Goal: Information Seeking & Learning: Learn about a topic

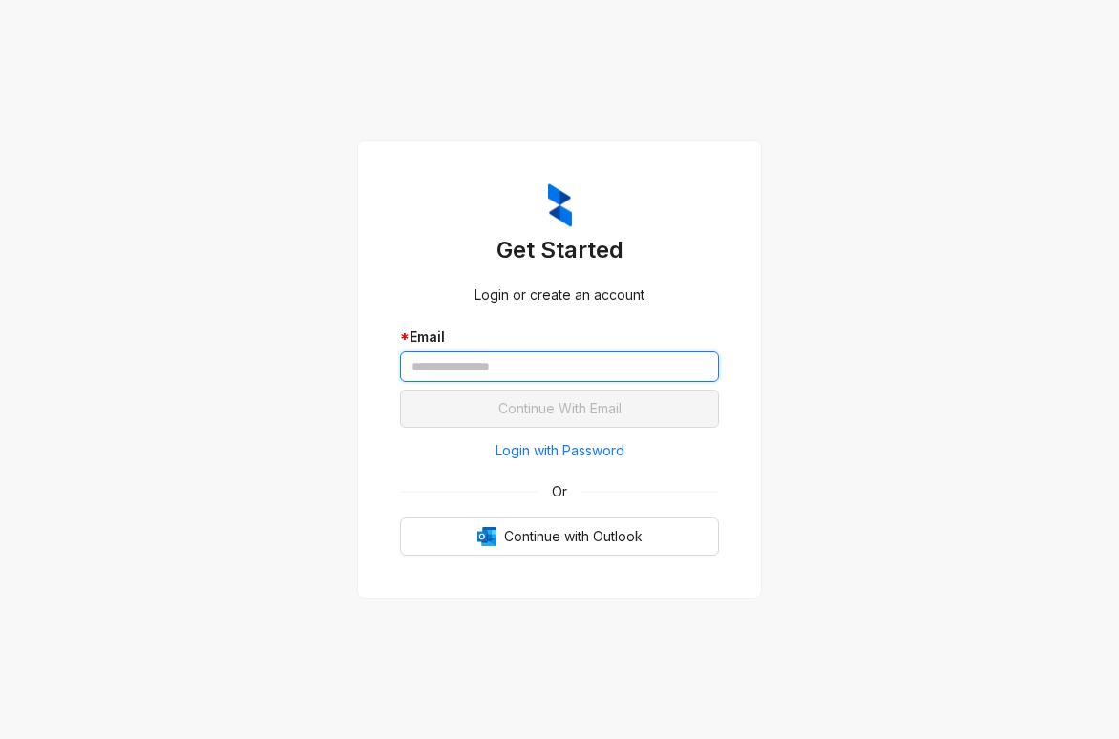
click at [509, 371] on input "text" at bounding box center [559, 366] width 319 height 31
click at [512, 368] on input "text" at bounding box center [559, 366] width 319 height 31
click at [898, 225] on div "Get Started Login or create an account * Email Continue With Email Login with P…" at bounding box center [559, 369] width 1119 height 739
click at [454, 370] on input "text" at bounding box center [559, 366] width 319 height 31
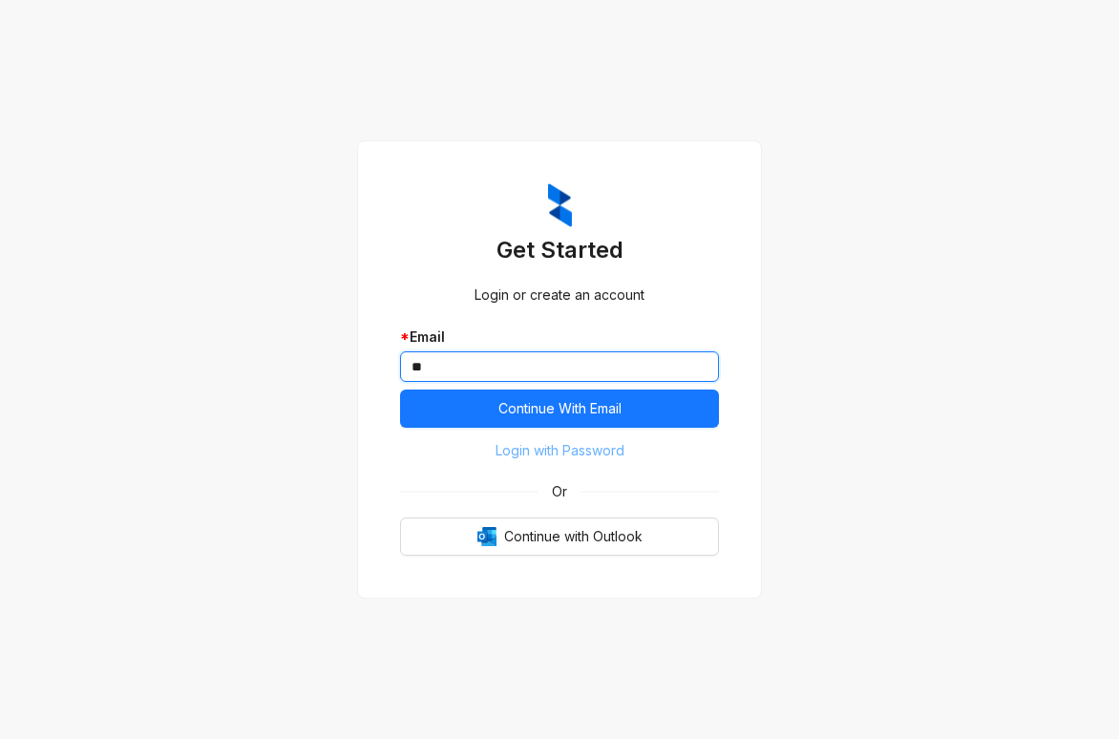
type input "*"
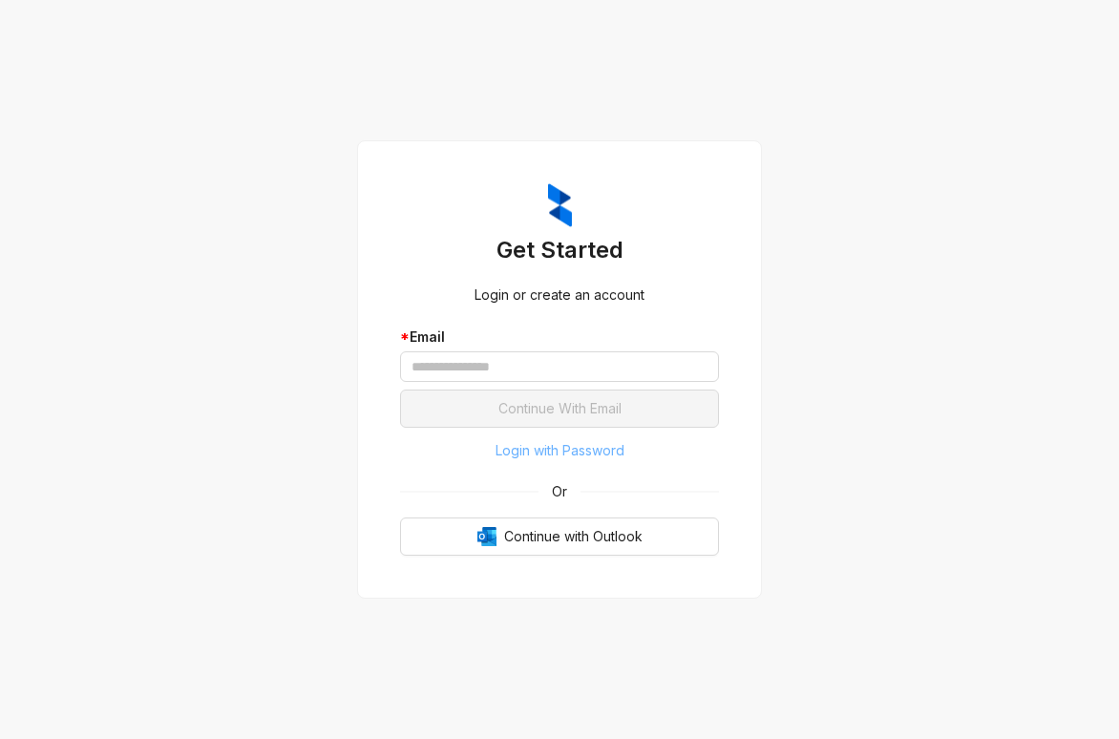
click at [581, 452] on span "Login with Password" at bounding box center [560, 450] width 129 height 21
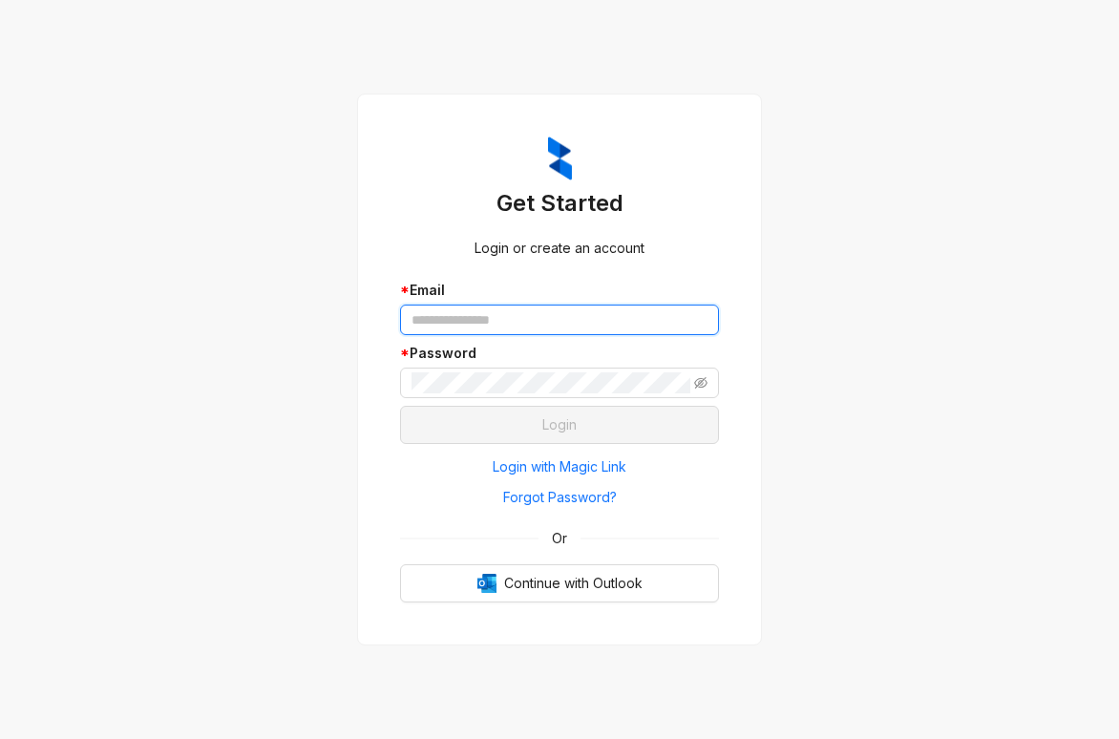
type input "**********"
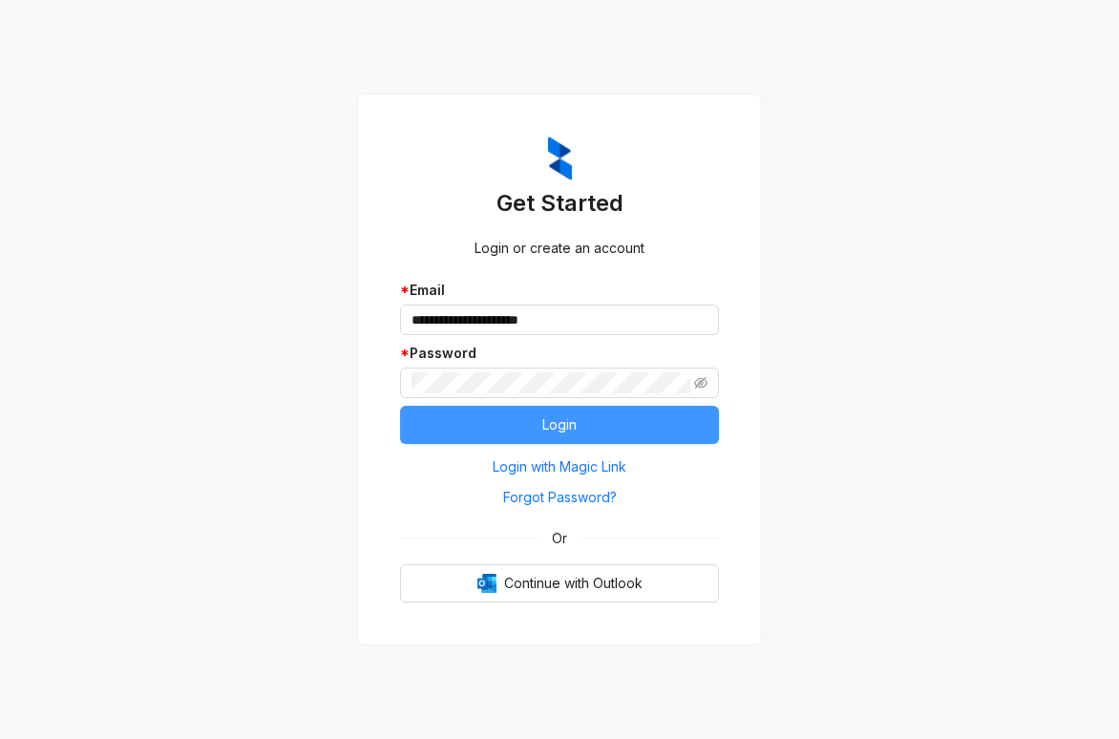
click at [514, 428] on button "Login" at bounding box center [559, 425] width 319 height 38
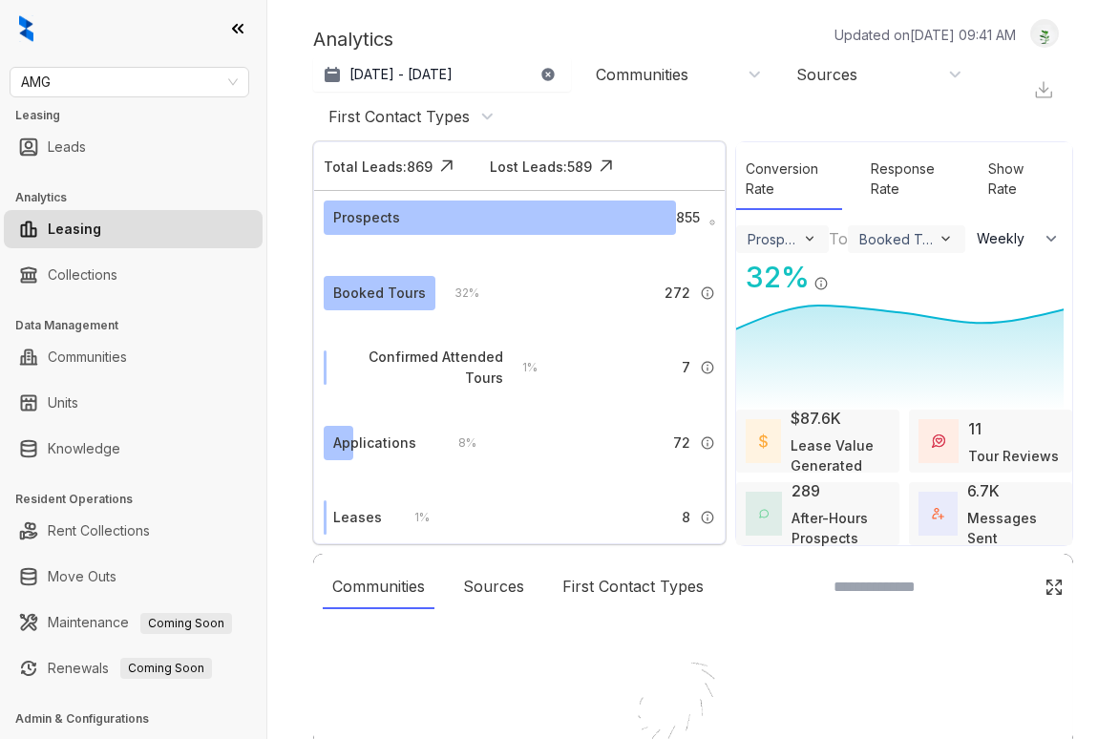
select select "******"
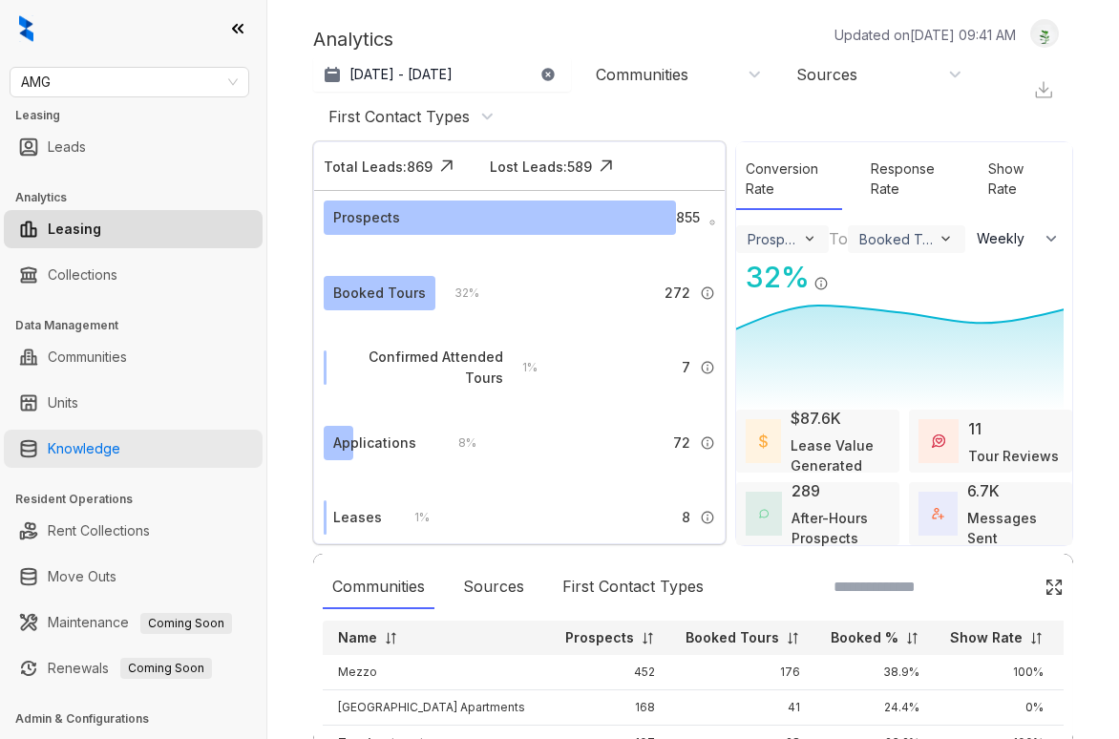
click at [65, 453] on link "Knowledge" at bounding box center [84, 449] width 73 height 38
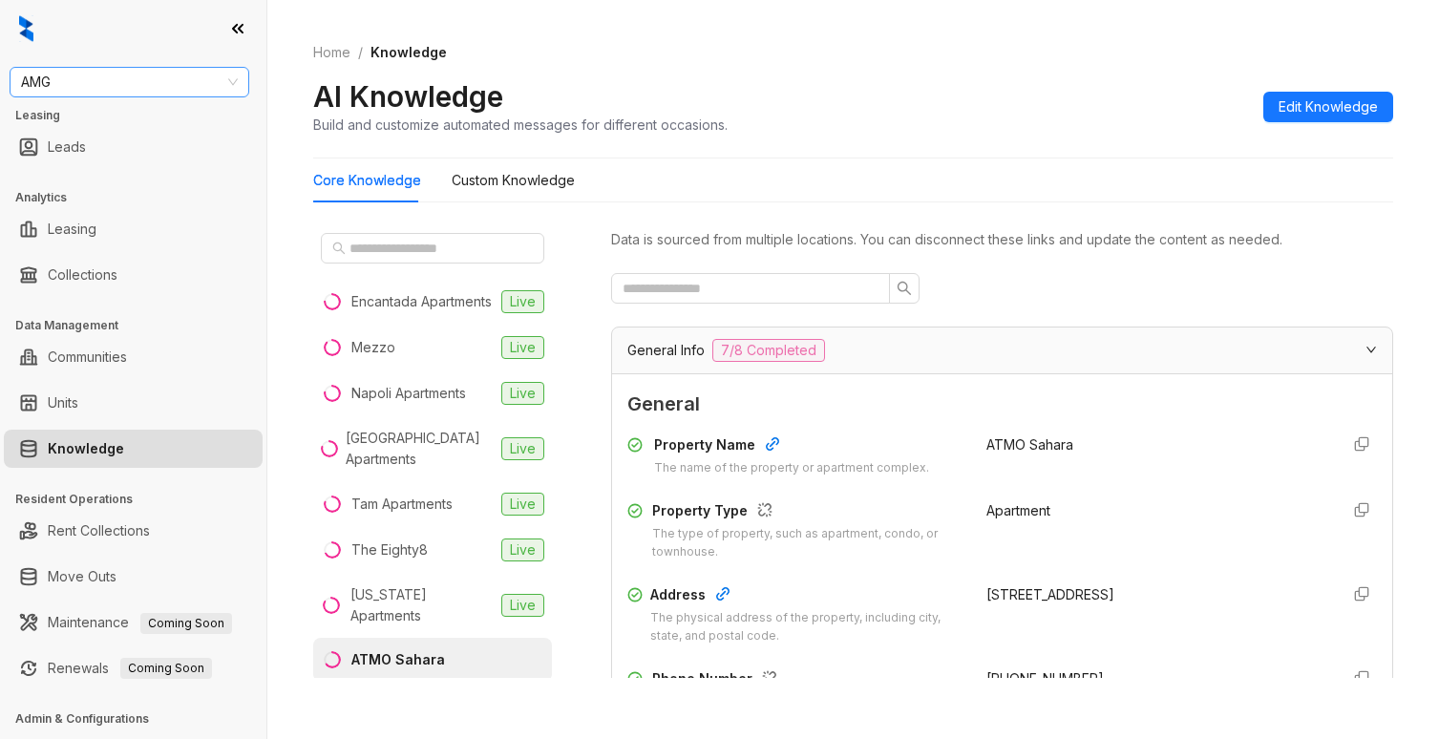
click at [210, 85] on span "AMG" at bounding box center [129, 82] width 217 height 29
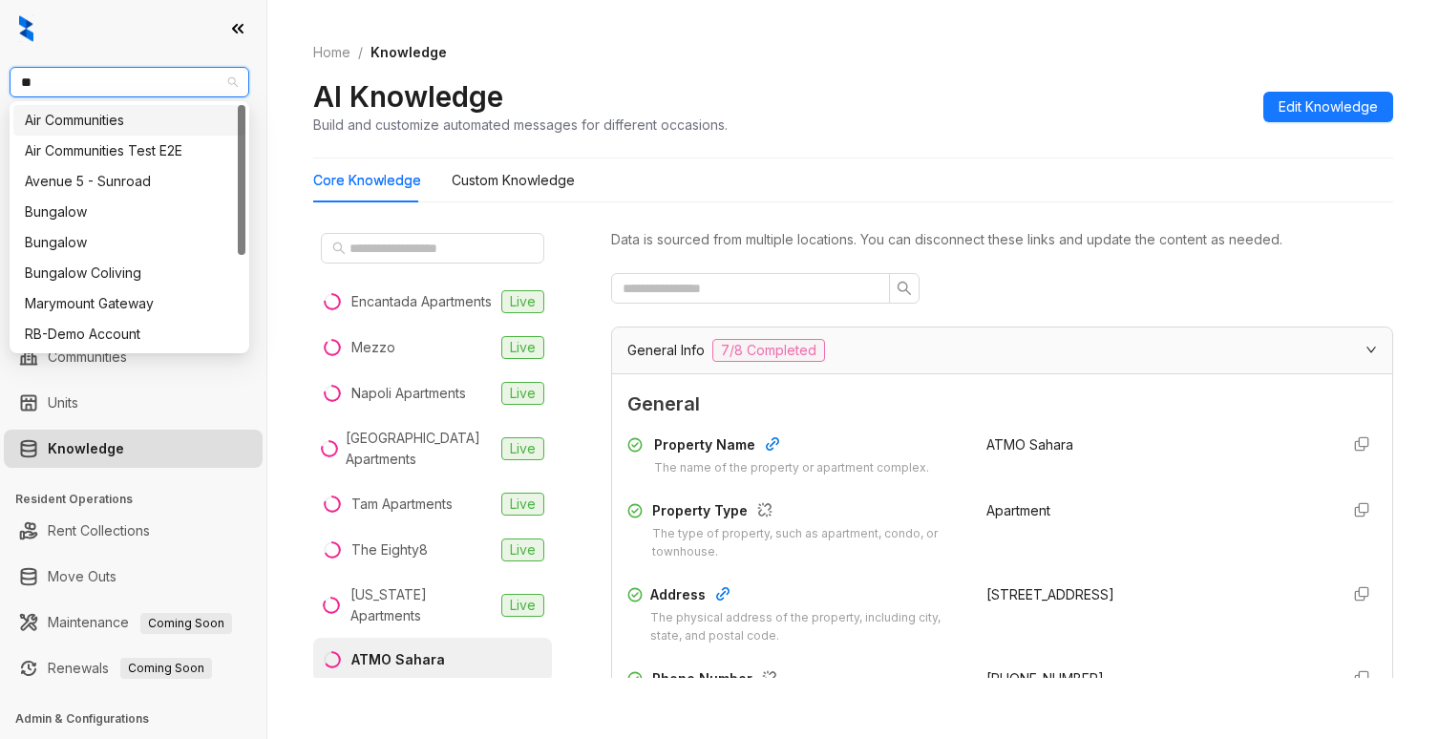
type input "***"
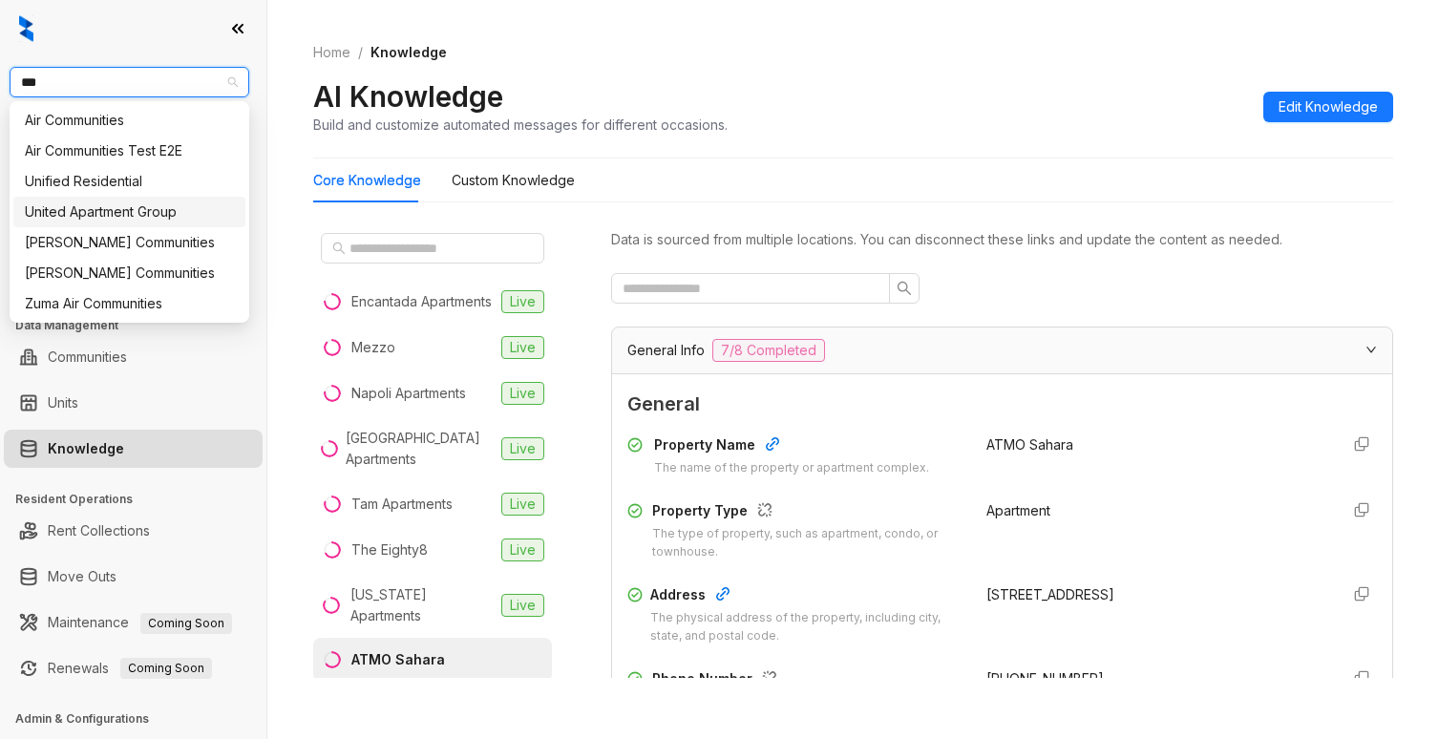
click at [137, 217] on div "United Apartment Group" at bounding box center [129, 211] width 209 height 21
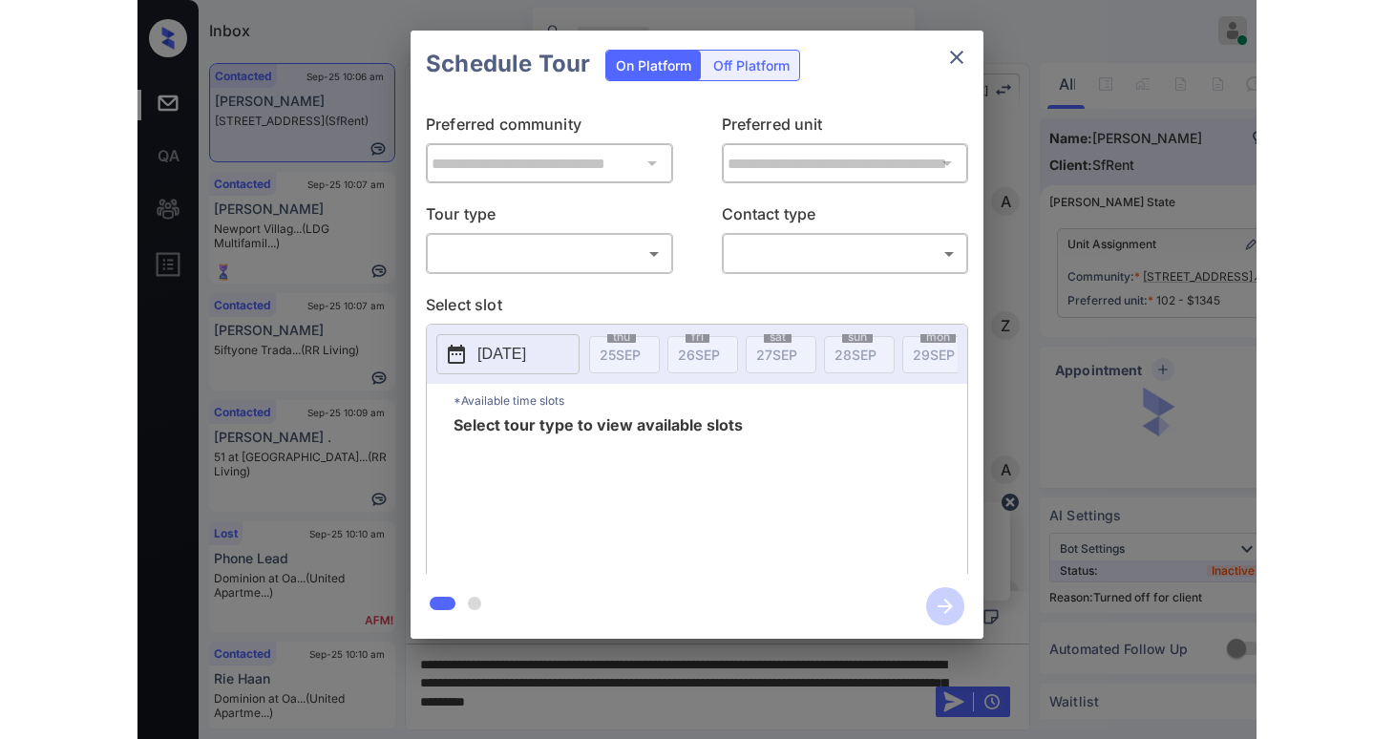
scroll to position [3165, 0]
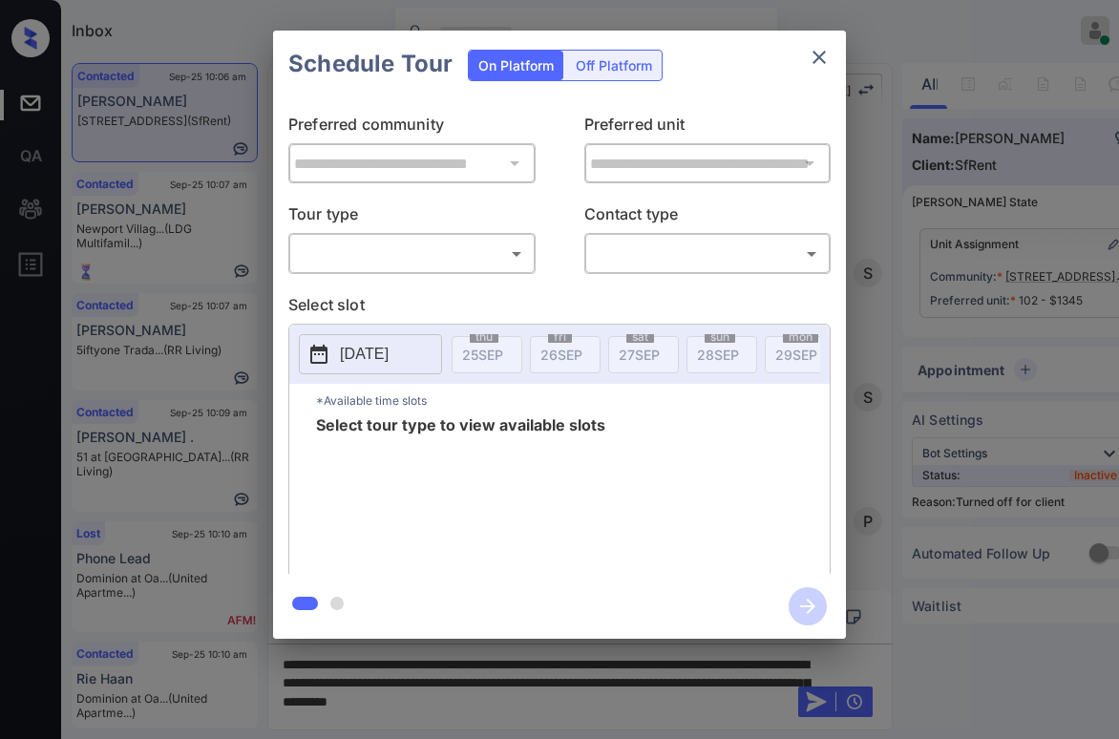
click at [602, 69] on div "Off Platform" at bounding box center [613, 66] width 95 height 30
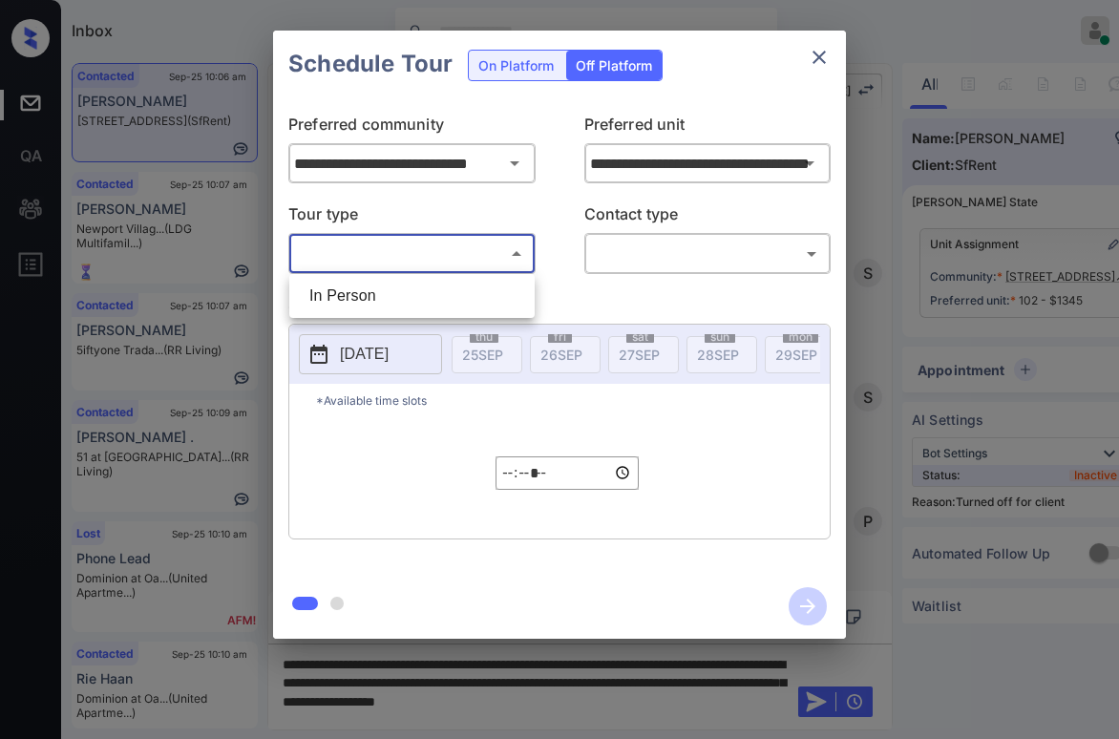
click at [449, 255] on body "Inbox Paolo Gabriel Online Set yourself offline Set yourself on break Profile S…" at bounding box center [559, 369] width 1119 height 739
click at [395, 295] on li "In Person" at bounding box center [412, 296] width 236 height 34
type input "********"
click at [625, 249] on body "Inbox Paolo Gabriel Online Set yourself offline Set yourself on break Profile S…" at bounding box center [559, 369] width 1119 height 739
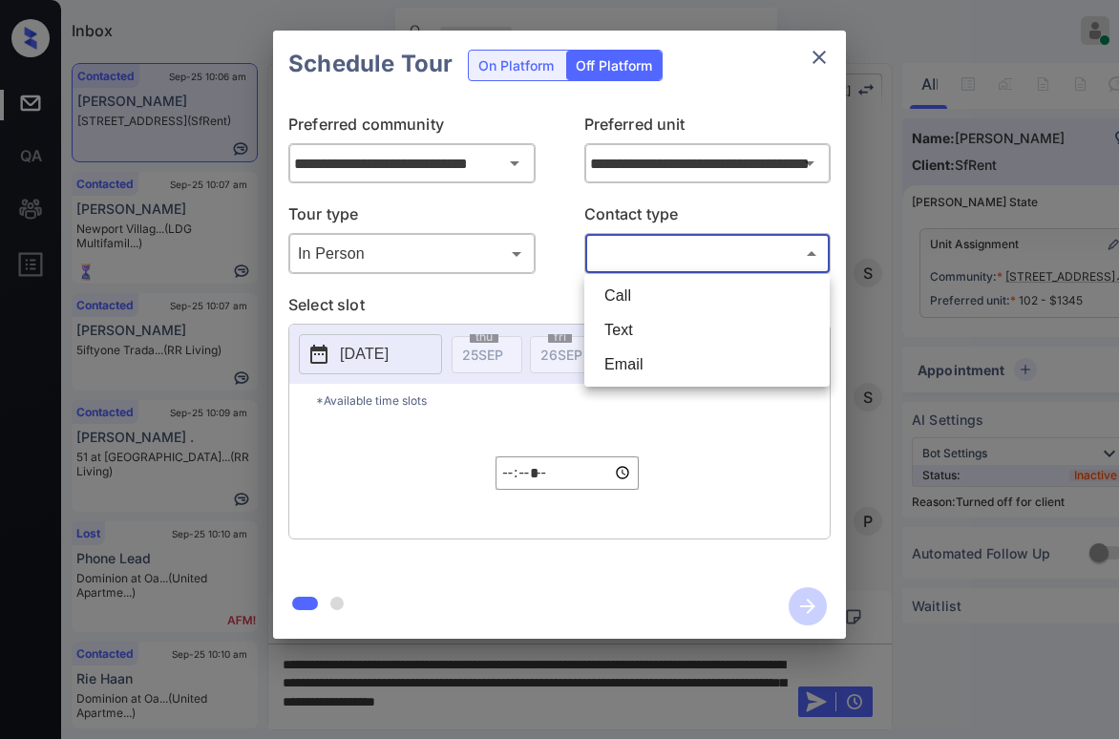
click at [635, 317] on li "Text" at bounding box center [707, 330] width 236 height 34
type input "****"
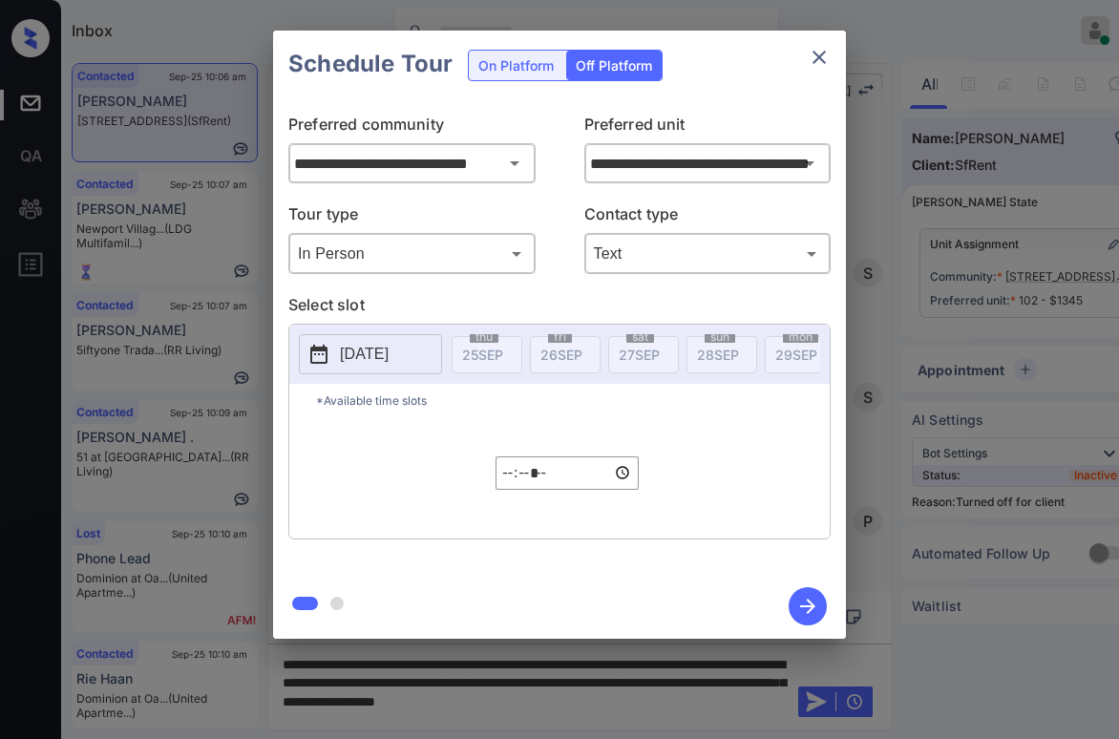
click at [384, 355] on p "2025-09-25" at bounding box center [364, 354] width 49 height 23
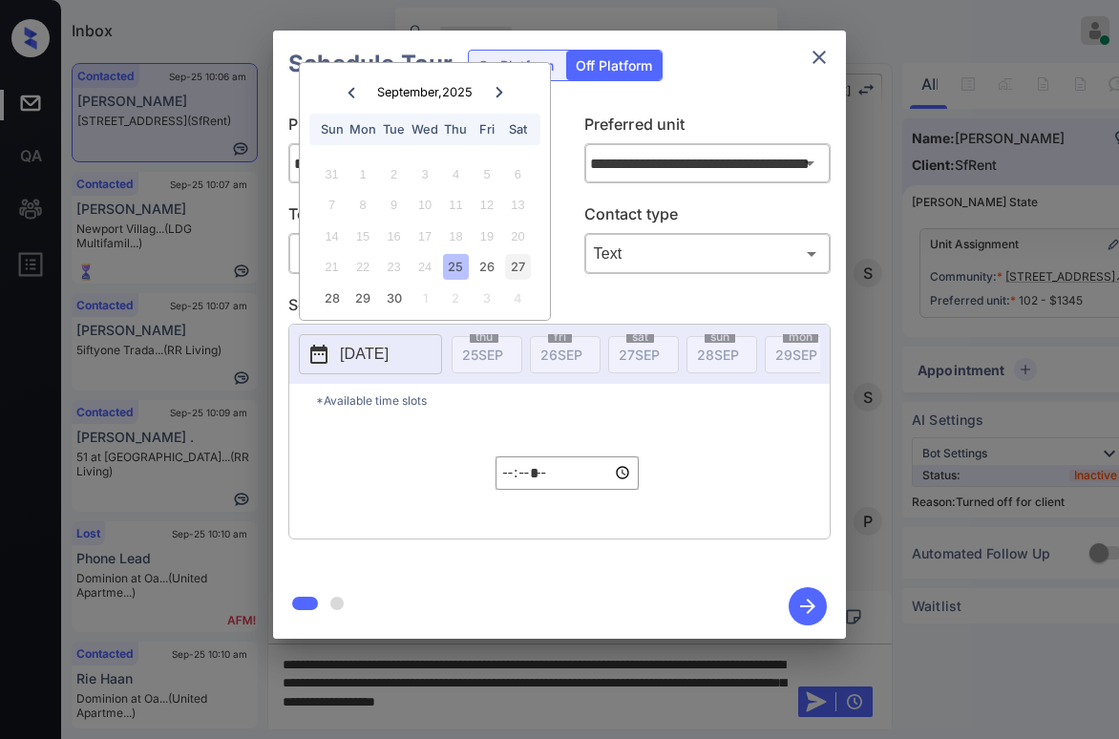
click at [525, 271] on div "27" at bounding box center [518, 267] width 26 height 26
click at [518, 479] on input "*****" at bounding box center [567, 472] width 143 height 33
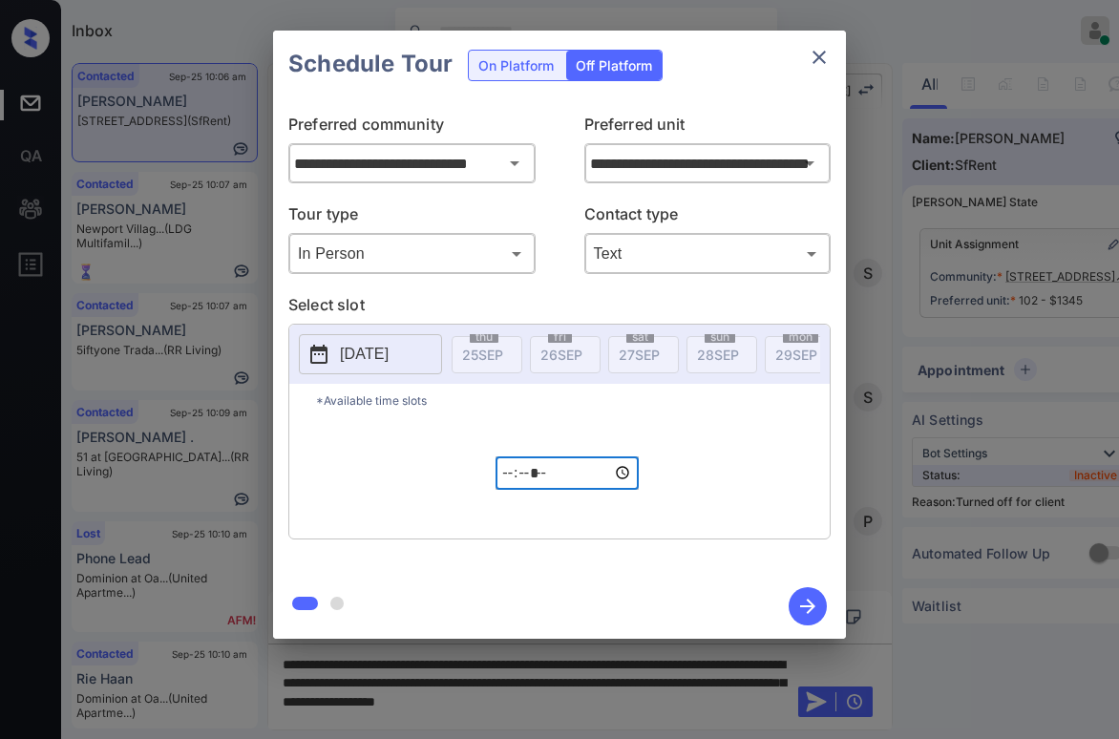
click at [556, 487] on input "*****" at bounding box center [567, 472] width 143 height 33
type input "*****"
click at [808, 607] on icon "button" at bounding box center [807, 606] width 15 height 15
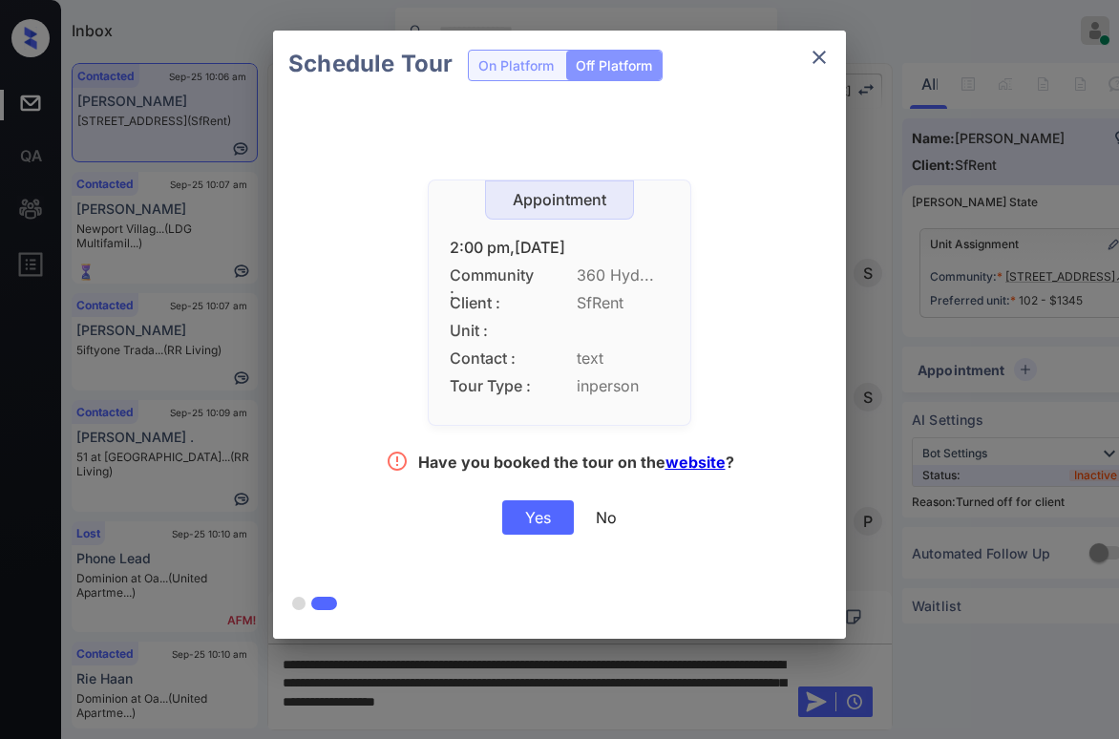
click at [540, 521] on div "Yes" at bounding box center [538, 517] width 72 height 34
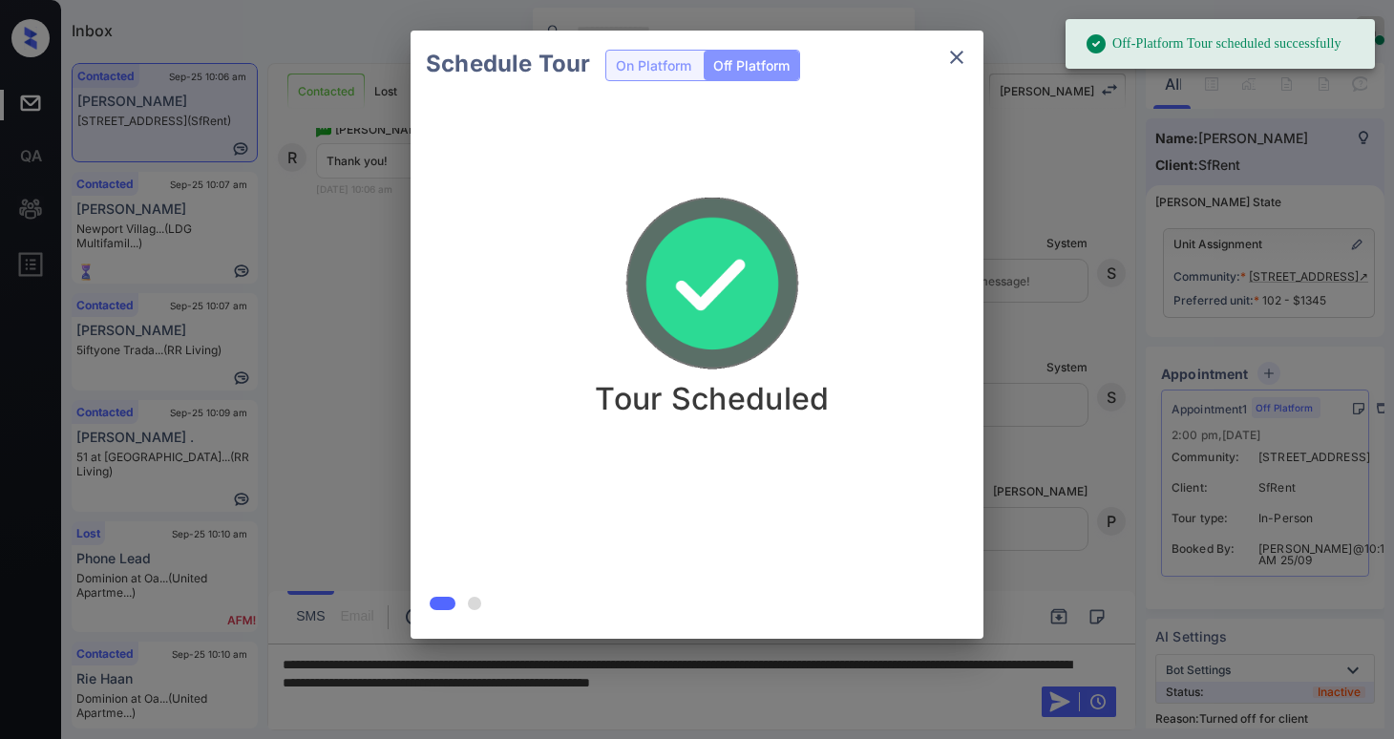
click at [1057, 408] on div "Schedule Tour On Platform Off Platform Tour Scheduled" at bounding box center [697, 334] width 1394 height 669
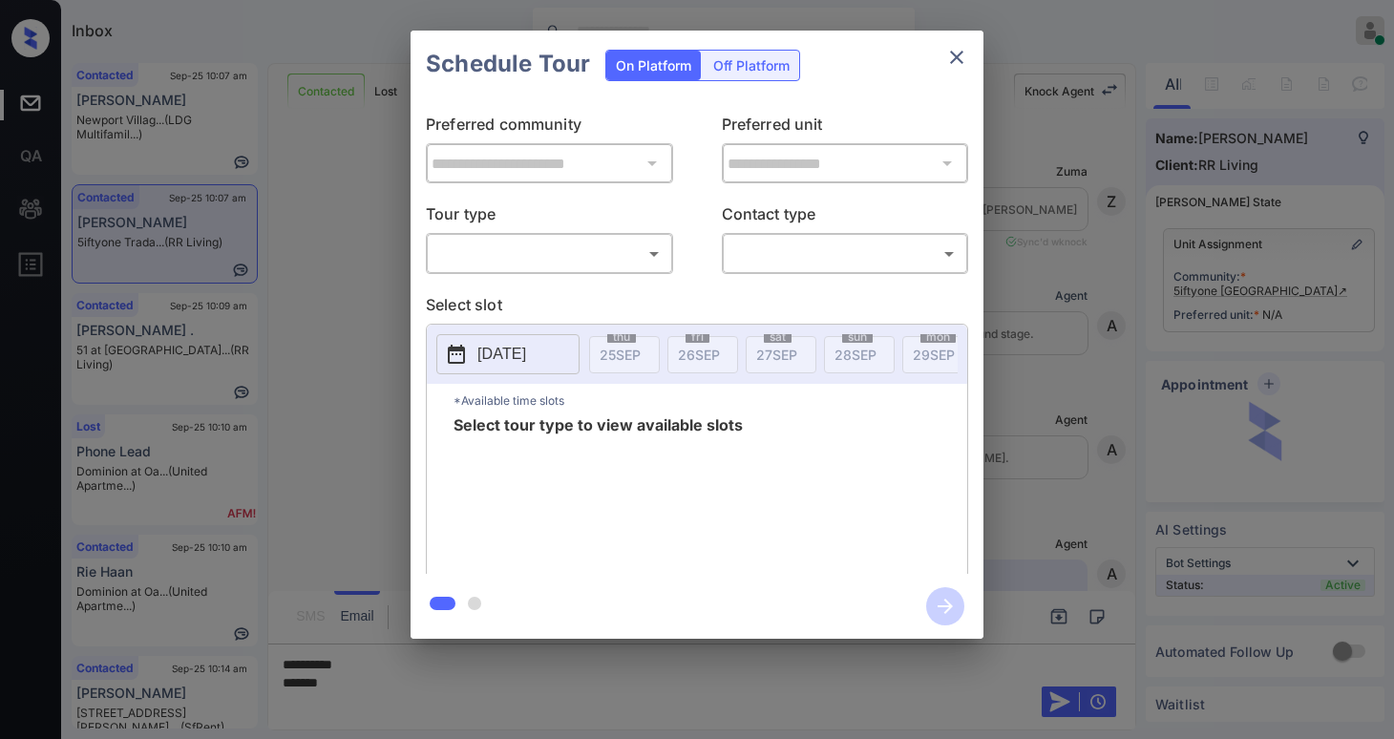
scroll to position [1236, 0]
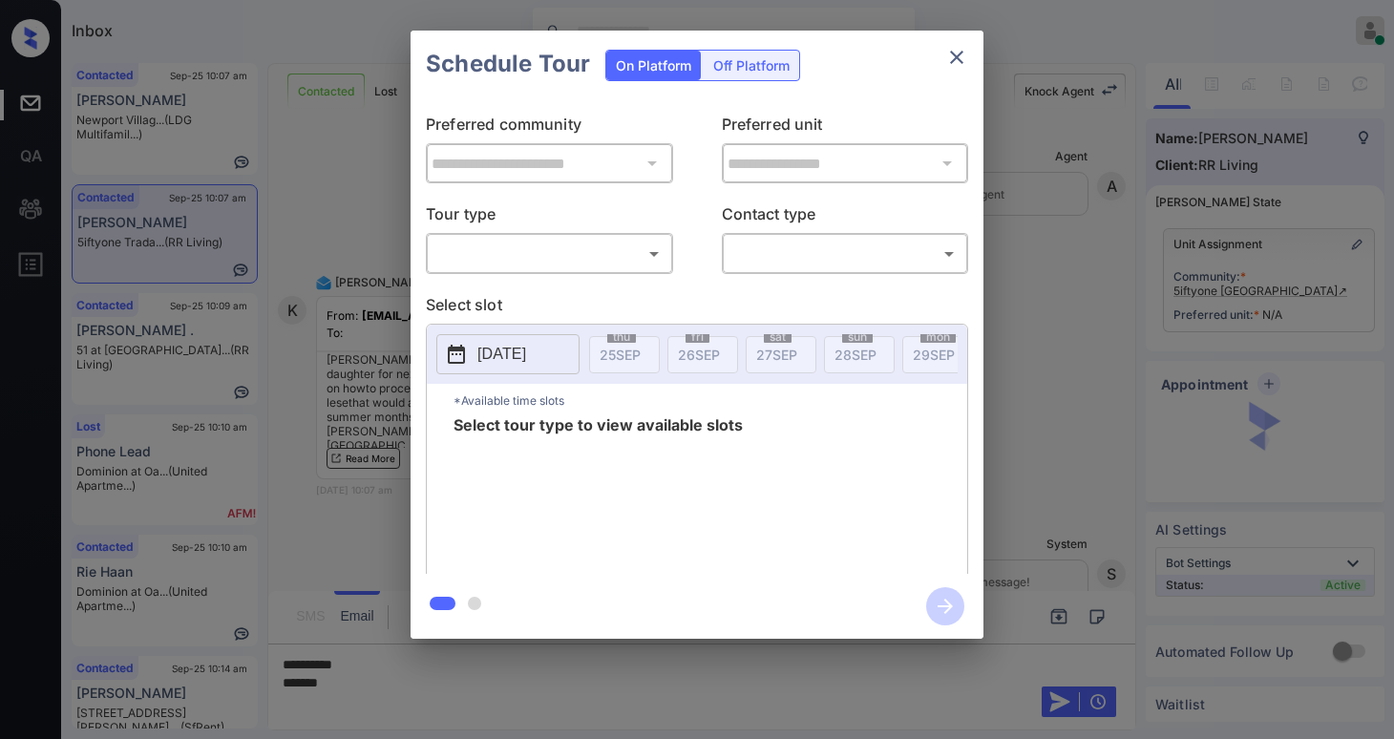
click at [557, 250] on body "Inbox Paolo Gabriel Online Set yourself offline Set yourself on break Profile S…" at bounding box center [697, 369] width 1394 height 739
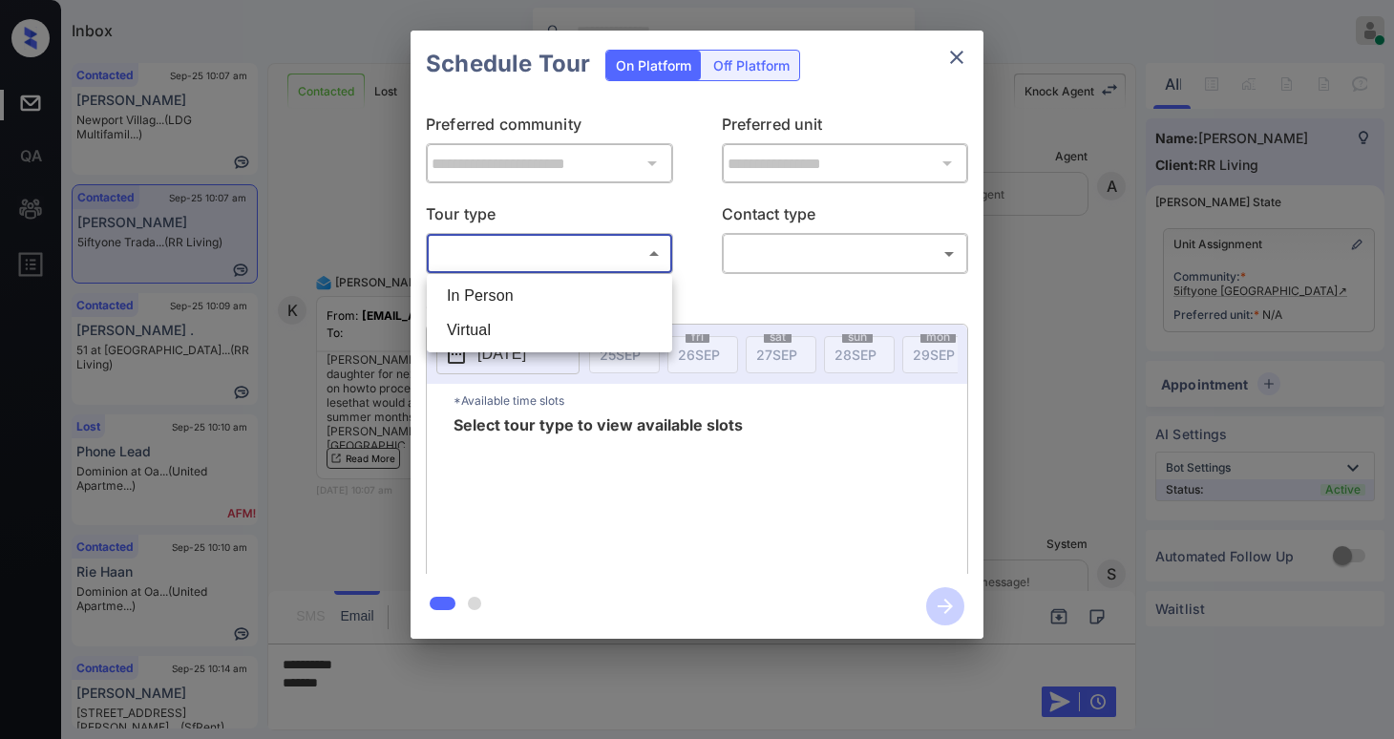
click at [529, 293] on li "In Person" at bounding box center [550, 296] width 236 height 34
type input "********"
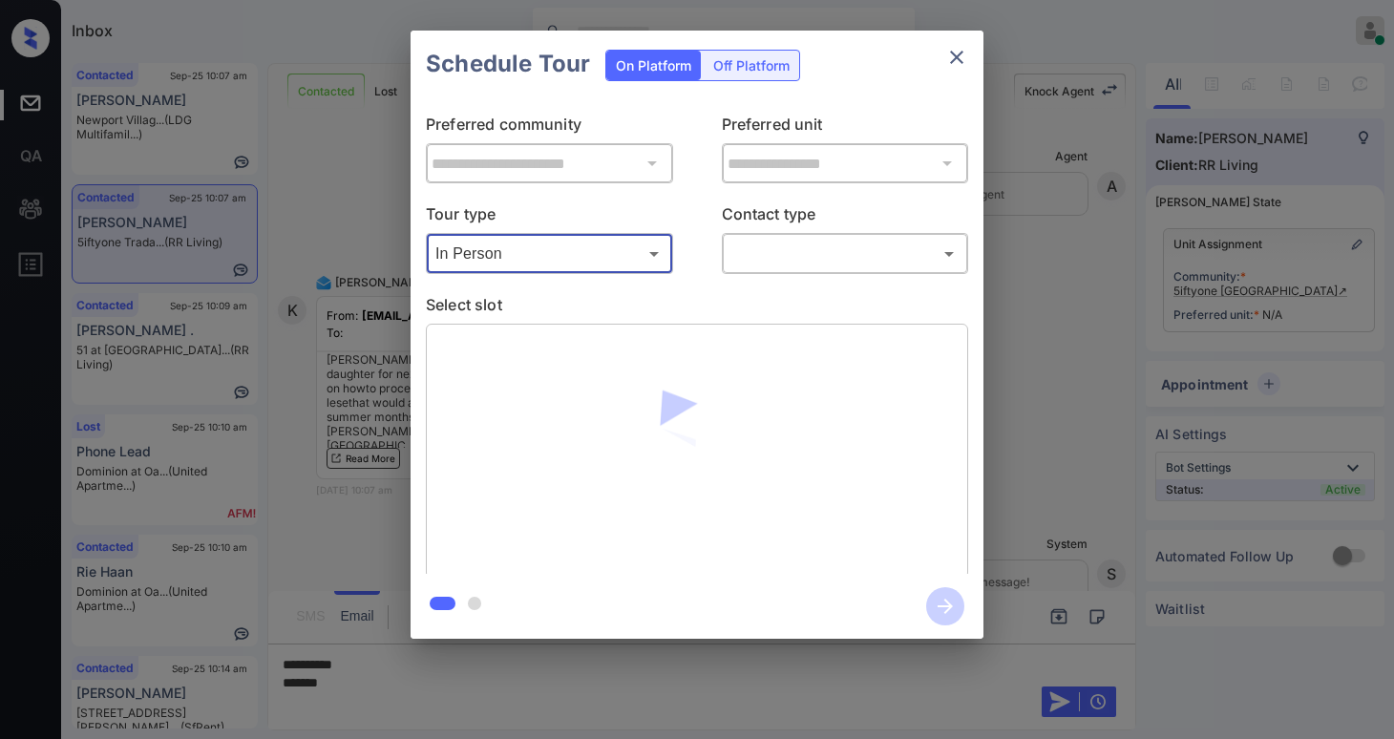
click at [795, 261] on body "Inbox Paolo Gabriel Online Set yourself offline Set yourself on break Profile S…" at bounding box center [697, 369] width 1394 height 739
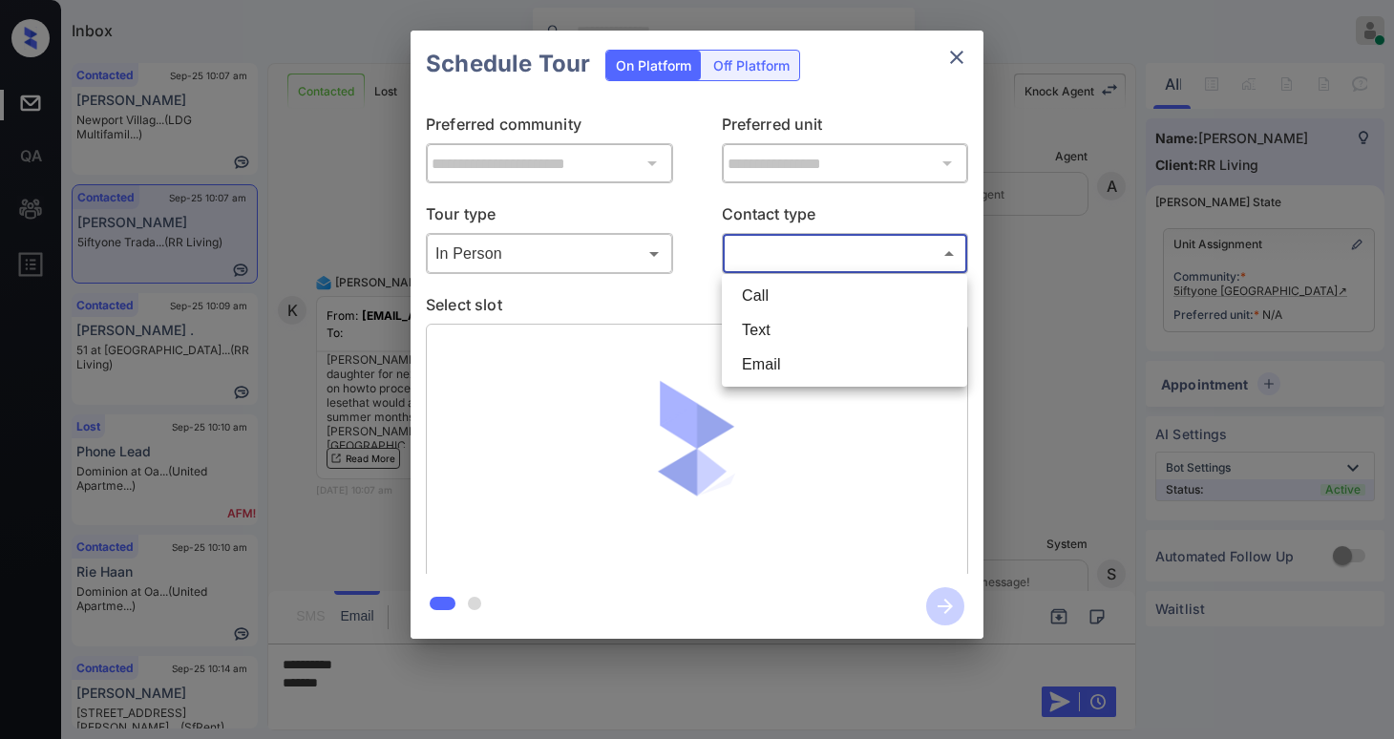
click at [793, 323] on li "Text" at bounding box center [845, 330] width 236 height 34
type input "****"
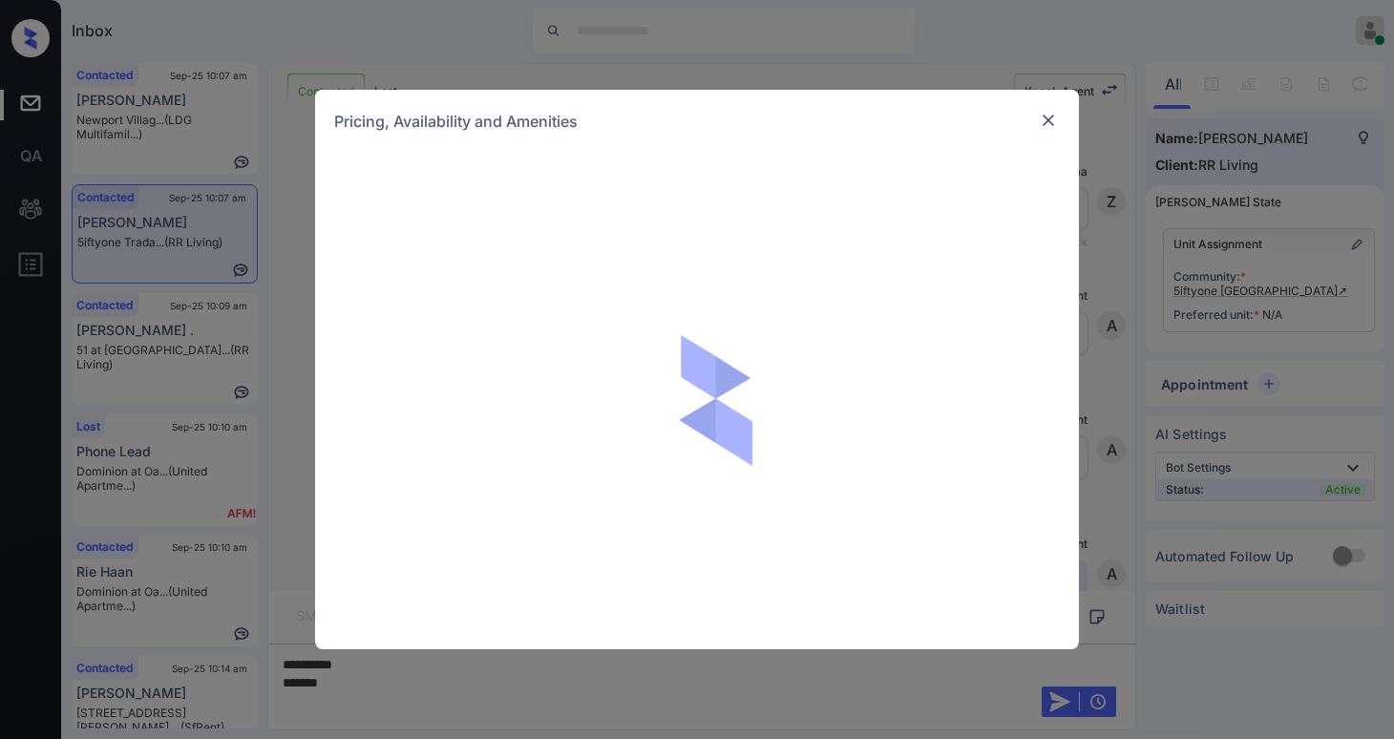
scroll to position [854, 0]
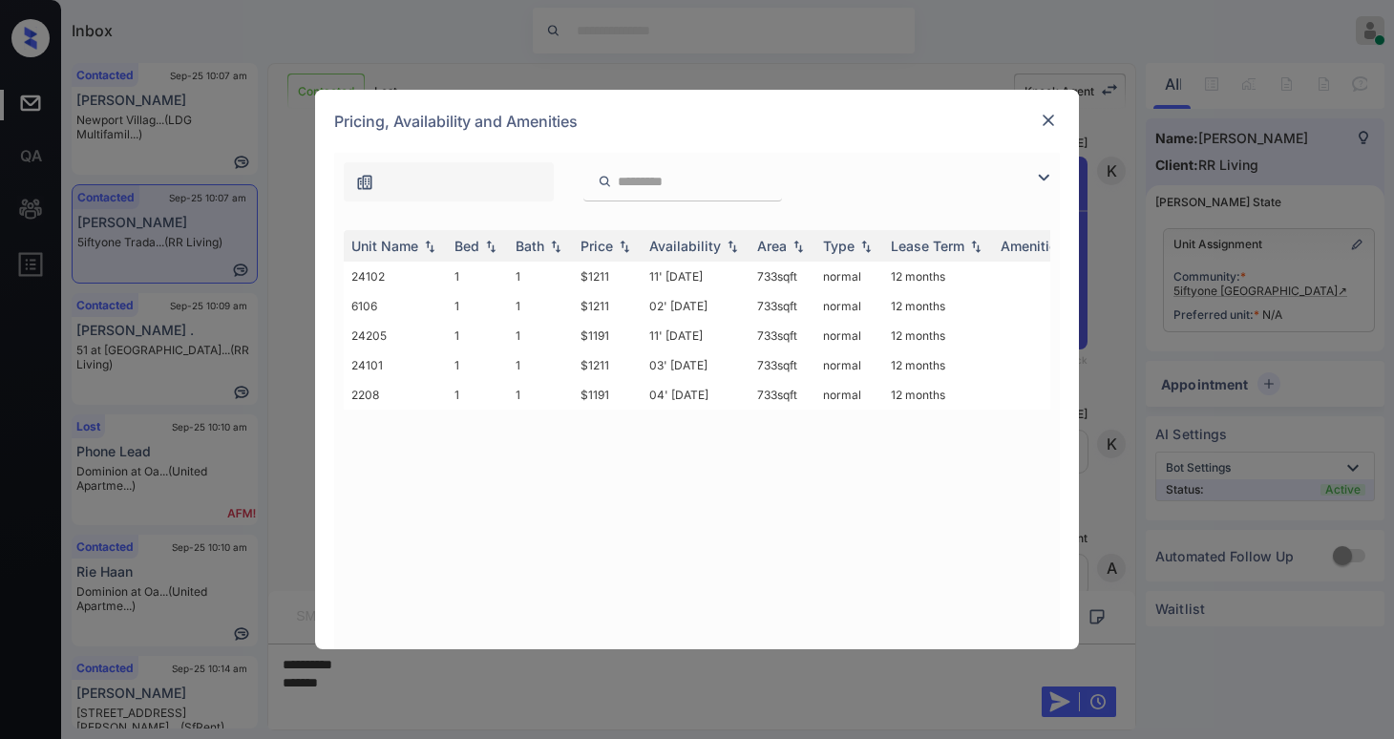
click at [1048, 181] on img at bounding box center [1043, 177] width 23 height 23
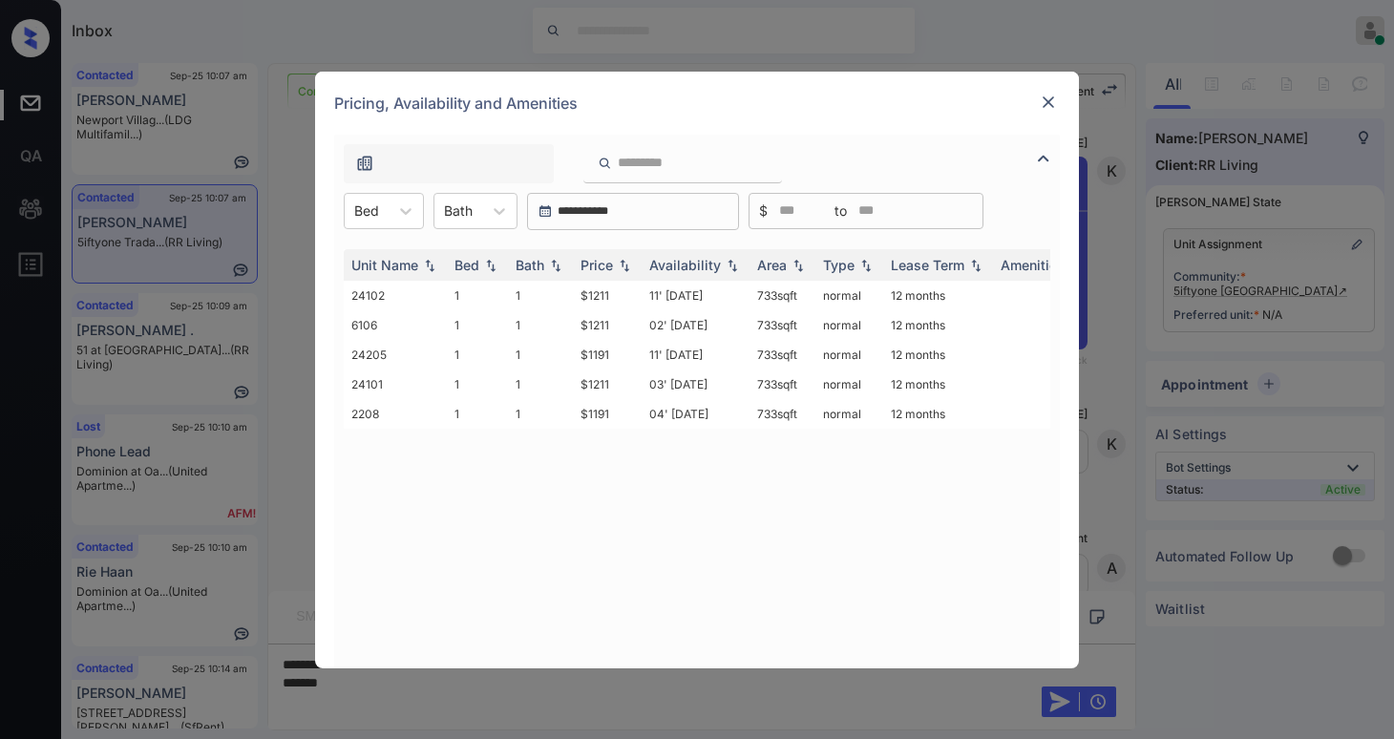
click at [1047, 110] on img at bounding box center [1048, 102] width 19 height 19
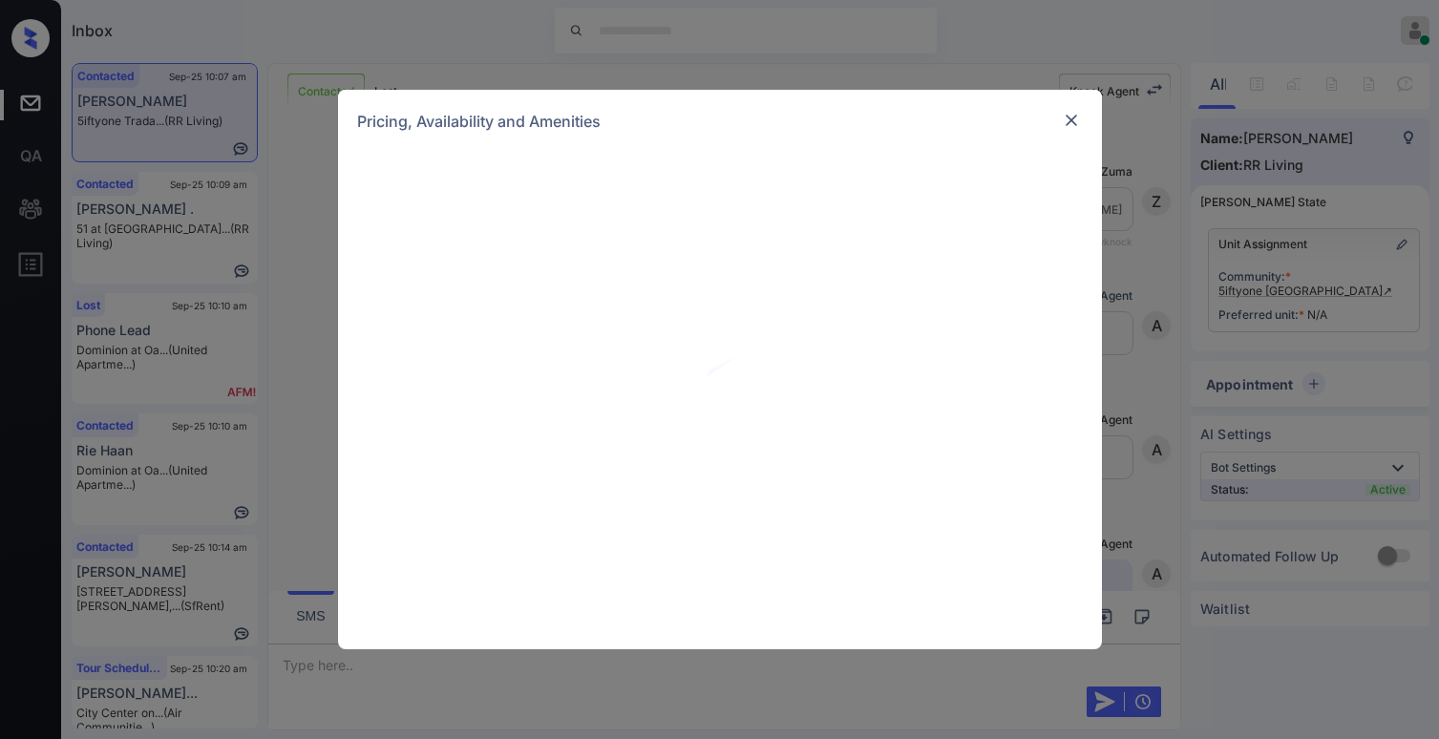
scroll to position [67, 0]
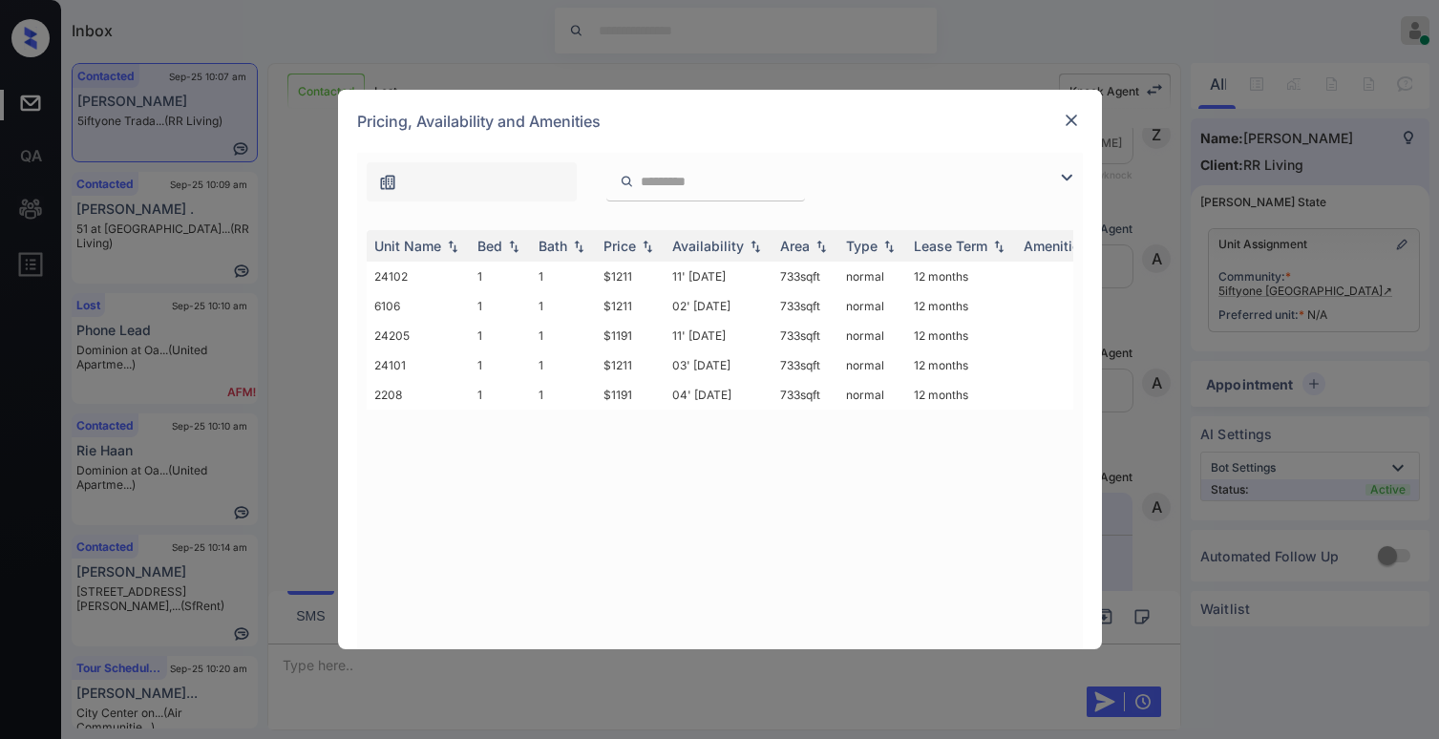
click at [1066, 117] on img at bounding box center [1071, 120] width 19 height 19
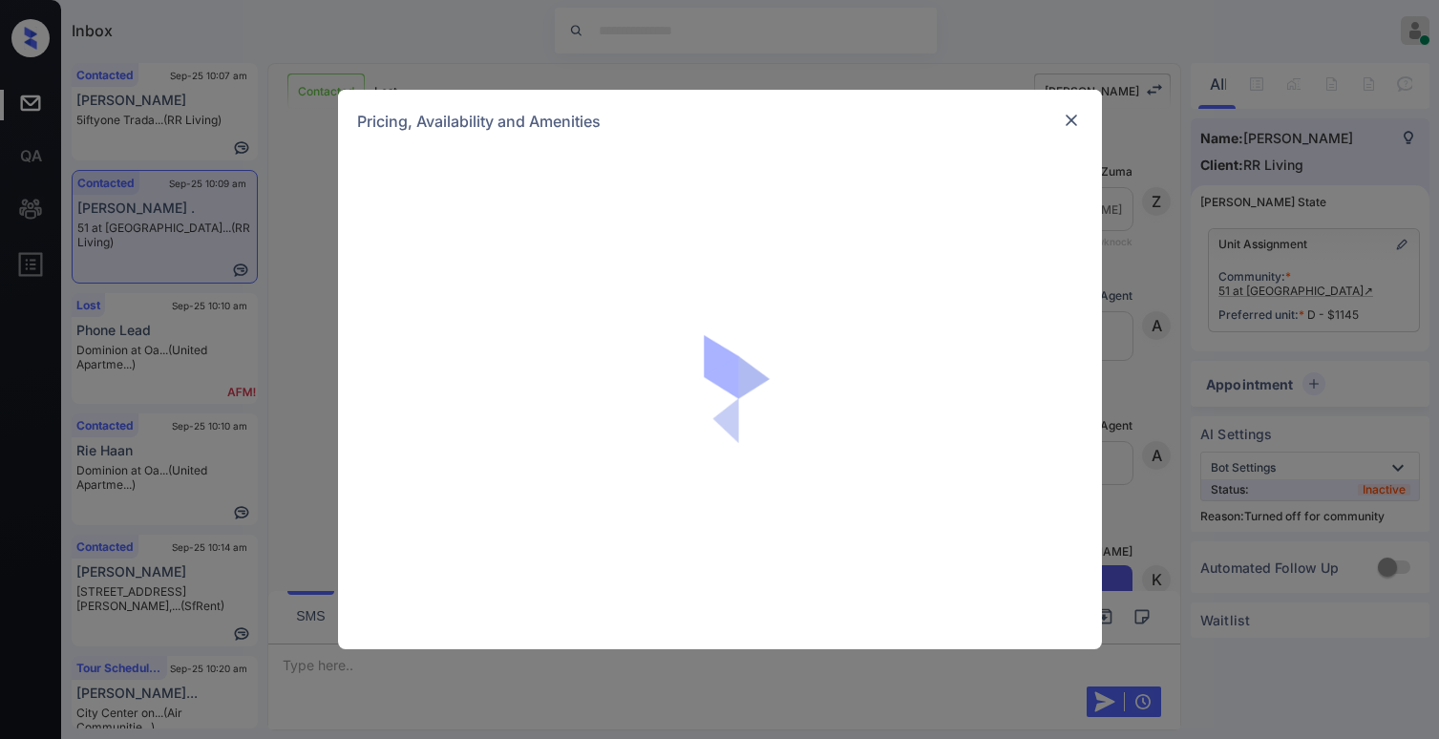
scroll to position [4313, 0]
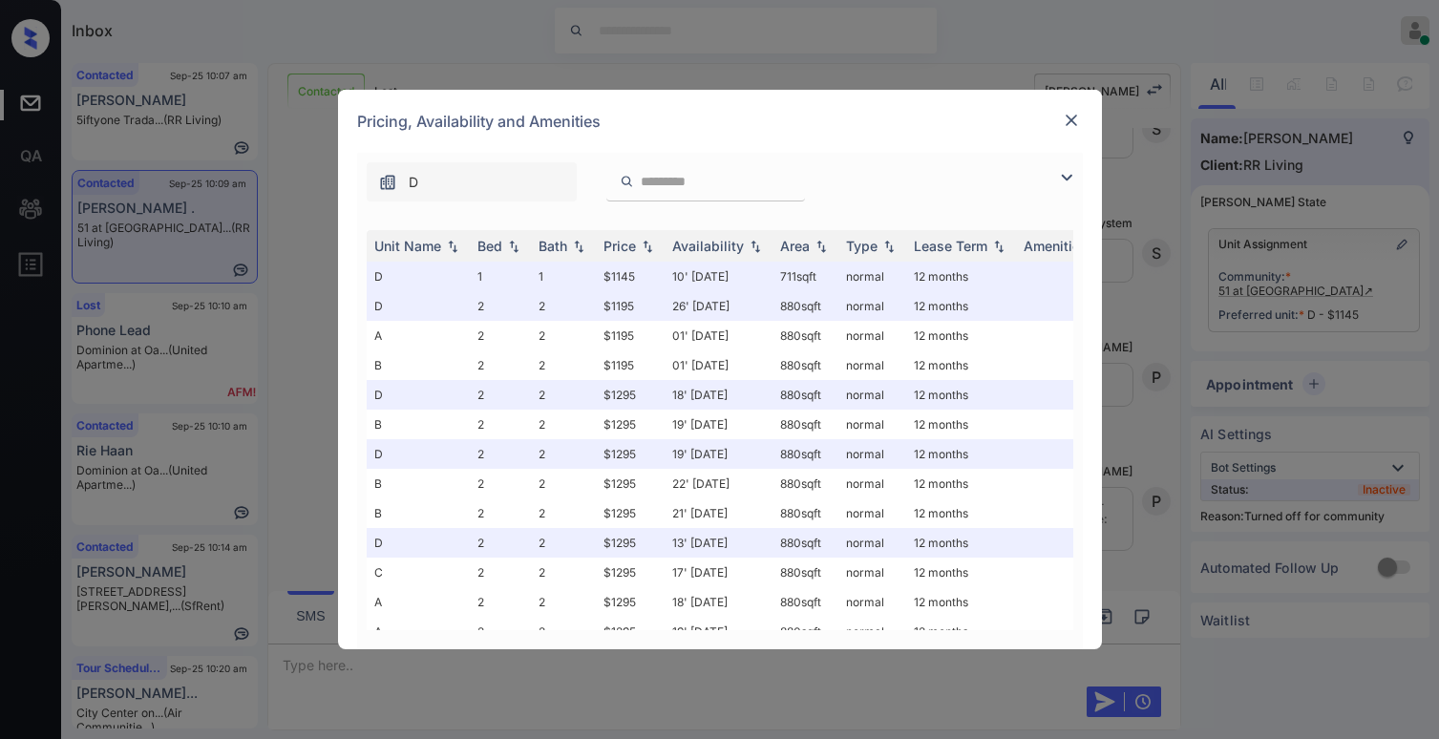
drag, startPoint x: 1068, startPoint y: 178, endPoint x: 814, endPoint y: 185, distance: 254.1
click at [1068, 177] on img at bounding box center [1066, 177] width 23 height 23
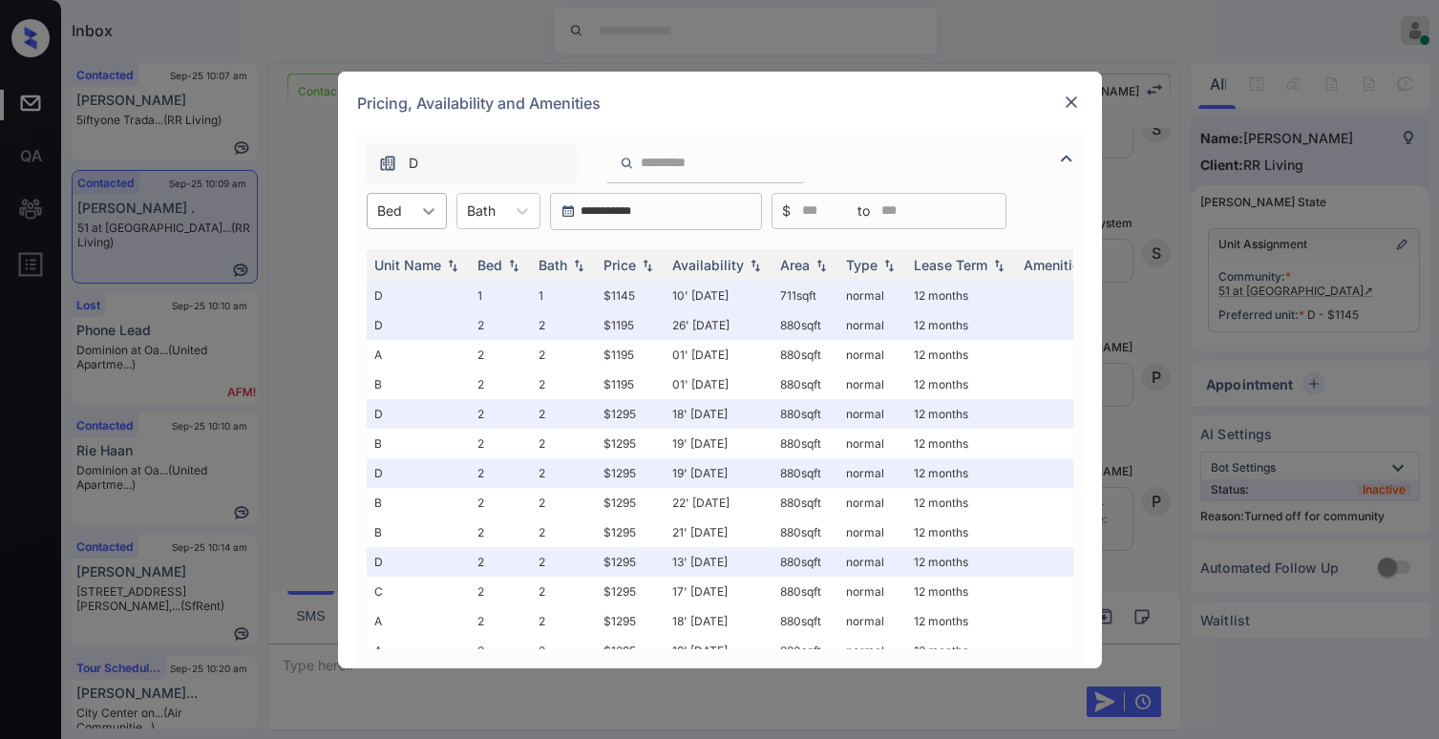
click at [419, 211] on icon at bounding box center [428, 210] width 19 height 19
click at [401, 287] on div "2" at bounding box center [407, 292] width 80 height 34
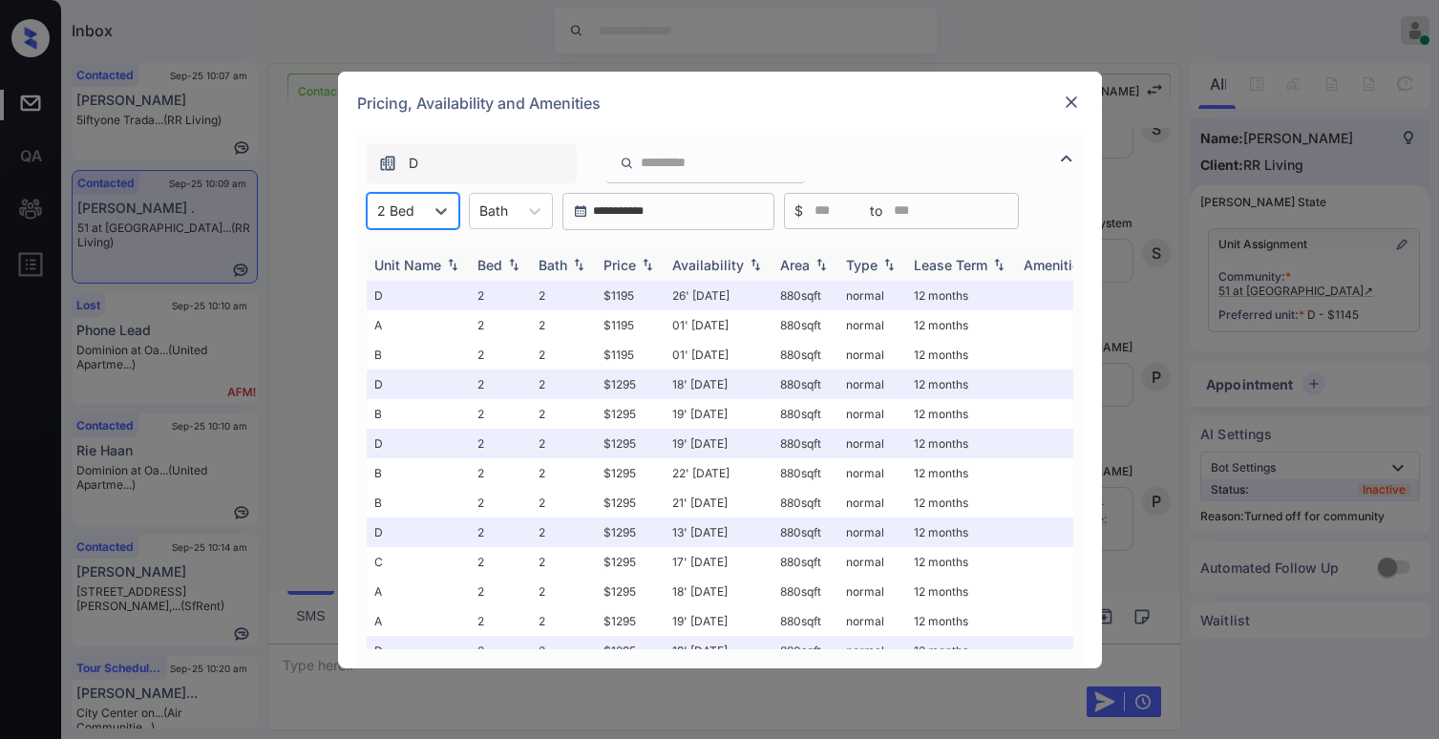
click at [636, 267] on div "Price" at bounding box center [619, 265] width 32 height 16
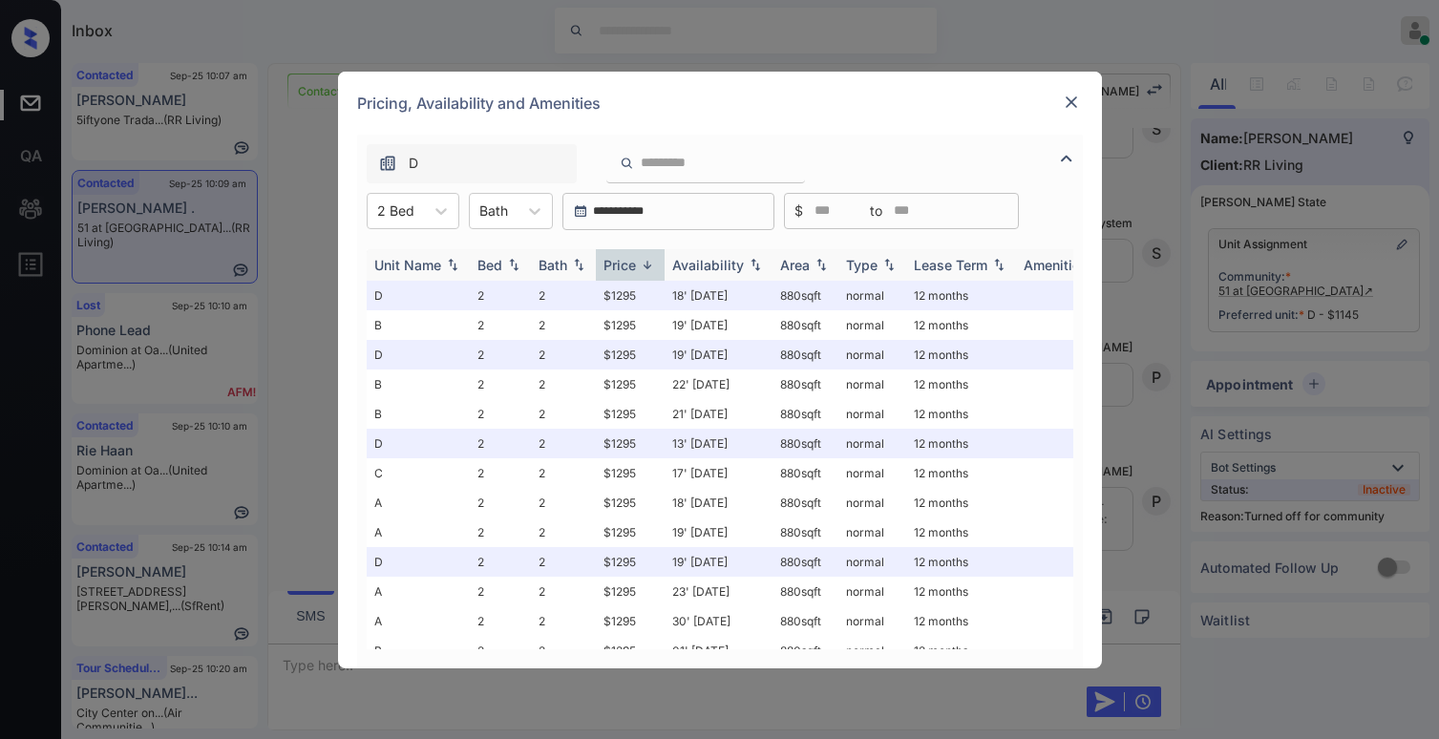
click at [631, 268] on div "Price" at bounding box center [619, 265] width 32 height 16
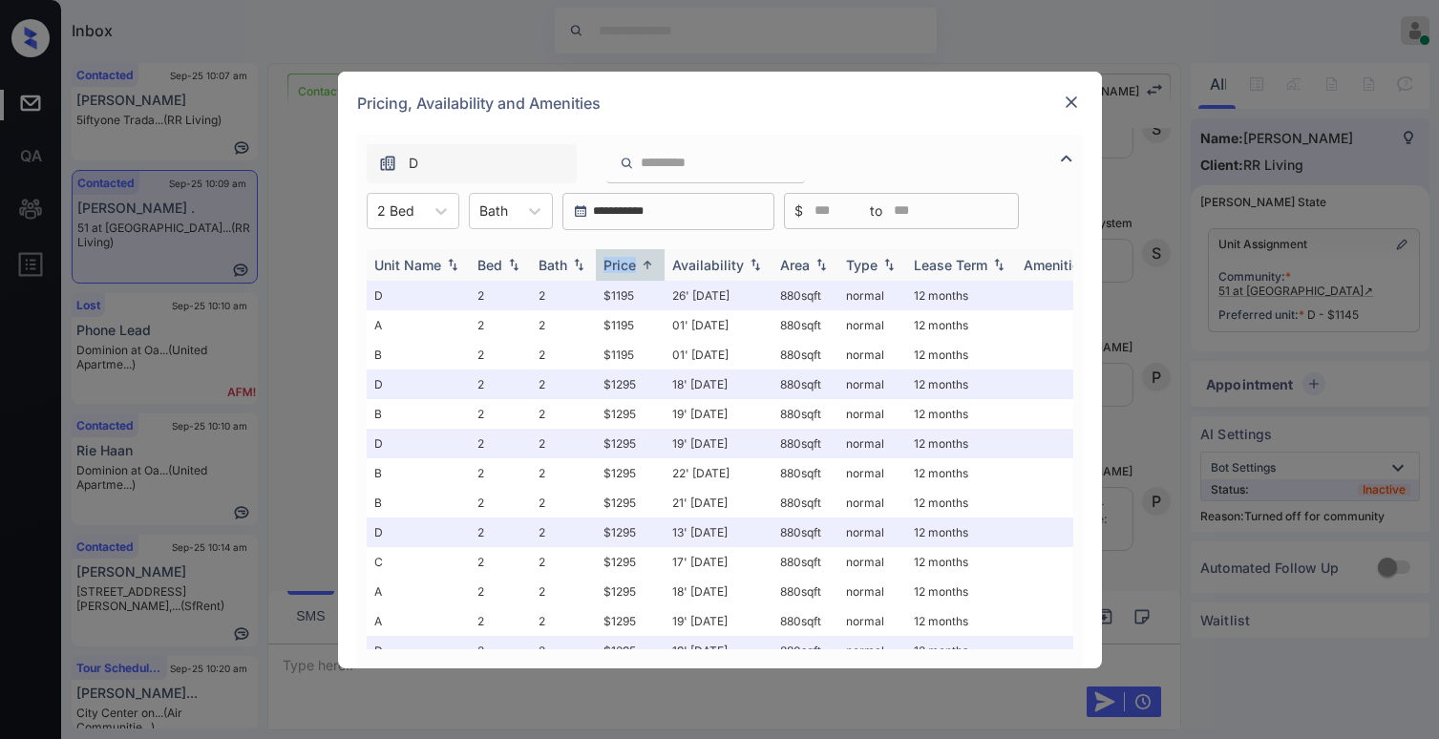
click at [631, 268] on div "Price" at bounding box center [619, 265] width 32 height 16
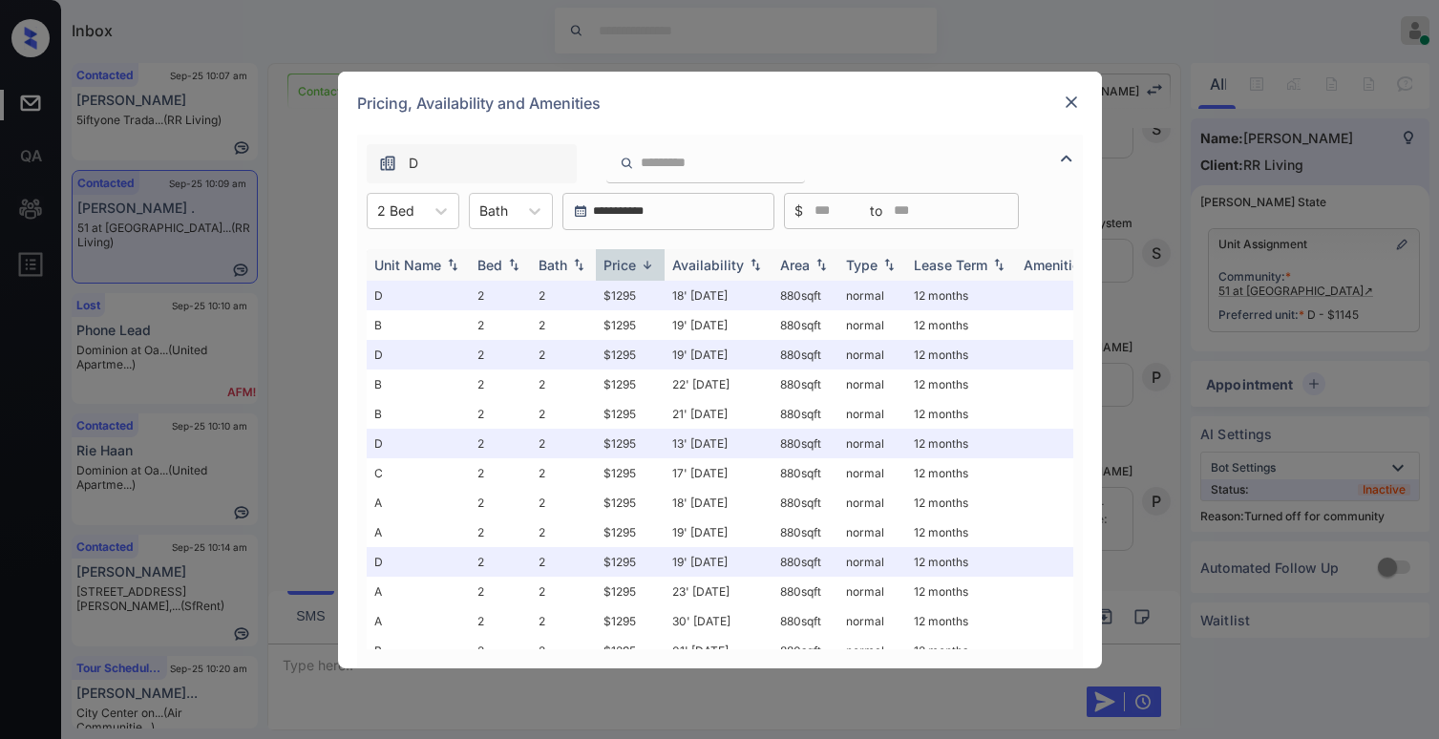
click at [631, 268] on div "Price" at bounding box center [619, 265] width 32 height 16
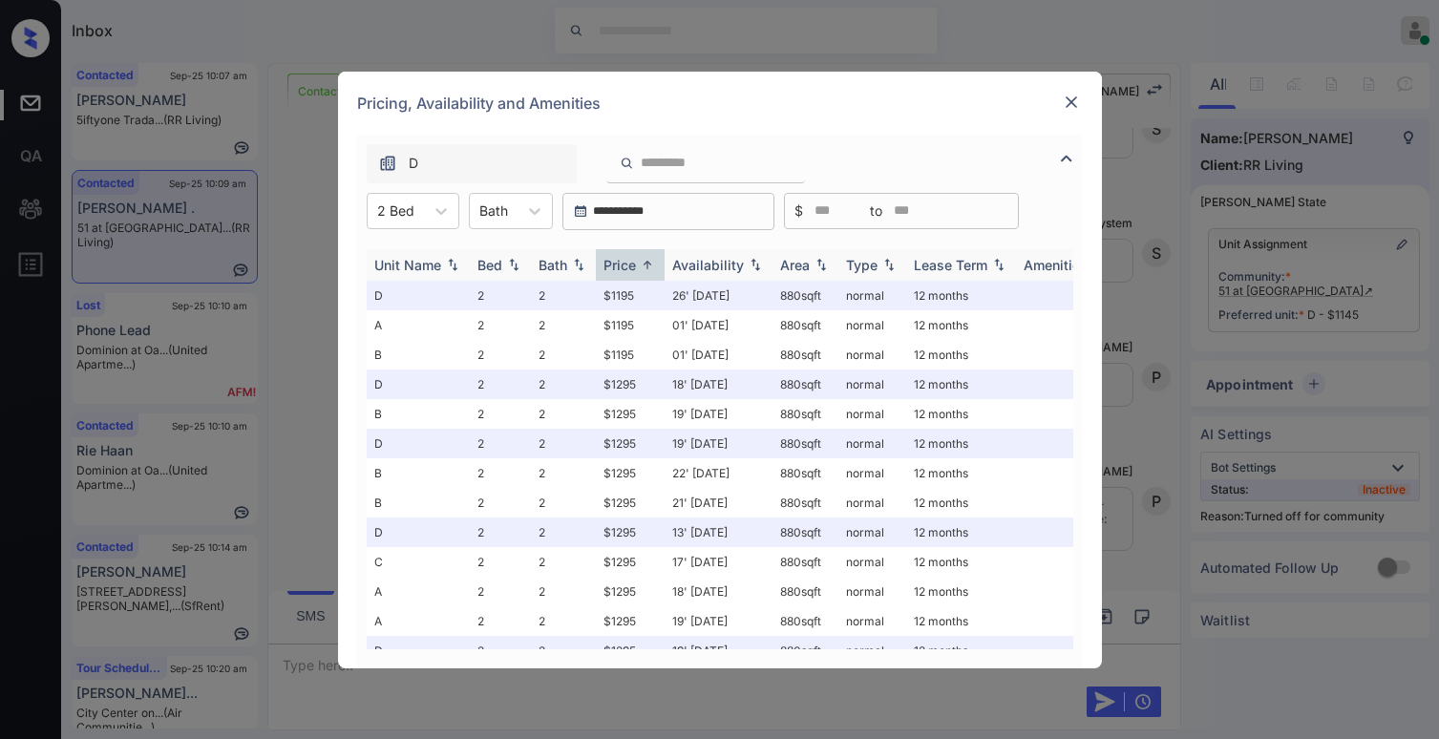
click at [631, 267] on div "Price" at bounding box center [619, 265] width 32 height 16
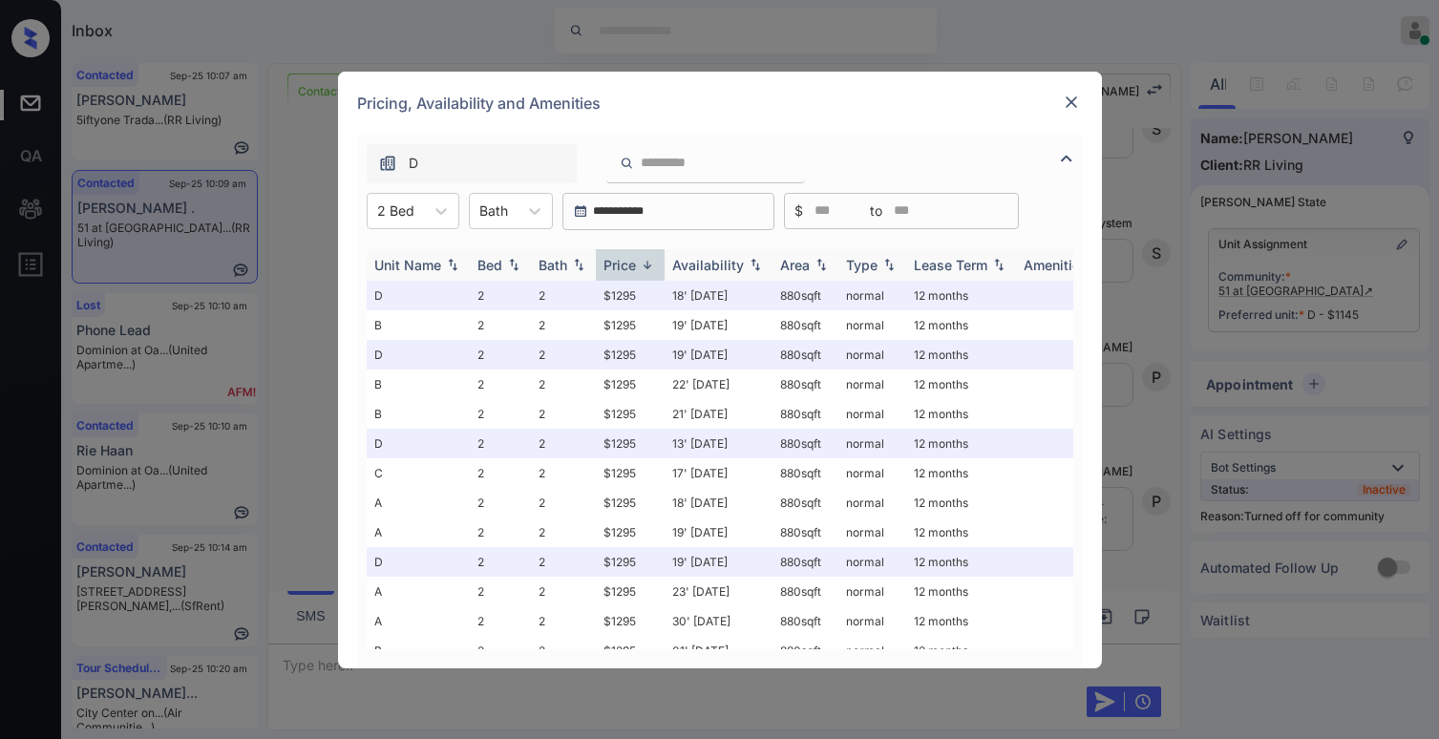
click at [631, 267] on div "Price" at bounding box center [619, 265] width 32 height 16
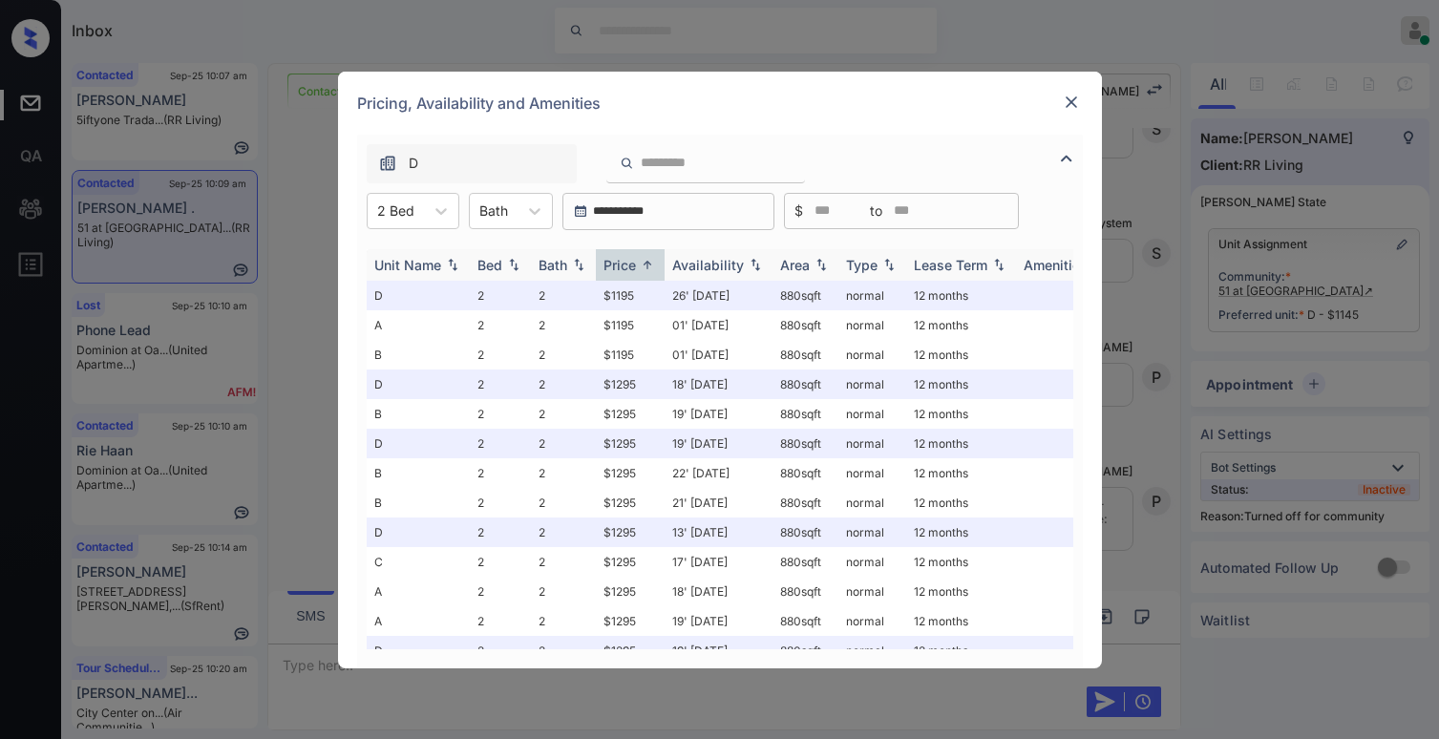
click at [631, 266] on div "Price" at bounding box center [619, 265] width 32 height 16
click at [626, 296] on td "$1195" at bounding box center [630, 296] width 69 height 30
click at [1076, 101] on img at bounding box center [1071, 102] width 19 height 19
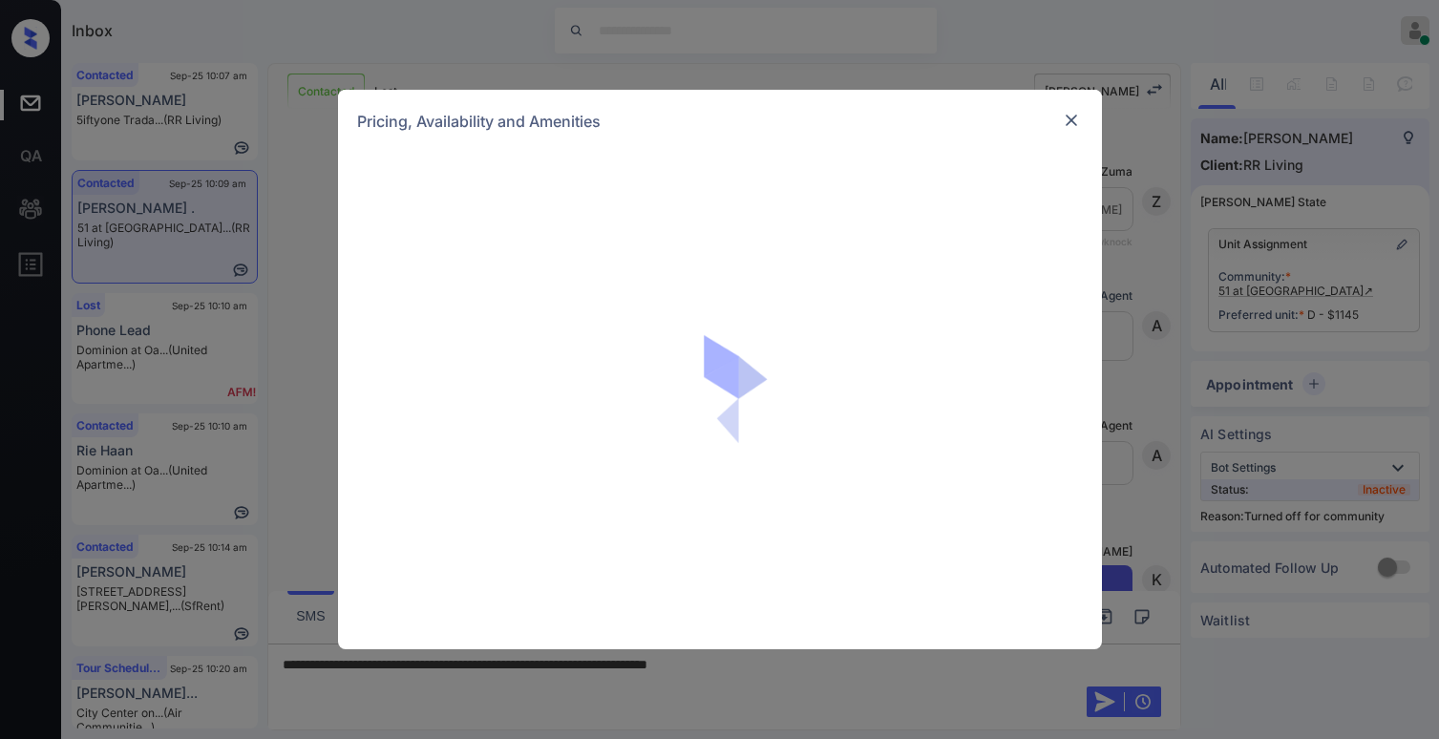
scroll to position [3864, 0]
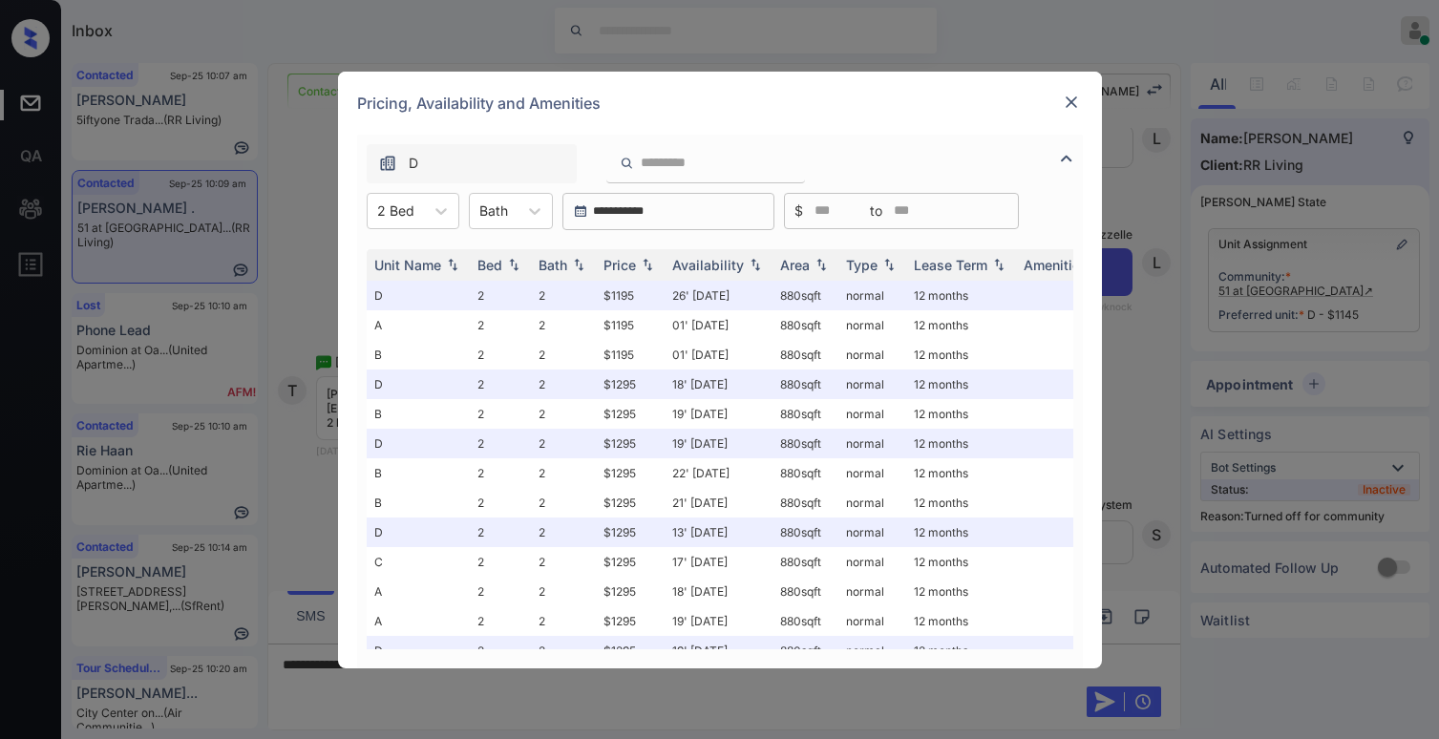
click at [1121, 431] on div "**********" at bounding box center [719, 369] width 1439 height 739
click at [1076, 108] on img at bounding box center [1071, 102] width 19 height 19
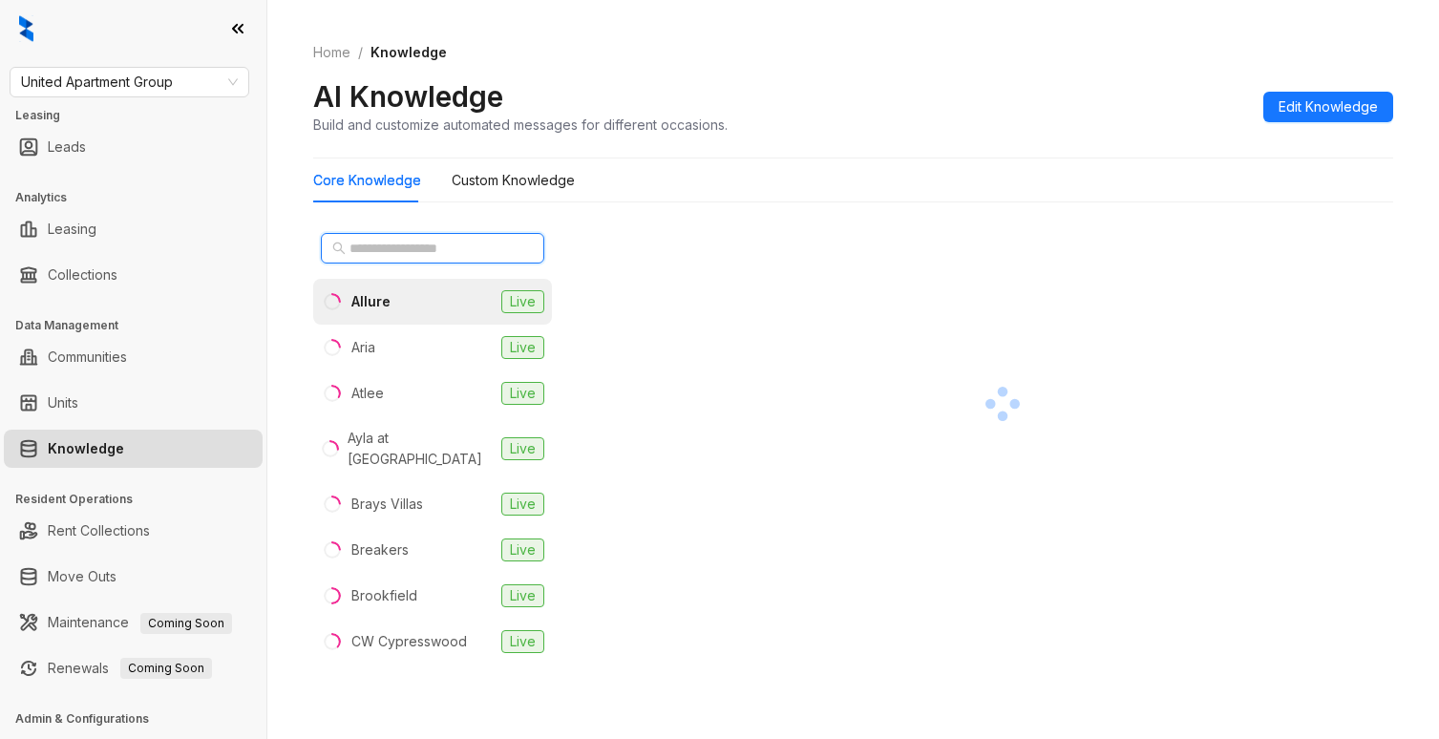
click at [445, 242] on input "text" at bounding box center [433, 248] width 168 height 21
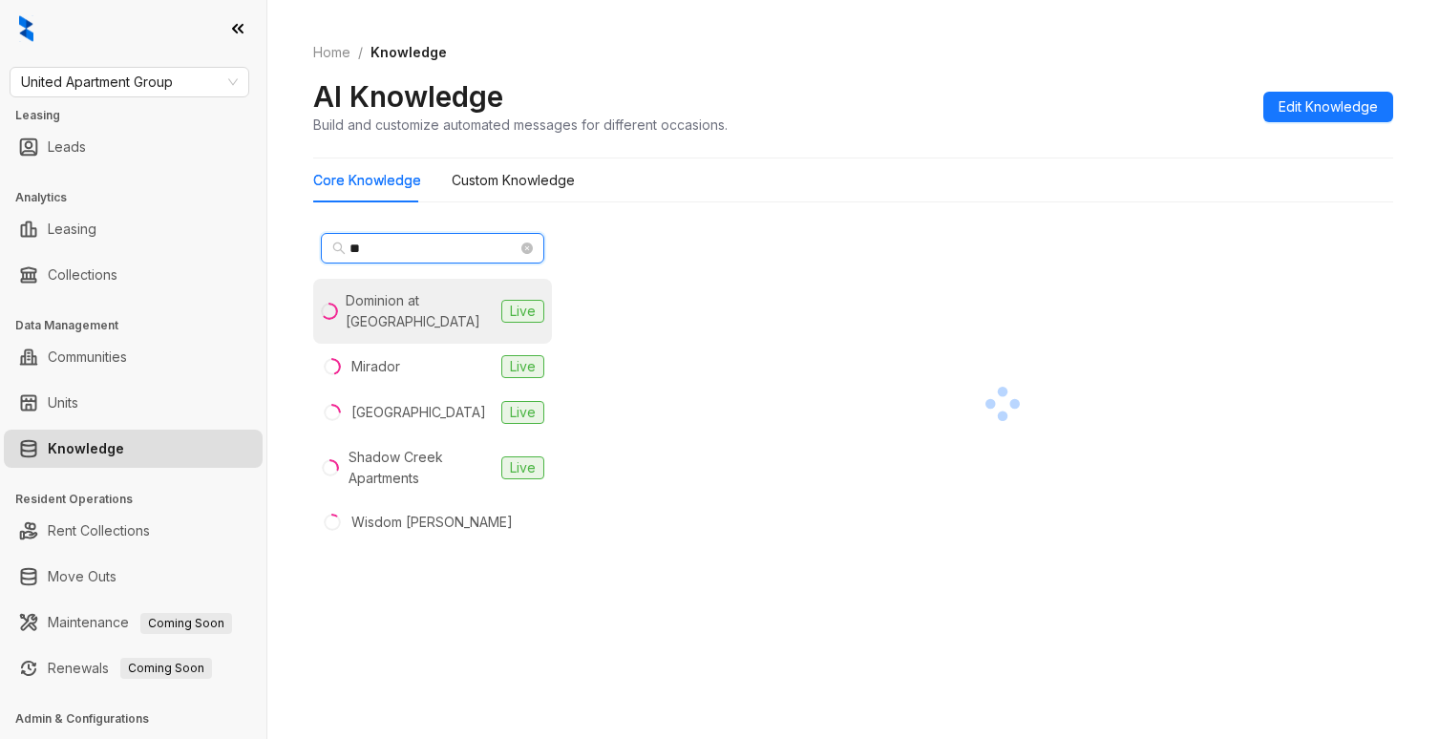
type input "**"
click at [433, 297] on div "Dominion at [GEOGRAPHIC_DATA]" at bounding box center [420, 311] width 148 height 42
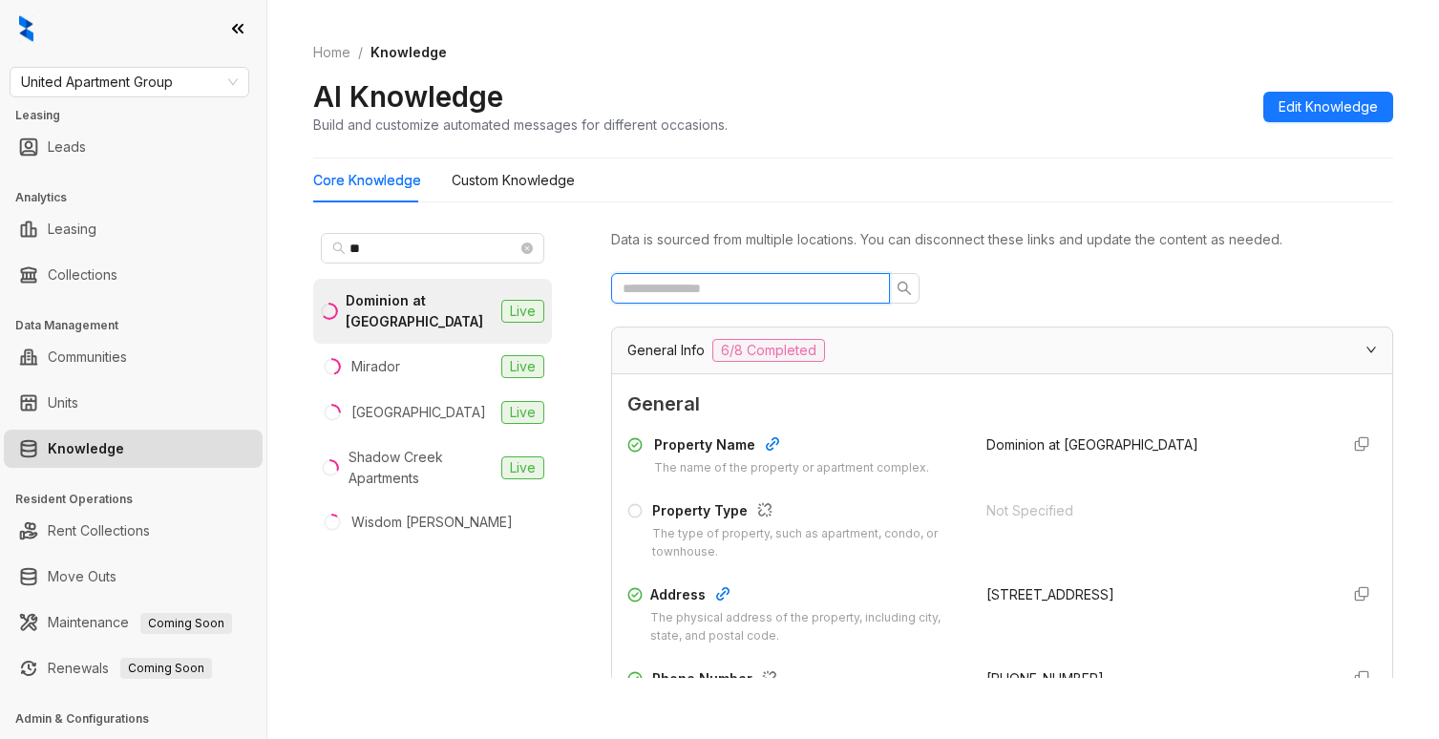
click at [798, 283] on input "text" at bounding box center [743, 288] width 241 height 21
type input "*******"
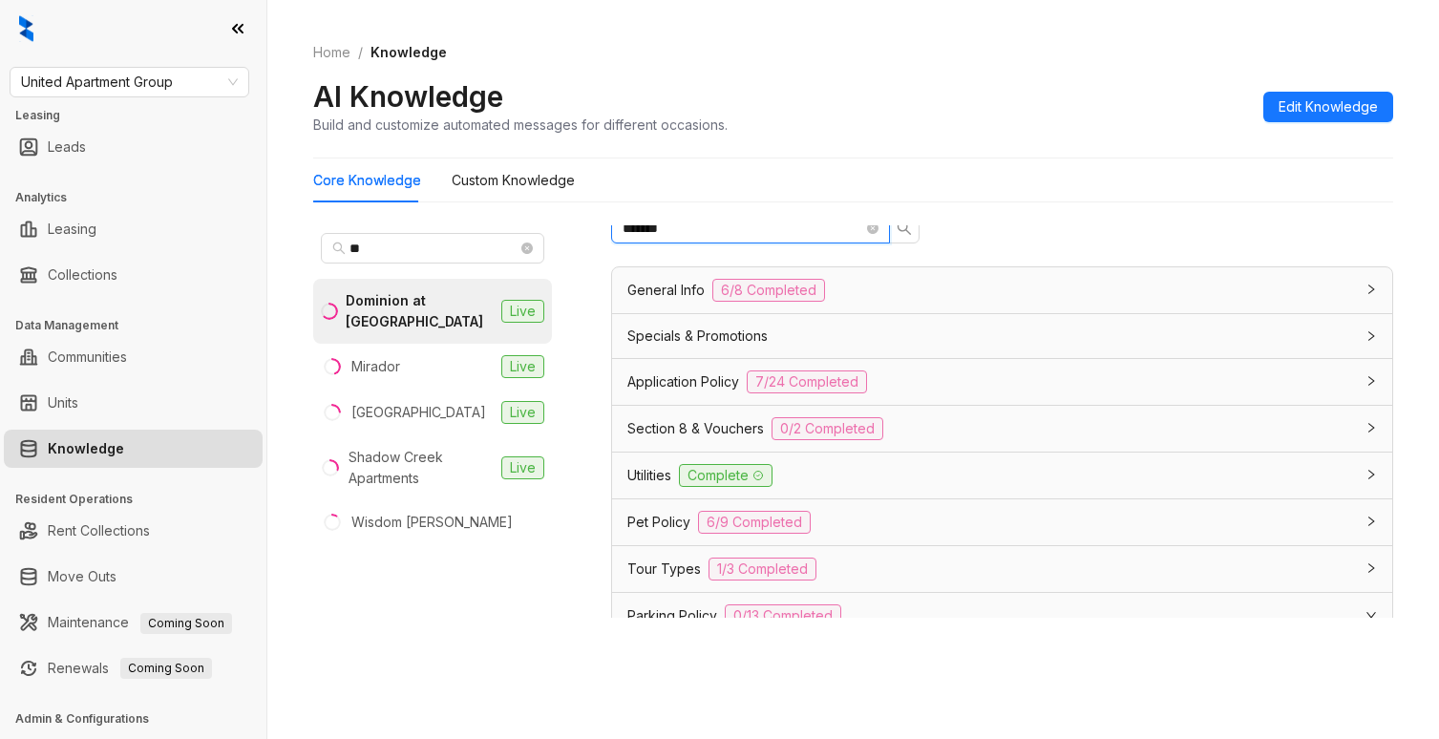
drag, startPoint x: 728, startPoint y: 227, endPoint x: 423, endPoint y: 206, distance: 305.3
click at [423, 206] on div "Core Knowledge Custom Knowledge ** Dominion at Oak Forest Live Mirador Live Oak…" at bounding box center [853, 427] width 1080 height 536
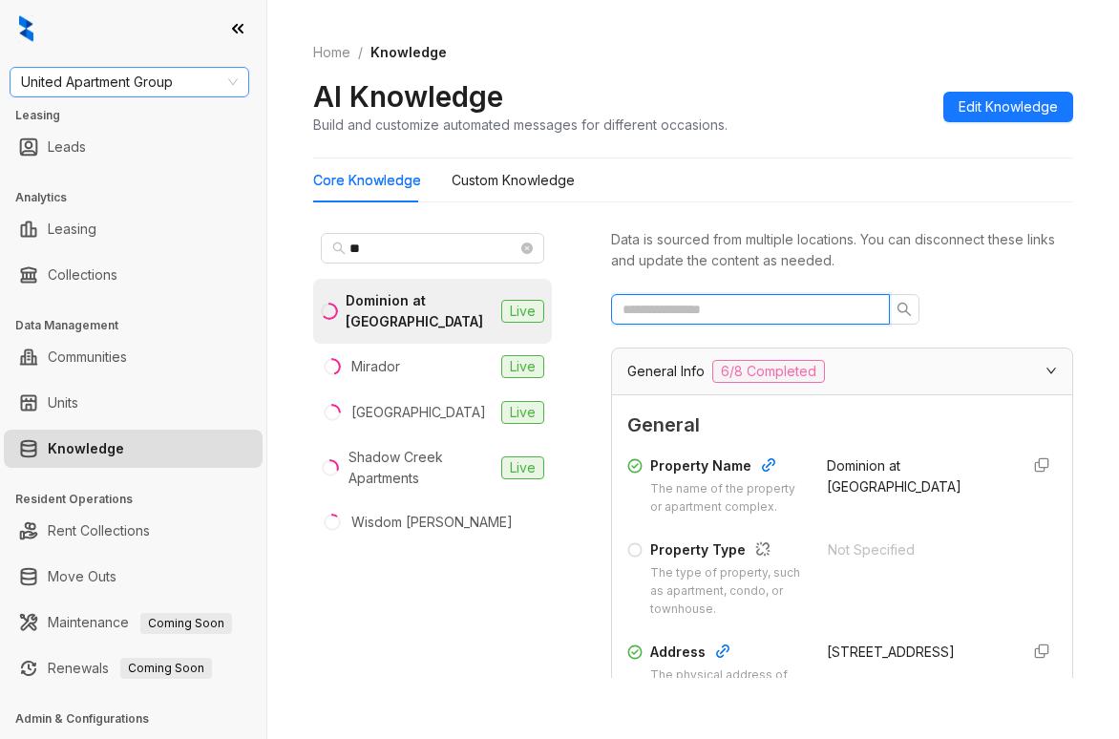
click at [111, 77] on span "United Apartment Group" at bounding box center [129, 82] width 217 height 29
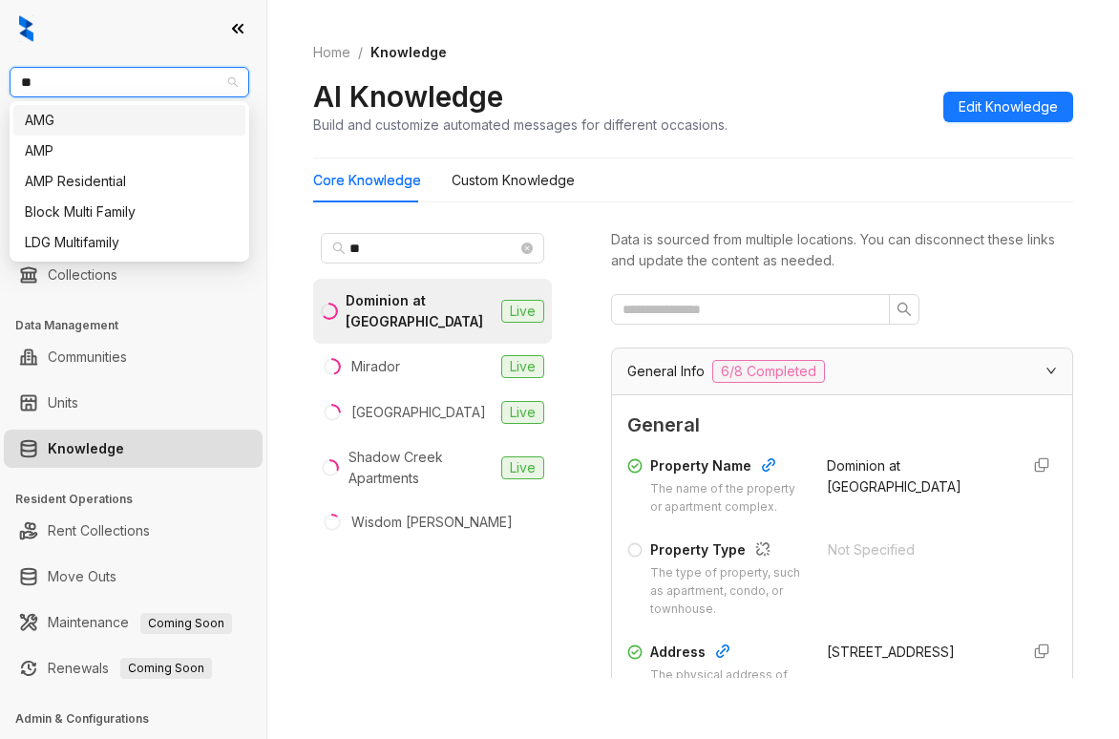
type input "***"
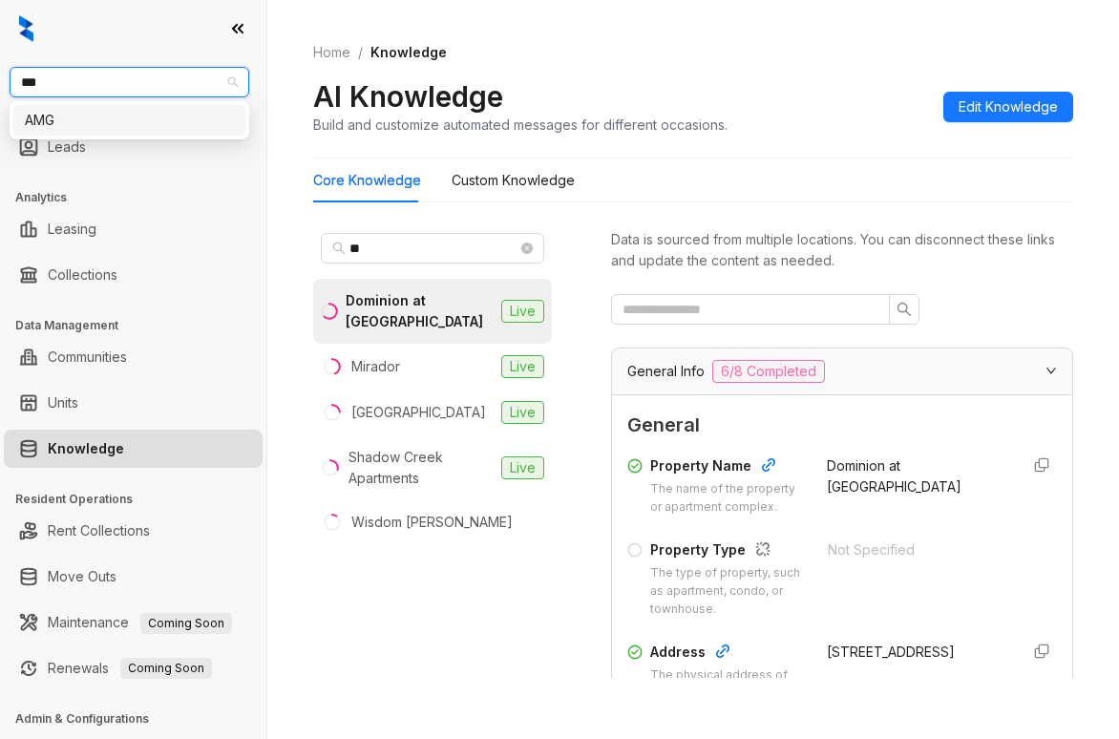
click at [109, 127] on div "AMG" at bounding box center [129, 120] width 209 height 21
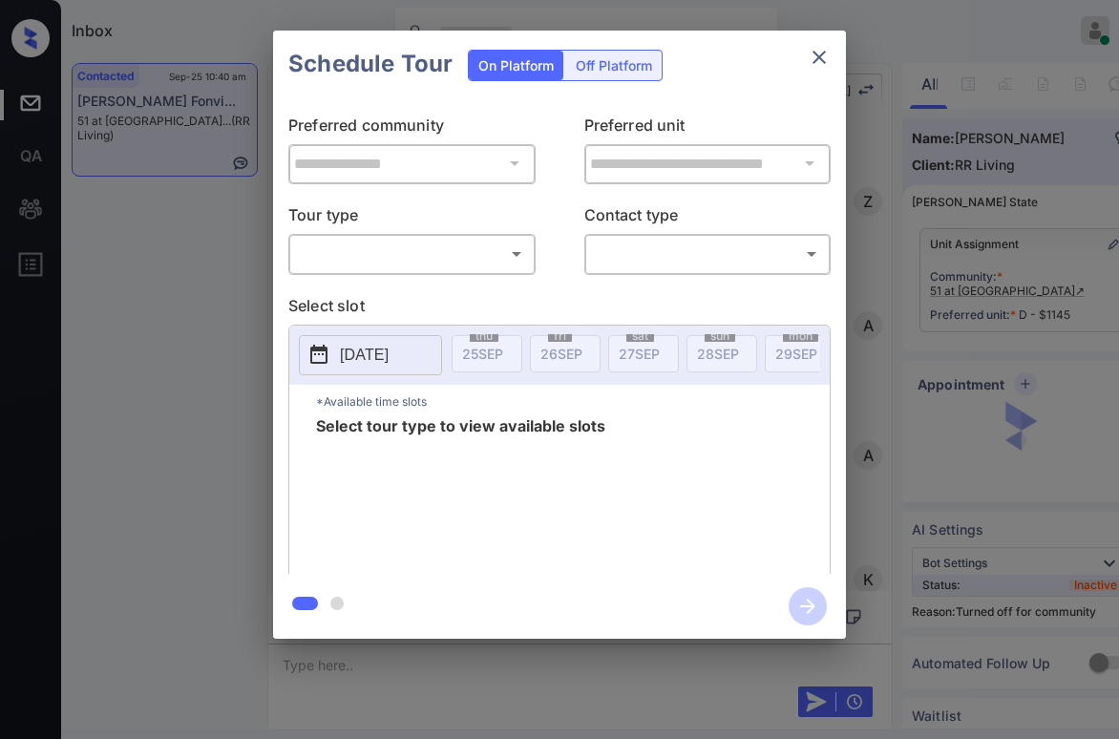
scroll to position [5297, 0]
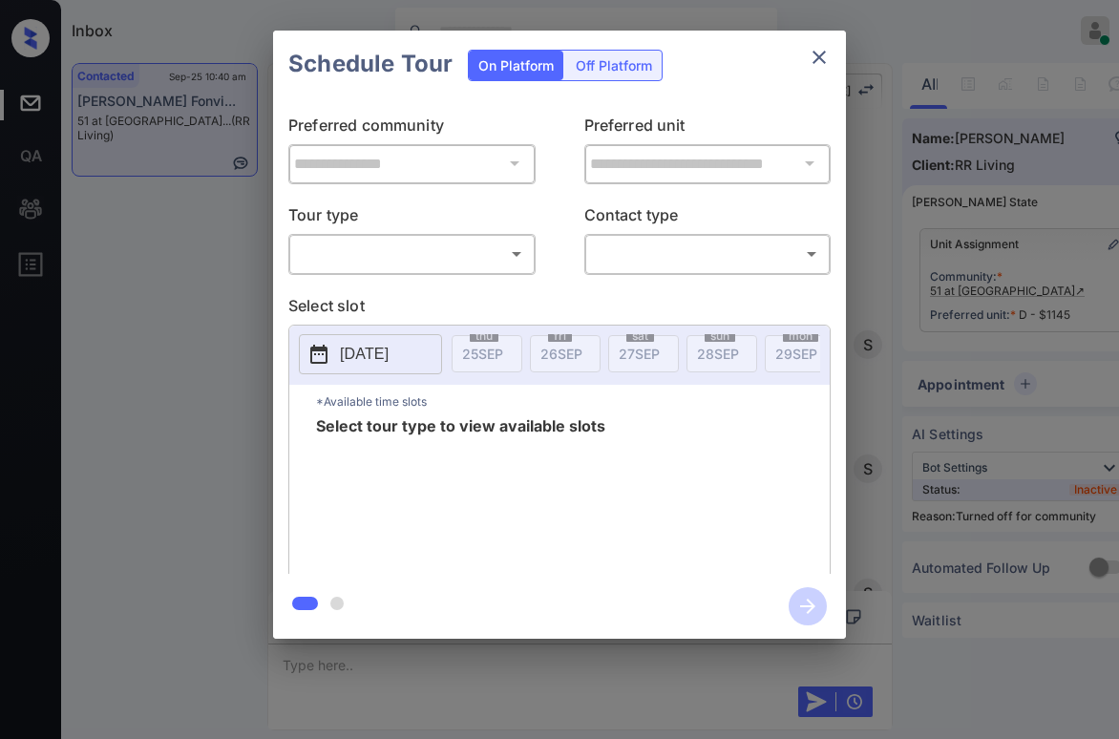
click at [407, 249] on body "Inbox Paolo Gabriel Online Set yourself offline Set yourself on break Profile S…" at bounding box center [559, 369] width 1119 height 739
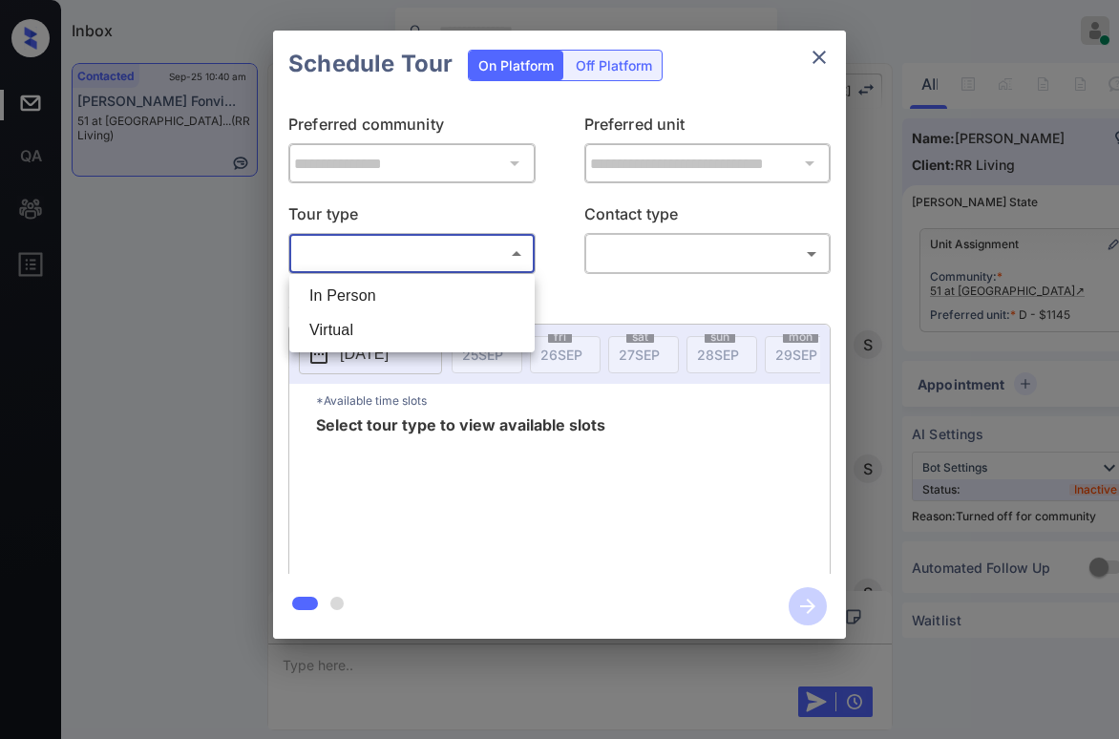
drag, startPoint x: 409, startPoint y: 292, endPoint x: 573, endPoint y: 270, distance: 165.7
click at [411, 291] on li "In Person" at bounding box center [412, 296] width 236 height 34
type input "********"
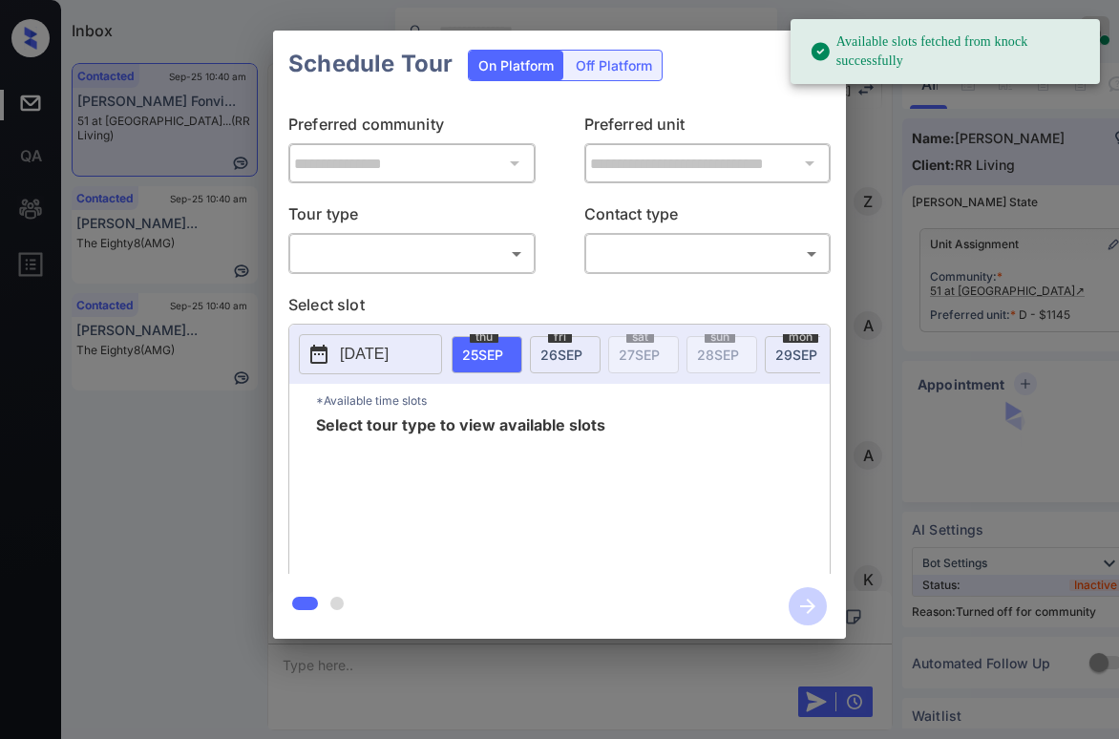
scroll to position [6252, 0]
click at [431, 248] on body "Available slots fetched from knock successfully Inbox [PERSON_NAME] Online Set …" at bounding box center [559, 369] width 1119 height 739
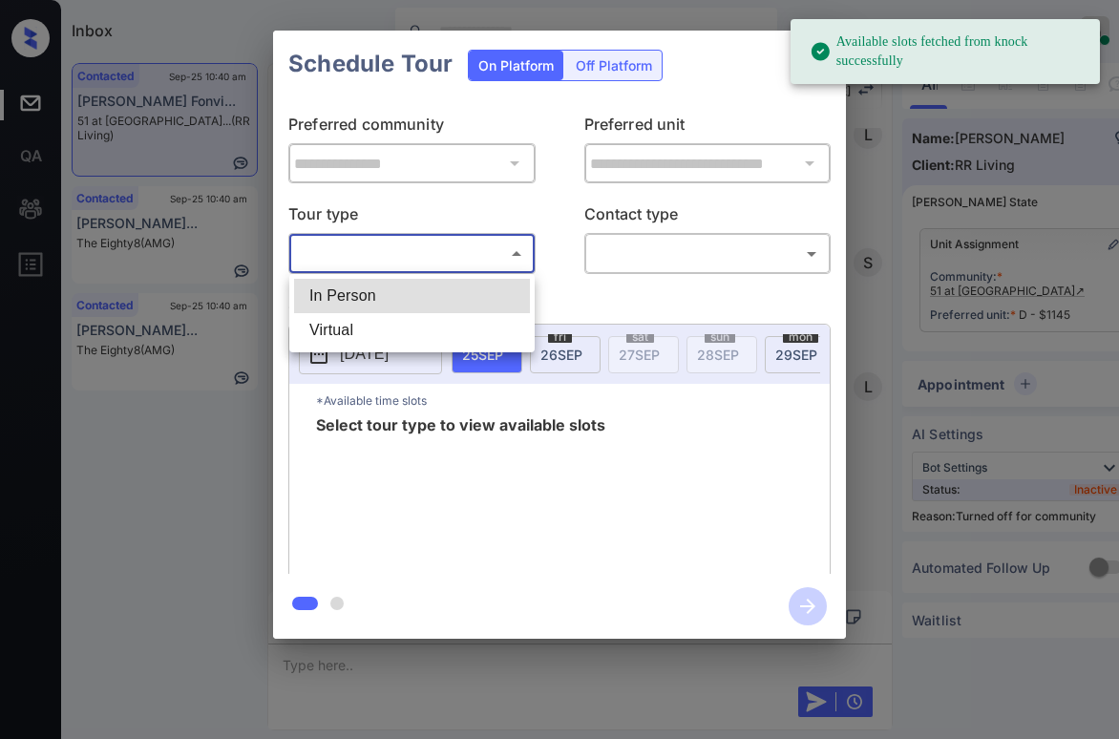
click at [411, 288] on li "In Person" at bounding box center [412, 296] width 236 height 34
type input "********"
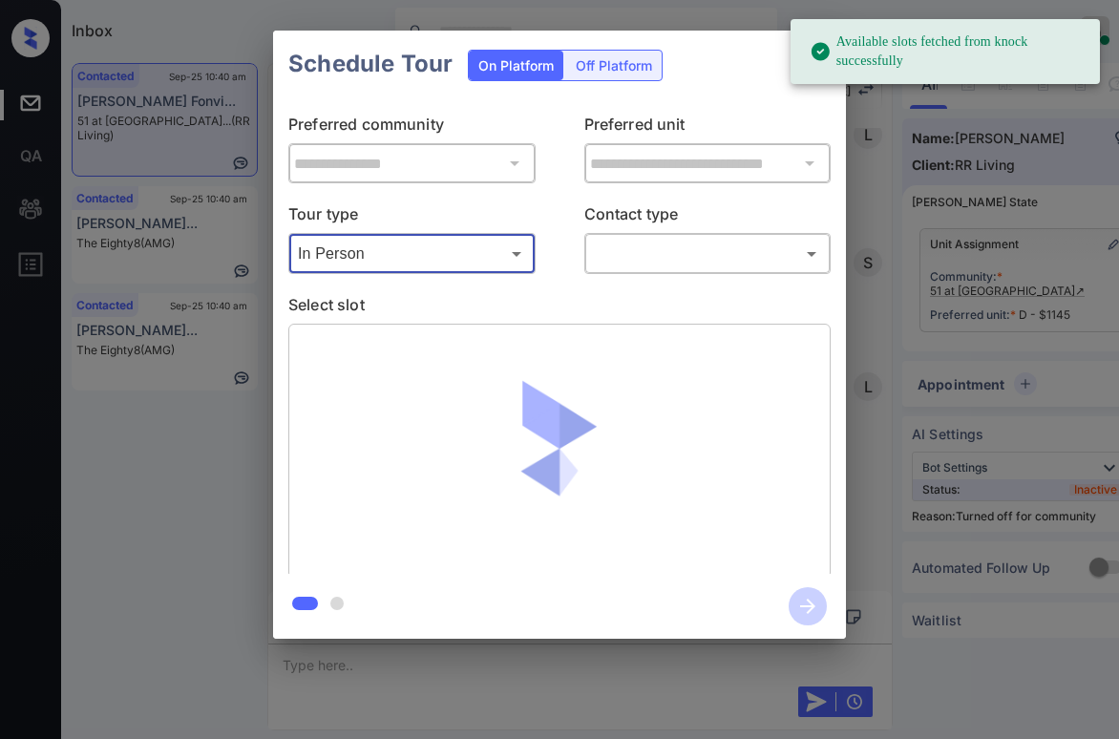
click at [683, 252] on body "Available slots fetched from knock successfully Inbox Paolo Gabriel Online Set …" at bounding box center [559, 369] width 1119 height 739
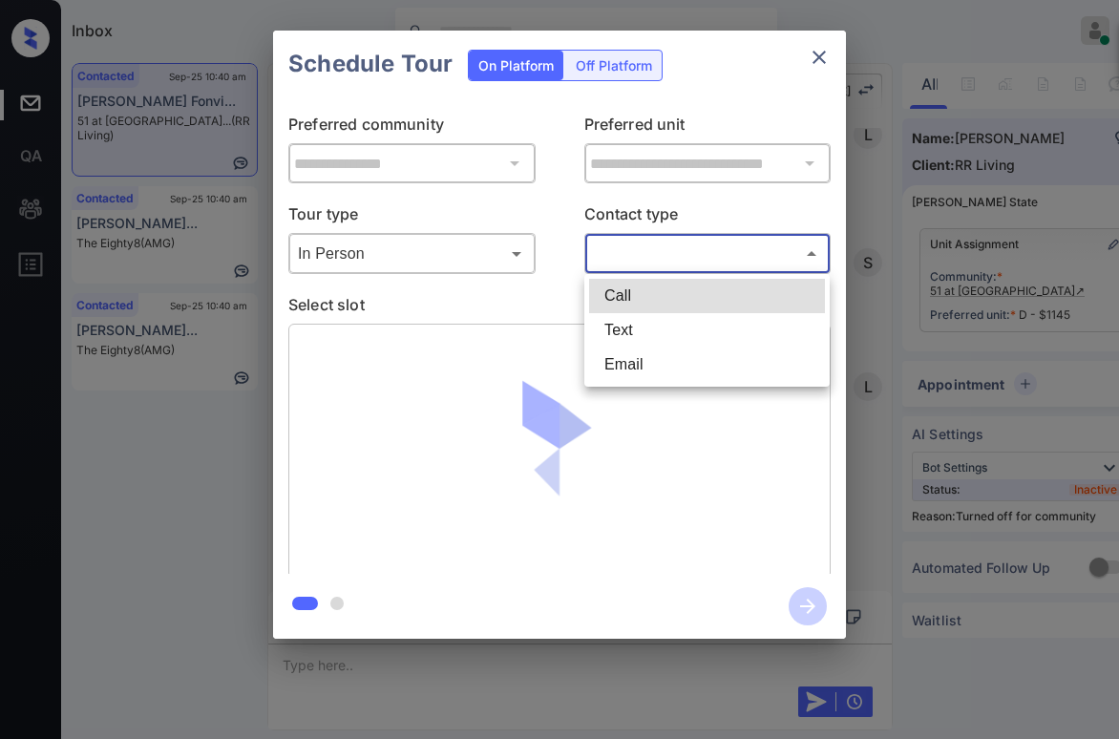
click at [659, 325] on li "Text" at bounding box center [707, 330] width 236 height 34
type input "****"
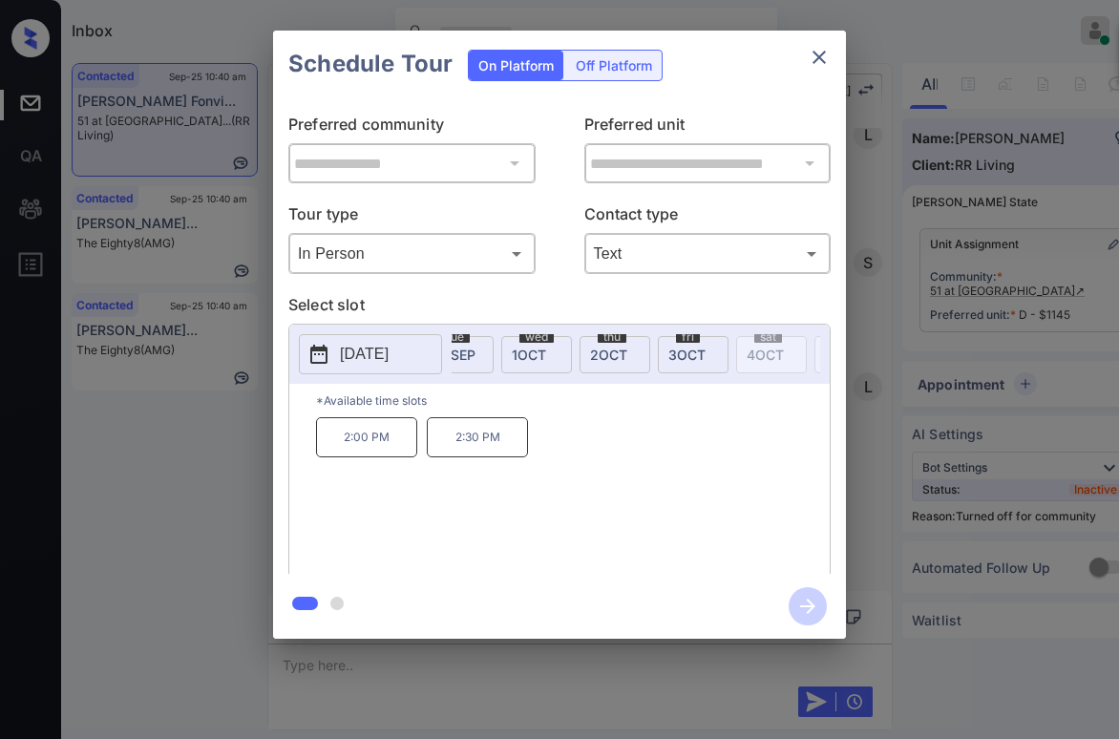
scroll to position [0, 462]
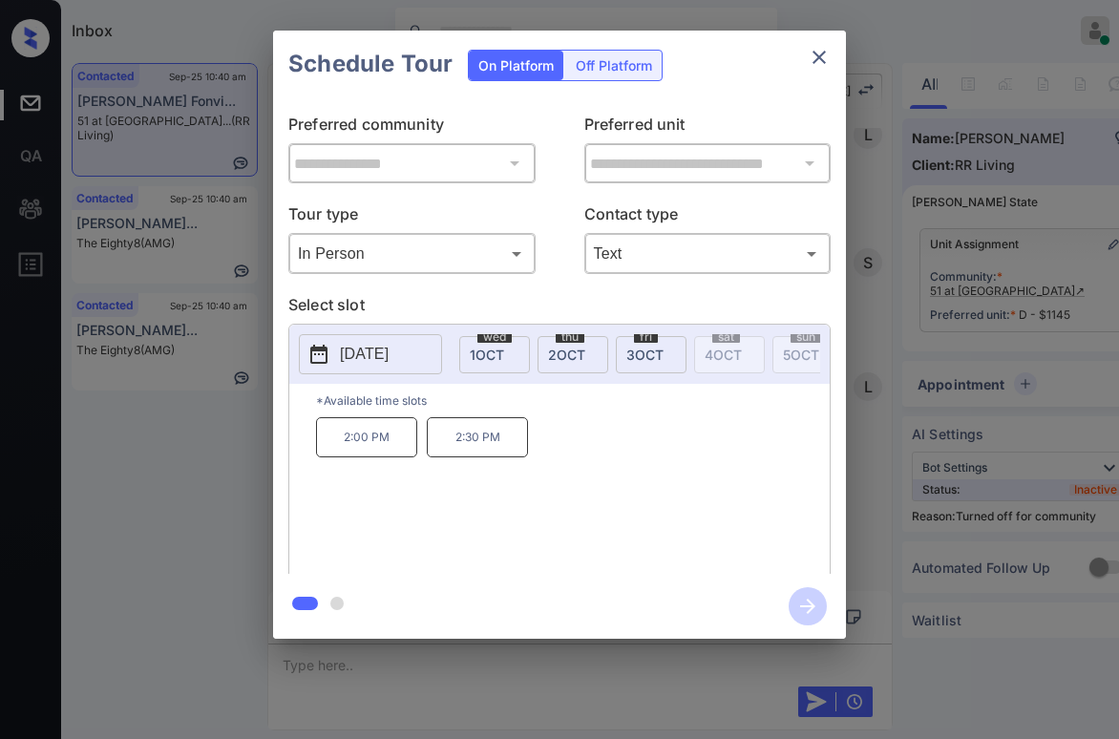
click at [637, 347] on span "3 OCT" at bounding box center [644, 355] width 37 height 16
click at [496, 447] on p "11:15 AM" at bounding box center [477, 437] width 101 height 40
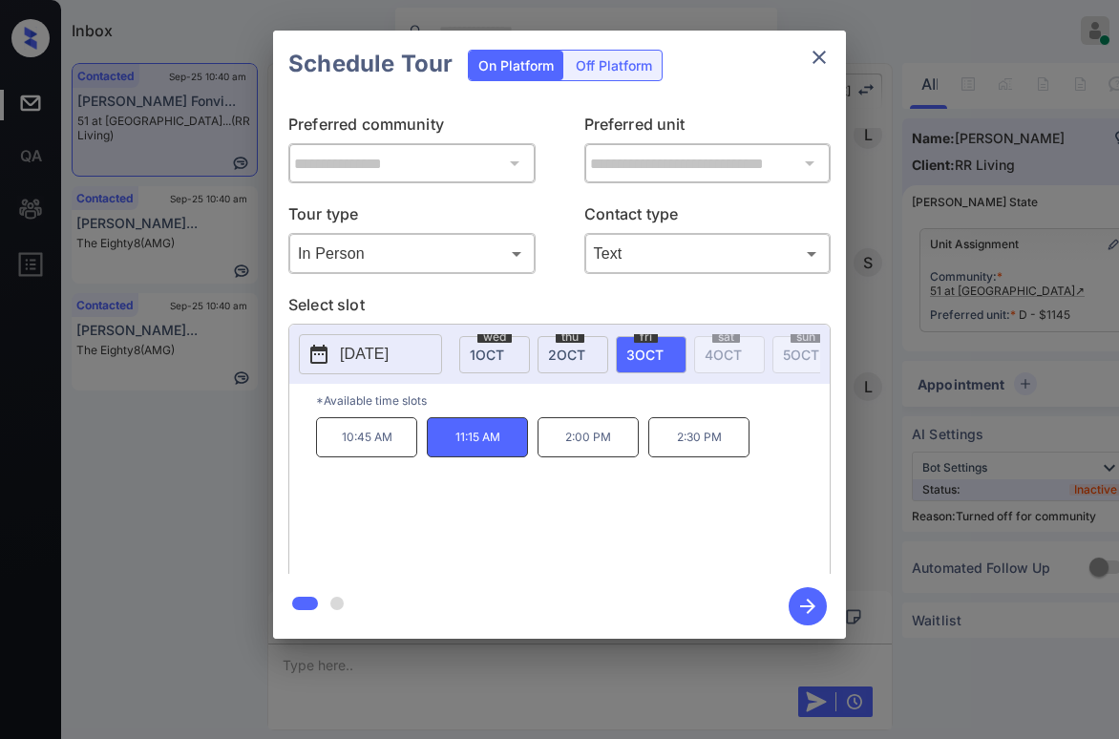
click at [809, 604] on icon "button" at bounding box center [808, 606] width 38 height 38
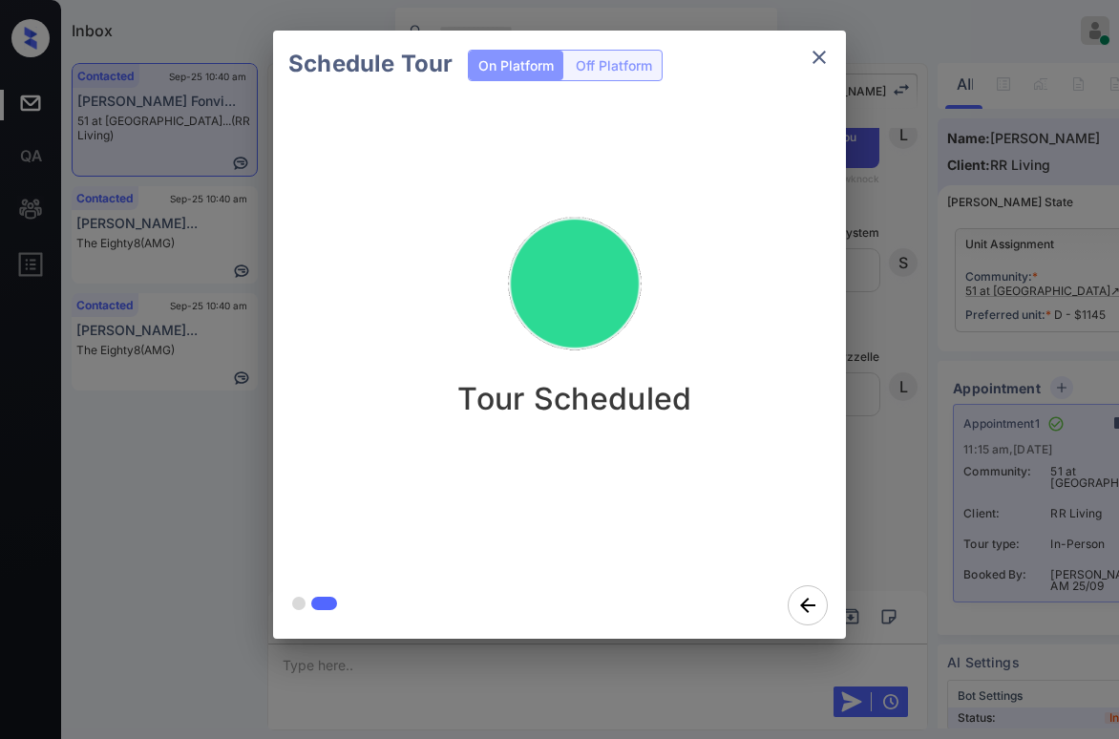
click at [182, 550] on div "Schedule Tour On Platform Off Platform Tour Scheduled" at bounding box center [559, 334] width 1119 height 669
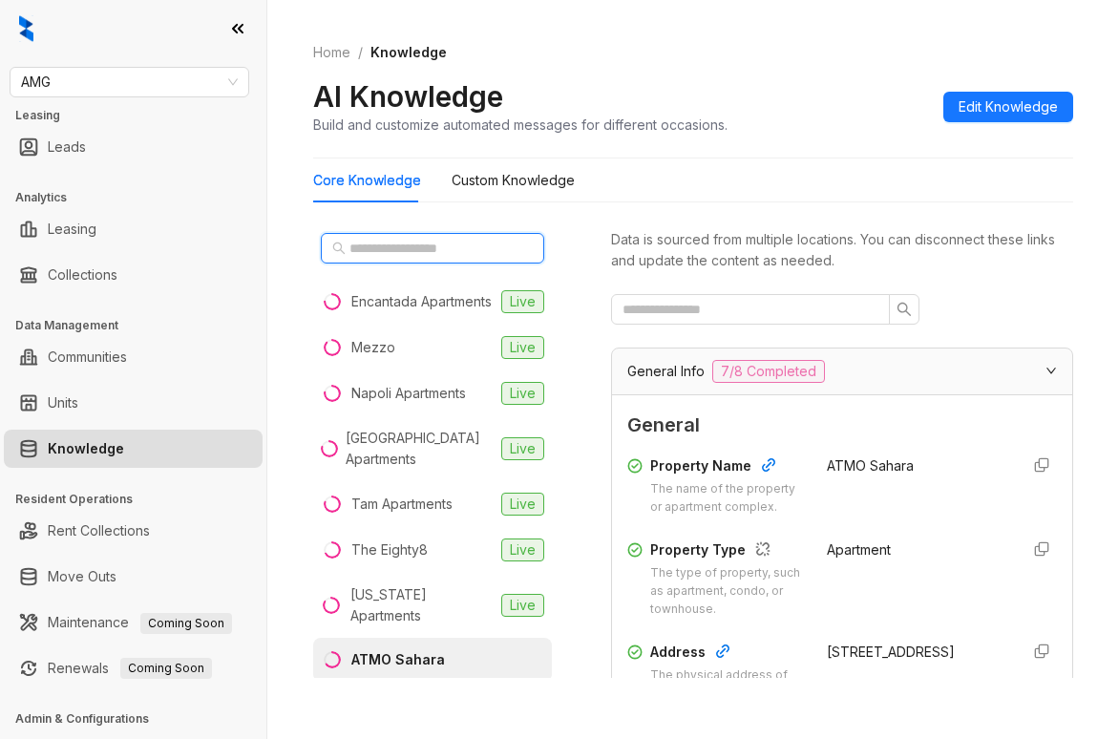
click at [431, 239] on input "text" at bounding box center [433, 248] width 168 height 21
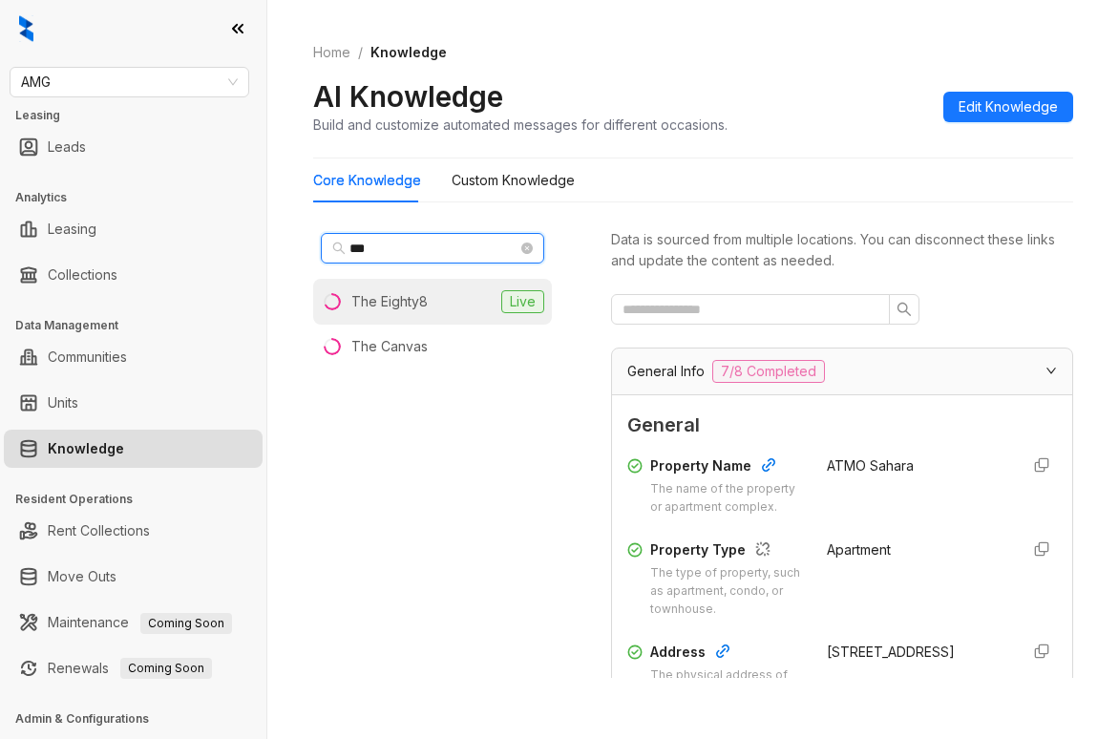
type input "***"
click at [426, 304] on div "The Eighty8" at bounding box center [389, 301] width 76 height 21
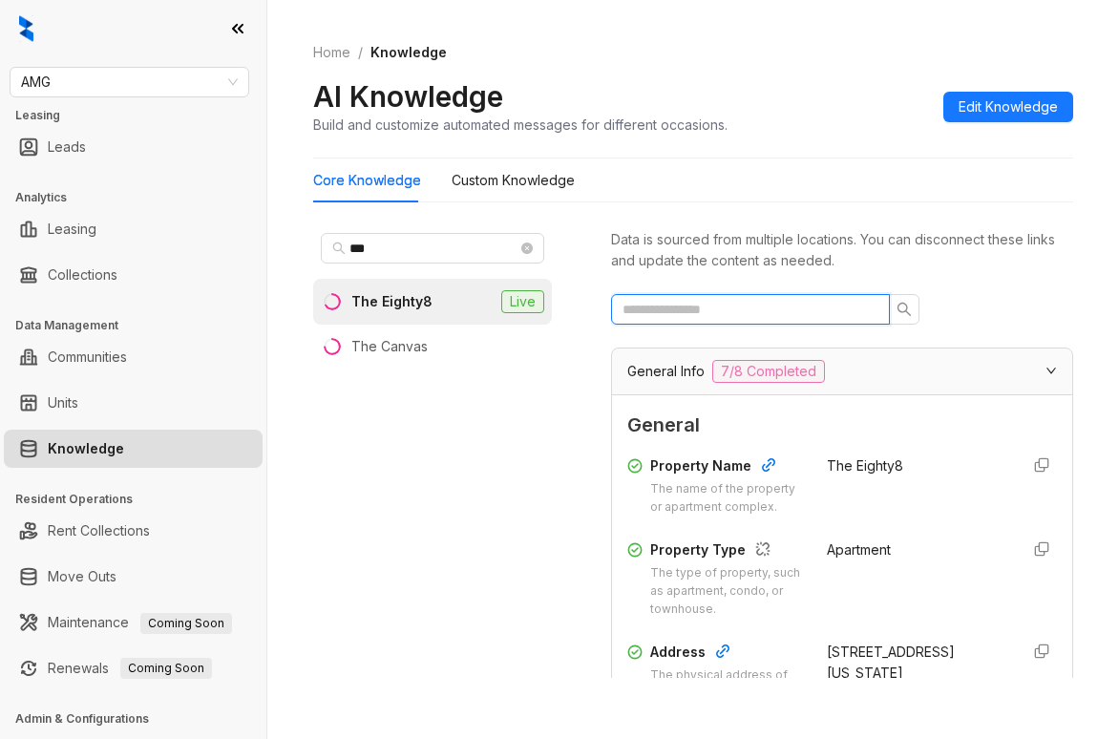
click at [758, 310] on input "text" at bounding box center [743, 309] width 241 height 21
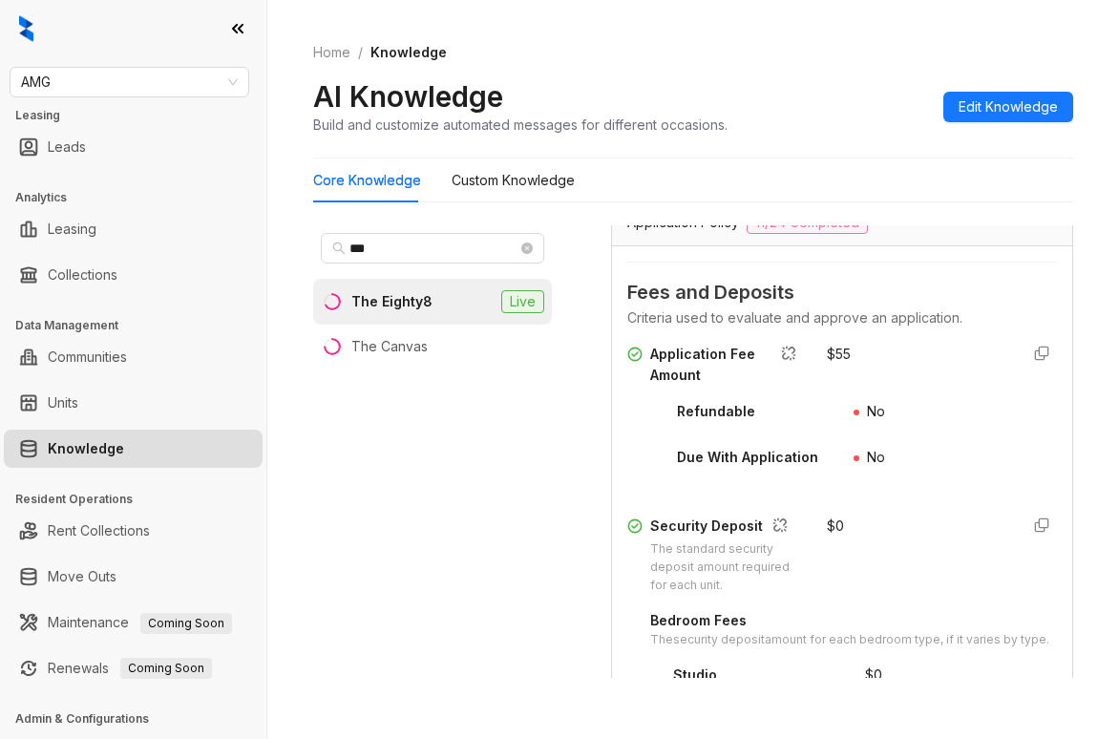
scroll to position [191, 0]
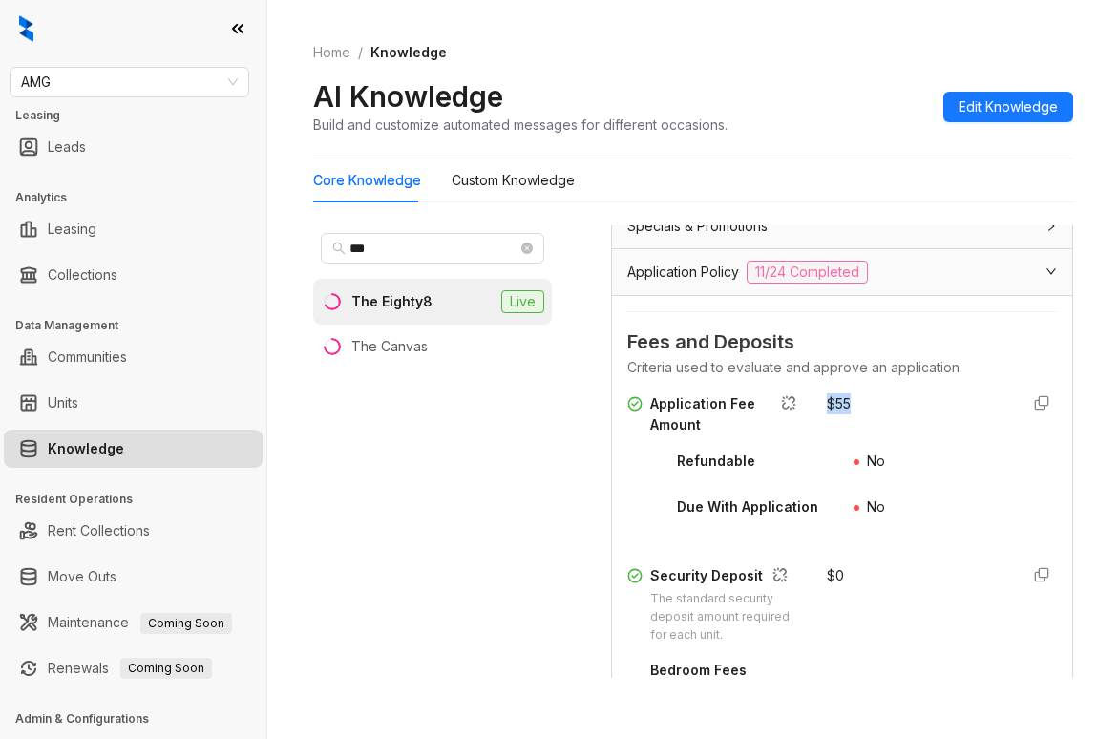
drag, startPoint x: 808, startPoint y: 399, endPoint x: 851, endPoint y: 408, distance: 43.8
click at [851, 408] on div "$ 55" at bounding box center [915, 414] width 177 height 42
copy div "$ 55"
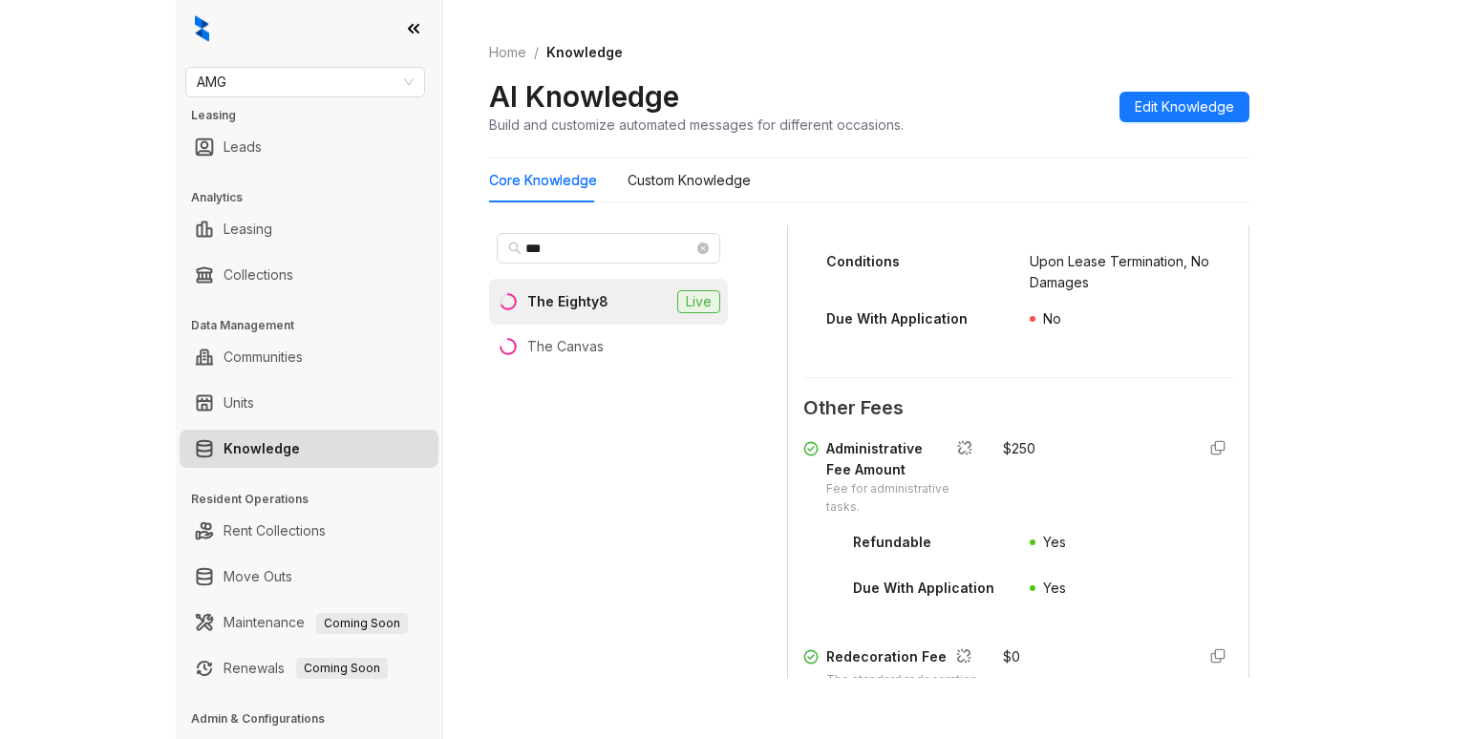
scroll to position [955, 0]
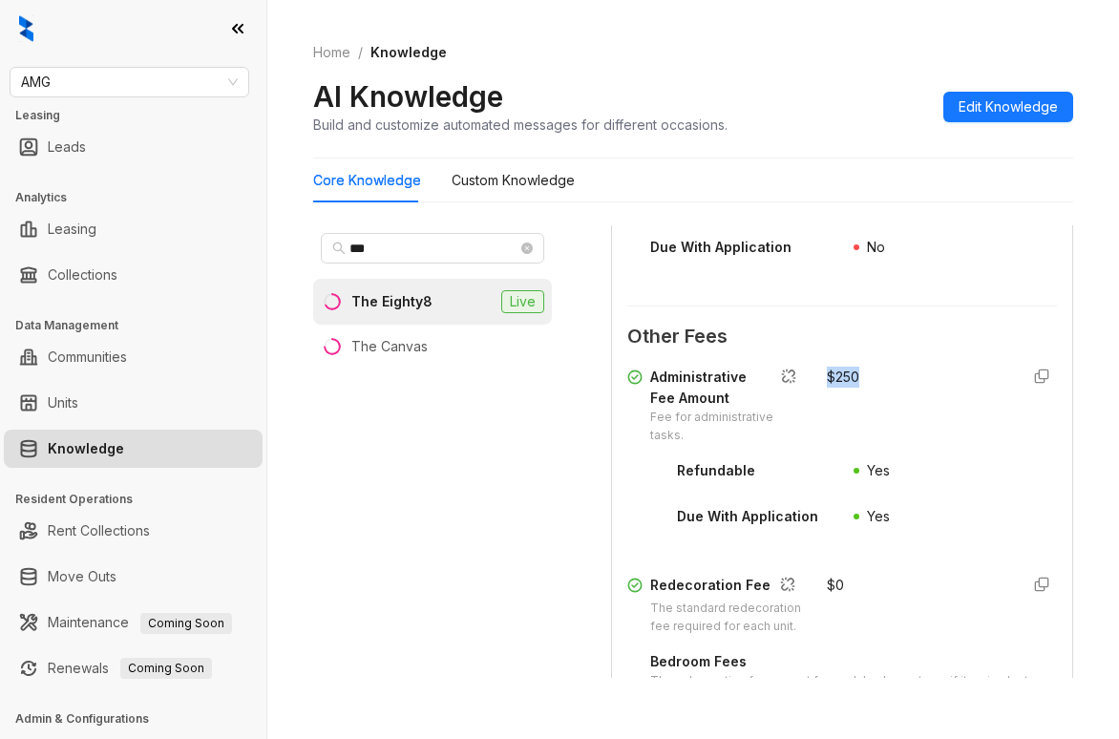
drag, startPoint x: 806, startPoint y: 413, endPoint x: 850, endPoint y: 417, distance: 44.2
click at [851, 418] on div "$ 250" at bounding box center [915, 406] width 177 height 78
copy div "$ 250"
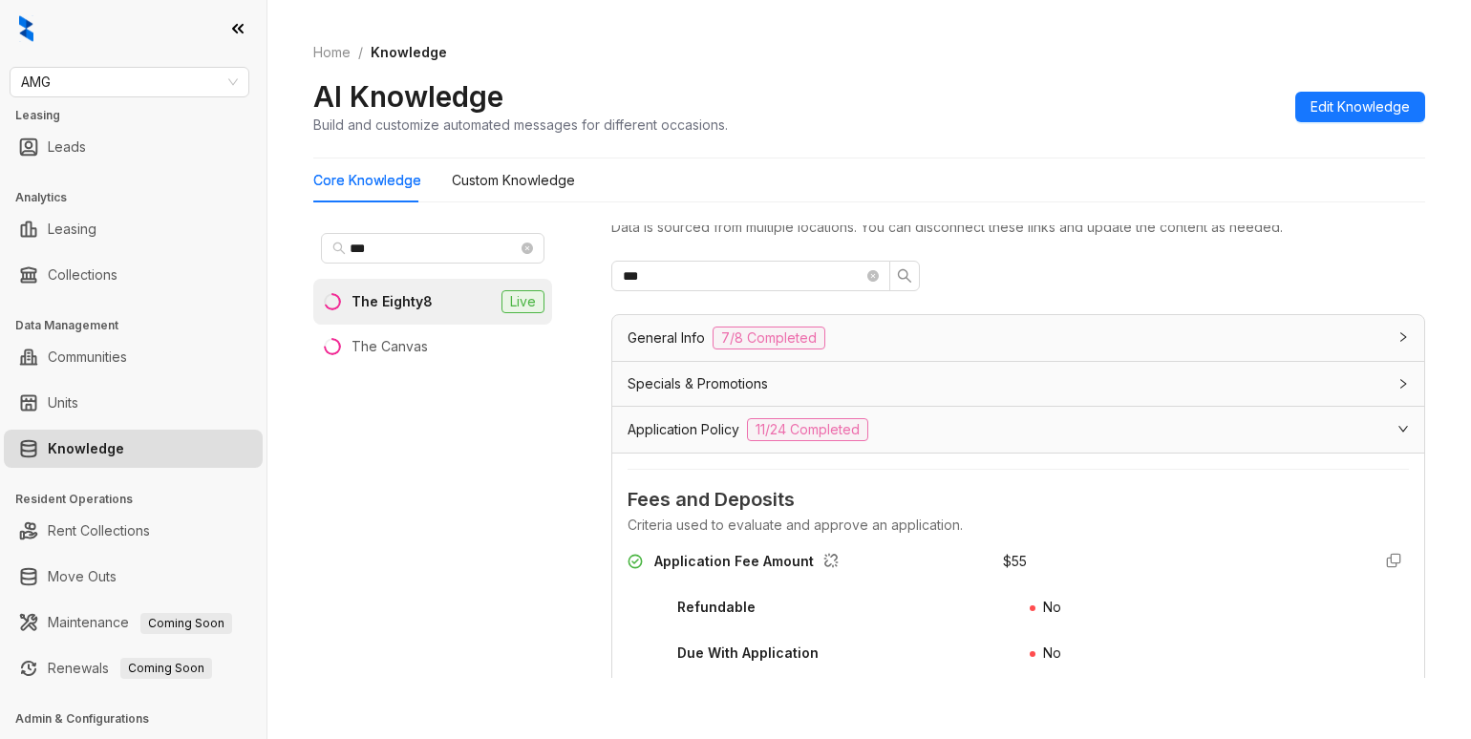
scroll to position [0, 0]
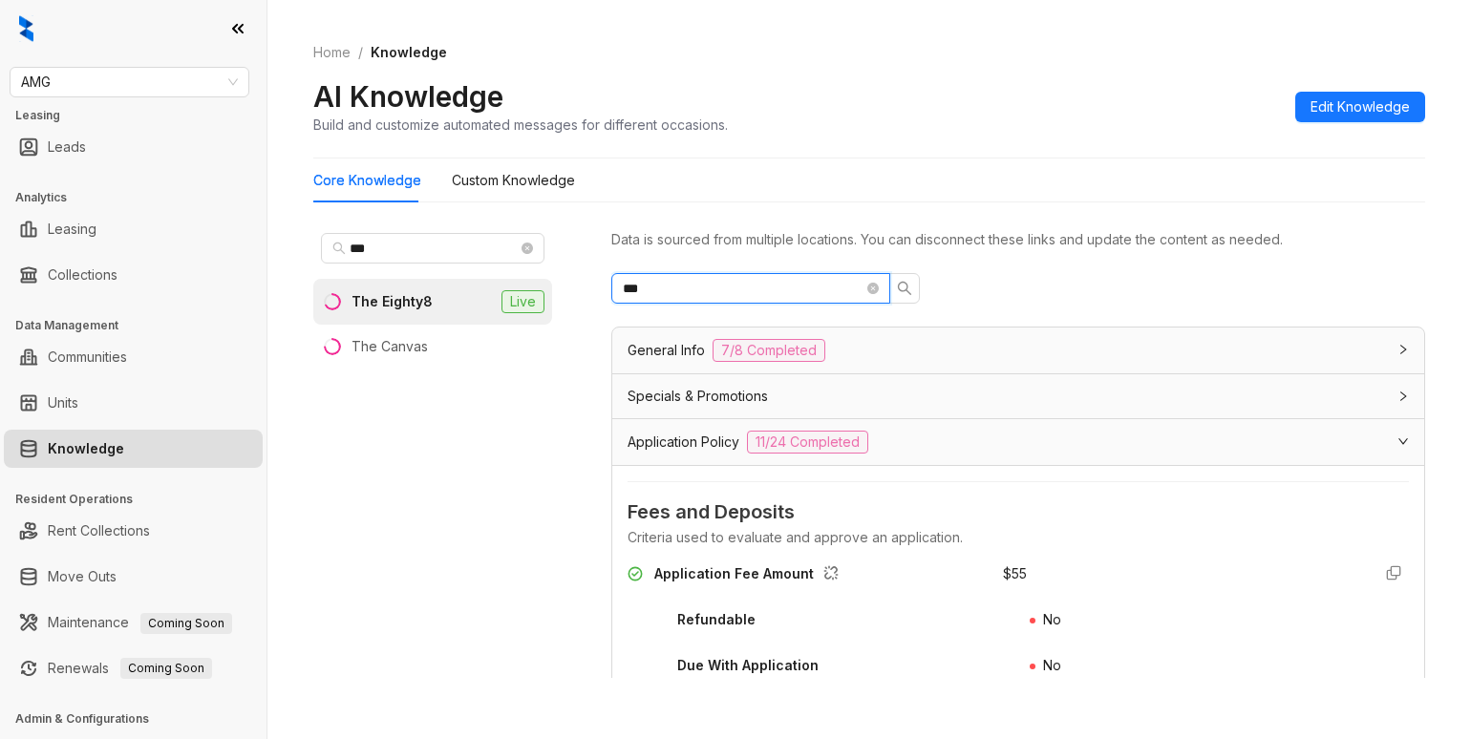
drag, startPoint x: 779, startPoint y: 294, endPoint x: 536, endPoint y: 286, distance: 243.6
click at [536, 286] on div "*** The Eighty8 Live The Canvas Data is sourced from multiple locations. You ca…" at bounding box center [868, 456] width 1111 height 476
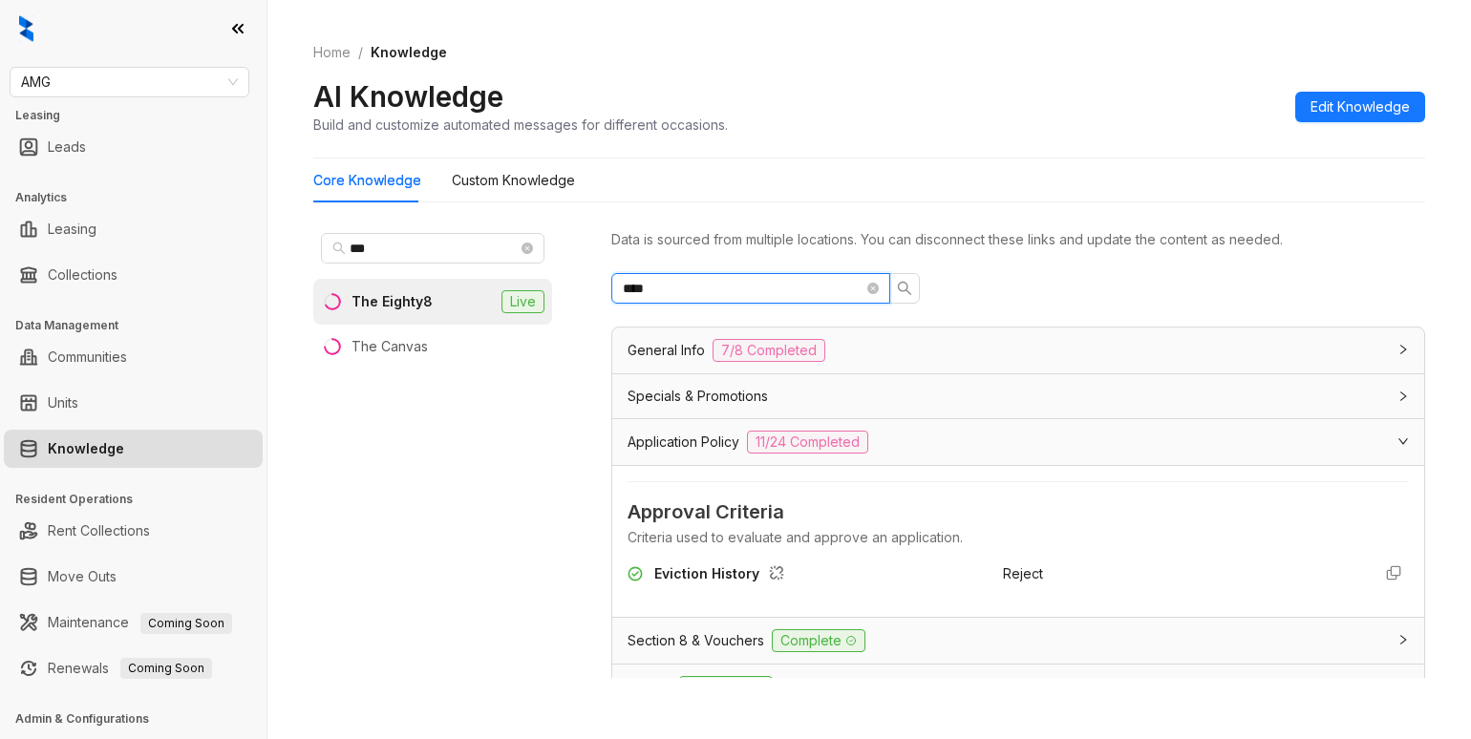
click at [697, 288] on input "****" at bounding box center [743, 288] width 241 height 21
type input "*"
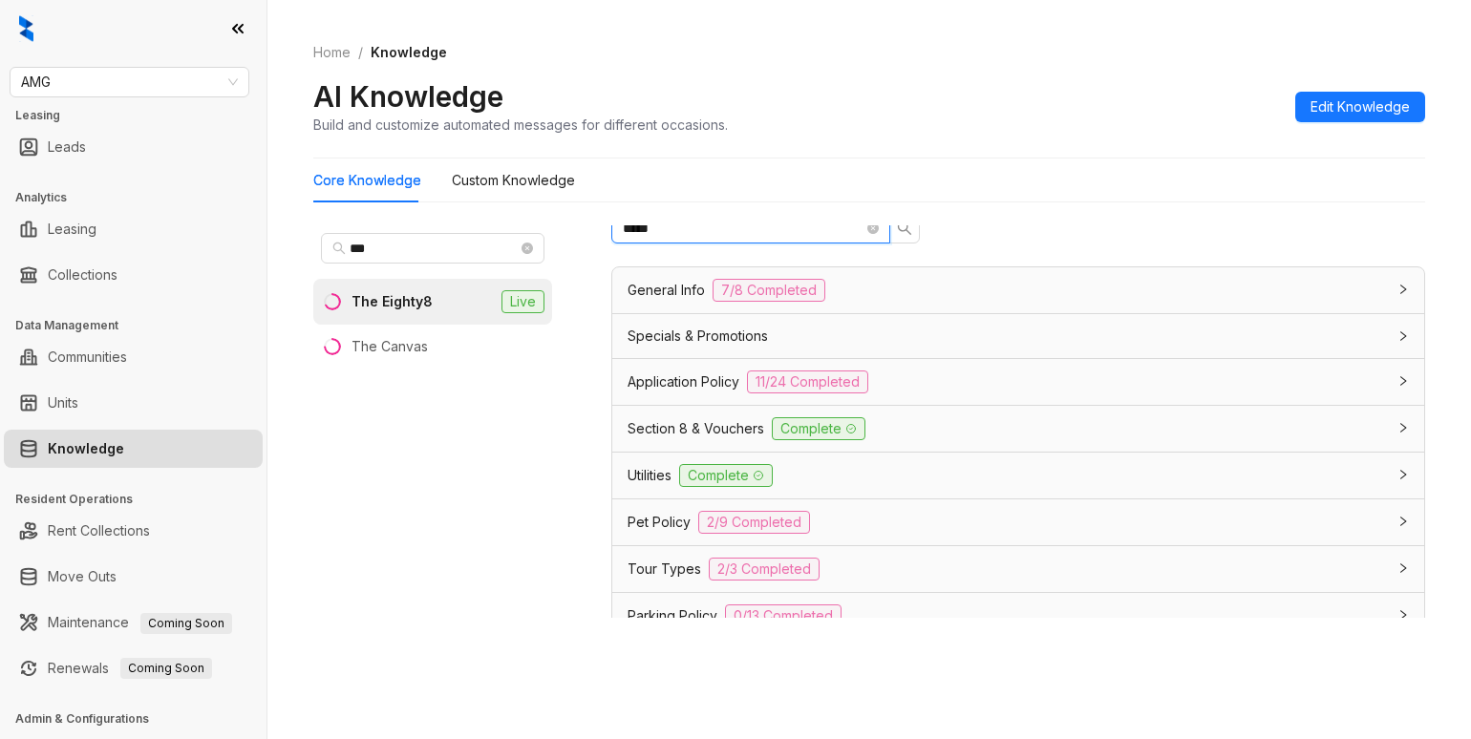
type input "*****"
click at [707, 434] on span "Section 8 & Vouchers" at bounding box center [695, 428] width 137 height 21
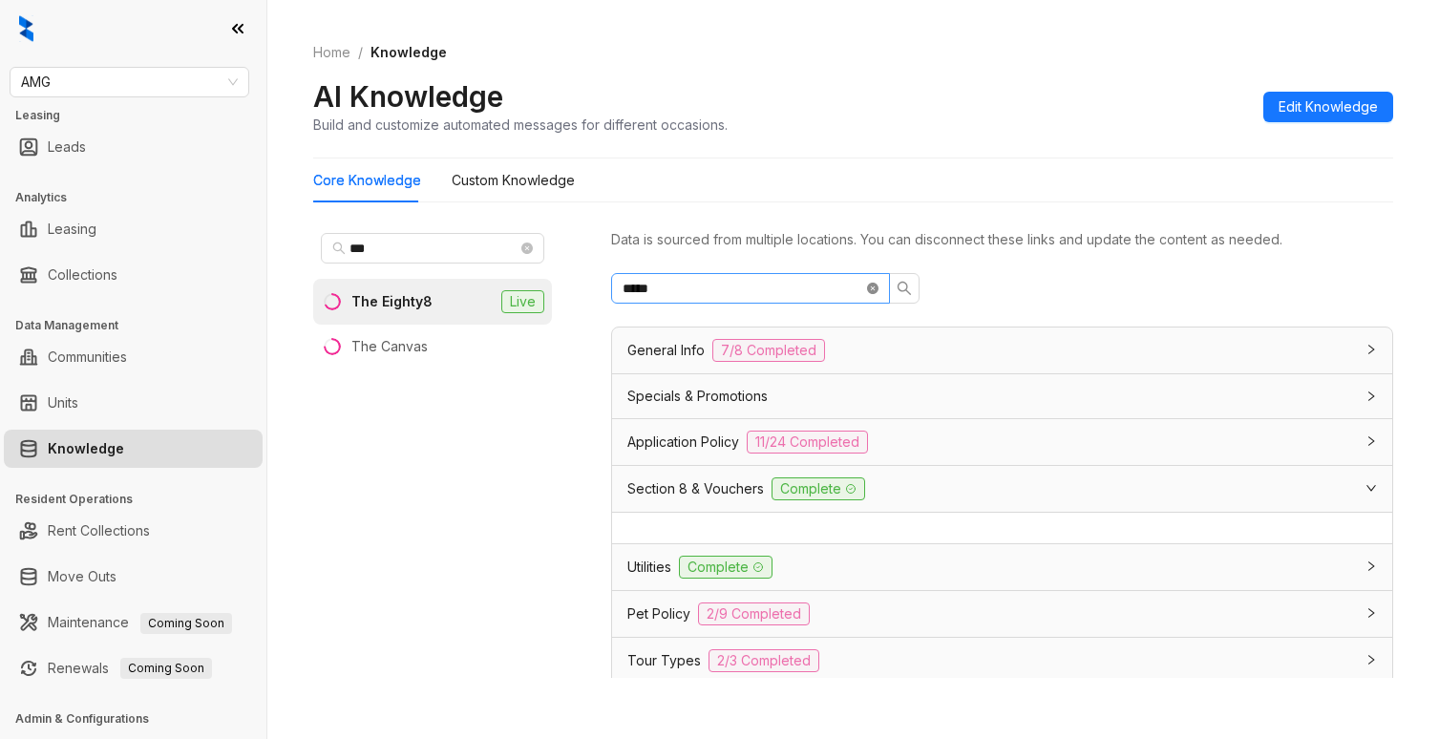
click at [872, 290] on icon "close-circle" at bounding box center [872, 288] width 11 height 11
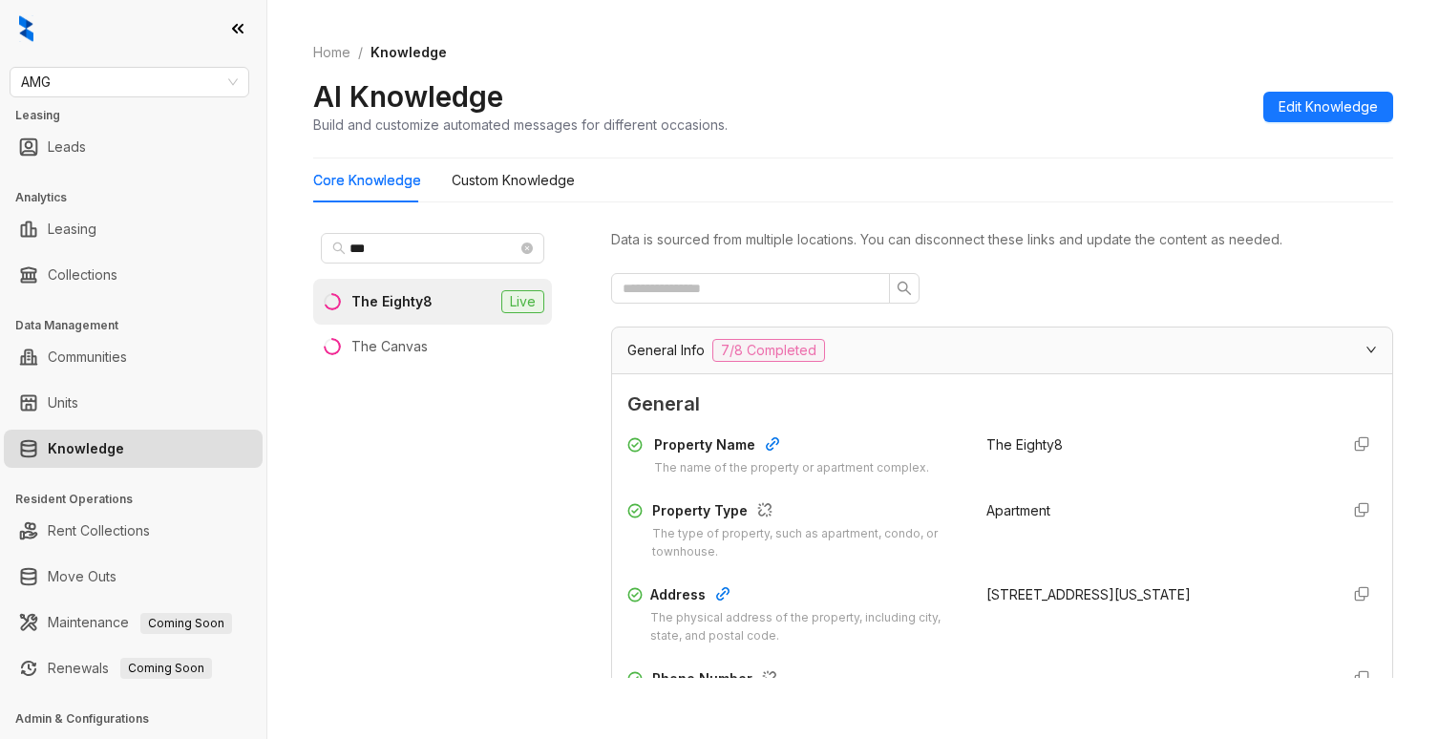
click at [667, 338] on div "General Info 7/8 Completed" at bounding box center [1002, 351] width 780 height 46
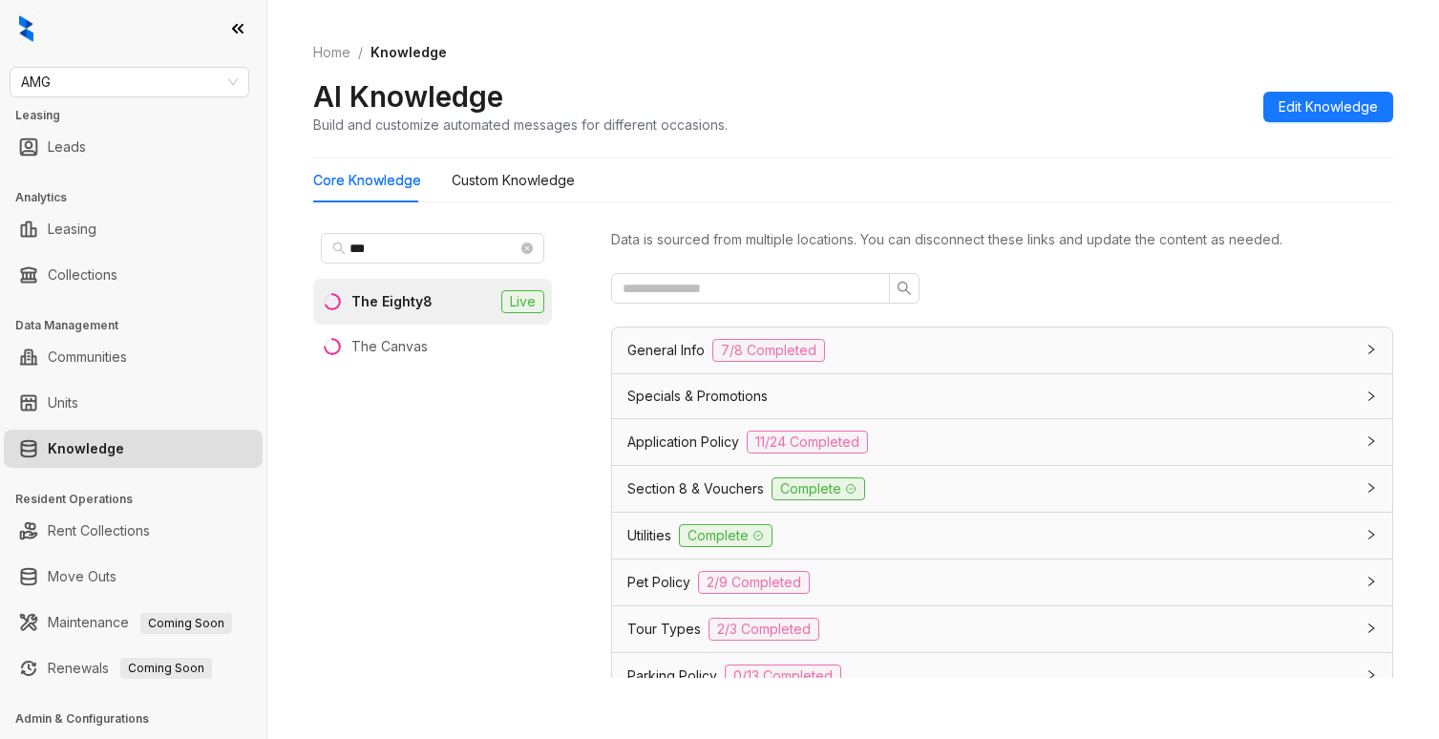
click at [658, 346] on span "General Info" at bounding box center [665, 350] width 77 height 21
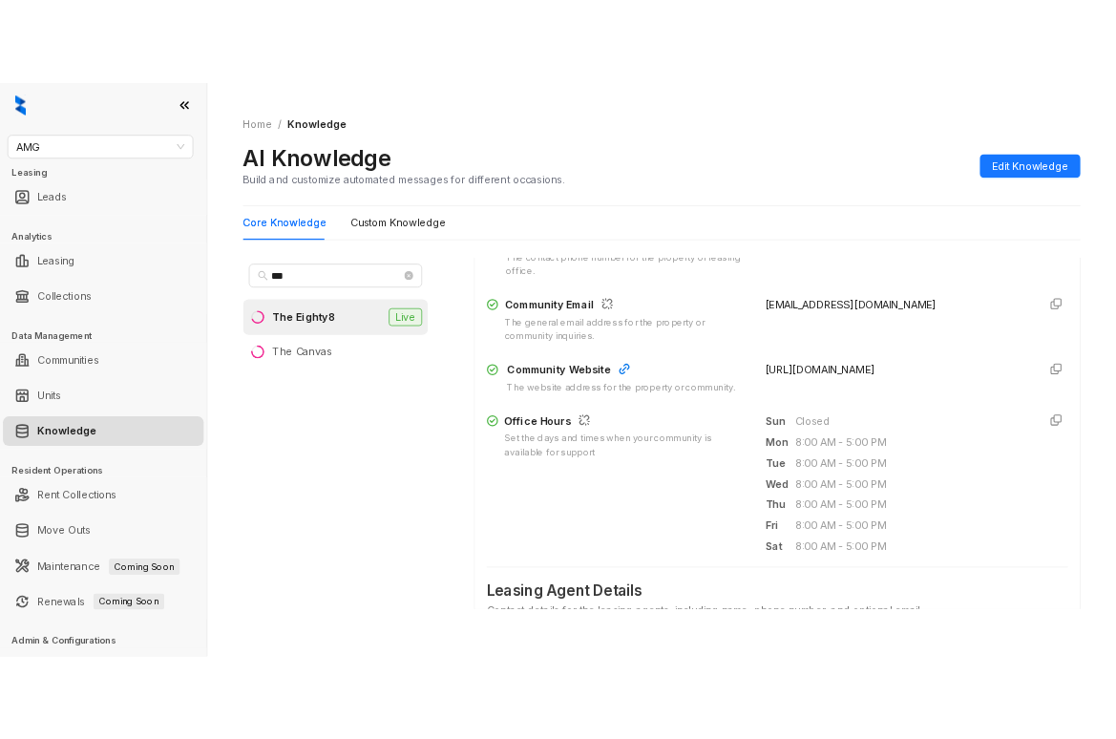
scroll to position [477, 0]
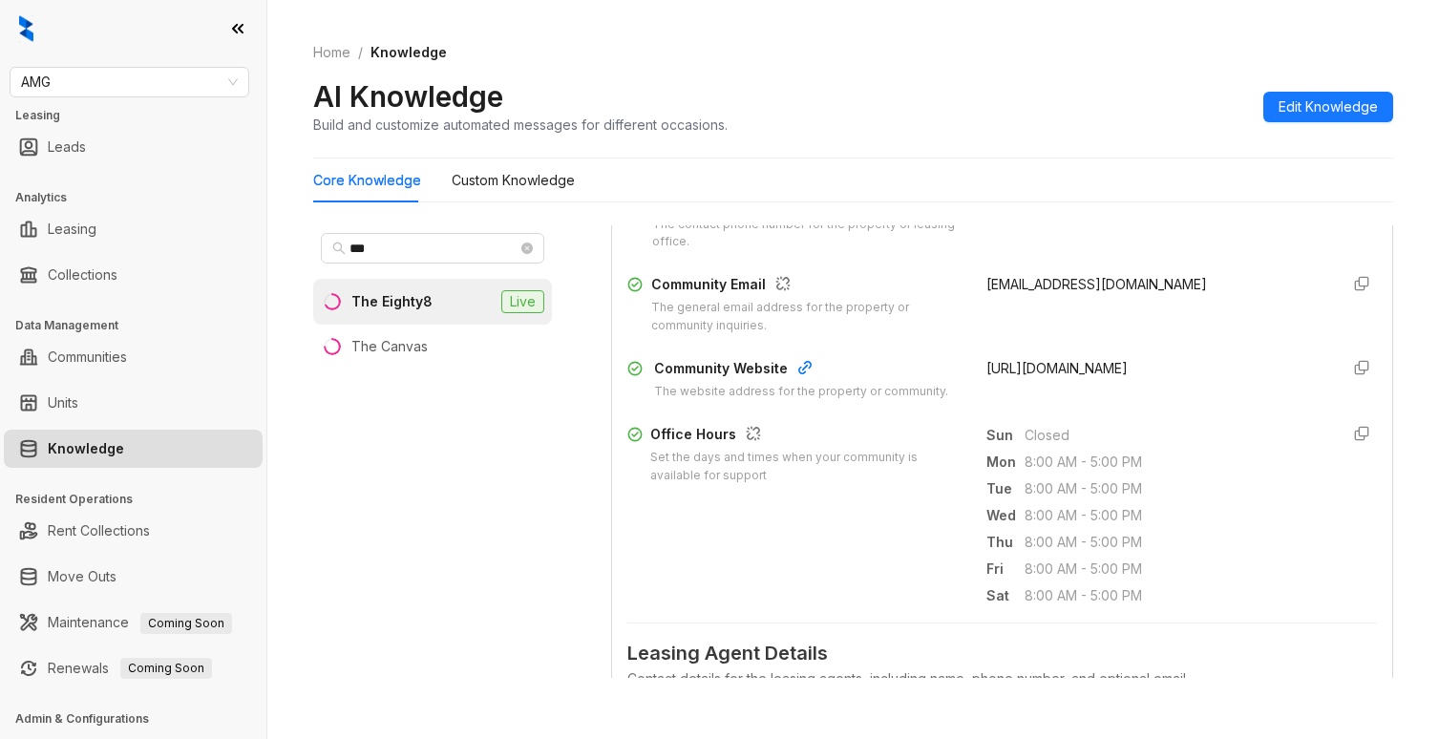
drag, startPoint x: 969, startPoint y: 366, endPoint x: 1213, endPoint y: 371, distance: 243.6
click at [1118, 371] on div "http://desertplaza.prospectportal.com" at bounding box center [1154, 379] width 336 height 43
copy span "http://desertplaza.prospectportal.com"
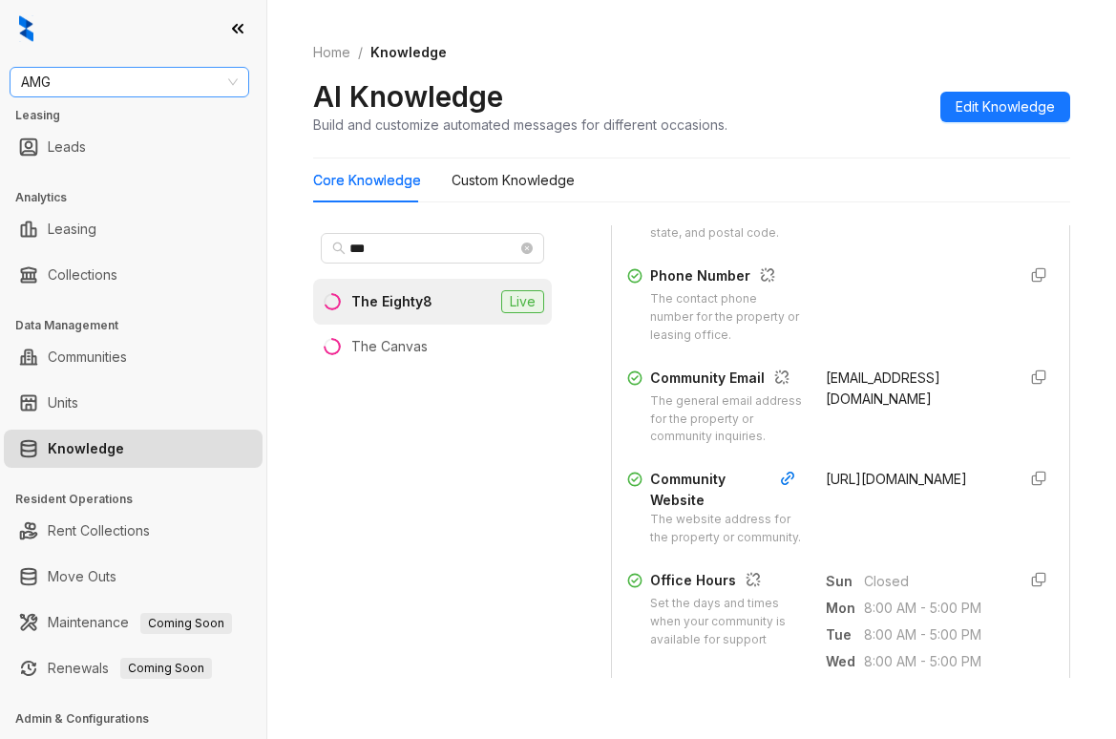
scroll to position [588, 0]
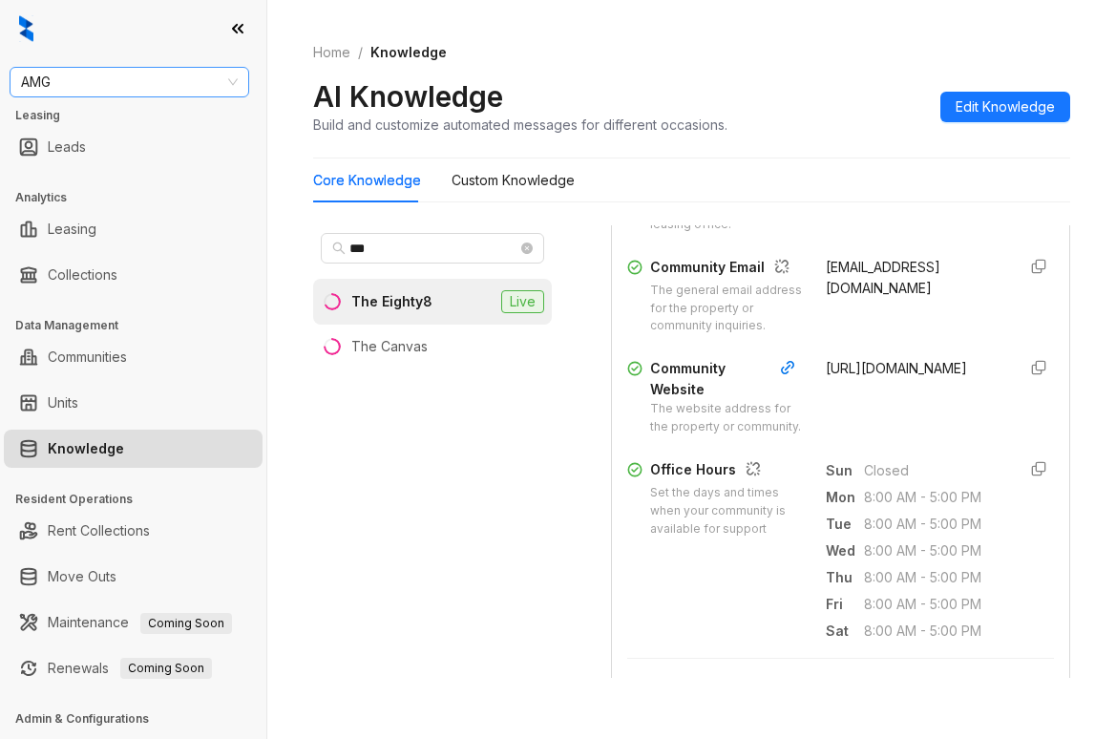
click at [173, 90] on span "AMG" at bounding box center [129, 82] width 217 height 29
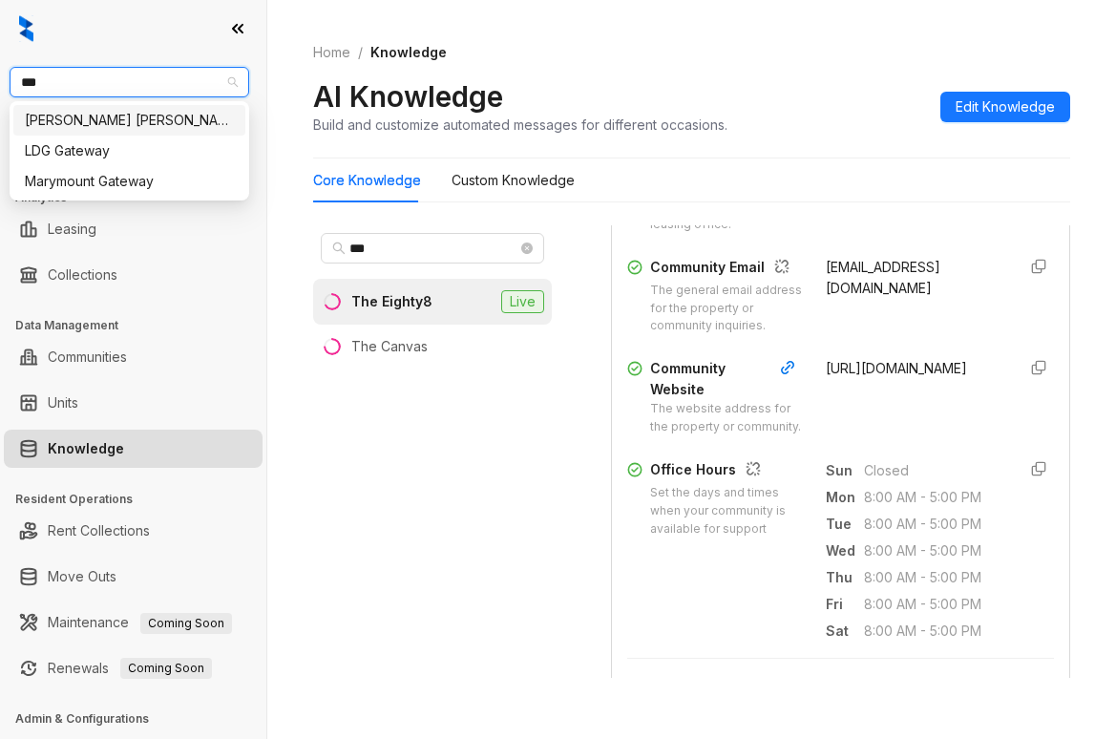
type input "****"
click at [129, 116] on div "[PERSON_NAME] [PERSON_NAME]" at bounding box center [129, 120] width 209 height 21
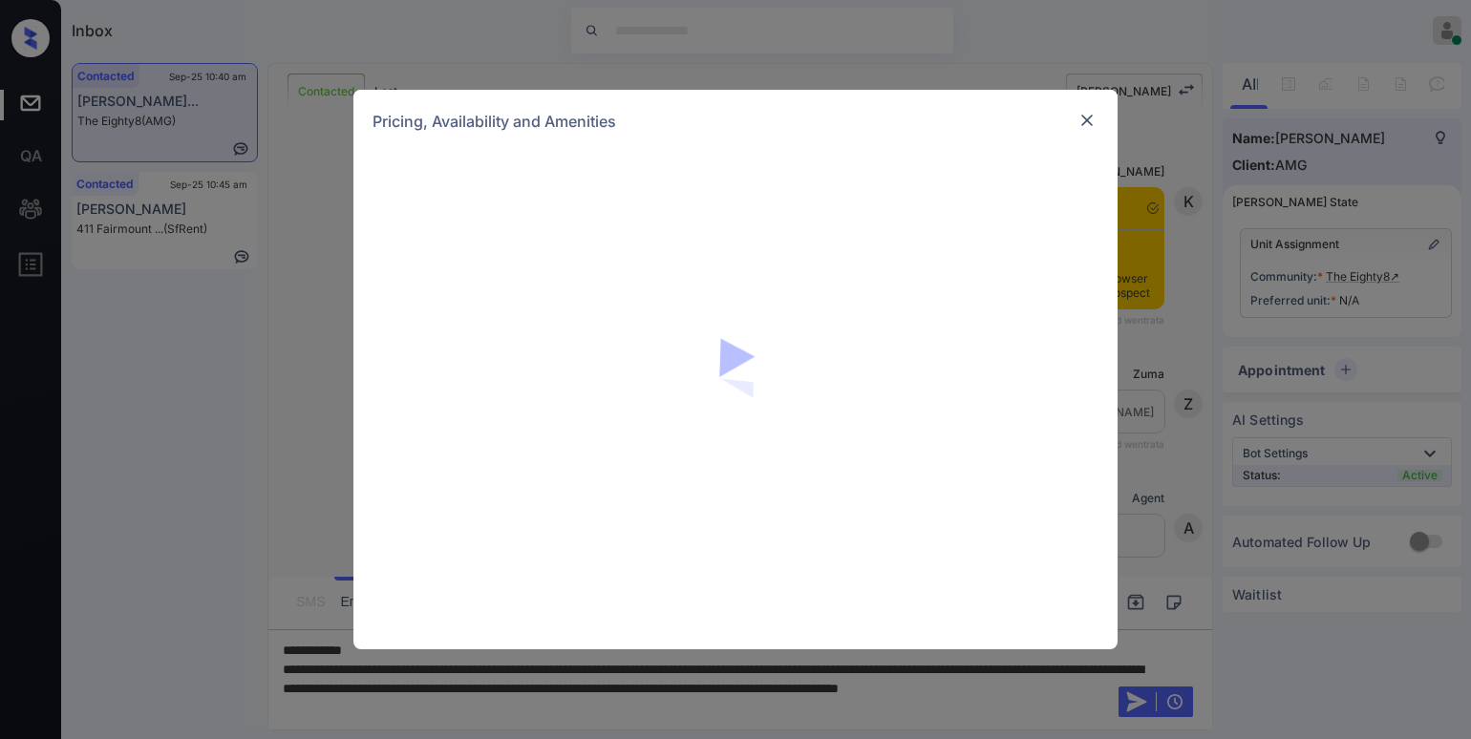
scroll to position [1268, 0]
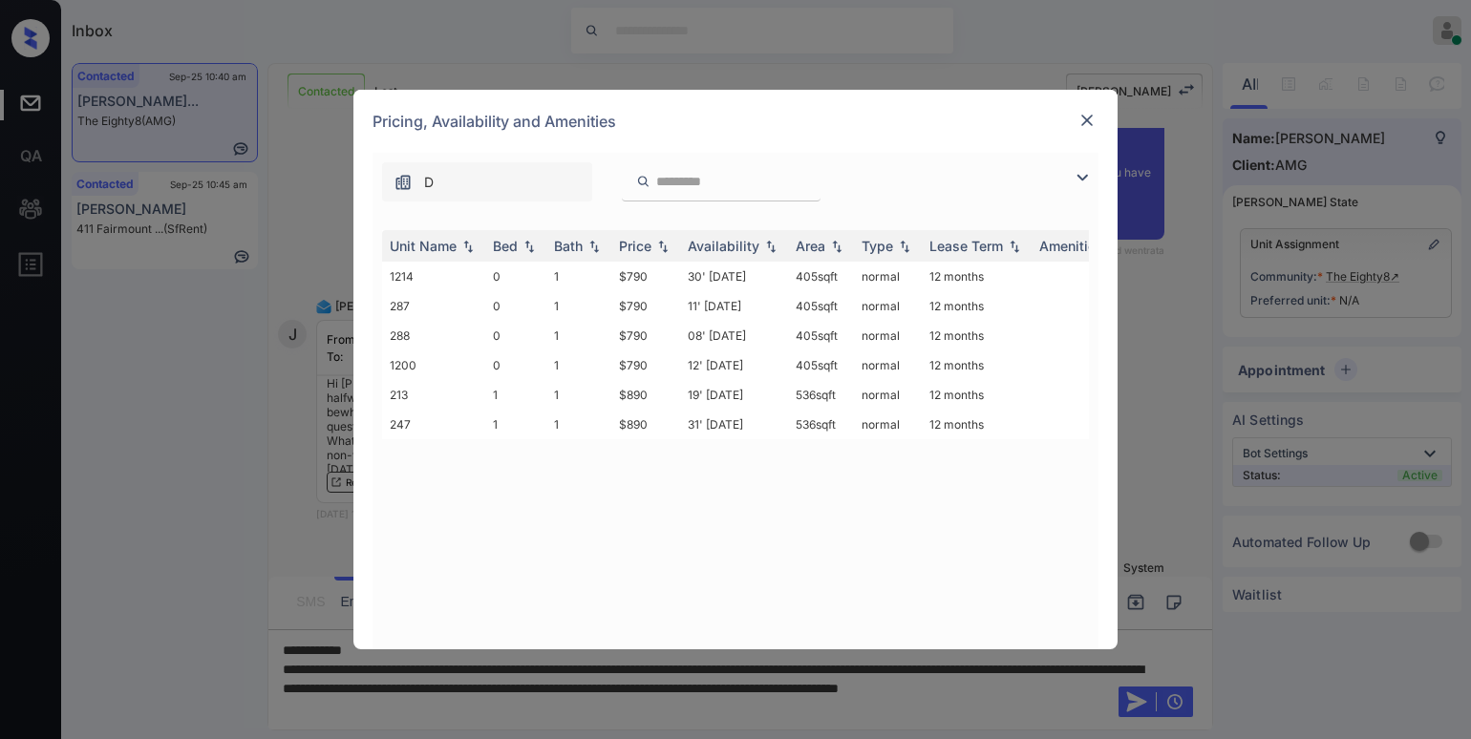
click at [1083, 178] on img at bounding box center [1081, 177] width 23 height 23
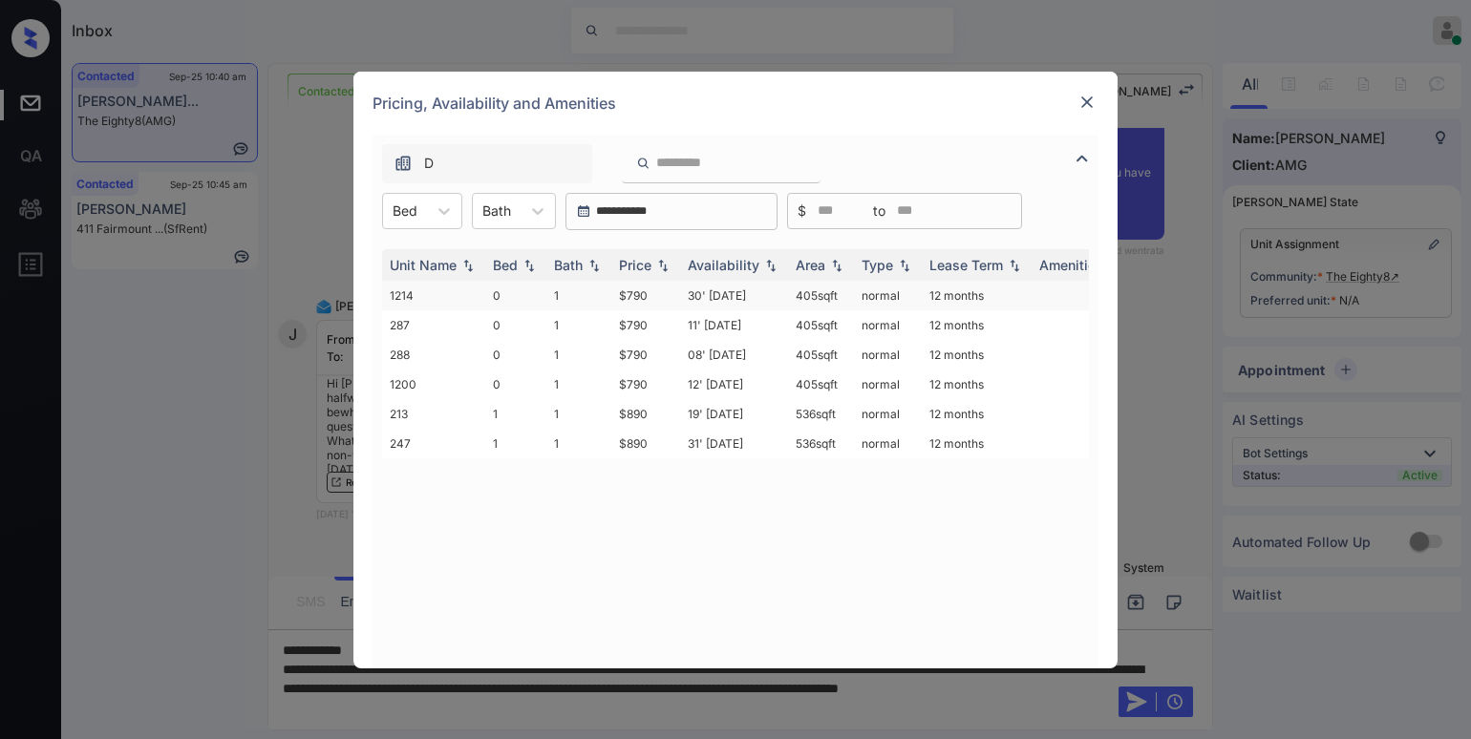
click at [640, 298] on td "$790" at bounding box center [645, 296] width 69 height 30
click at [640, 297] on td "$790" at bounding box center [645, 296] width 69 height 30
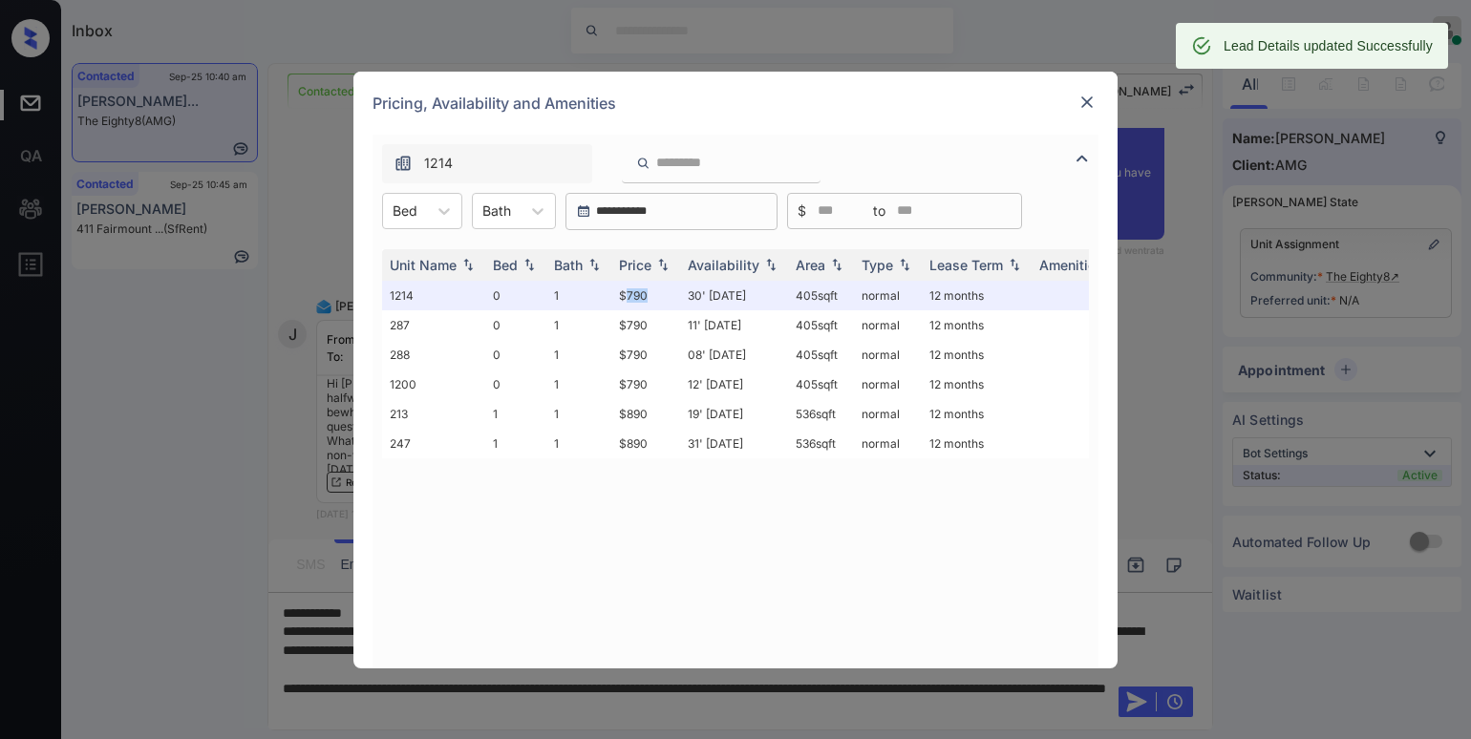
click at [1087, 97] on img at bounding box center [1086, 102] width 19 height 19
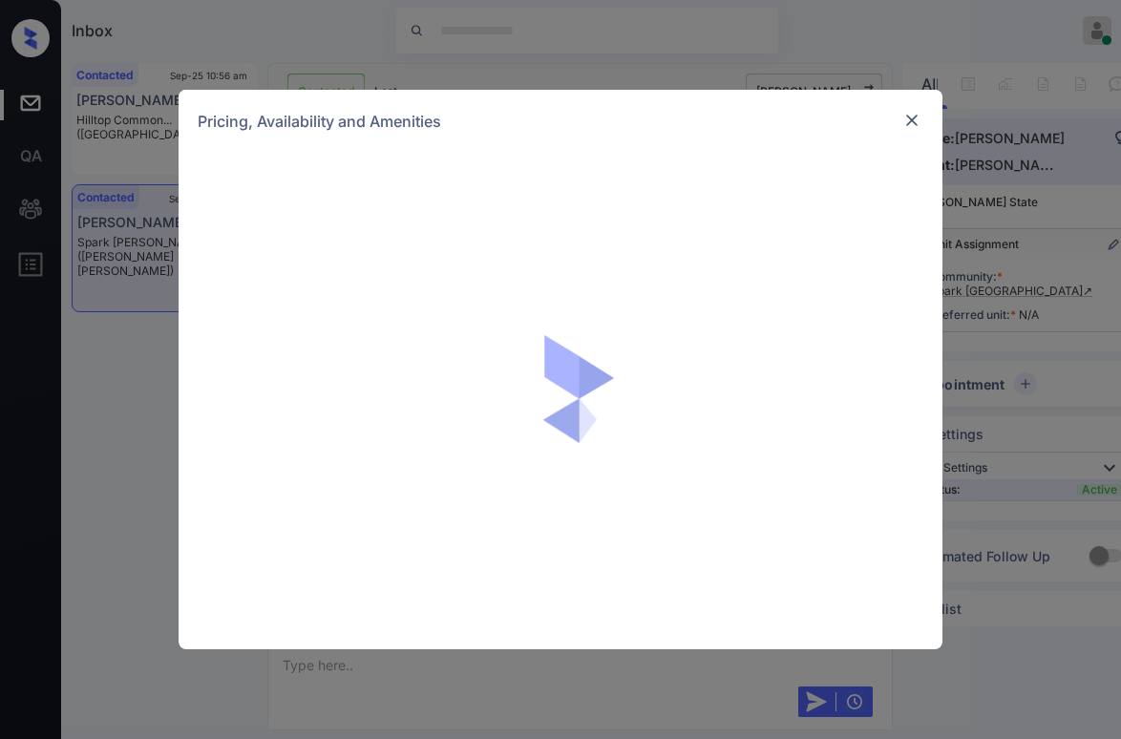
scroll to position [852, 0]
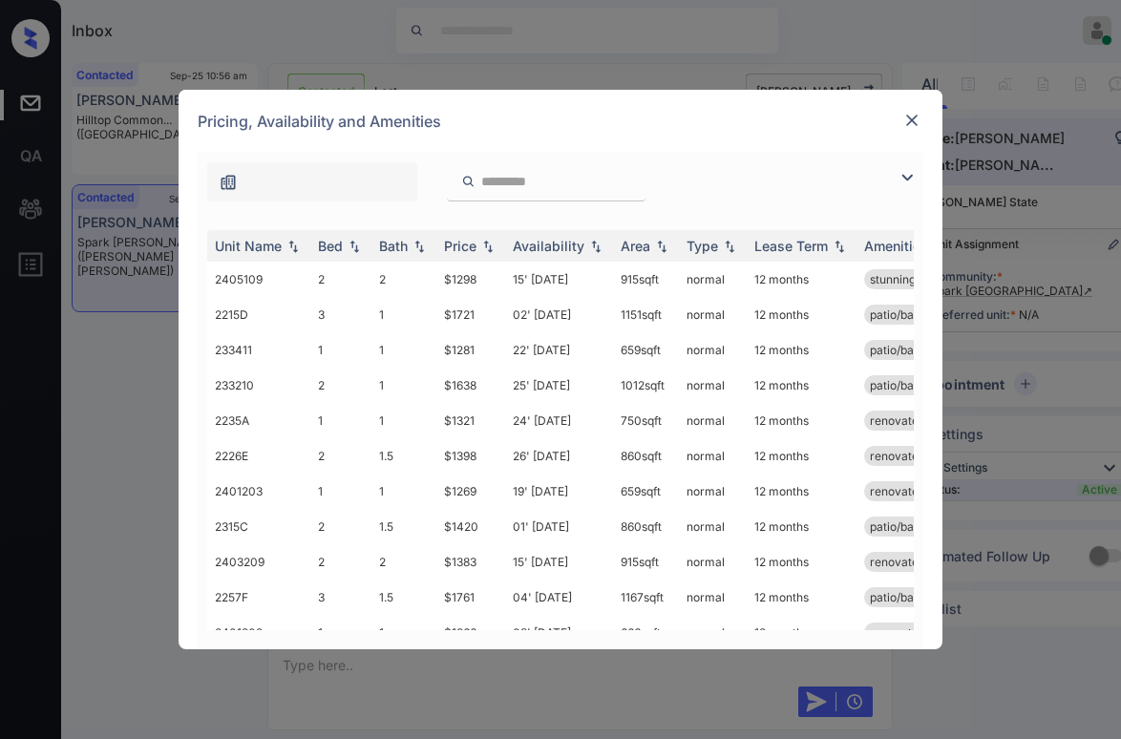
click at [918, 125] on img at bounding box center [911, 120] width 19 height 19
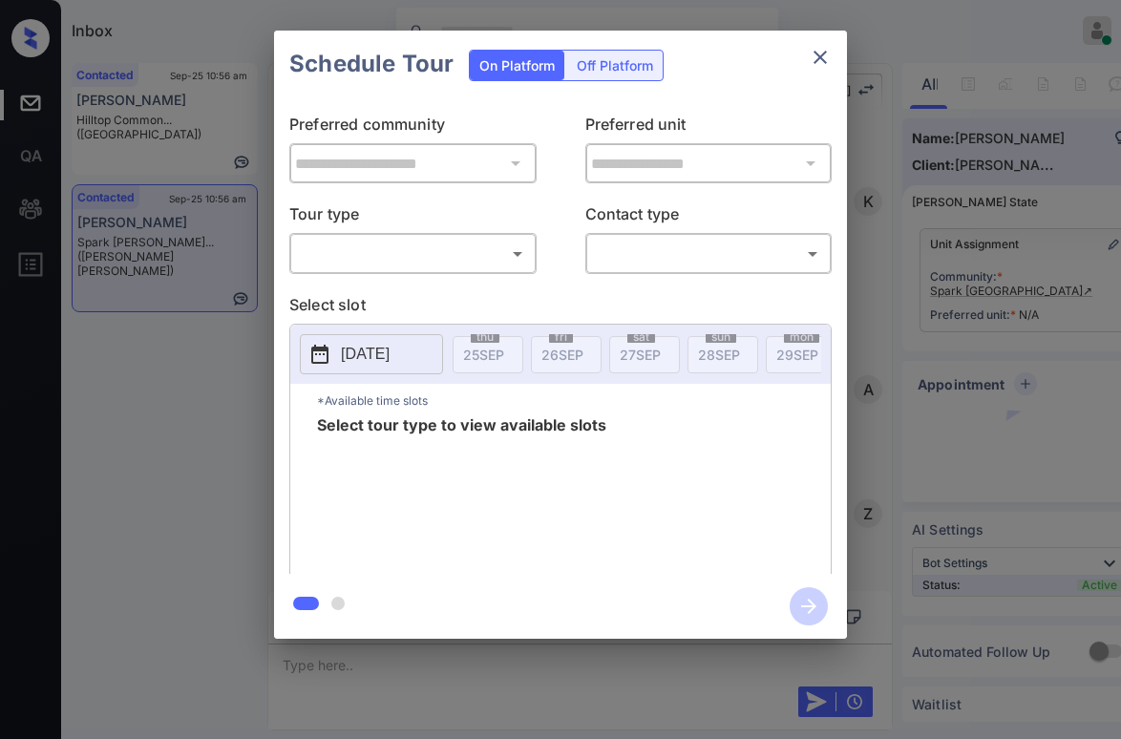
scroll to position [1241, 0]
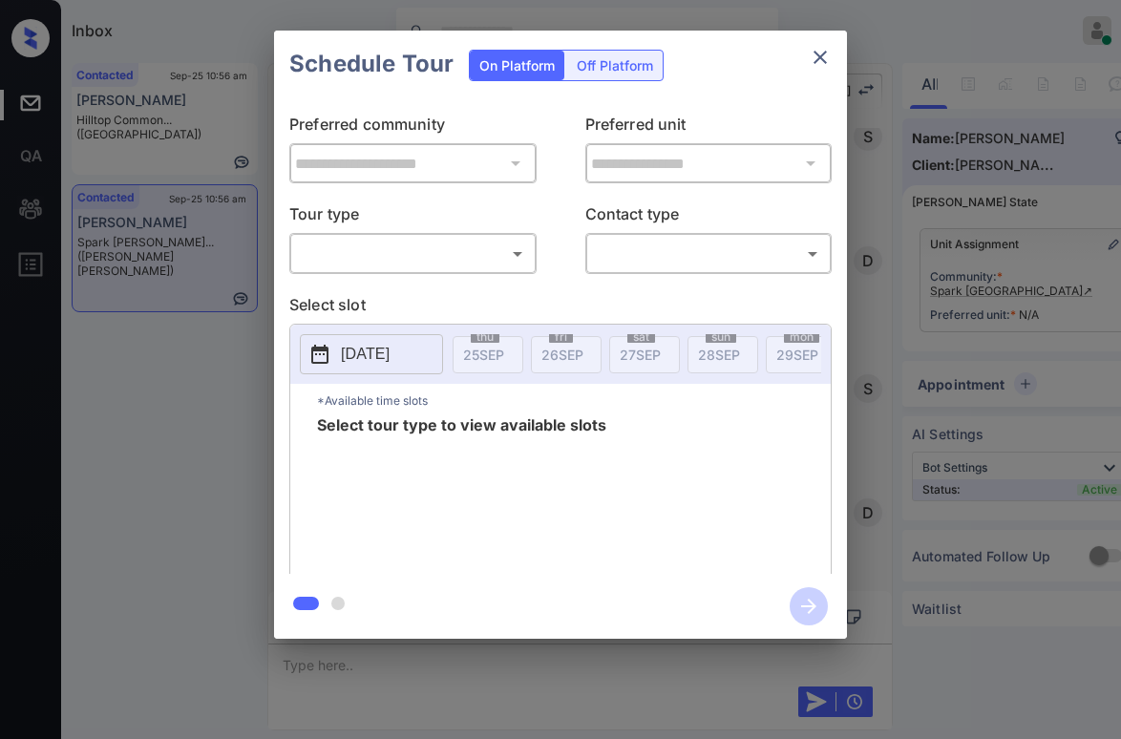
click at [347, 262] on body "Inbox [PERSON_NAME] Online Set yourself offline Set yourself on break Profile S…" at bounding box center [560, 369] width 1121 height 739
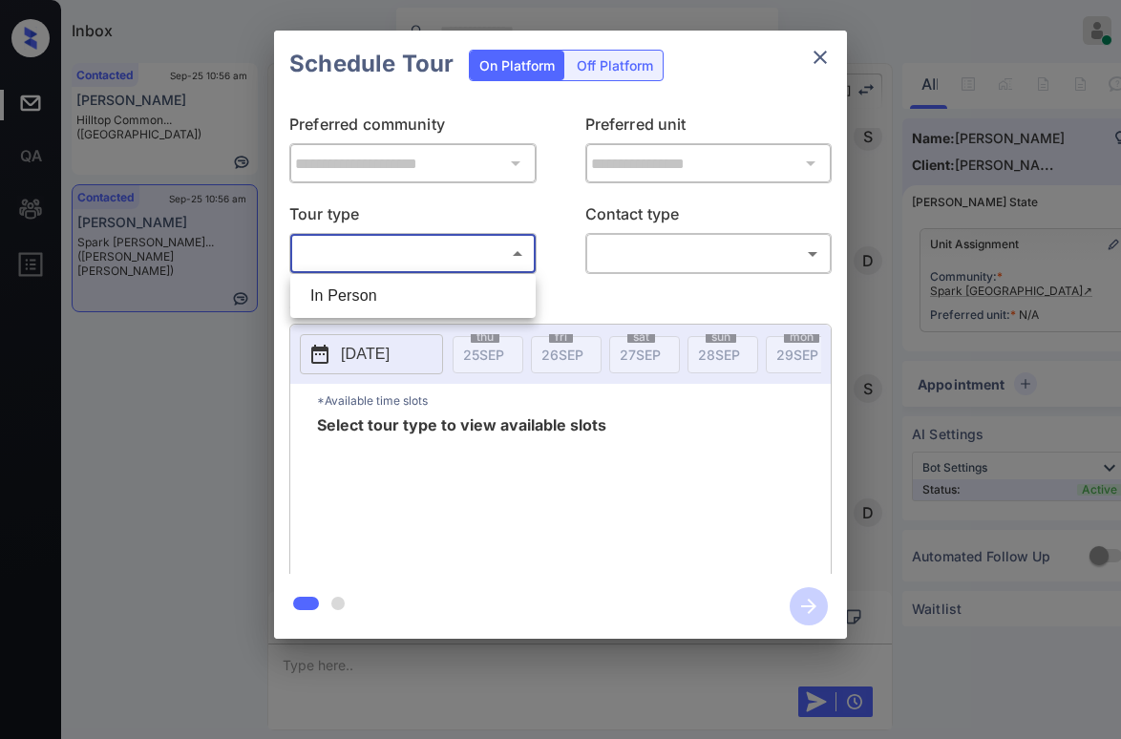
click at [382, 288] on li "In Person" at bounding box center [413, 296] width 236 height 34
type input "********"
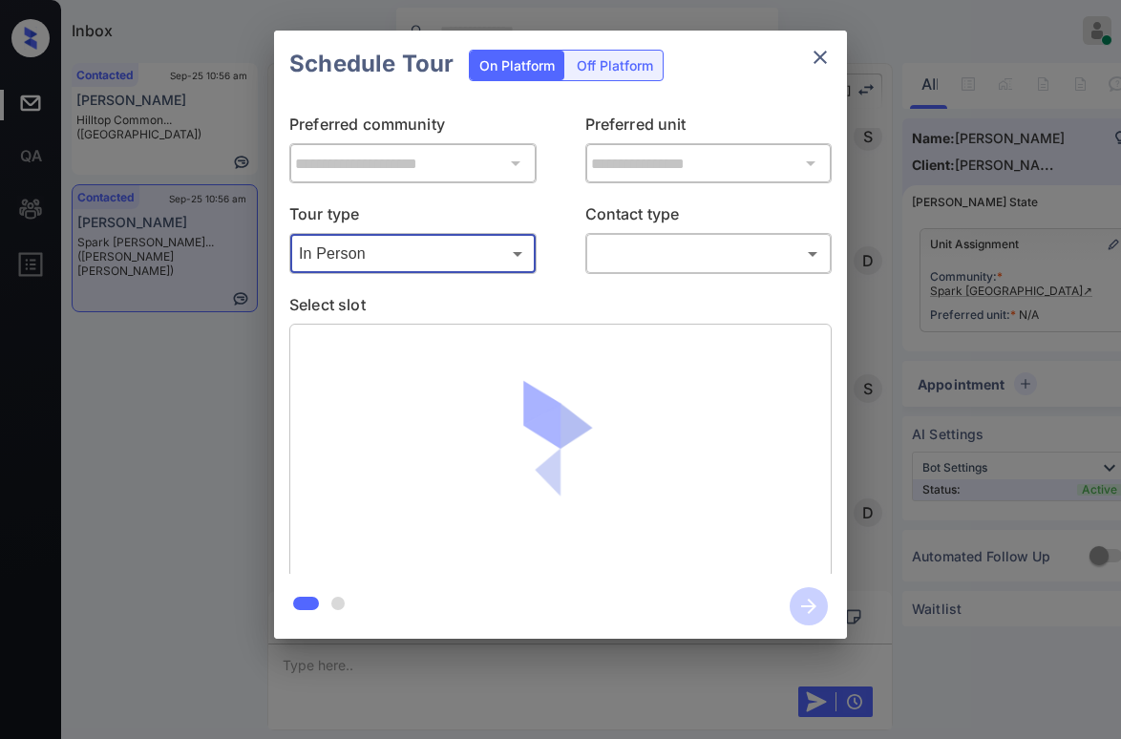
click at [675, 253] on body "Inbox Paolo Gabriel Online Set yourself offline Set yourself on break Profile S…" at bounding box center [560, 369] width 1121 height 739
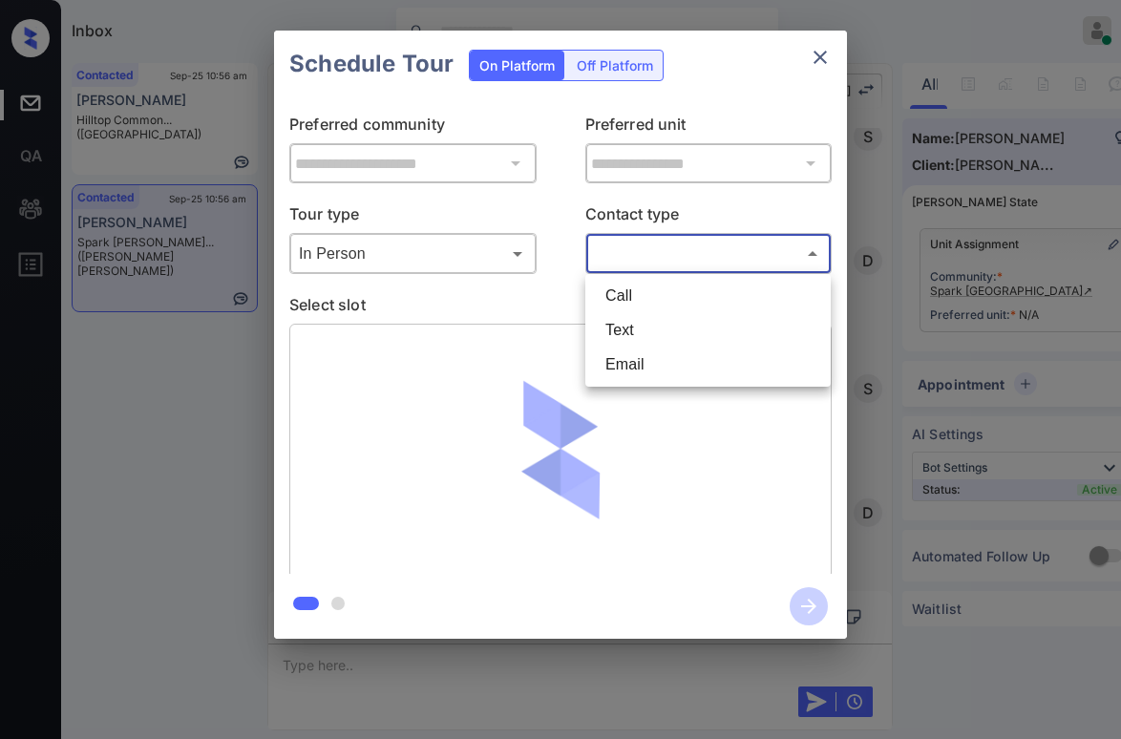
click at [628, 316] on li "Text" at bounding box center [708, 330] width 236 height 34
type input "****"
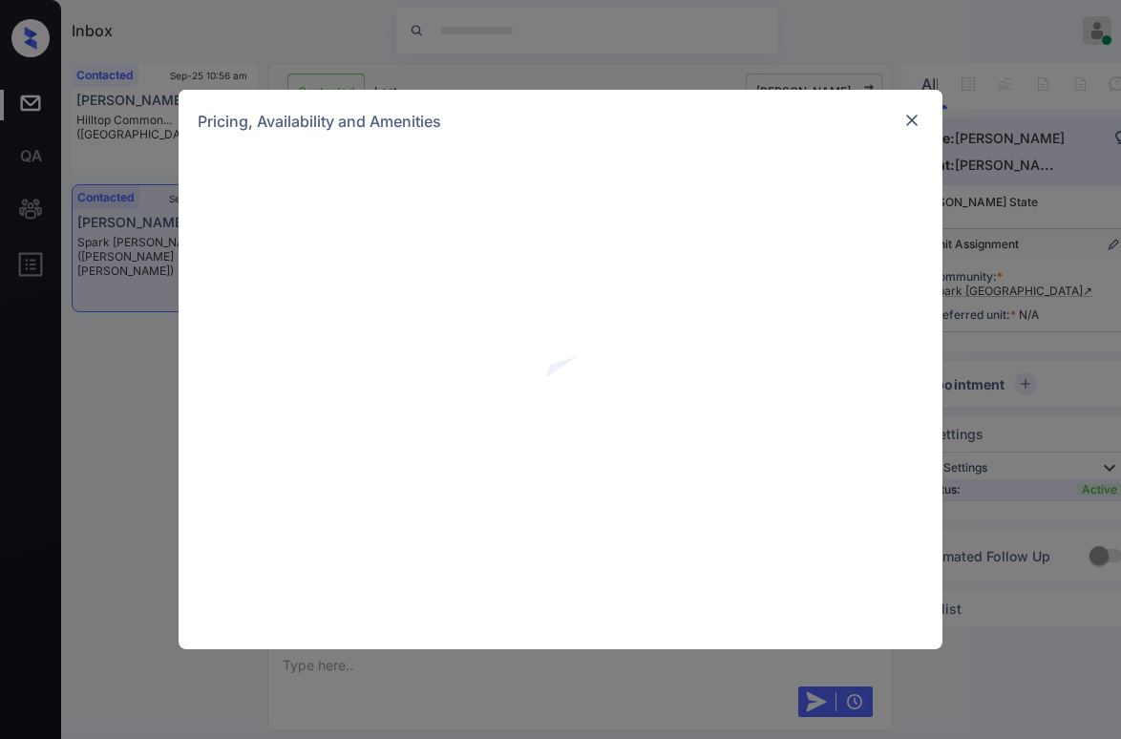
scroll to position [1432, 0]
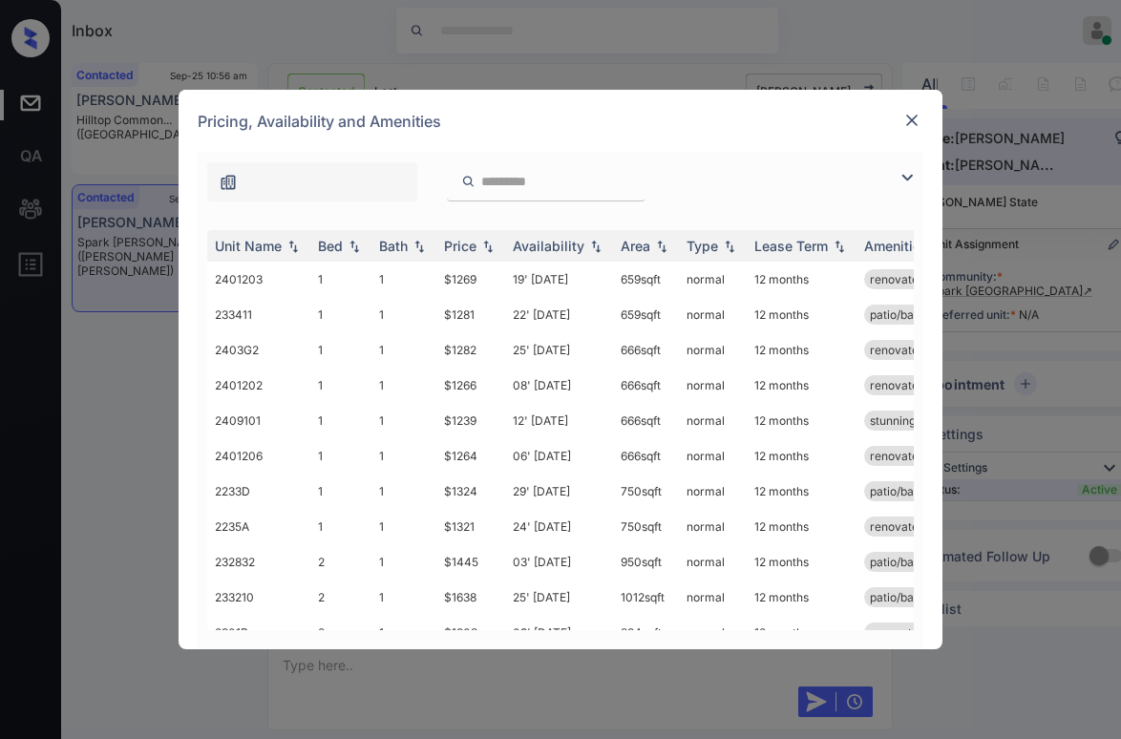
click at [911, 180] on img at bounding box center [907, 177] width 23 height 23
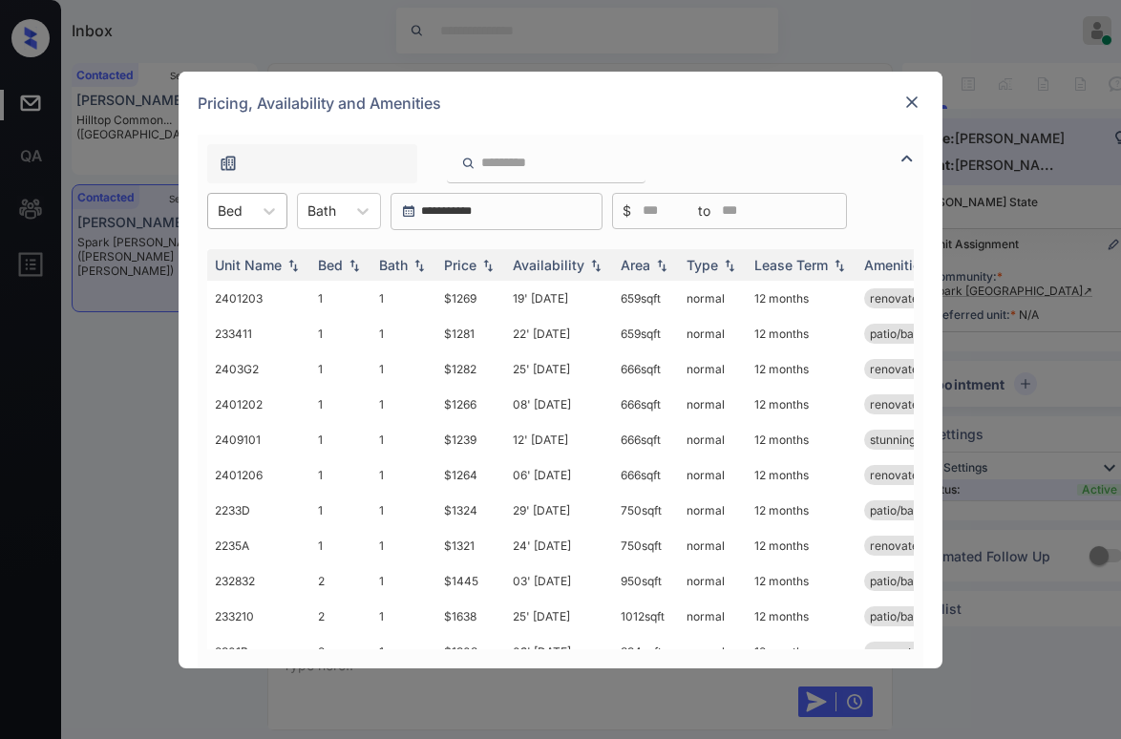
click at [246, 201] on div "Bed" at bounding box center [230, 211] width 44 height 28
click at [238, 285] on div "2" at bounding box center [247, 292] width 80 height 34
click at [469, 266] on div "Price" at bounding box center [460, 265] width 32 height 16
click at [470, 266] on div "Price" at bounding box center [460, 265] width 32 height 16
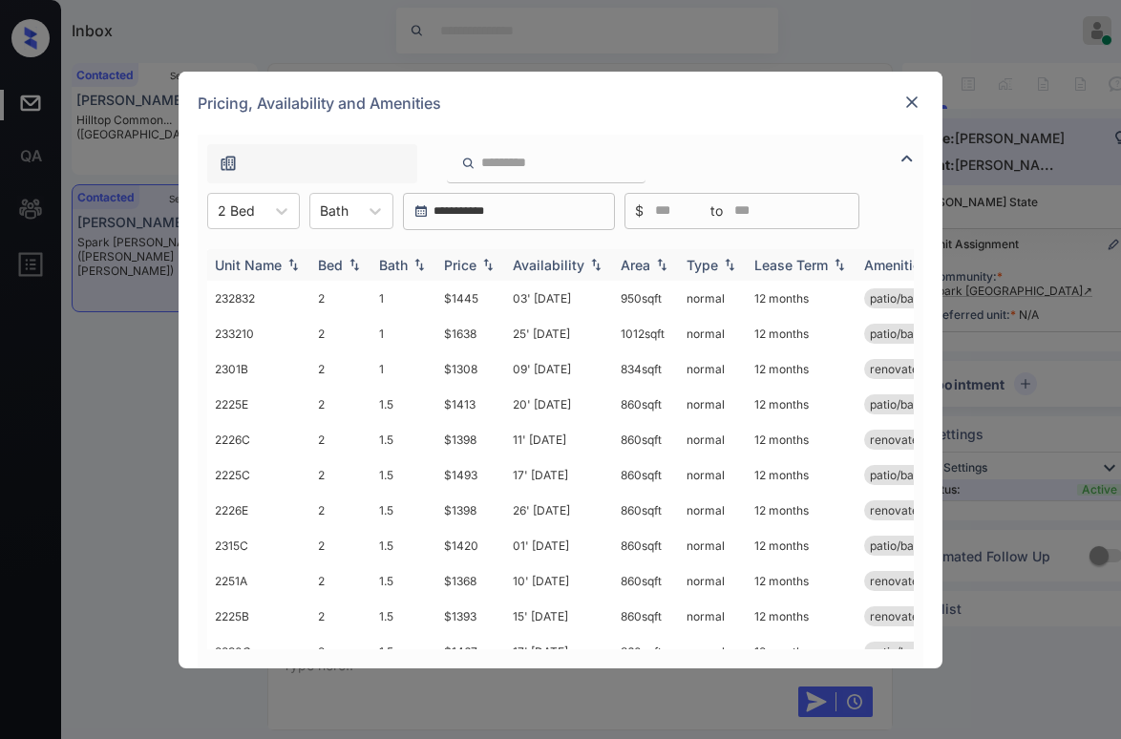
click at [470, 266] on div "Price" at bounding box center [460, 265] width 32 height 16
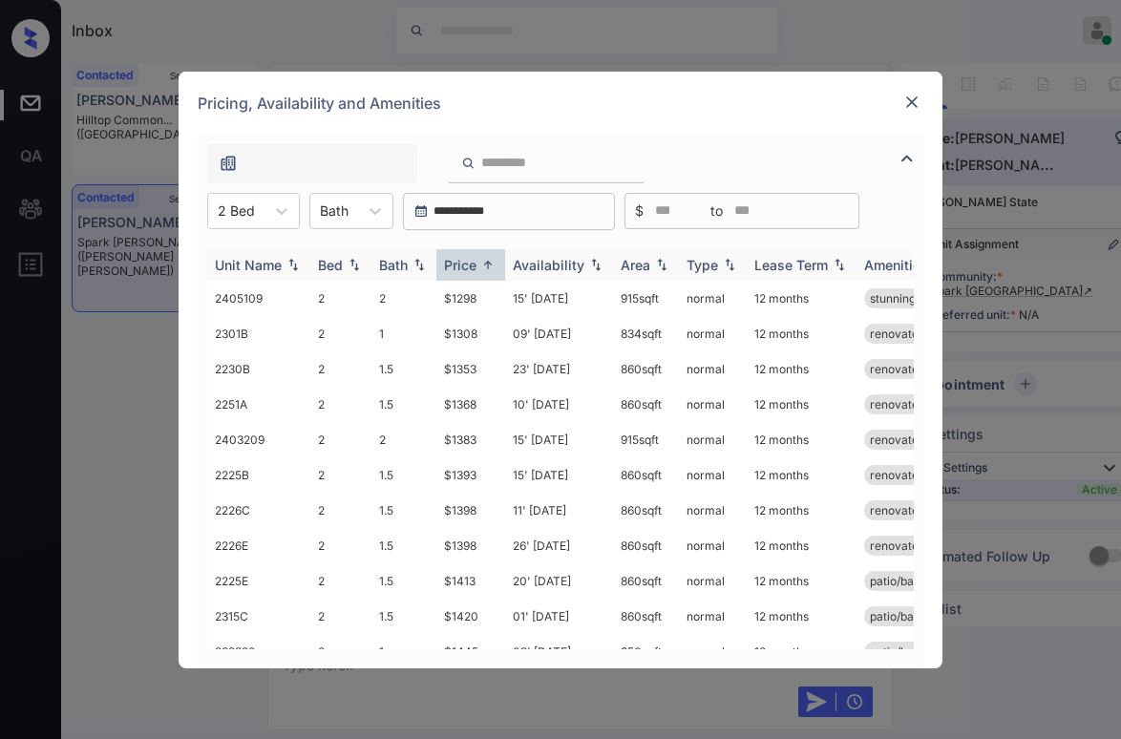
click at [470, 266] on div "Price" at bounding box center [460, 265] width 32 height 16
click at [378, 218] on icon at bounding box center [375, 210] width 19 height 19
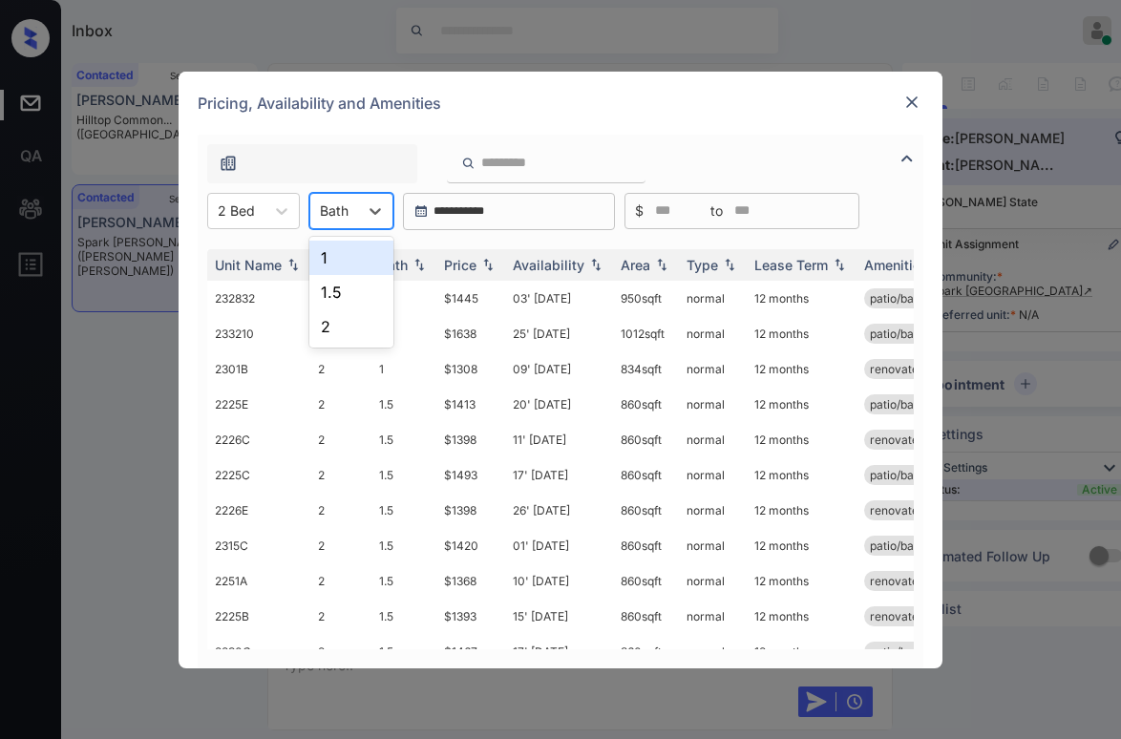
click at [359, 258] on div "1" at bounding box center [351, 258] width 84 height 34
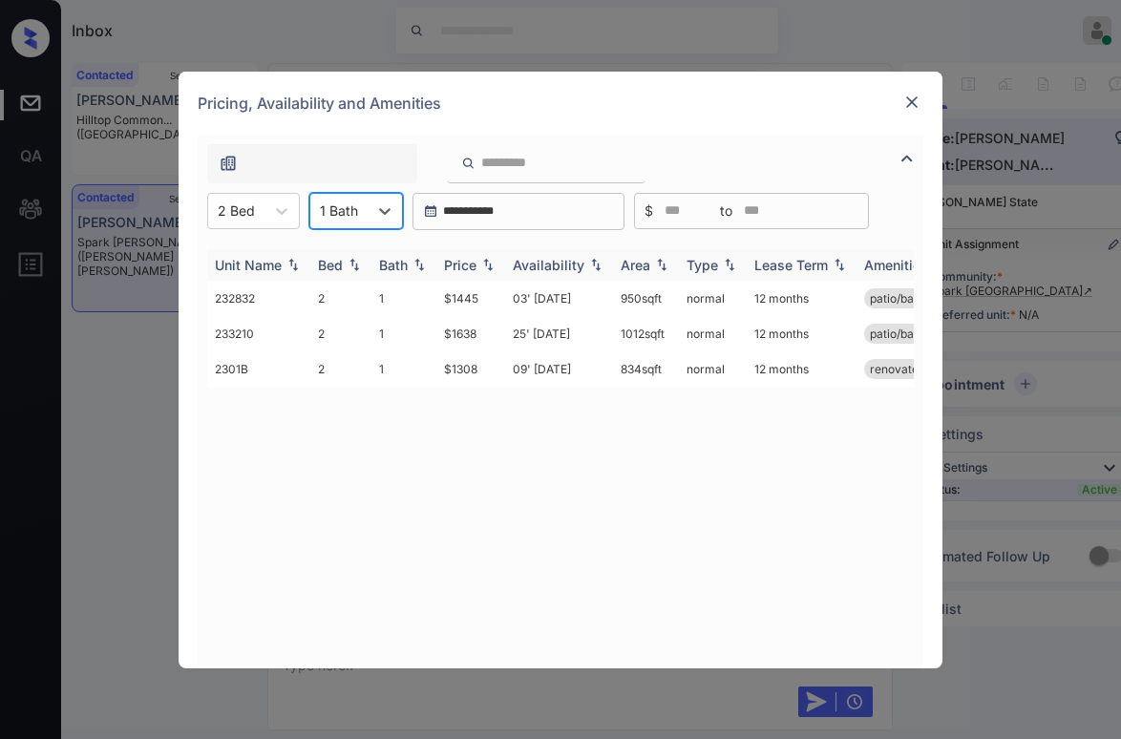
click at [489, 265] on img at bounding box center [487, 264] width 19 height 13
click at [483, 265] on img at bounding box center [487, 265] width 19 height 14
click at [481, 265] on img at bounding box center [487, 264] width 19 height 13
click at [481, 265] on img at bounding box center [487, 265] width 19 height 14
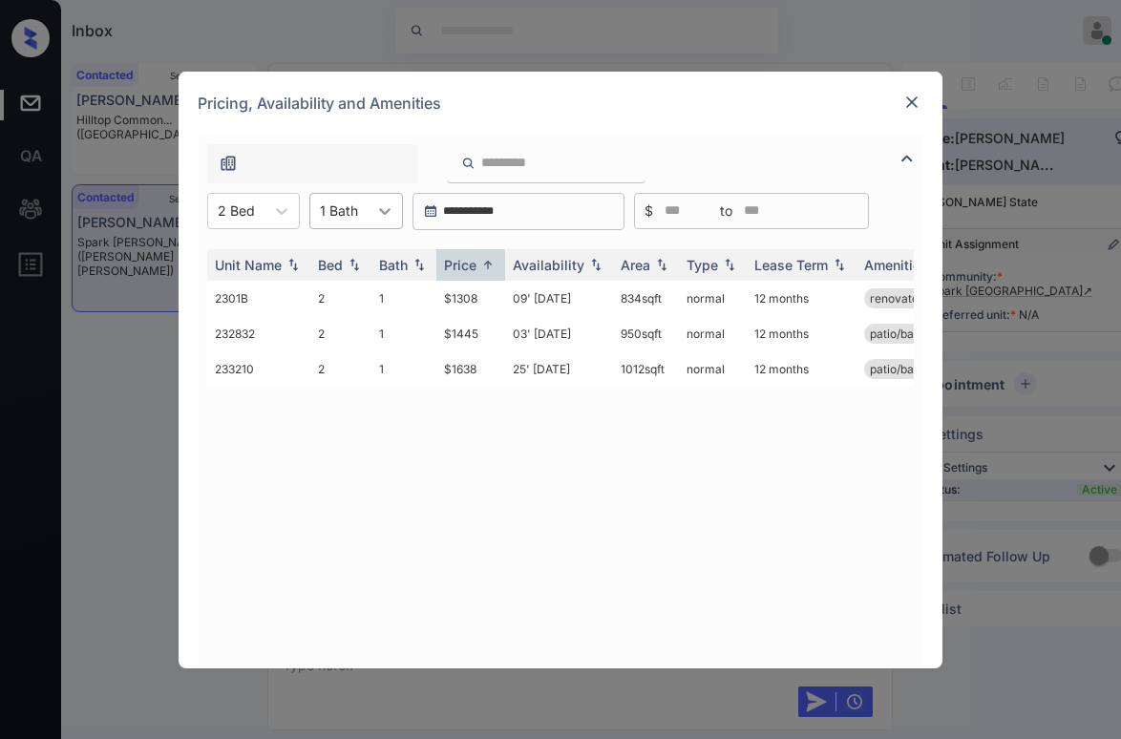
click at [380, 211] on icon at bounding box center [384, 211] width 11 height 7
click at [344, 297] on div "1.5" at bounding box center [356, 292] width 94 height 34
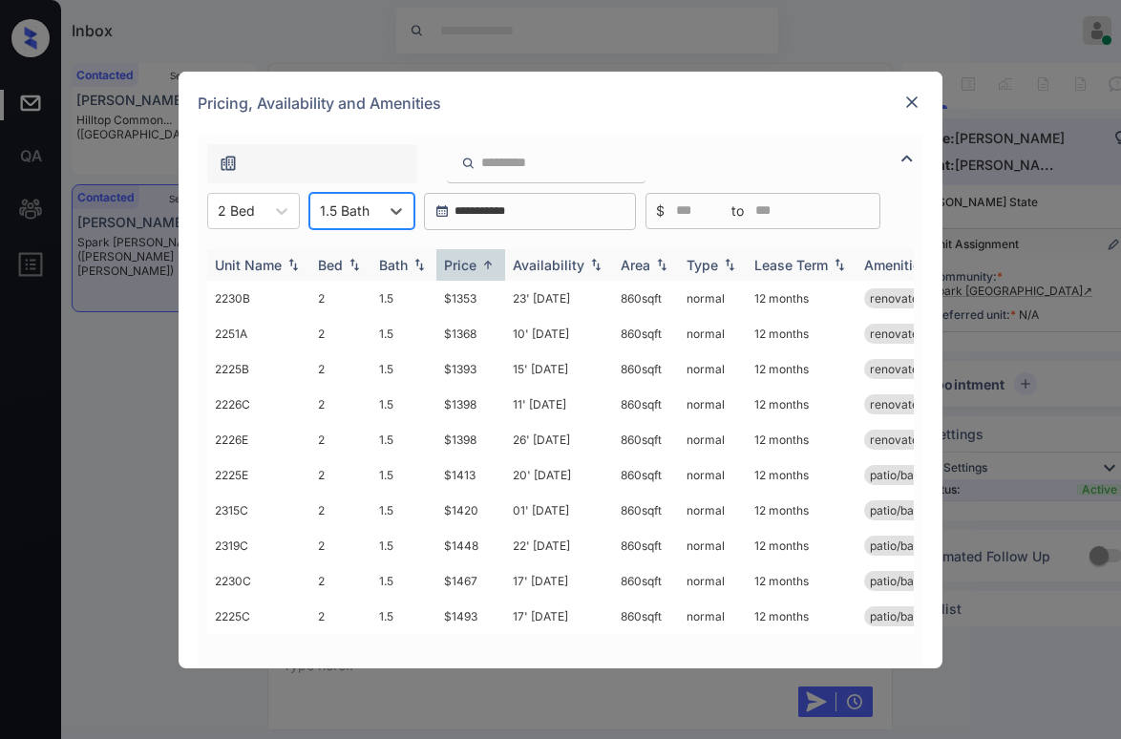
click at [467, 265] on div "Price" at bounding box center [460, 265] width 32 height 16
click at [469, 265] on div "Price" at bounding box center [460, 265] width 32 height 16
click at [353, 216] on div at bounding box center [345, 211] width 50 height 20
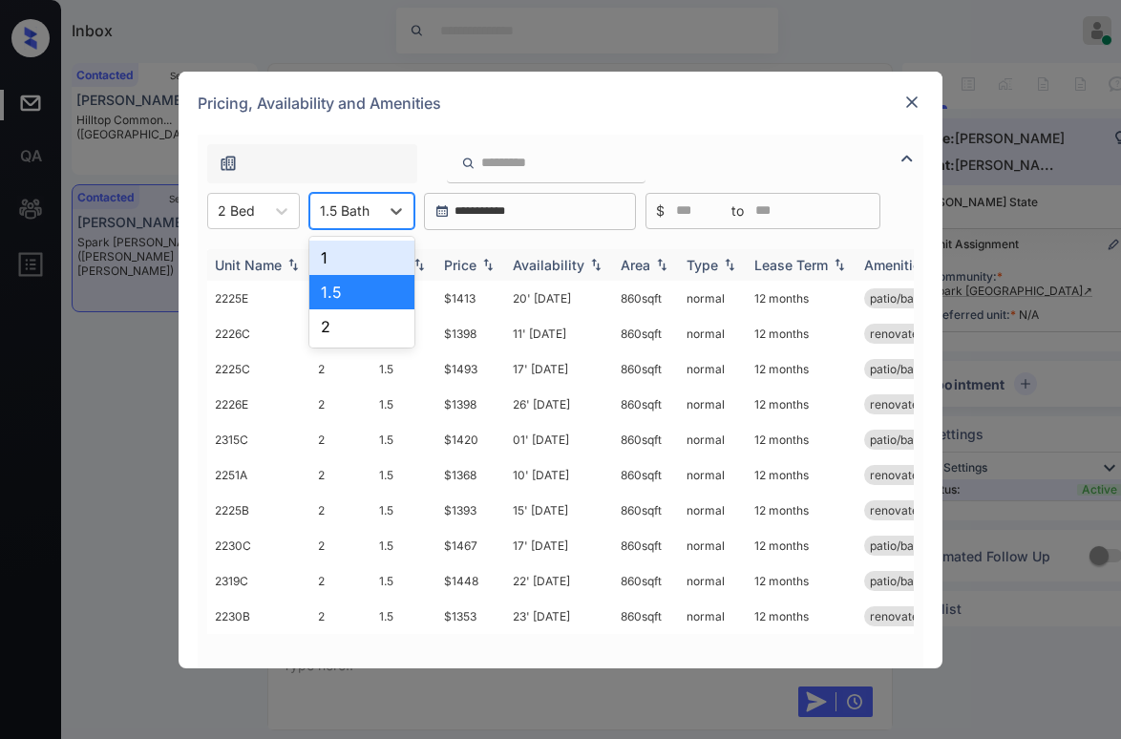
click at [351, 253] on div "1" at bounding box center [361, 258] width 105 height 34
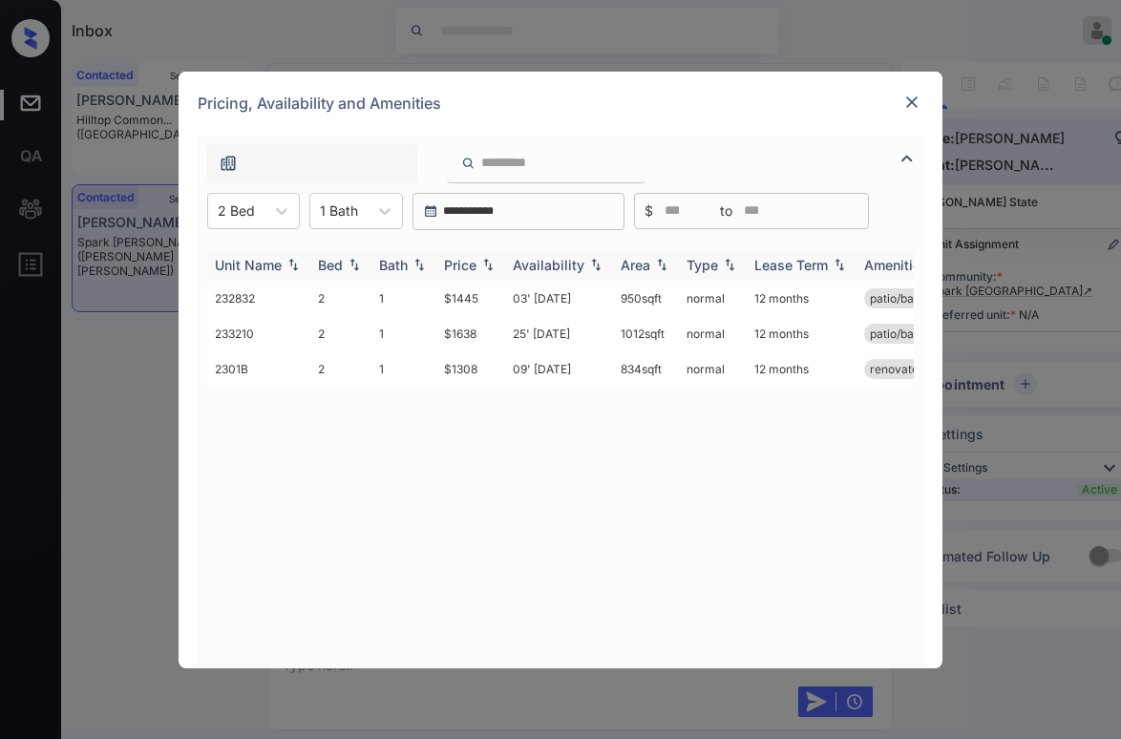
click at [481, 263] on img at bounding box center [487, 264] width 19 height 13
click at [470, 302] on td "$1308" at bounding box center [470, 298] width 69 height 35
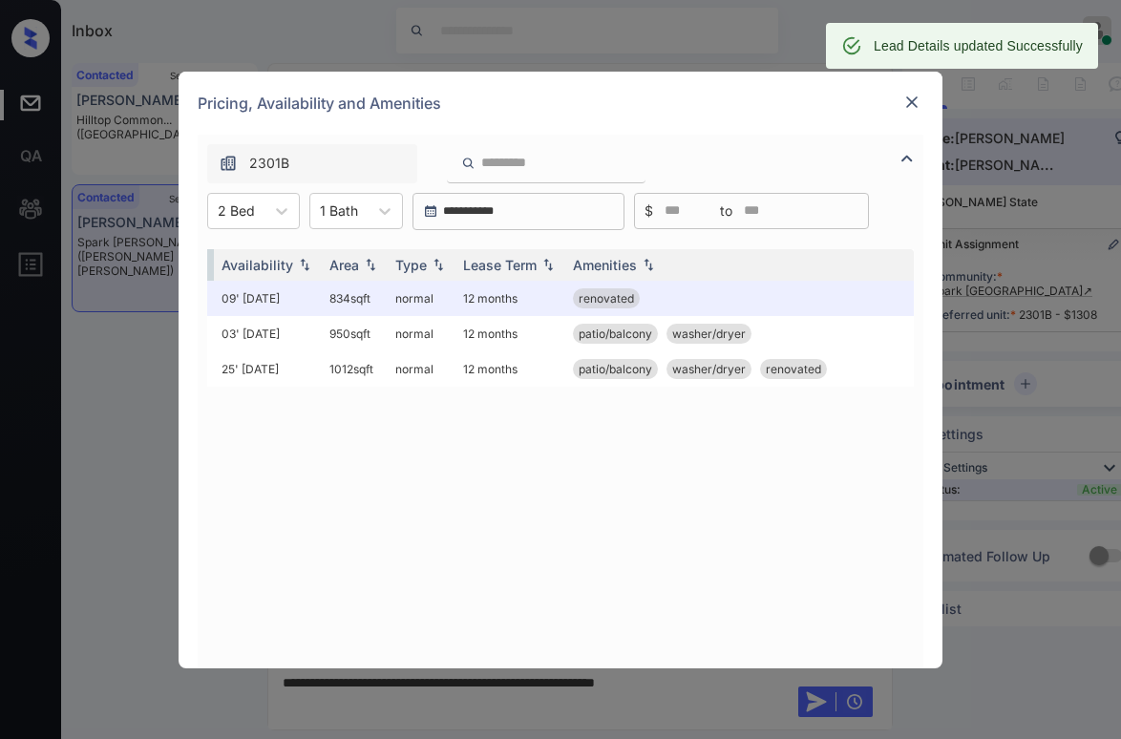
scroll to position [0, 0]
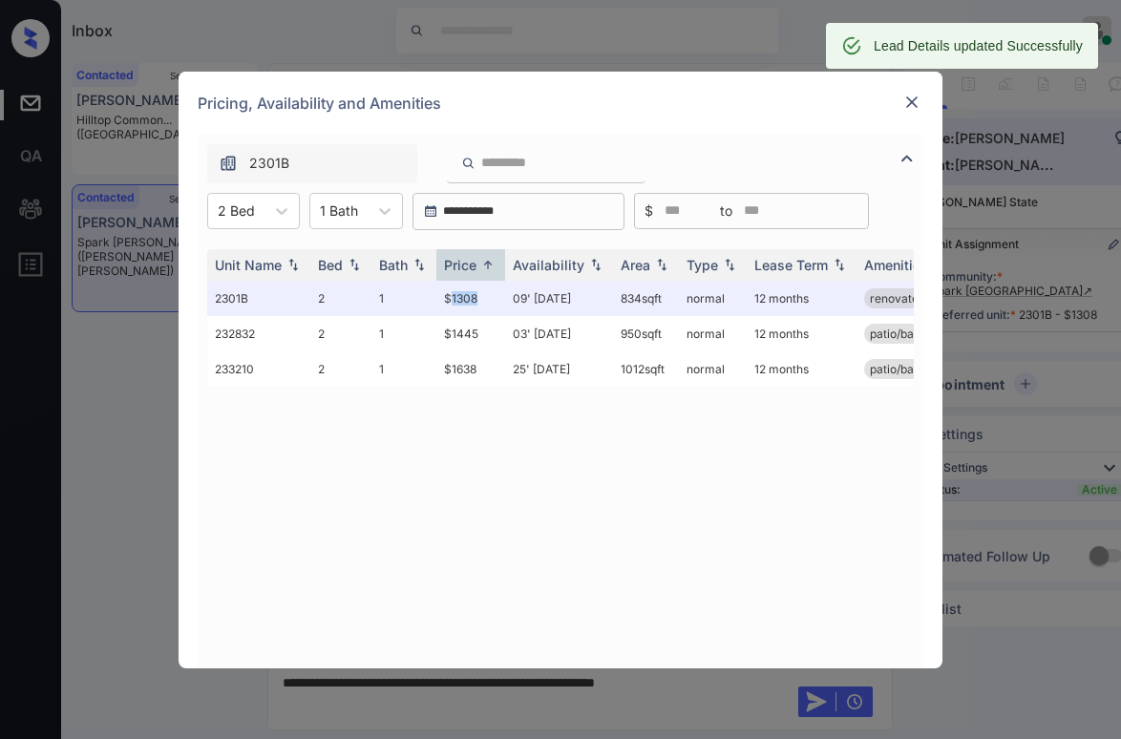
click at [912, 102] on img at bounding box center [911, 102] width 19 height 19
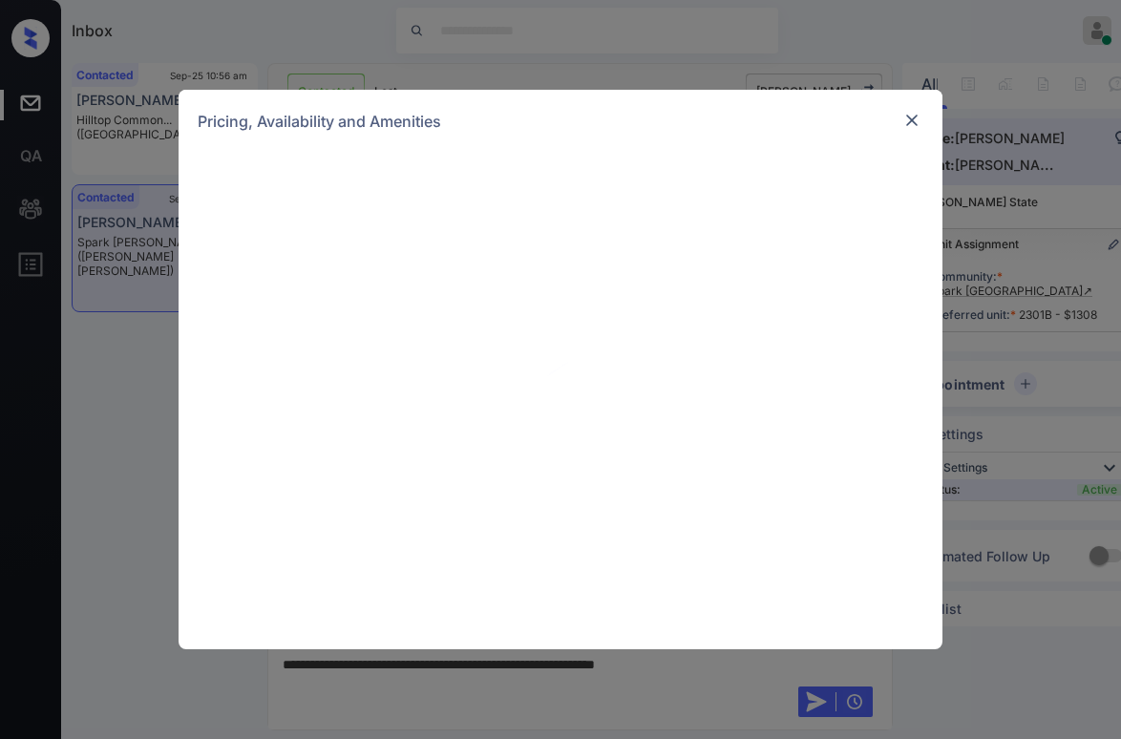
scroll to position [1549, 0]
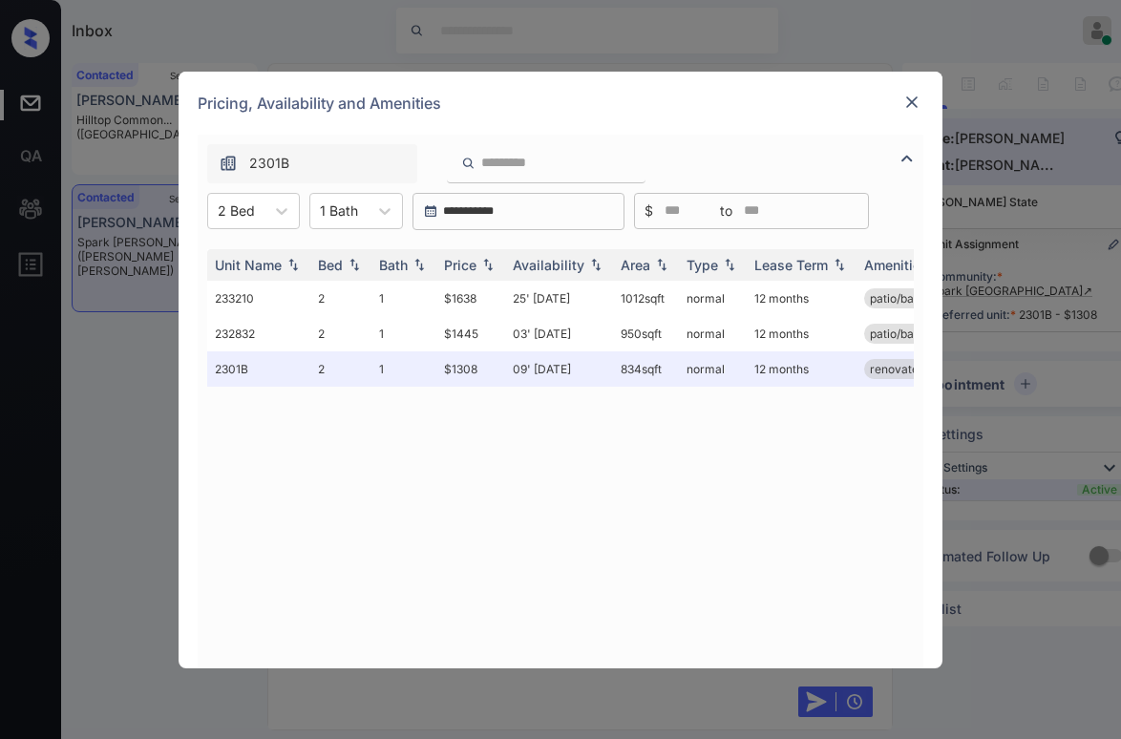
click at [918, 106] on img at bounding box center [911, 102] width 19 height 19
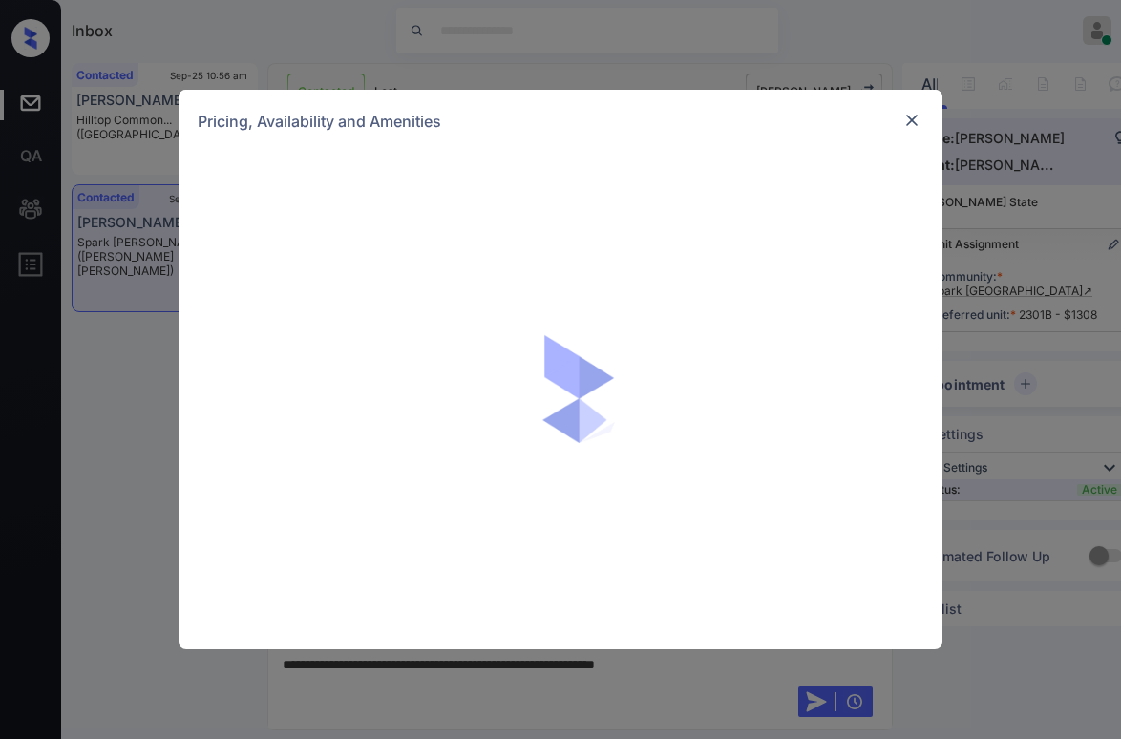
scroll to position [1549, 0]
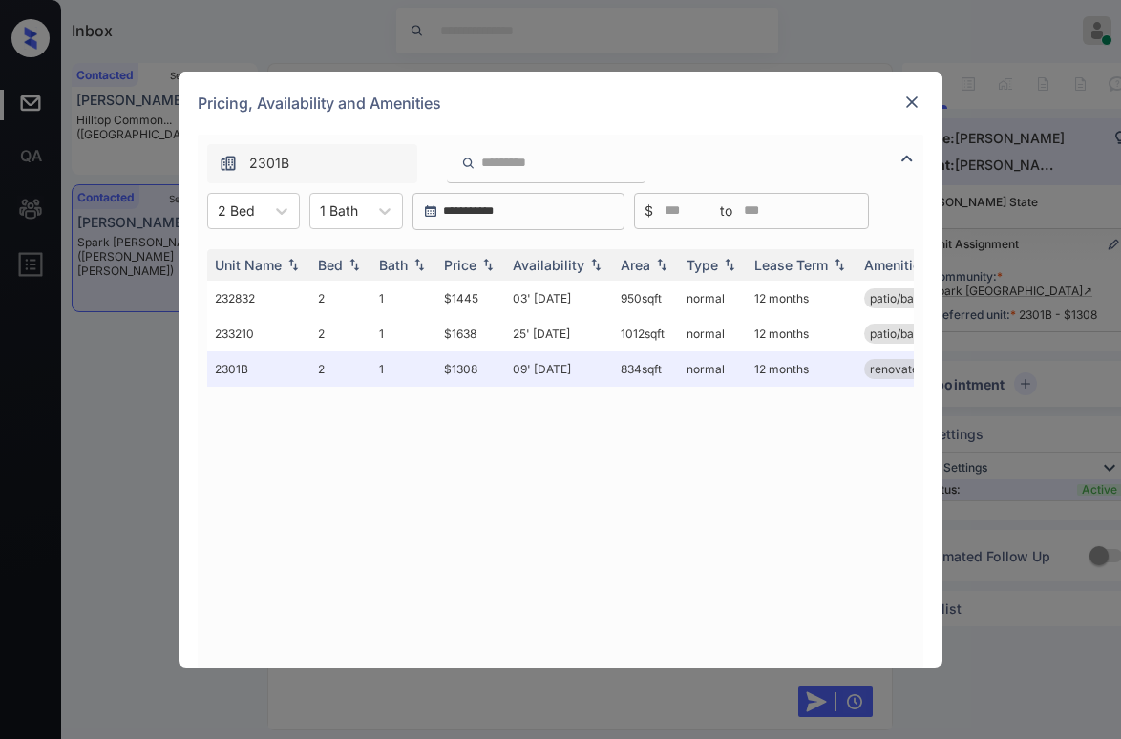
click at [914, 107] on img at bounding box center [911, 102] width 19 height 19
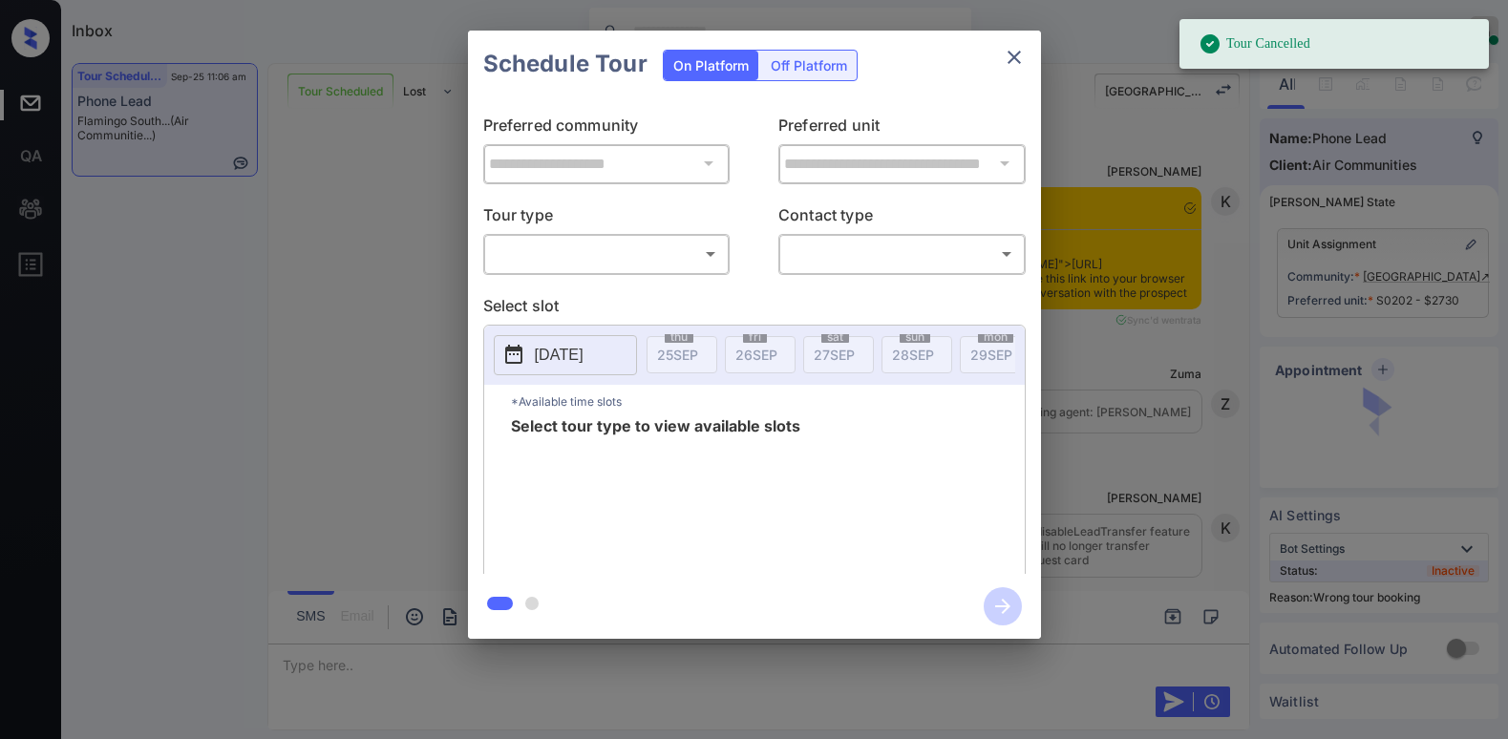
scroll to position [7650, 0]
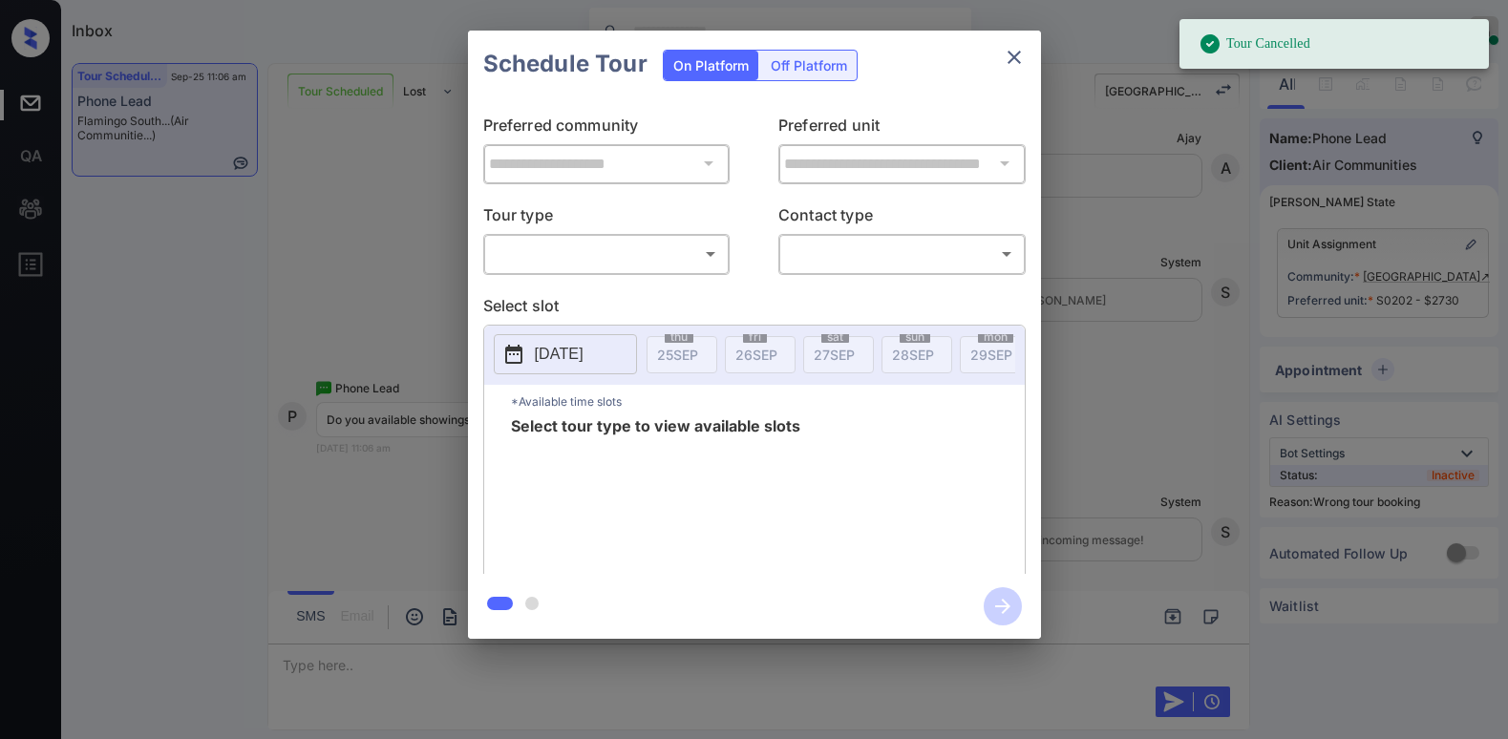
click at [704, 268] on body "Tour Cancelled Inbox Paolo Gabriel Online Set yourself offline Set yourself on …" at bounding box center [754, 369] width 1508 height 739
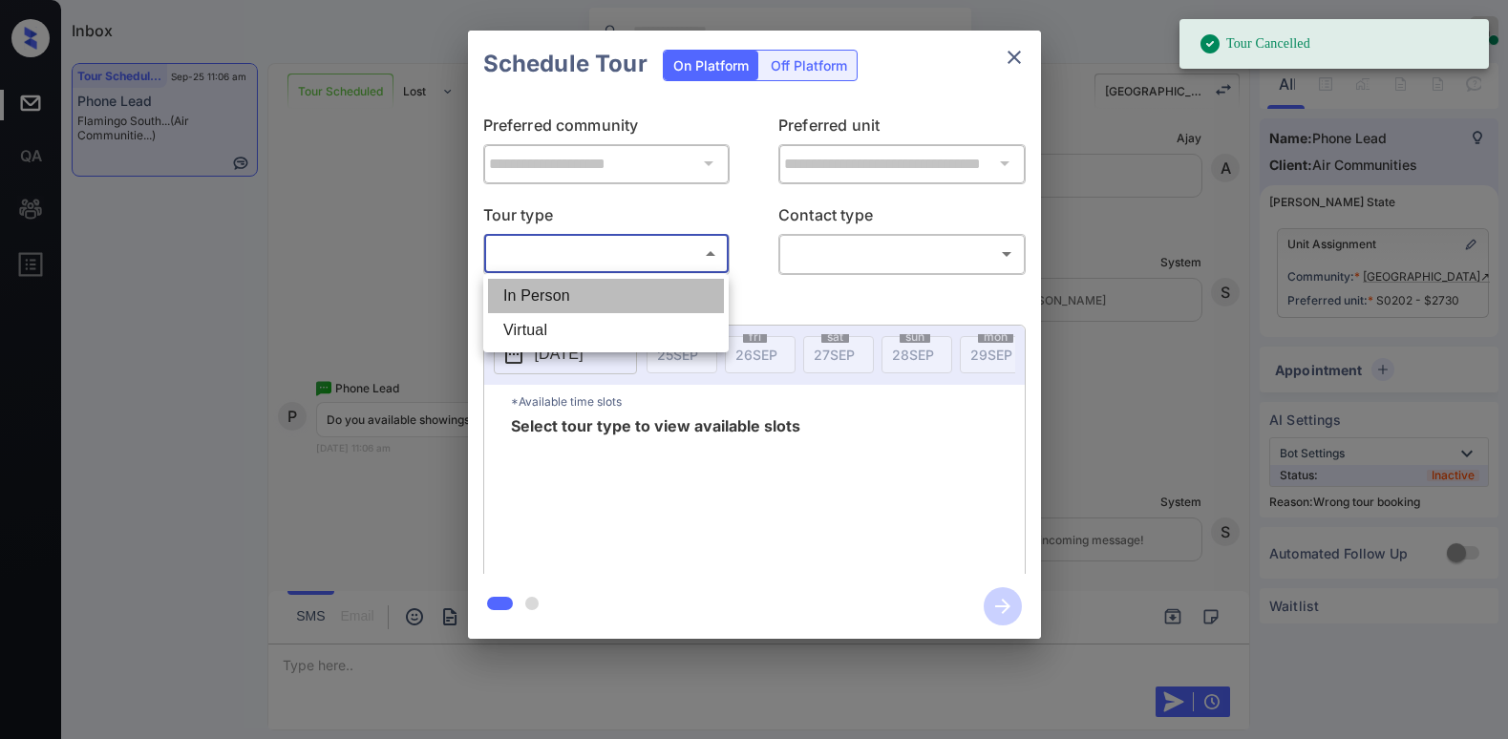
drag, startPoint x: 564, startPoint y: 297, endPoint x: 895, endPoint y: 284, distance: 330.7
click at [572, 296] on li "In Person" at bounding box center [606, 296] width 236 height 34
type input "********"
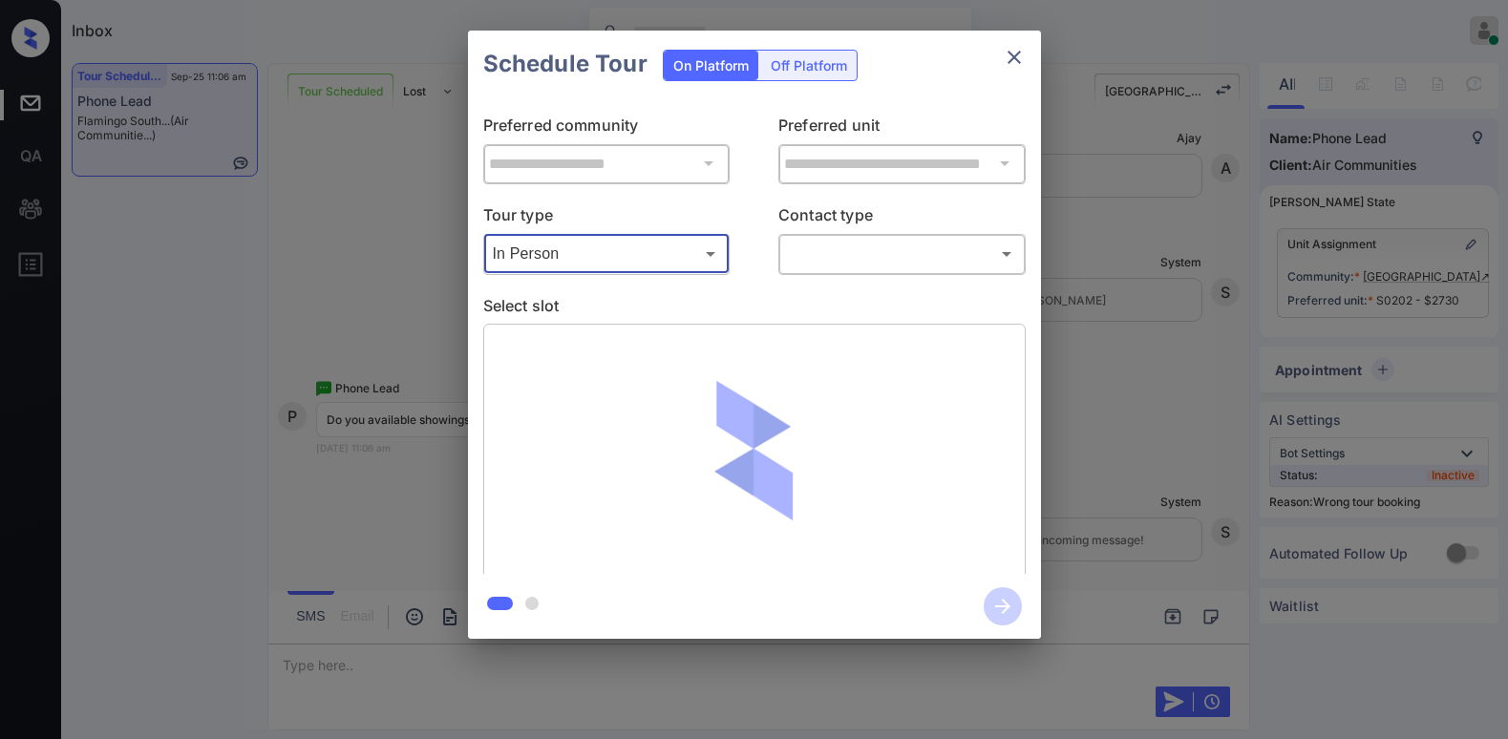
click at [958, 264] on body "Inbox [PERSON_NAME] Online Set yourself offline Set yourself on break Profile S…" at bounding box center [754, 369] width 1508 height 739
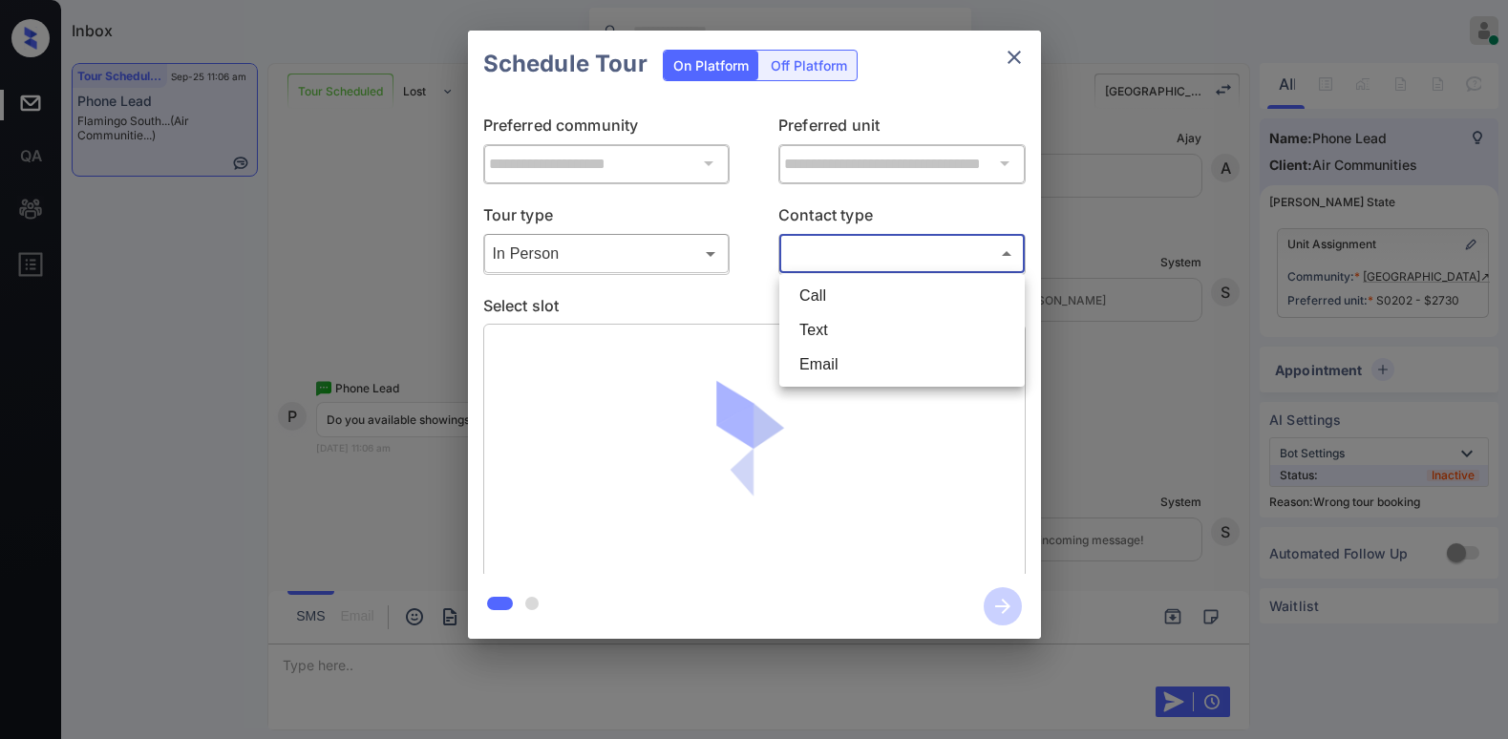
click at [838, 330] on li "Text" at bounding box center [902, 330] width 236 height 34
type input "****"
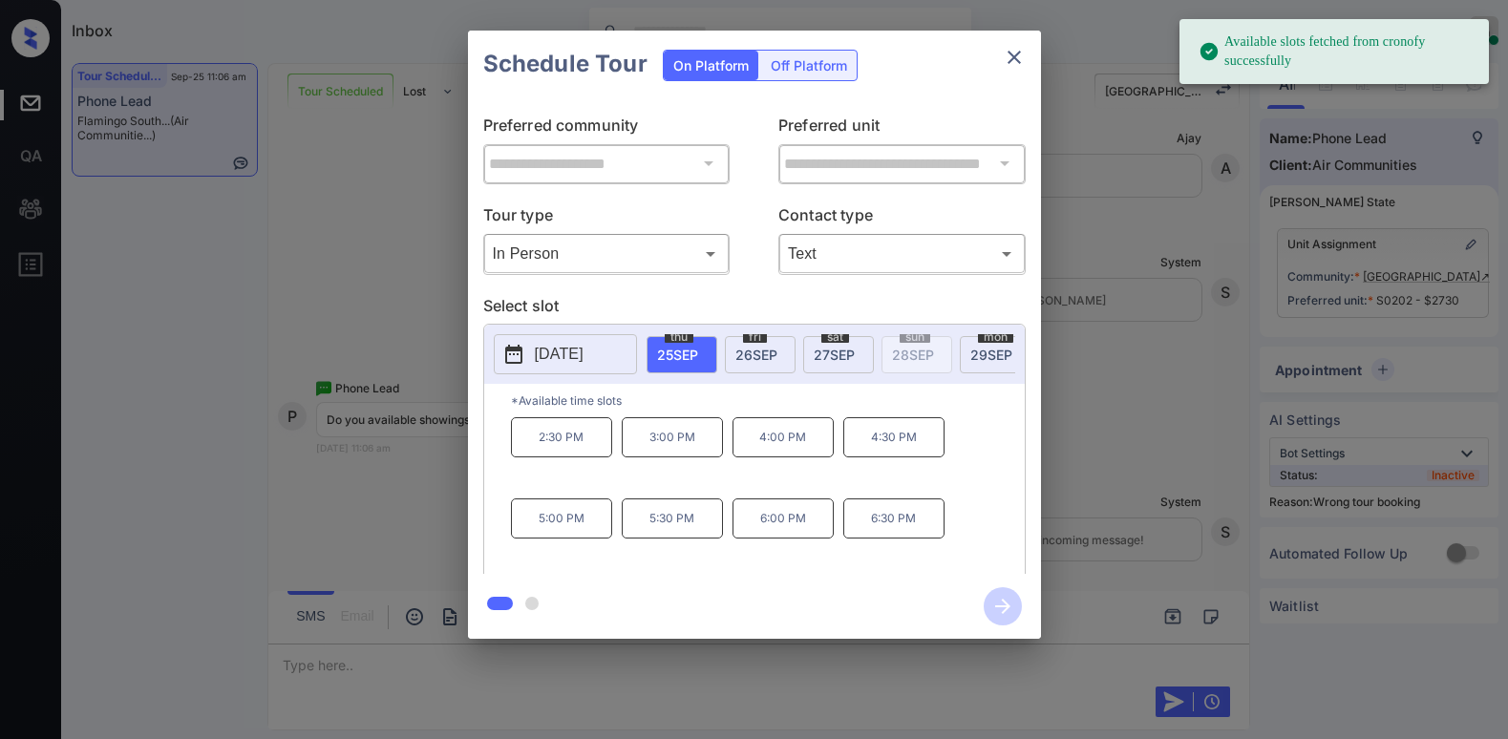
click at [736, 354] on span "[DATE]" at bounding box center [756, 355] width 42 height 16
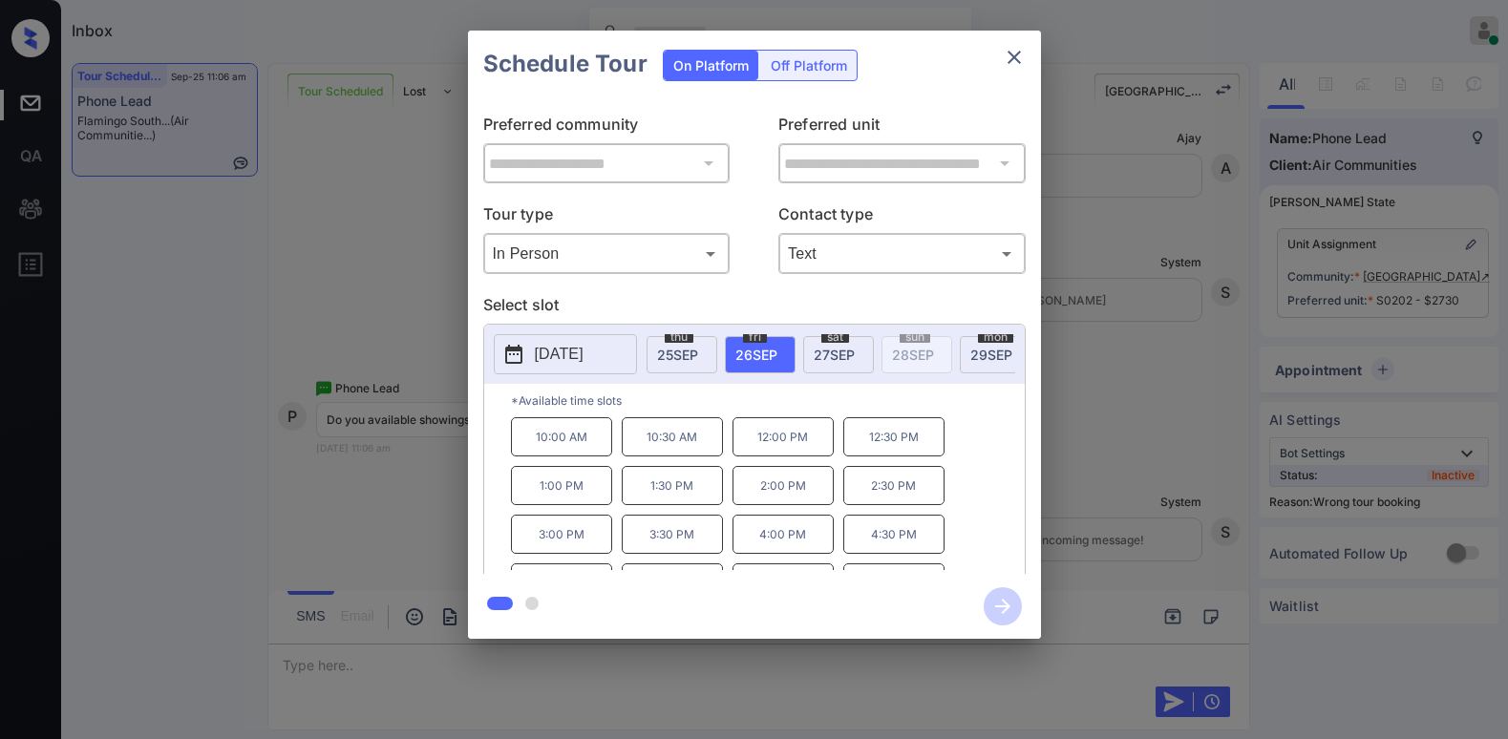
click at [719, 302] on p "Select slot" at bounding box center [754, 308] width 542 height 31
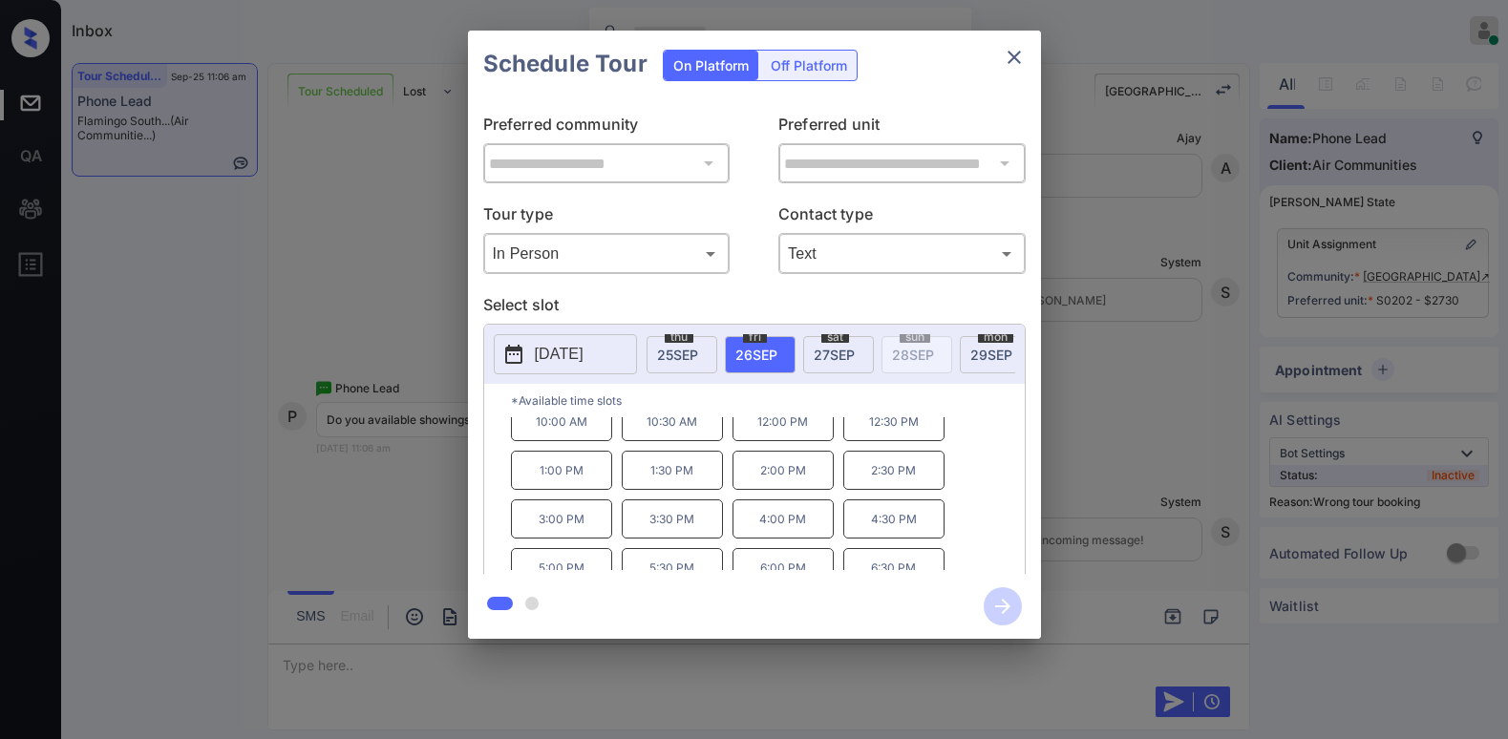
scroll to position [0, 0]
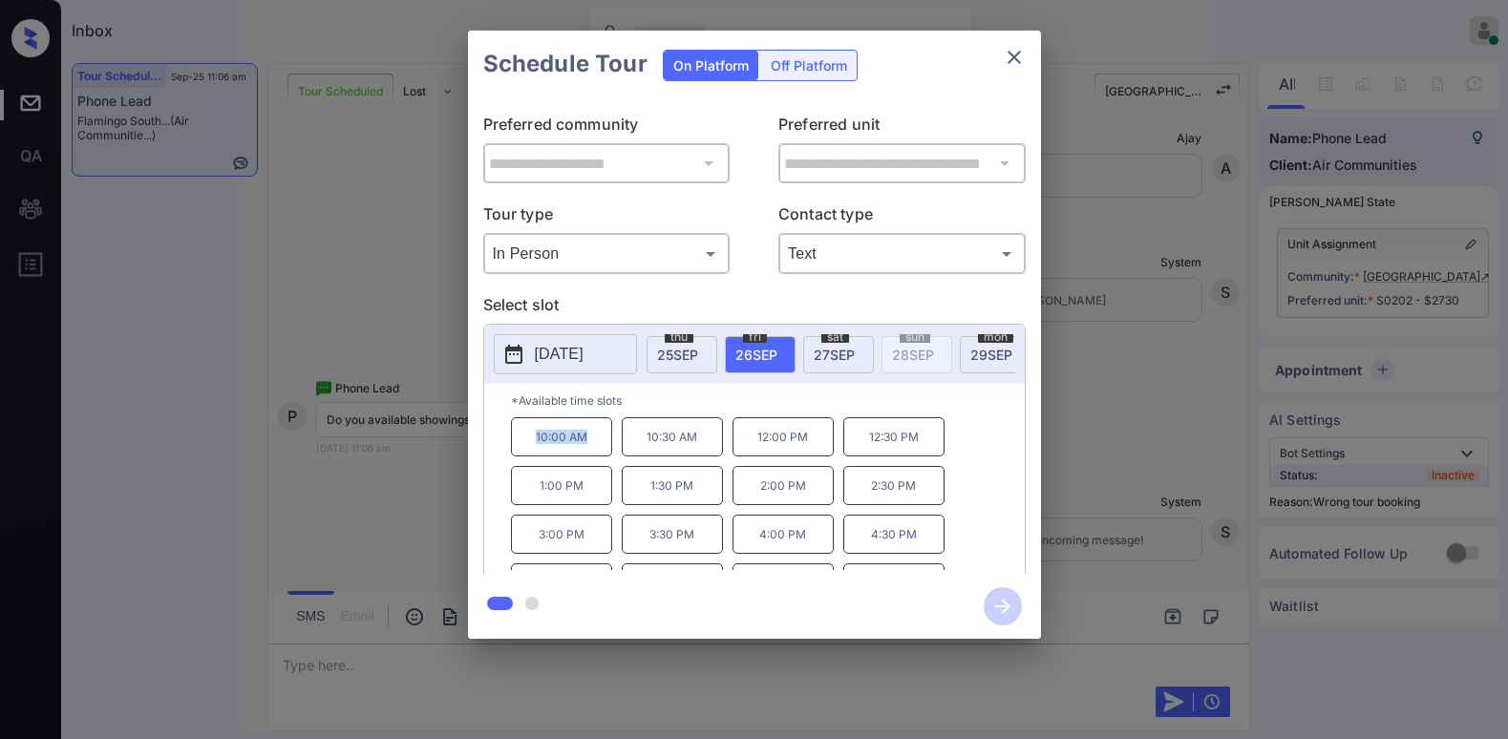
drag, startPoint x: 539, startPoint y: 447, endPoint x: 862, endPoint y: 445, distance: 323.7
click at [617, 454] on div "10:00 AM 10:30 AM 12:00 PM 12:30 PM 1:00 PM 1:30 PM 2:00 PM 2:30 PM 3:00 PM 3:3…" at bounding box center [768, 493] width 514 height 153
copy p "10:00 AM"
click at [1154, 495] on div "**********" at bounding box center [754, 334] width 1508 height 669
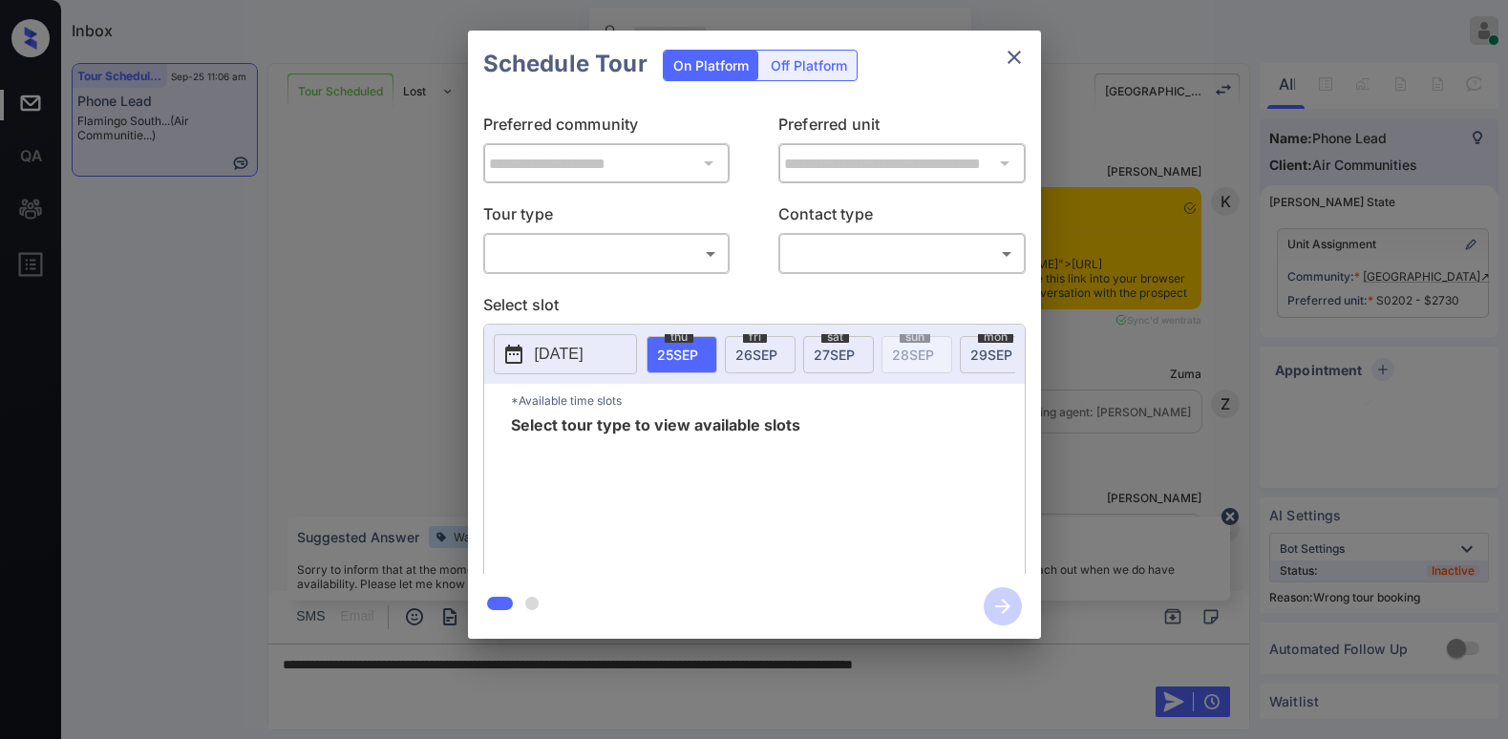
scroll to position [8796, 0]
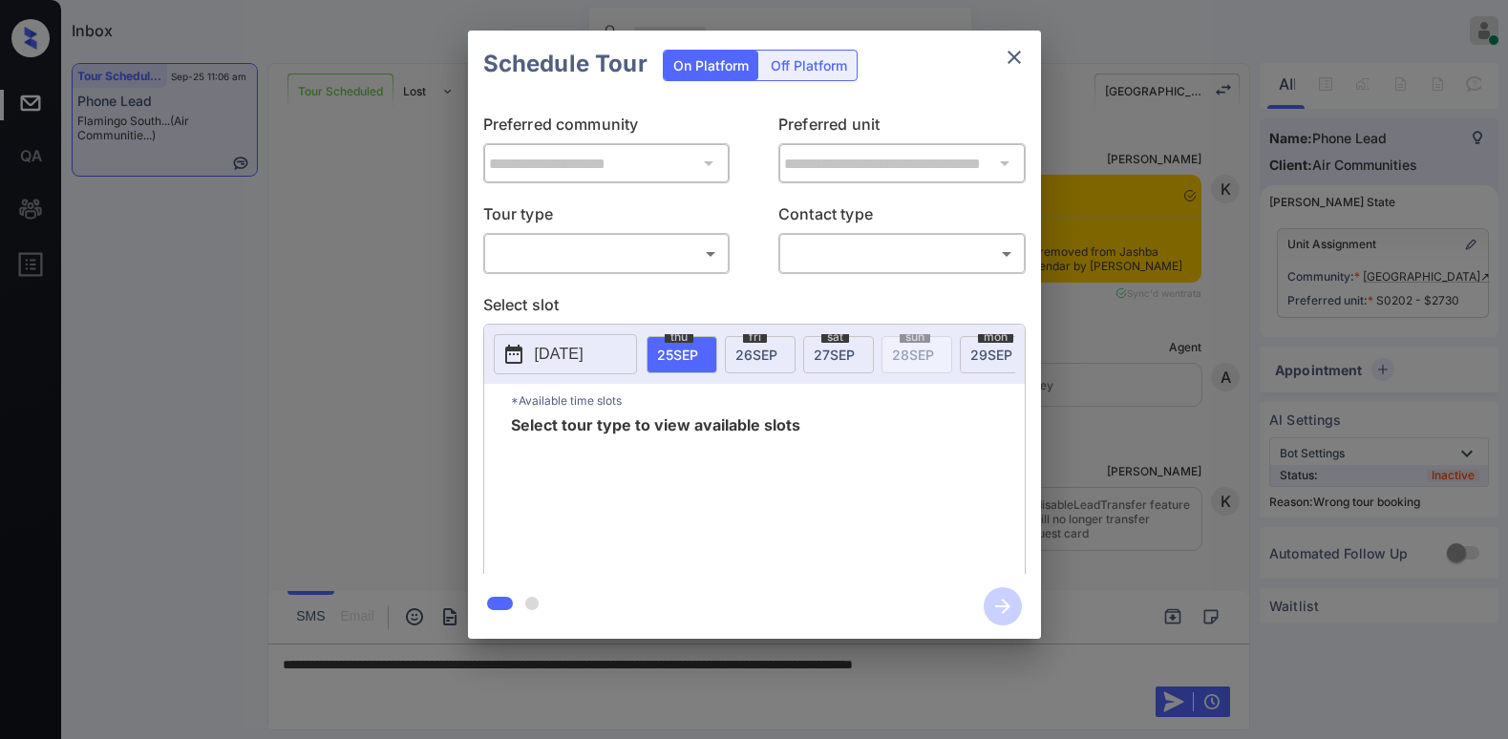
click at [581, 250] on body "Inbox [PERSON_NAME] Online Set yourself offline Set yourself on break Profile S…" at bounding box center [754, 369] width 1508 height 739
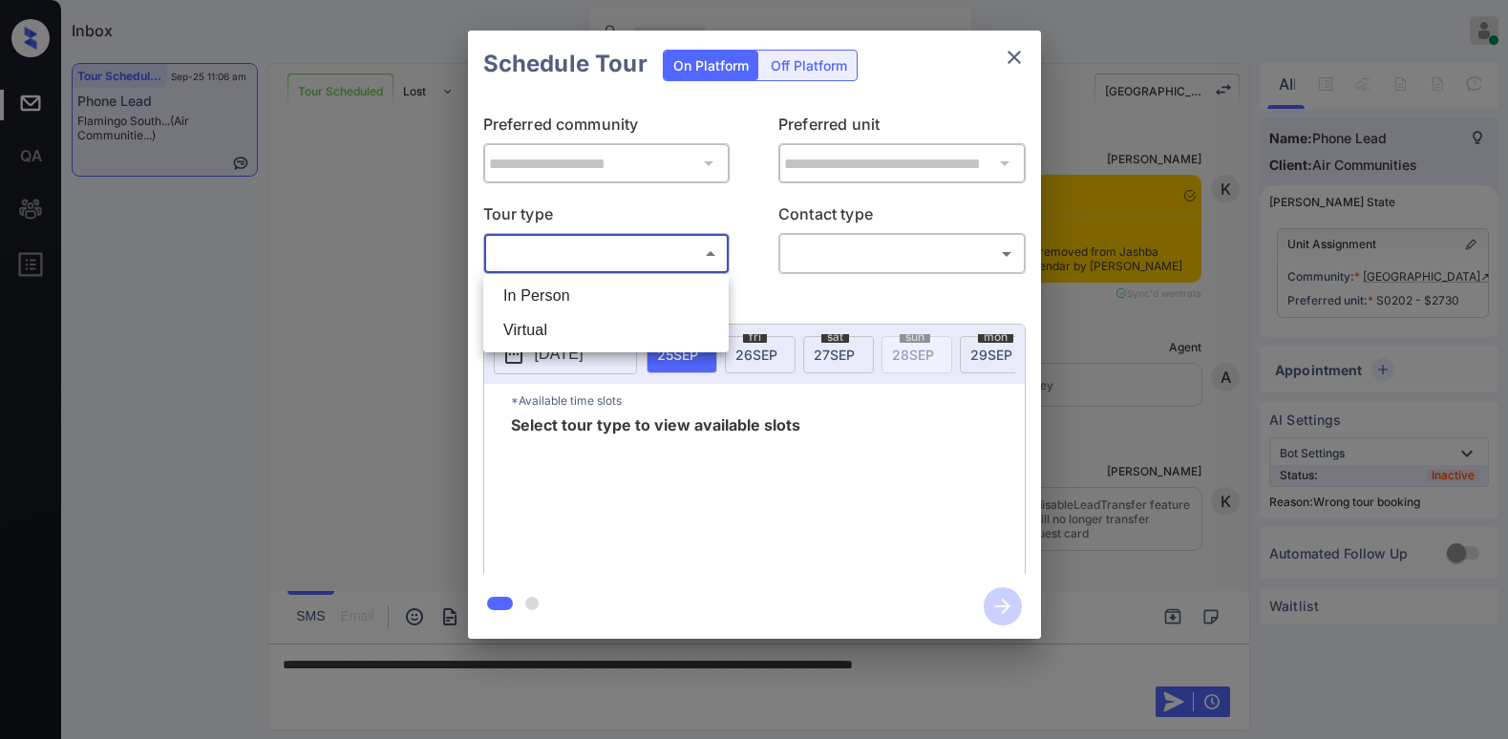
click at [569, 289] on li "In Person" at bounding box center [606, 296] width 236 height 34
type input "********"
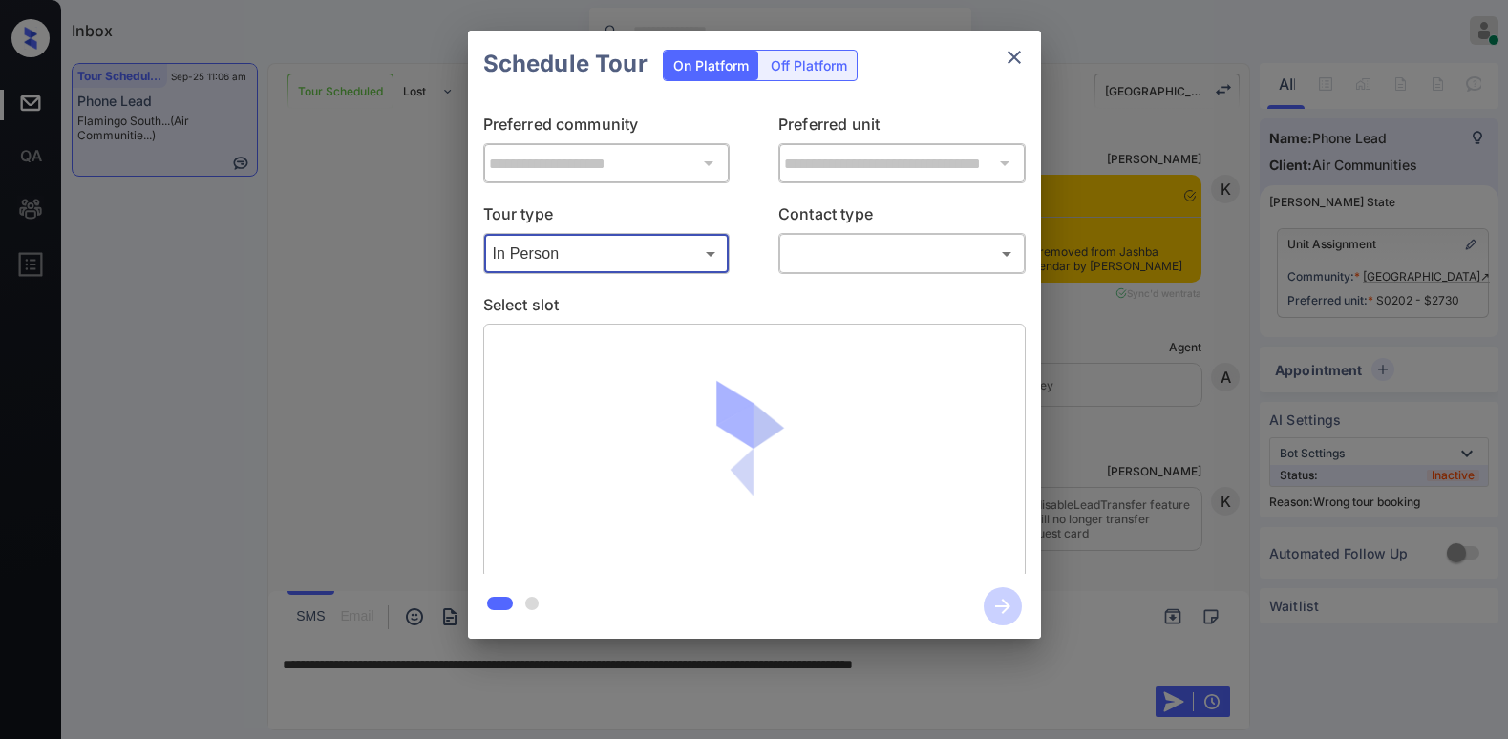
click at [837, 259] on body "Inbox [PERSON_NAME] Online Set yourself offline Set yourself on break Profile S…" at bounding box center [754, 369] width 1508 height 739
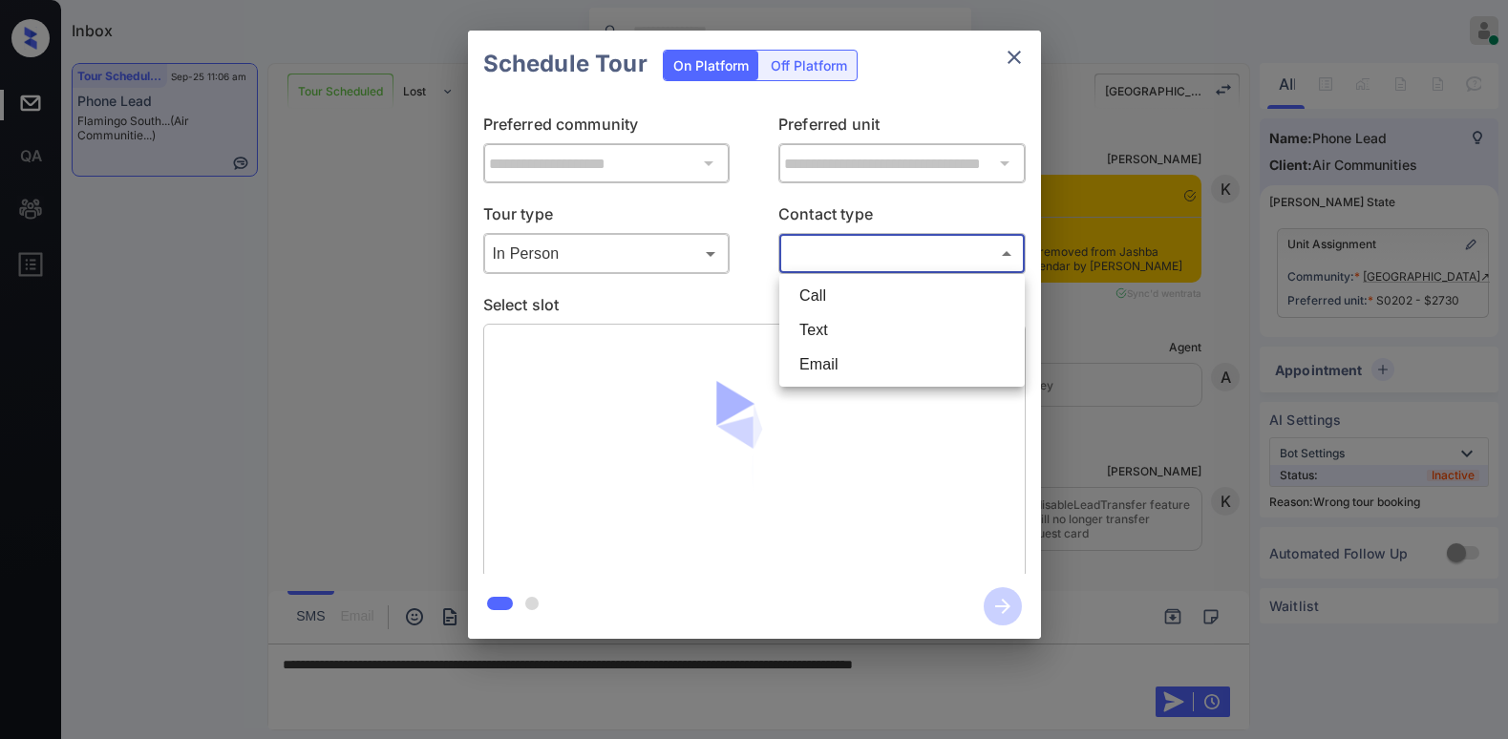
click at [827, 326] on li "Text" at bounding box center [902, 330] width 236 height 34
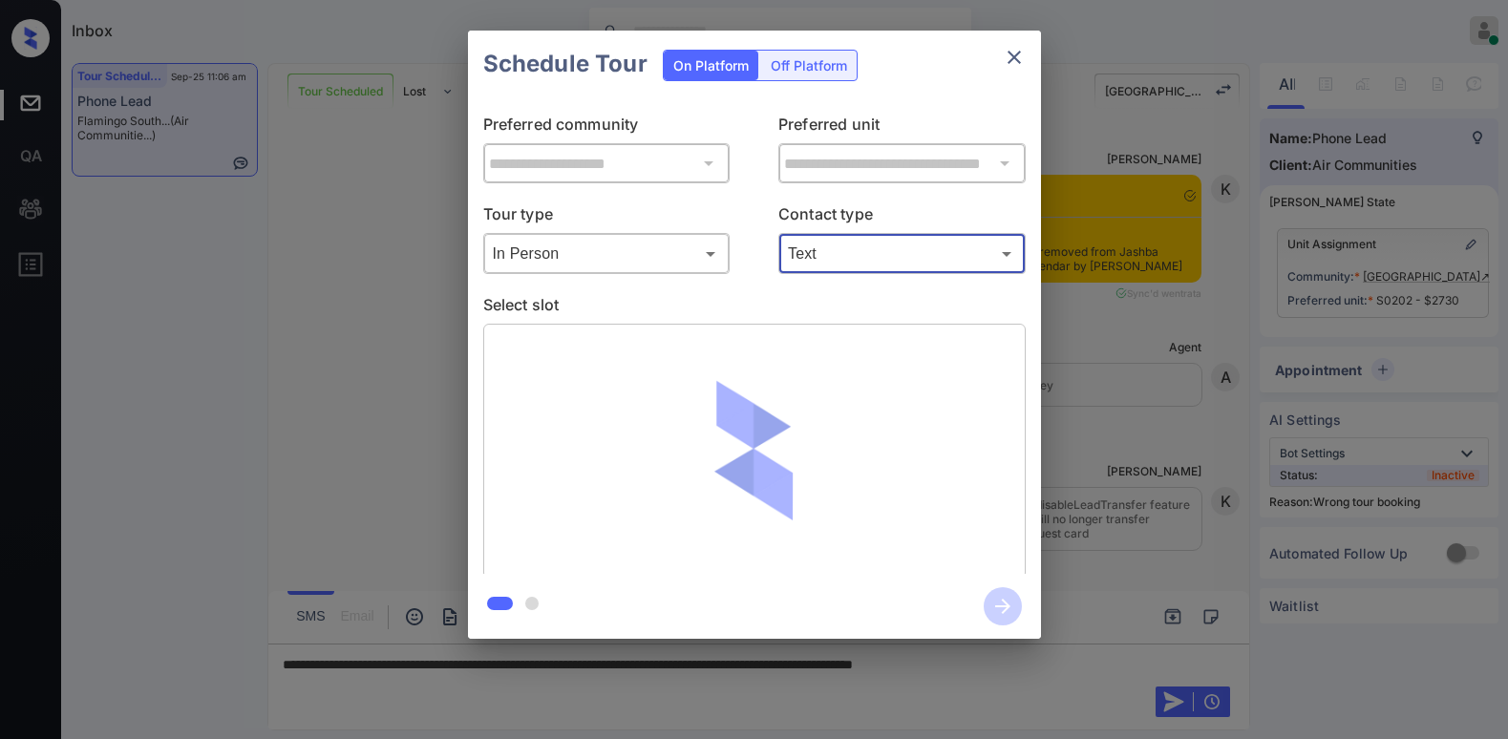
type input "****"
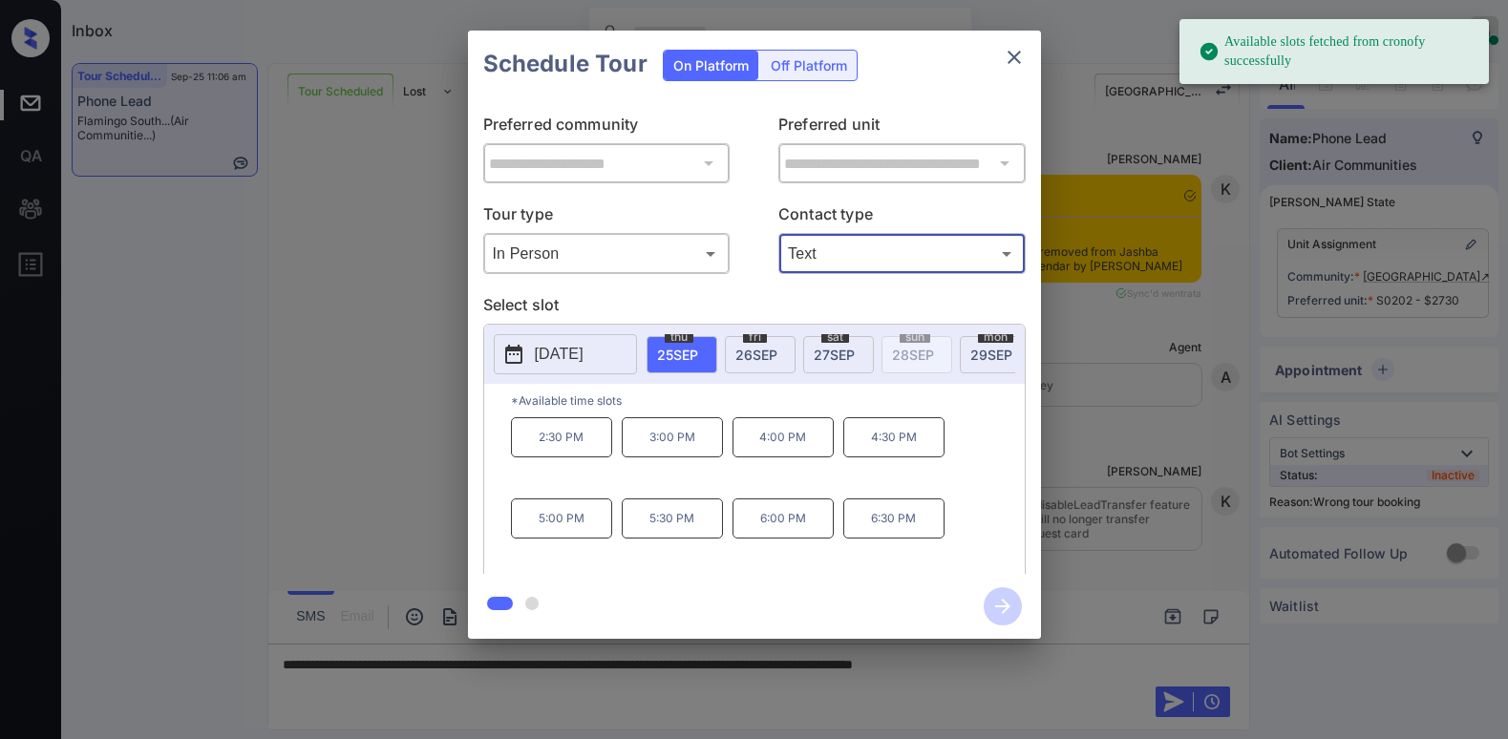
click at [761, 357] on span "[DATE]" at bounding box center [756, 355] width 42 height 16
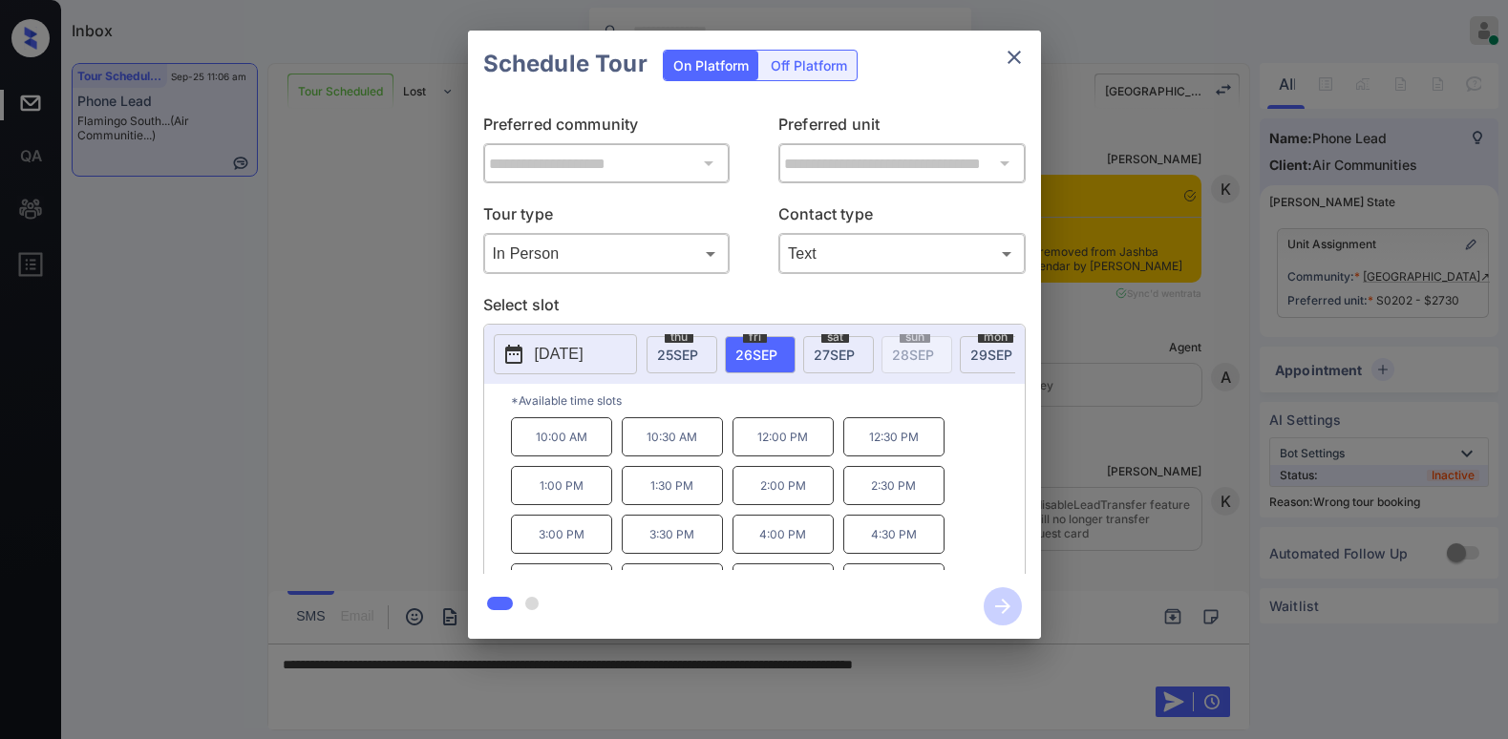
scroll to position [32, 0]
click at [1015, 61] on icon "close" at bounding box center [1014, 57] width 23 height 23
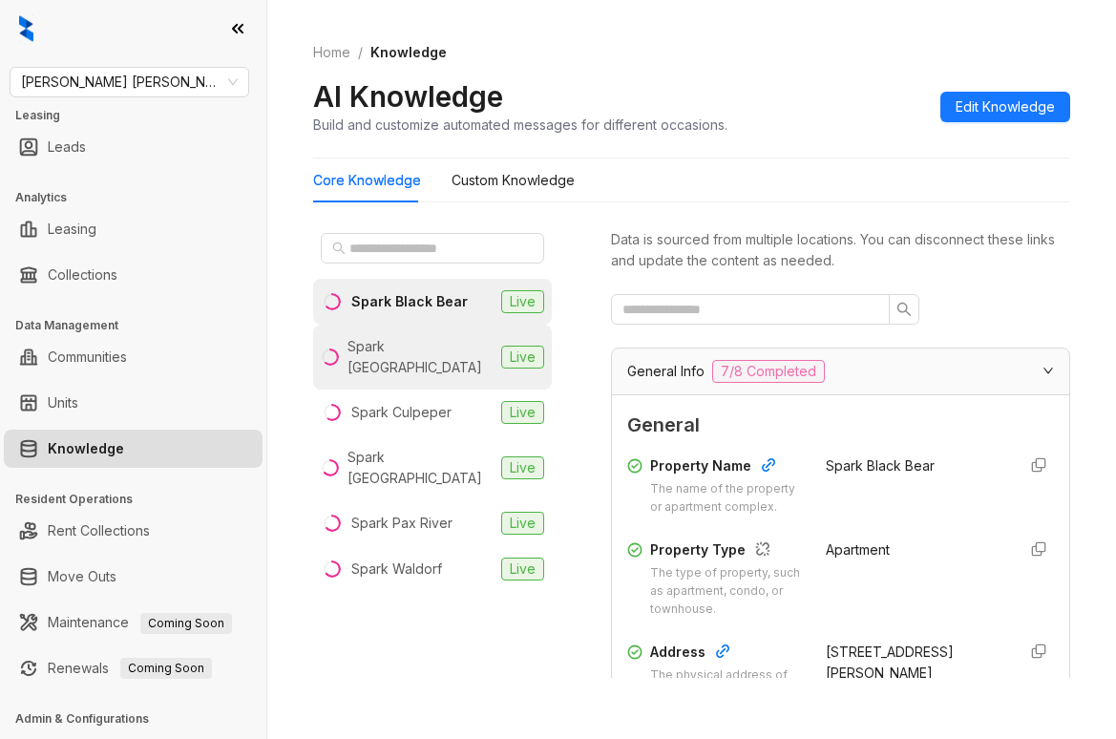
click at [426, 344] on div "Spark Charlottesville" at bounding box center [421, 357] width 146 height 42
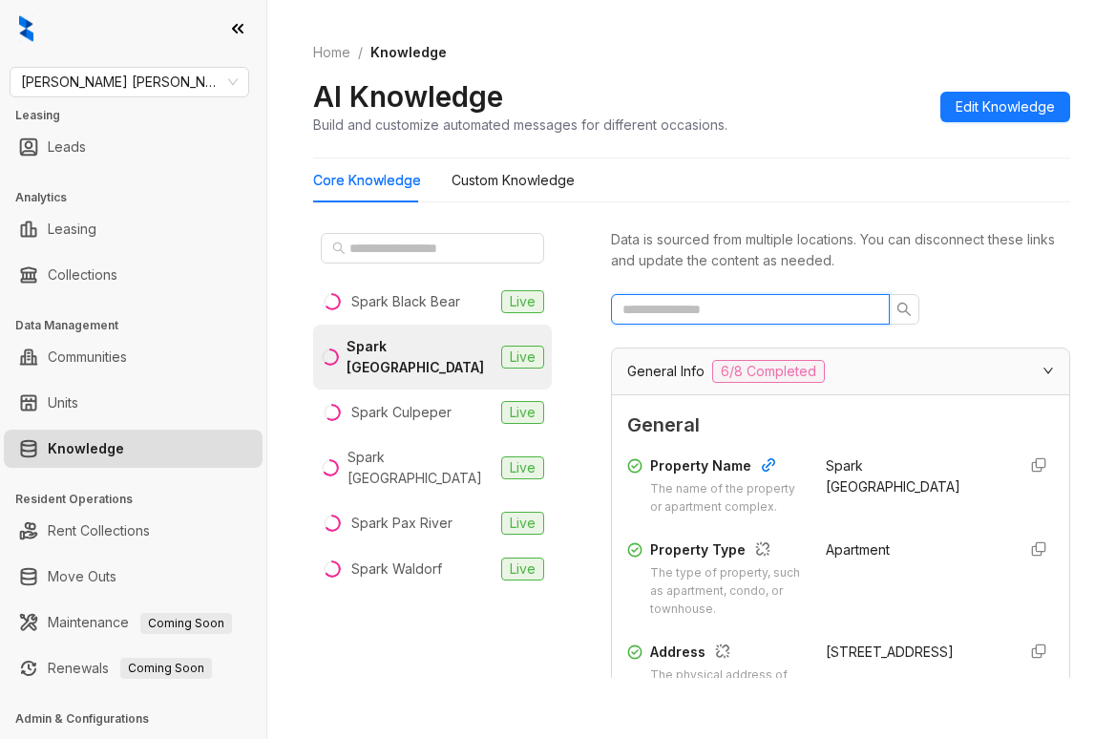
click at [771, 299] on input "text" at bounding box center [743, 309] width 241 height 21
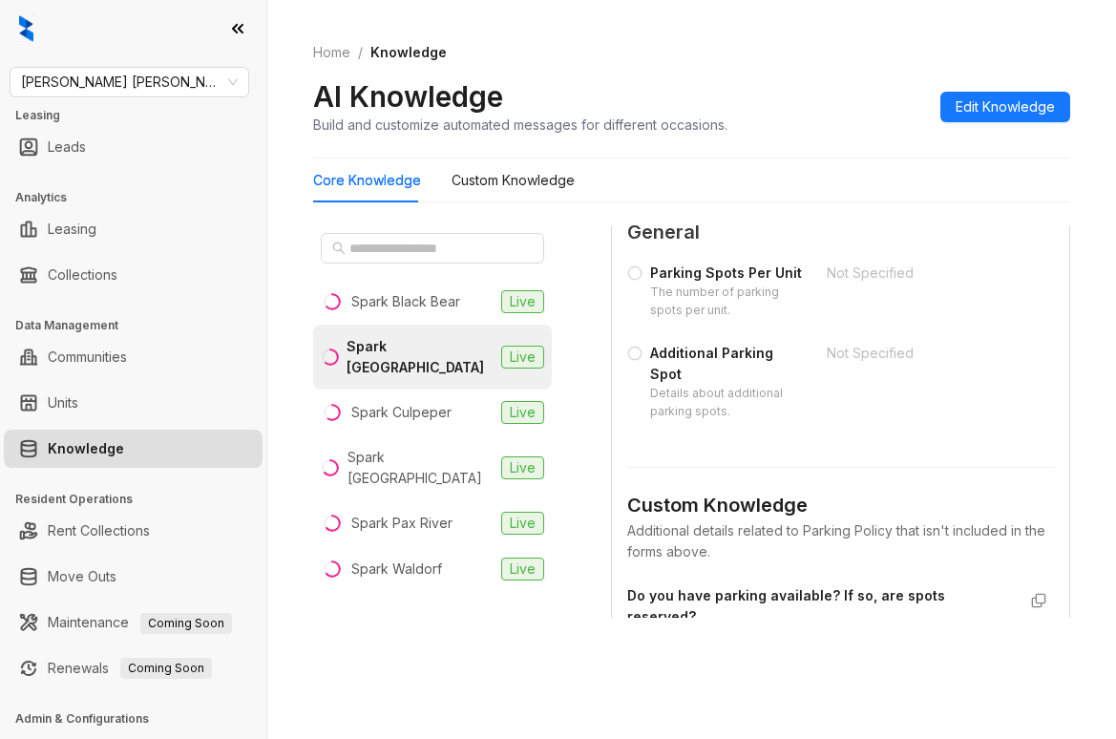
scroll to position [649, 0]
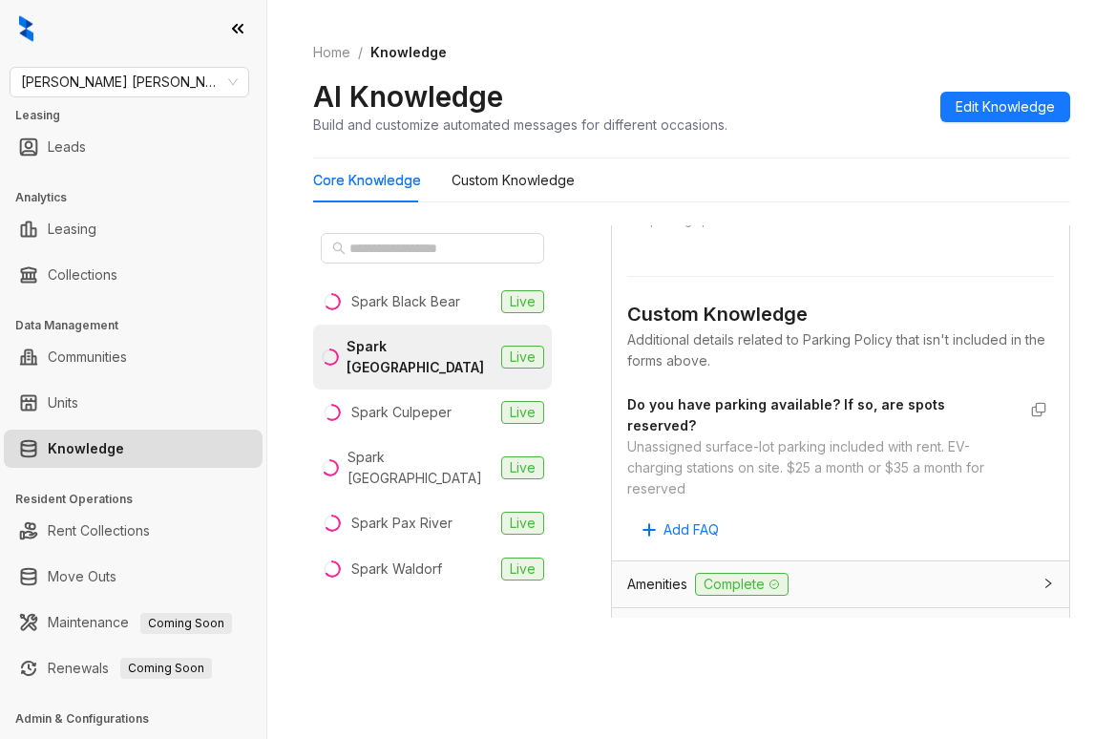
type input "*******"
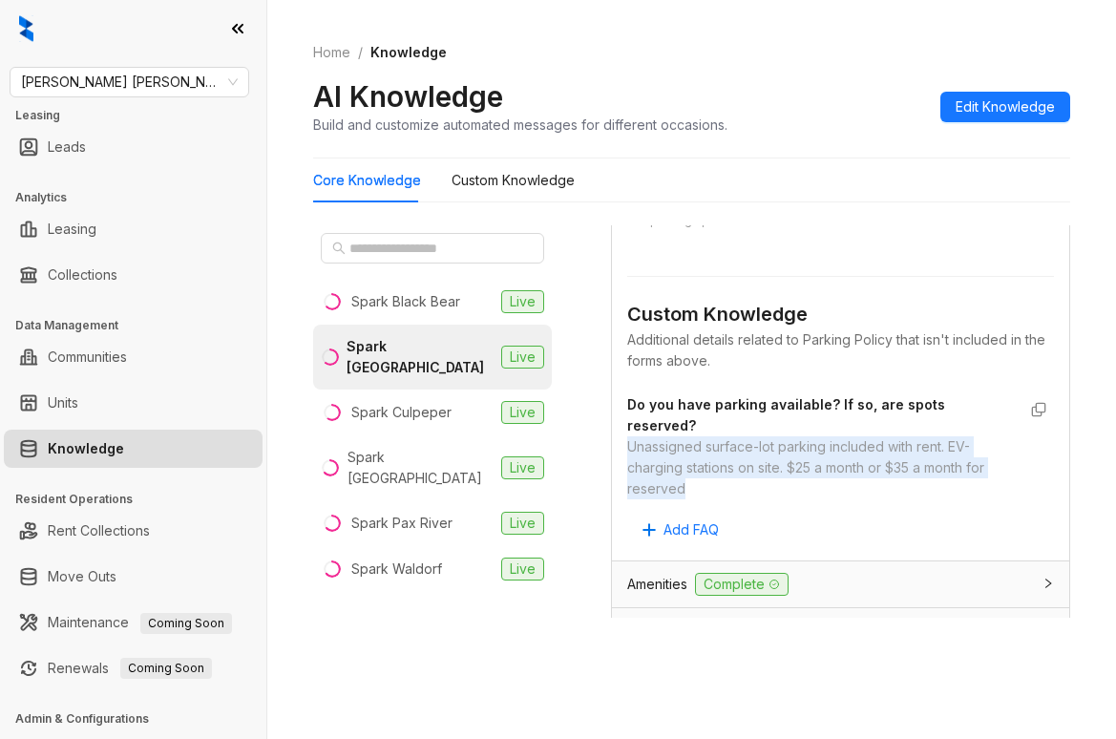
drag, startPoint x: 624, startPoint y: 465, endPoint x: 571, endPoint y: 339, distance: 136.5
click at [757, 510] on div "General Parking Spots Per Unit The number of parking spots per unit. Not Specif…" at bounding box center [840, 285] width 457 height 549
copy div "Unassigned surface-lot parking included with rent. EV-charging stations on site…"
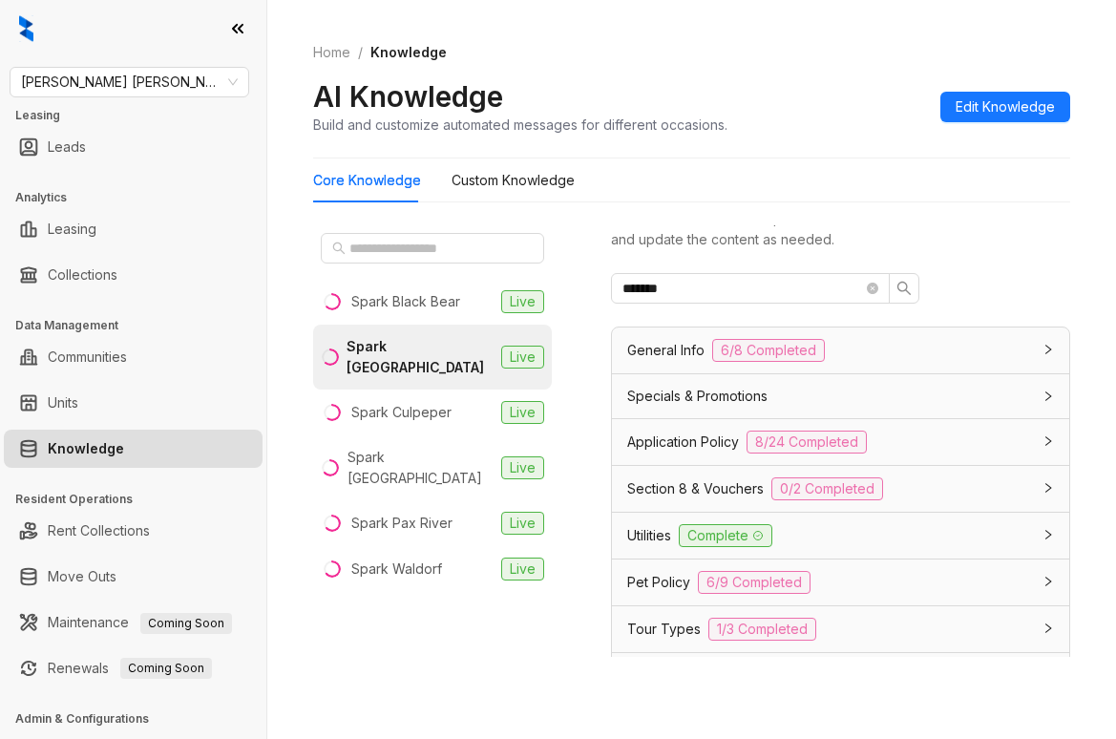
scroll to position [0, 0]
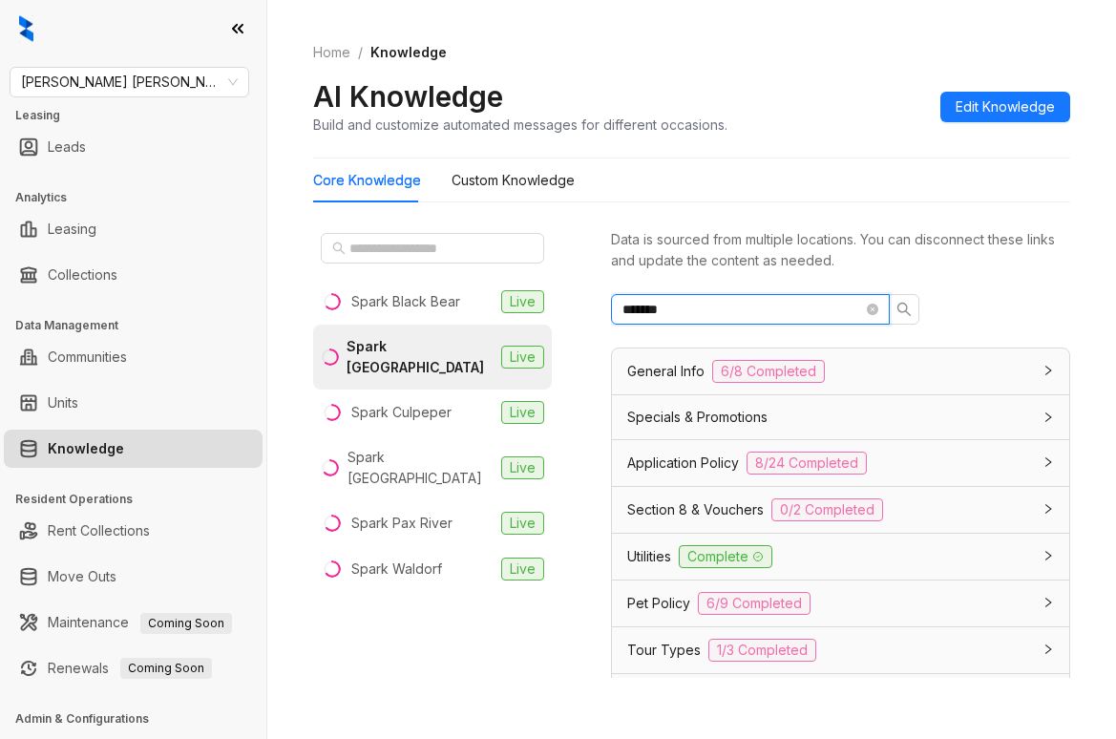
drag, startPoint x: 721, startPoint y: 317, endPoint x: 269, endPoint y: 297, distance: 452.1
click at [317, 303] on div "Spark Black Bear Live Spark Charlottesville Live Spark Culpeper Live Spark Oxon…" at bounding box center [691, 456] width 757 height 476
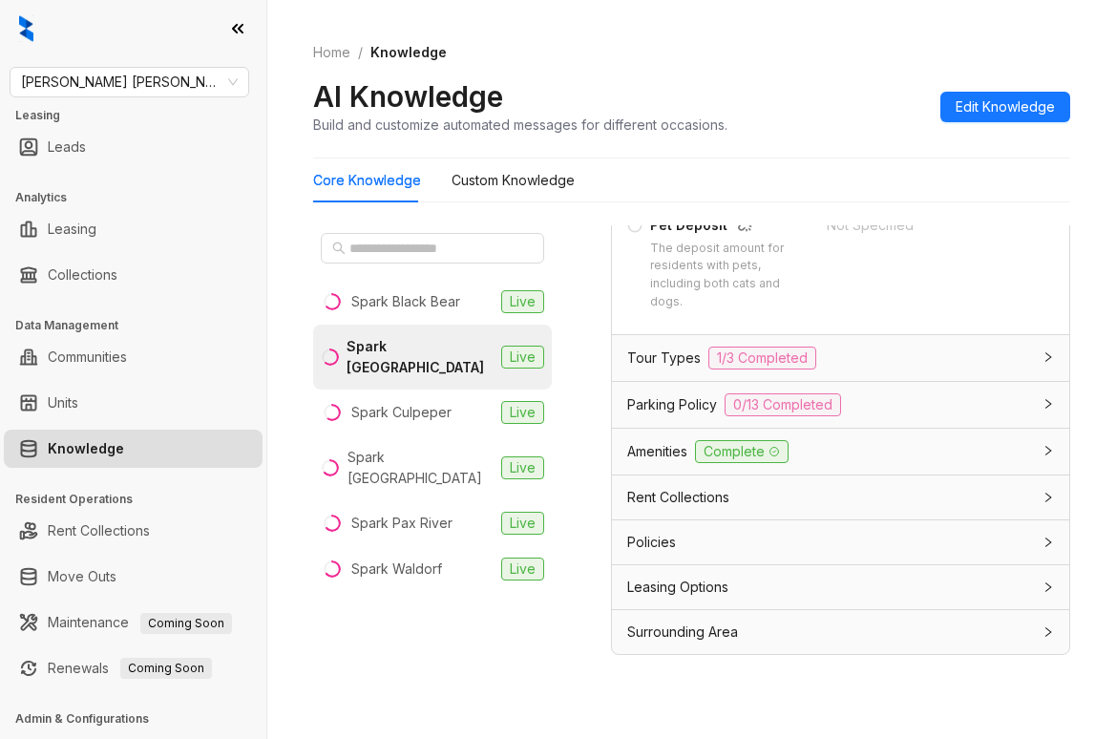
scroll to position [60, 0]
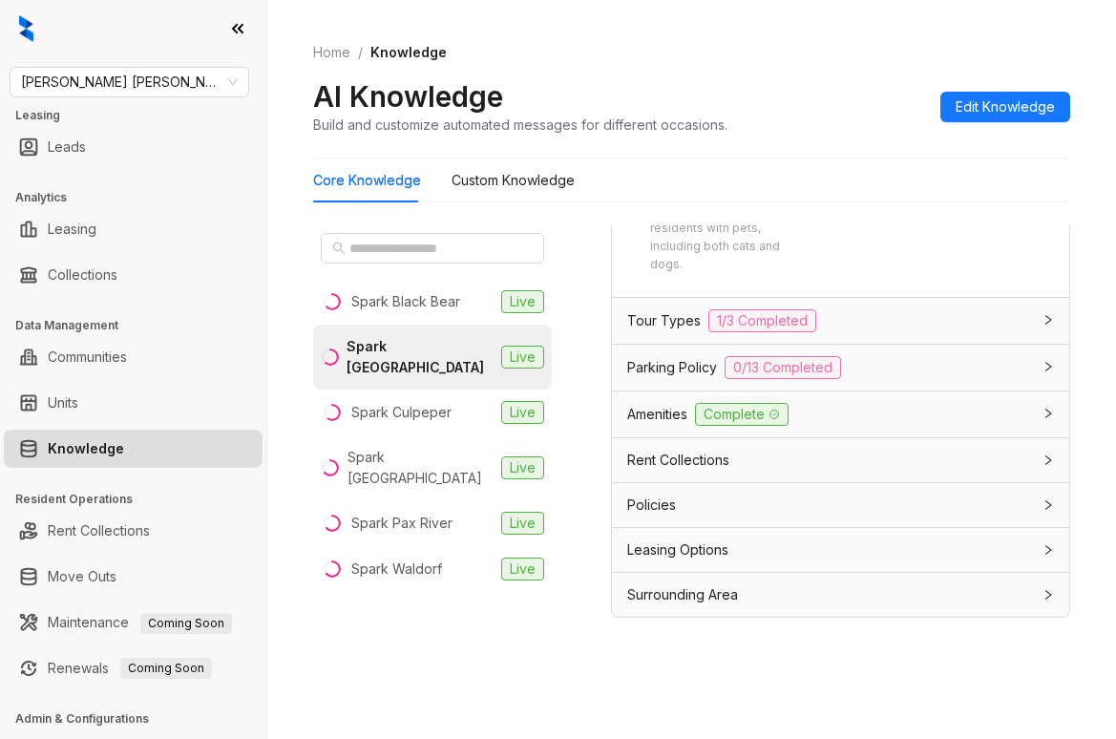
type input "*******"
click at [160, 87] on span "Gates Hudson" at bounding box center [129, 82] width 217 height 29
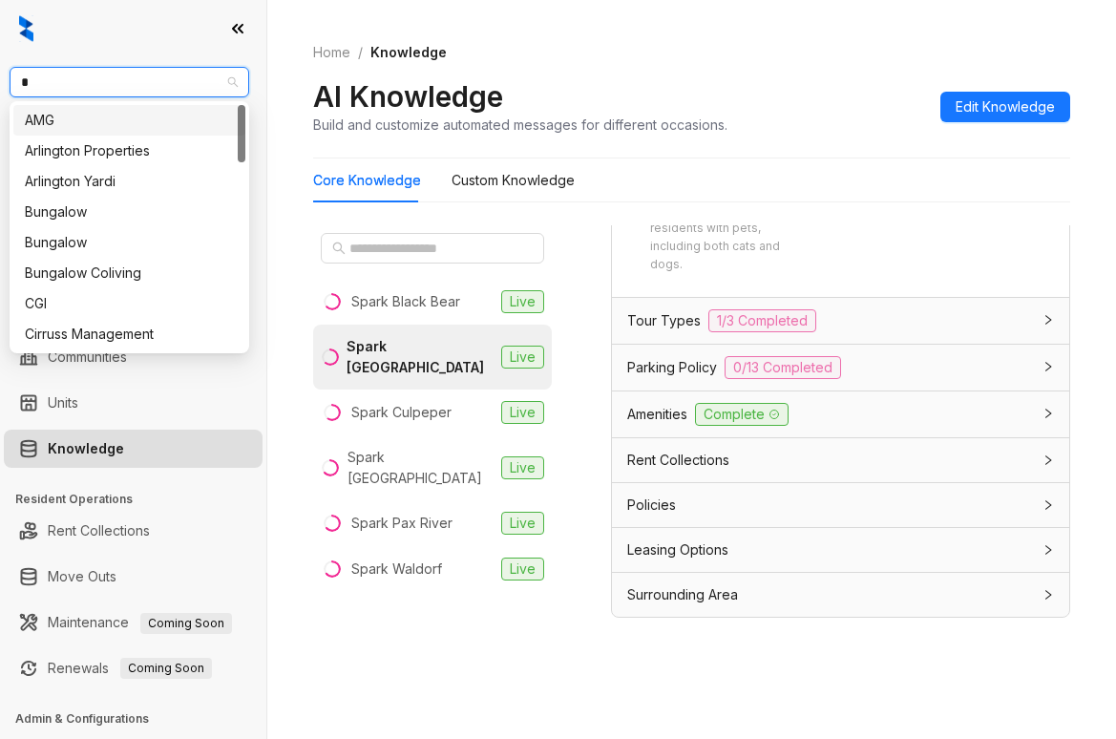
type input "**"
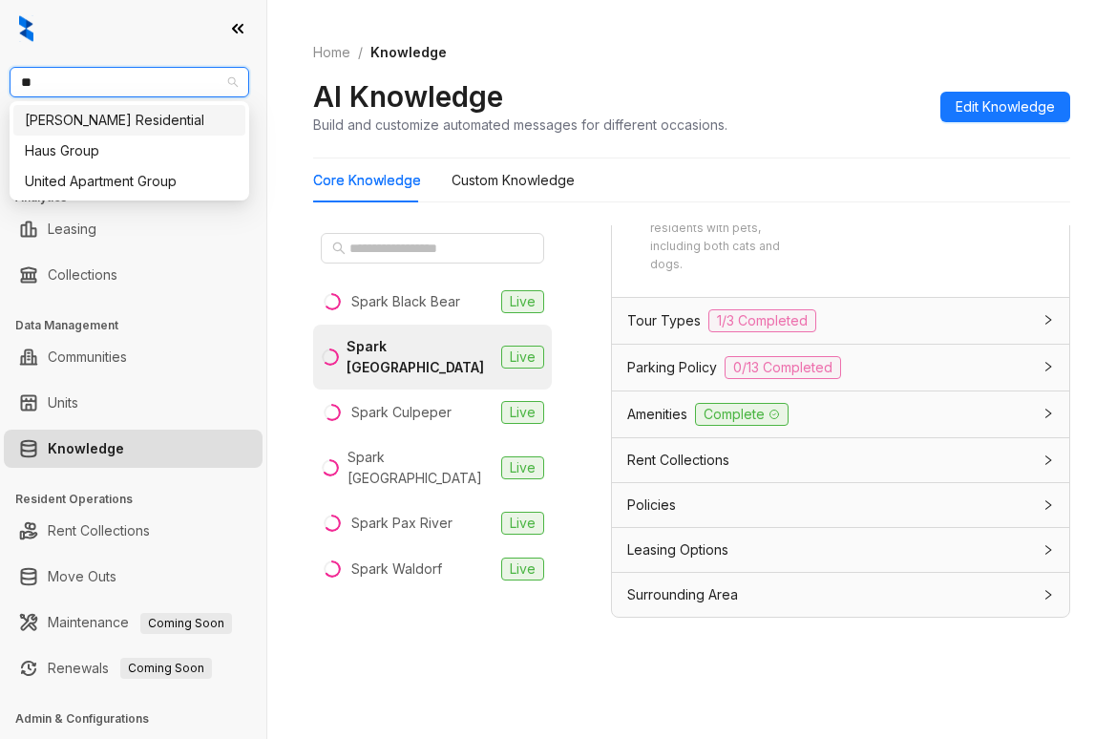
click at [198, 129] on div "Griffis Residential" at bounding box center [129, 120] width 209 height 21
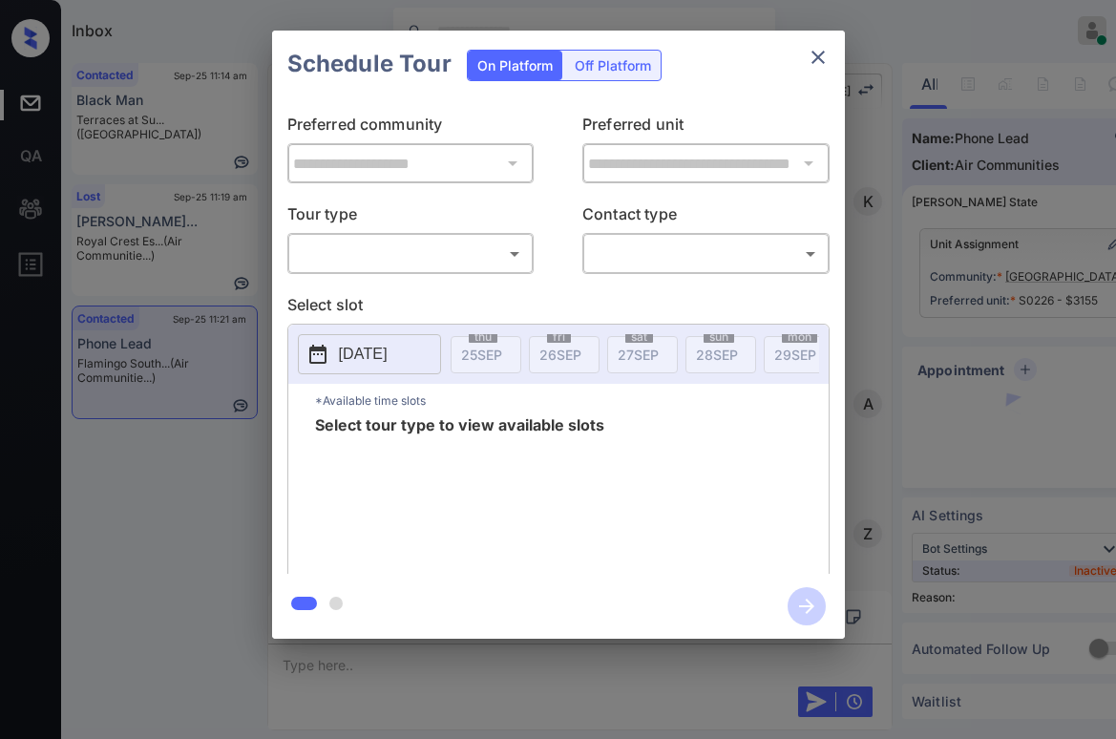
scroll to position [4502, 0]
click at [371, 248] on body "Inbox [PERSON_NAME] Online Set yourself offline Set yourself on break Profile S…" at bounding box center [558, 369] width 1116 height 739
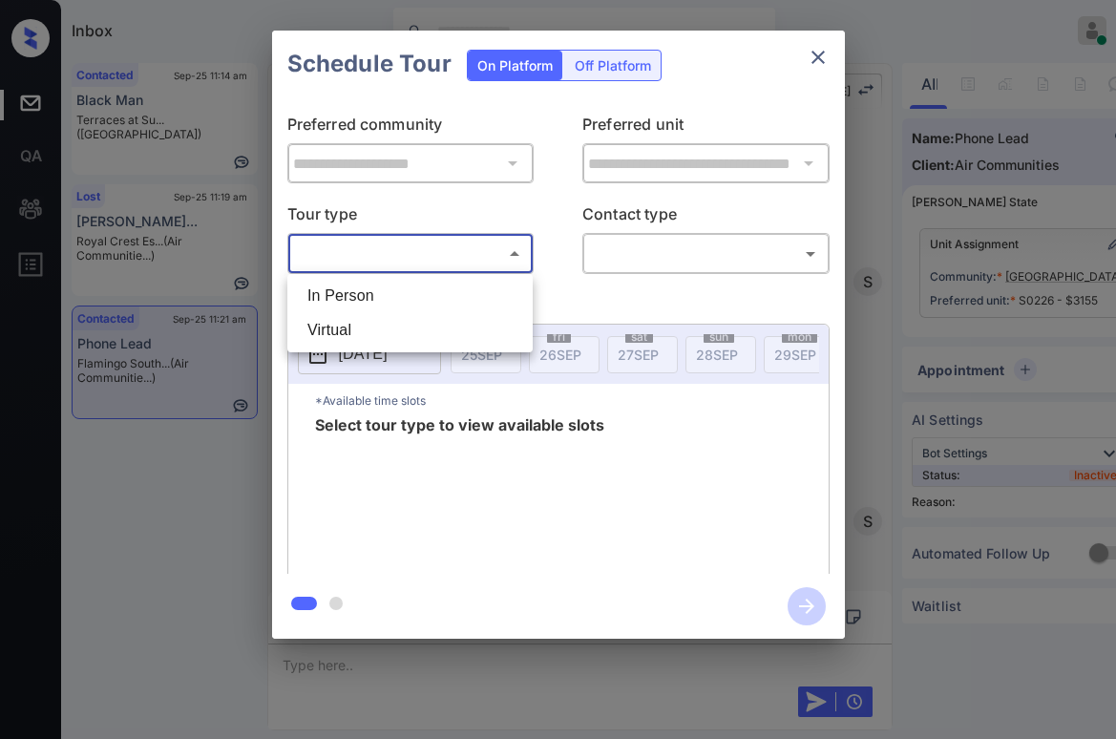
drag, startPoint x: 370, startPoint y: 286, endPoint x: 528, endPoint y: 283, distance: 158.6
click at [371, 287] on li "In Person" at bounding box center [410, 296] width 236 height 34
type input "********"
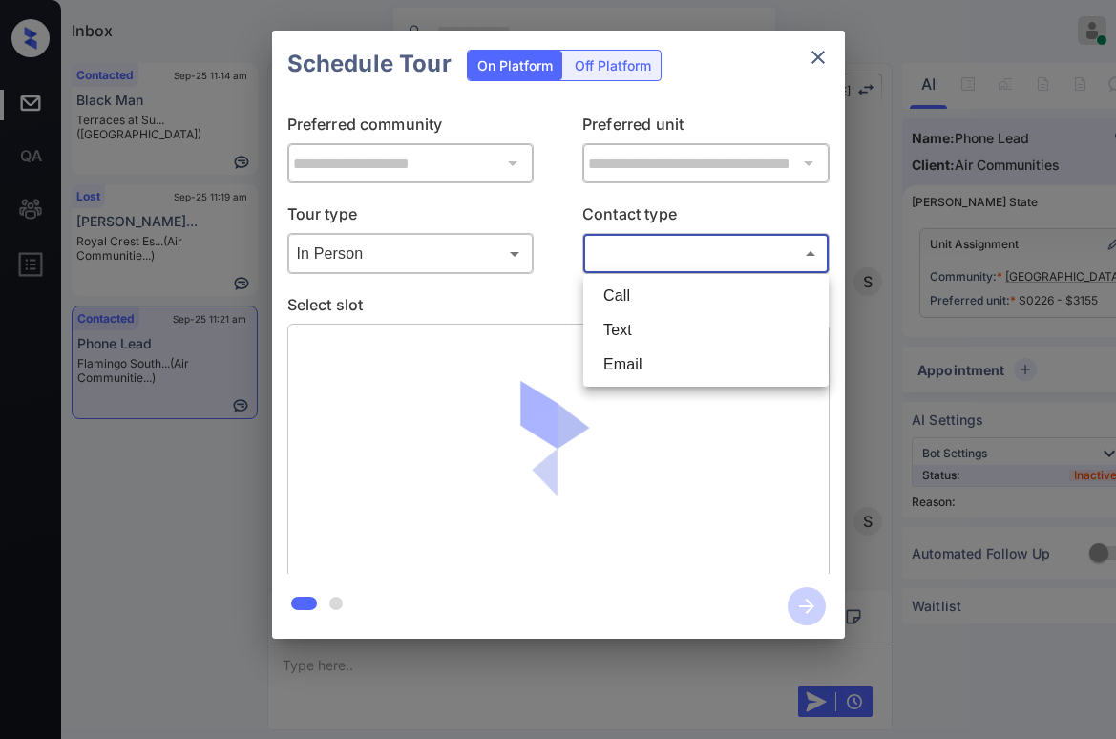
click at [665, 250] on body "Inbox [PERSON_NAME] Online Set yourself offline Set yourself on break Profile S…" at bounding box center [558, 369] width 1116 height 739
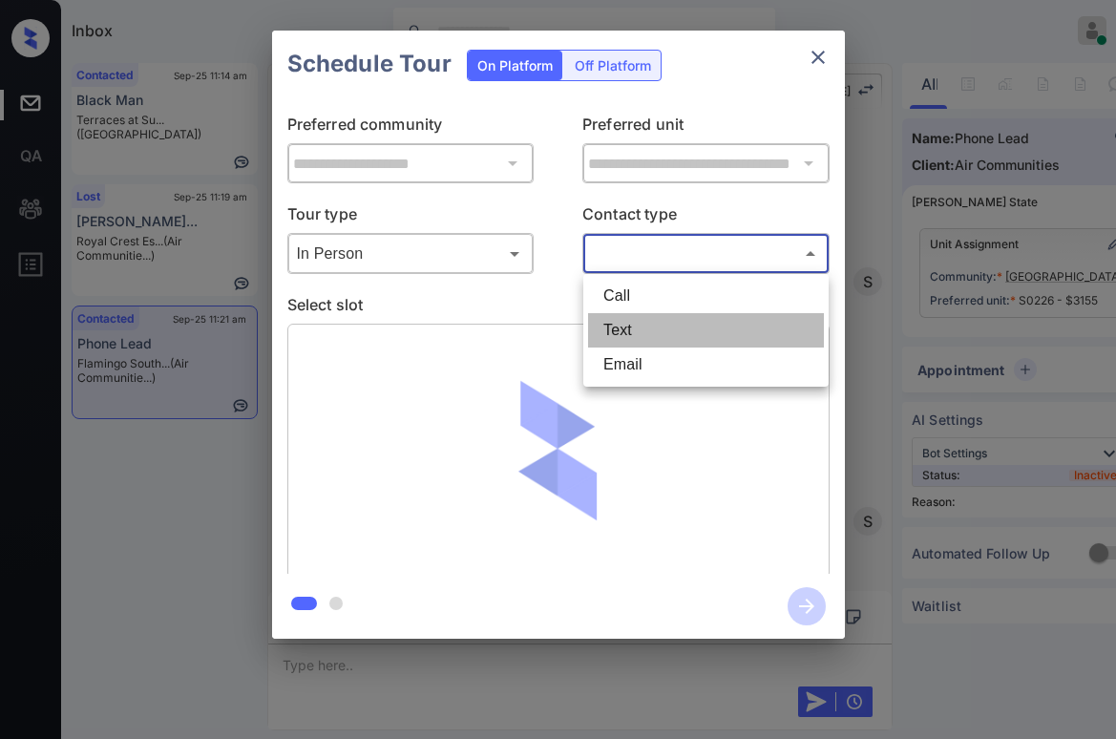
click at [623, 317] on li "Text" at bounding box center [706, 330] width 236 height 34
type input "****"
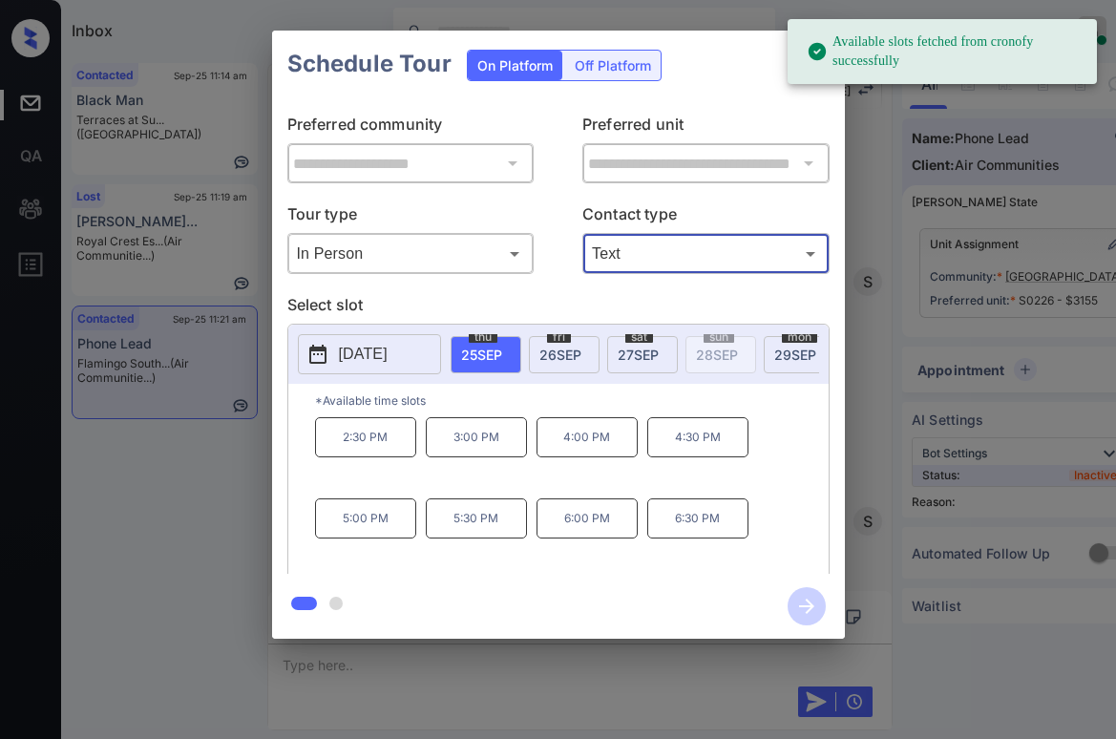
drag, startPoint x: 748, startPoint y: 86, endPoint x: 773, endPoint y: 75, distance: 27.8
click at [748, 85] on div "Schedule Tour On Platform Off Platform" at bounding box center [558, 64] width 573 height 67
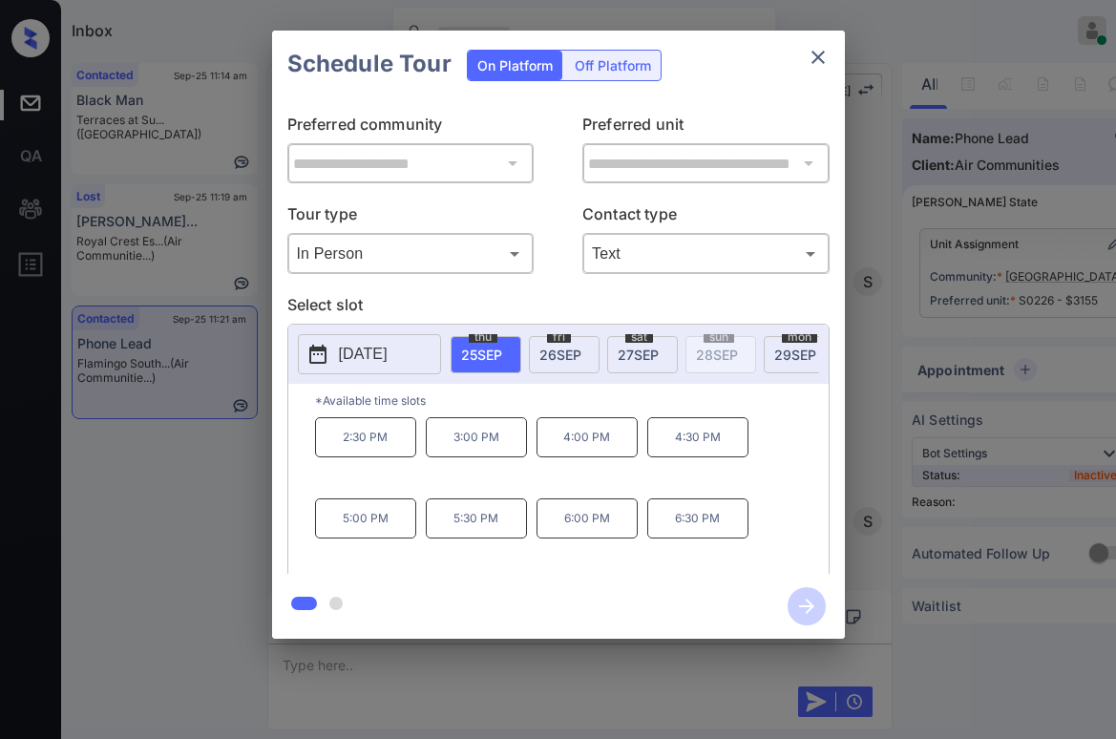
click at [817, 67] on icon "close" at bounding box center [818, 57] width 23 height 23
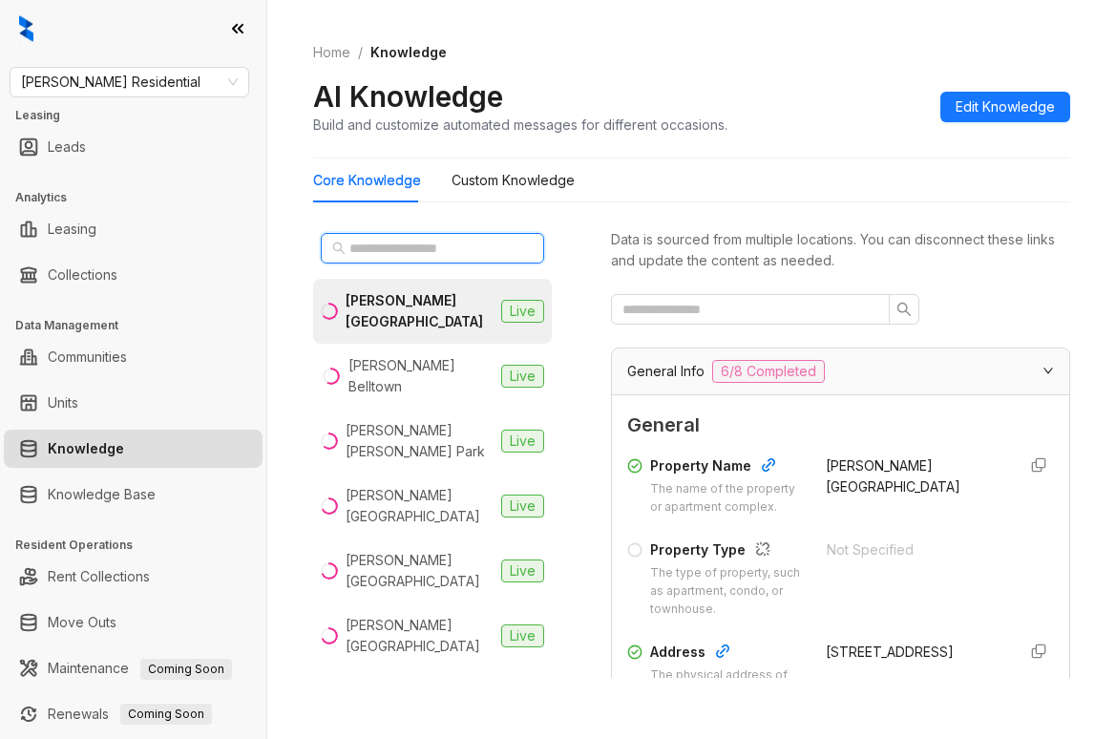
click at [412, 240] on input "text" at bounding box center [433, 248] width 168 height 21
type input "*"
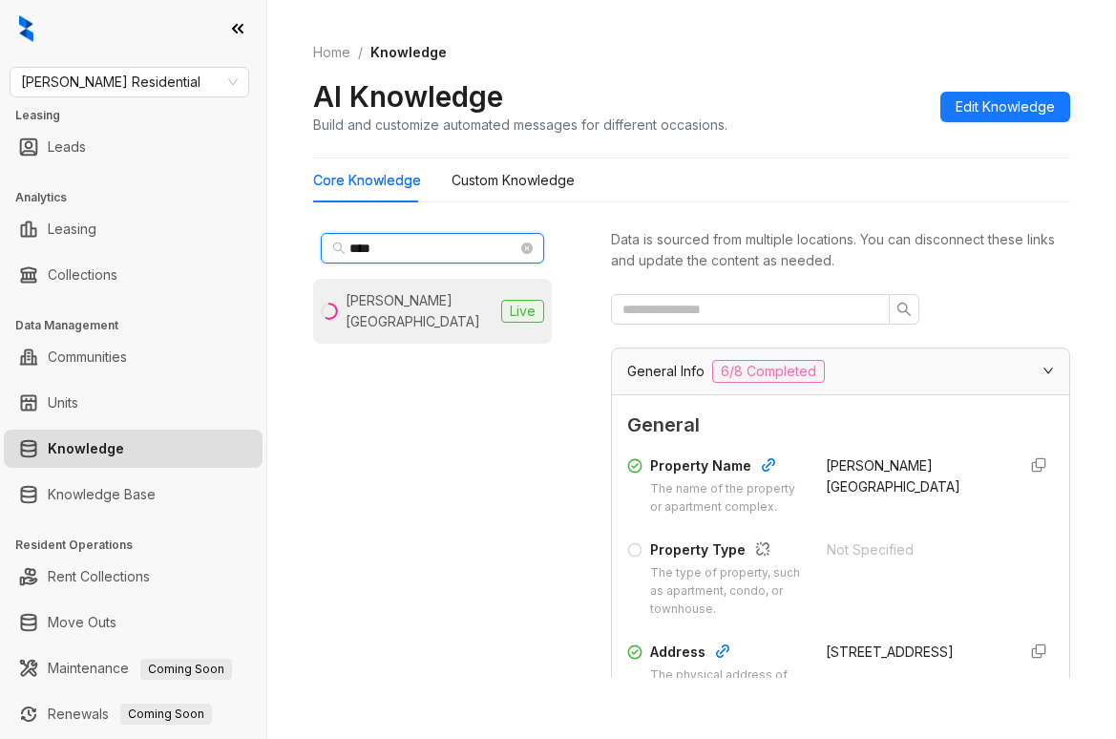
type input "****"
click at [448, 306] on div "[PERSON_NAME][GEOGRAPHIC_DATA]" at bounding box center [420, 311] width 148 height 42
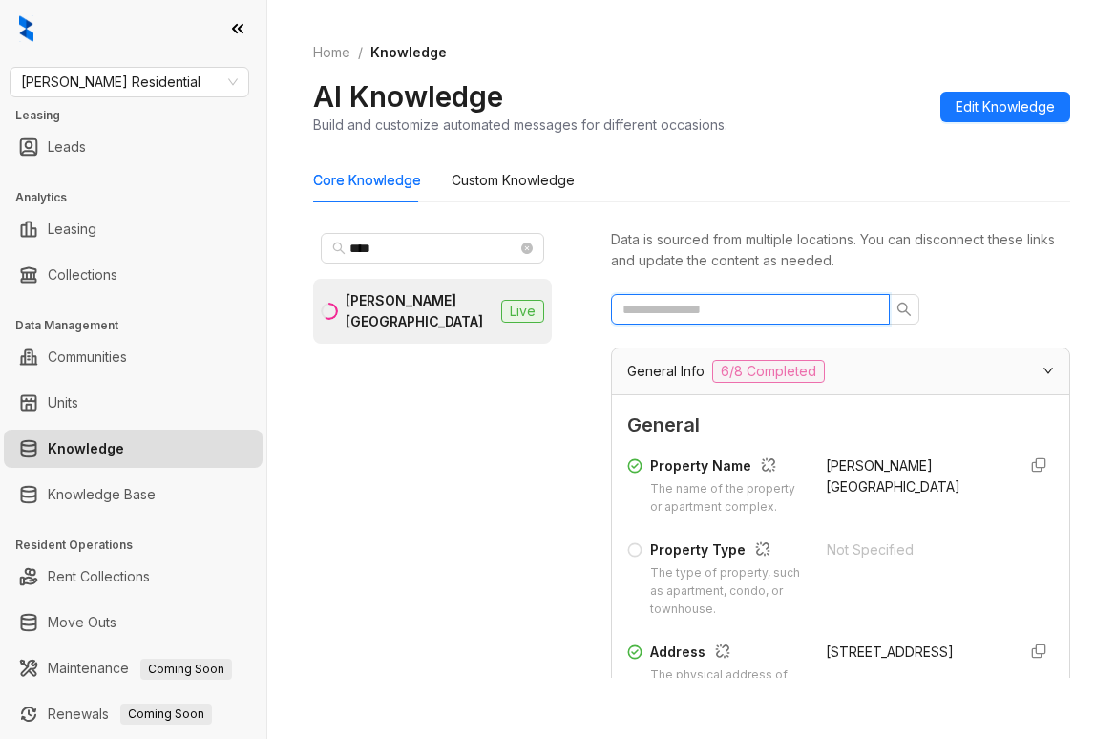
click at [709, 306] on input "text" at bounding box center [743, 309] width 241 height 21
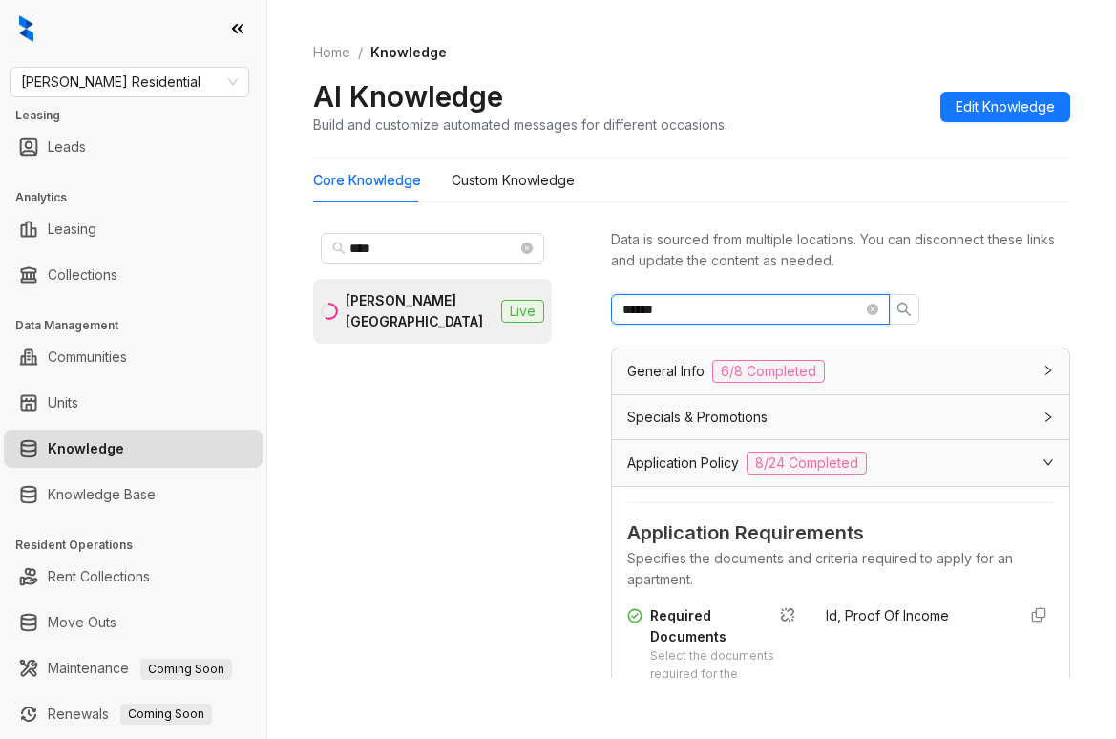
type input "******"
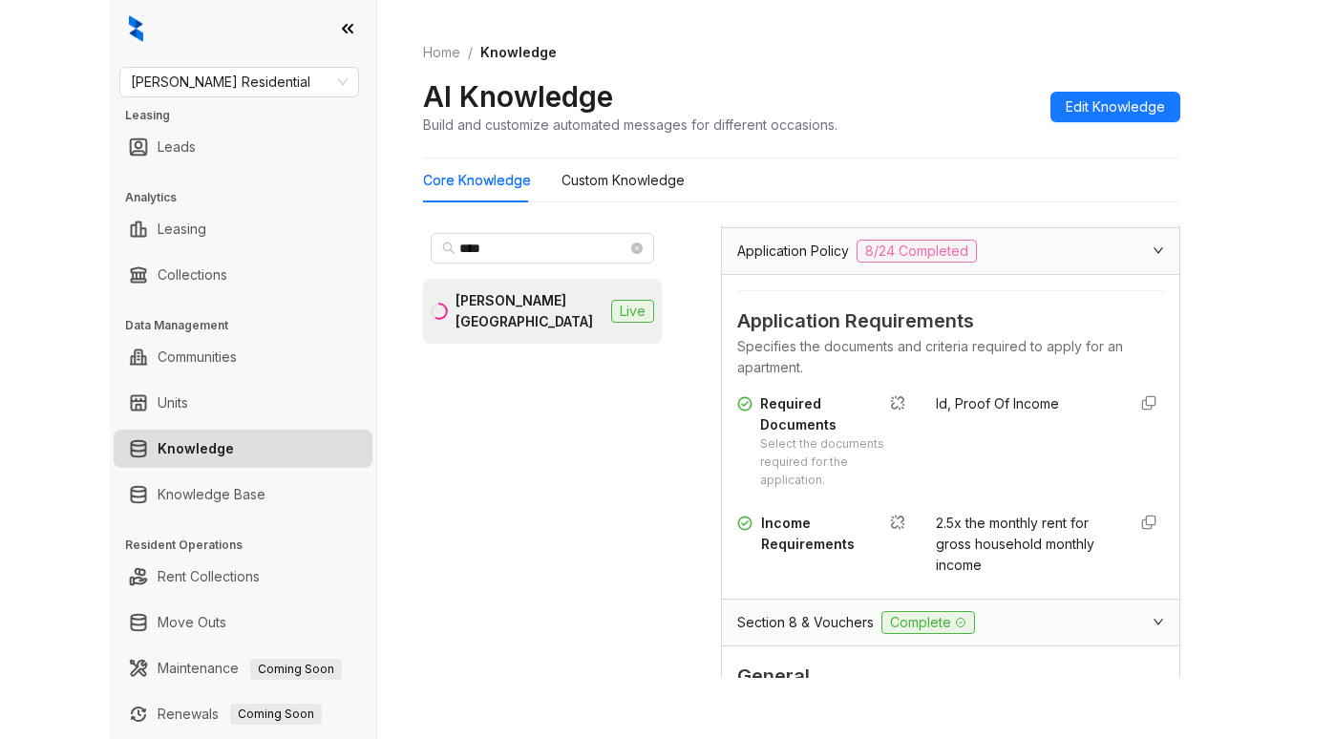
scroll to position [286, 0]
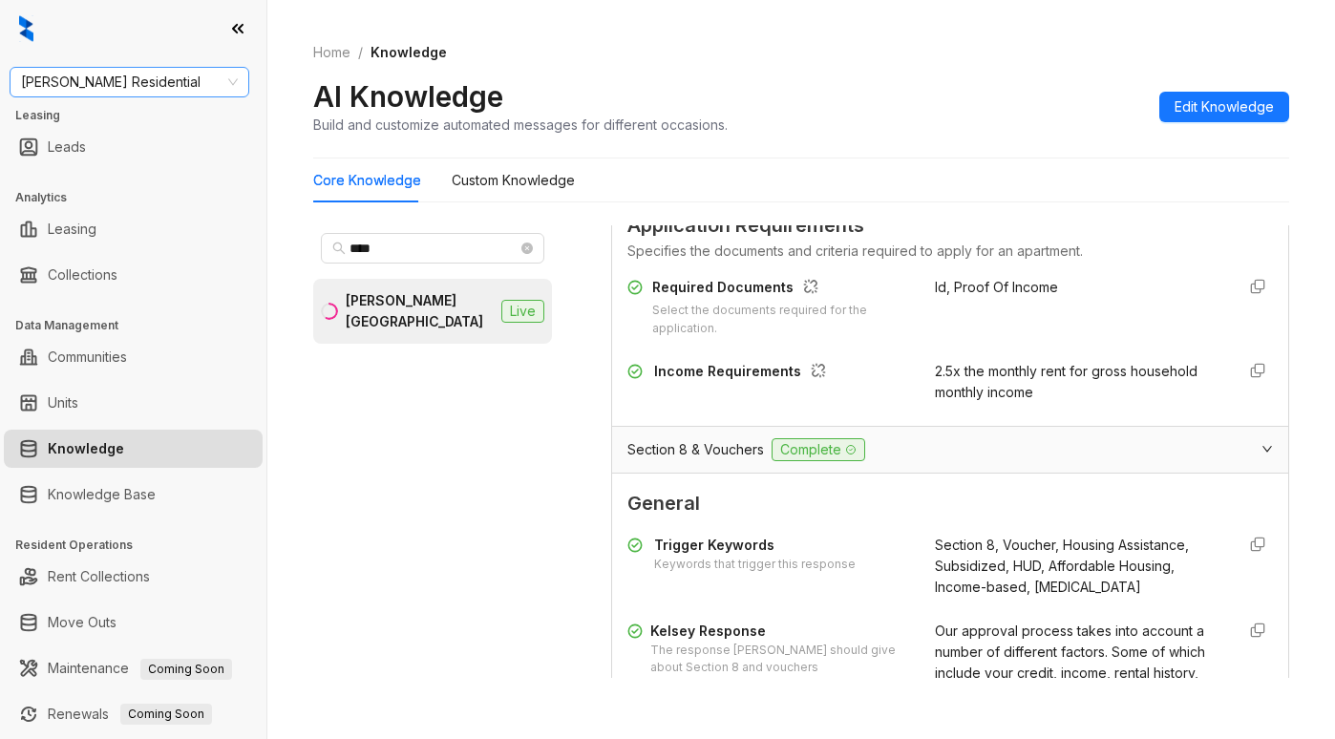
click at [173, 87] on span "[PERSON_NAME] Residential" at bounding box center [129, 82] width 217 height 29
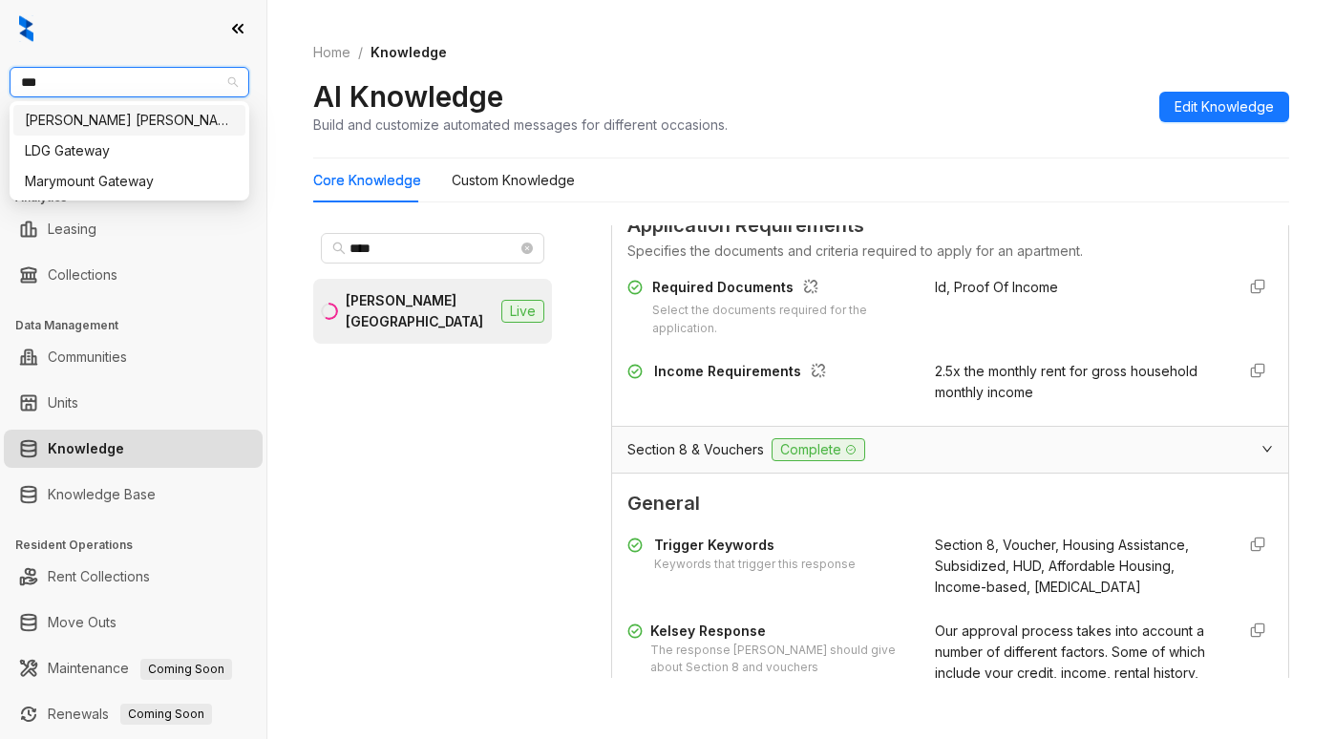
type input "****"
click at [141, 132] on div "[PERSON_NAME] [PERSON_NAME]" at bounding box center [129, 120] width 232 height 31
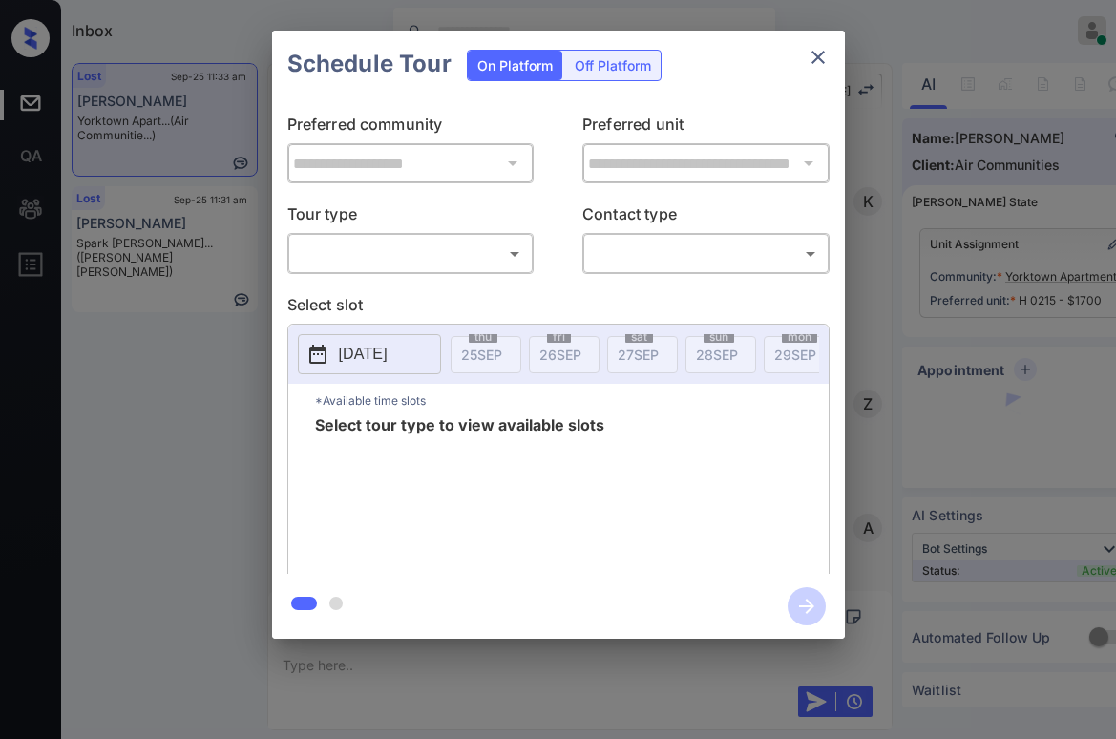
scroll to position [5391, 0]
click at [407, 246] on body "Inbox Paolo Gabriel Online Set yourself offline Set yourself on break Profile S…" at bounding box center [558, 369] width 1116 height 739
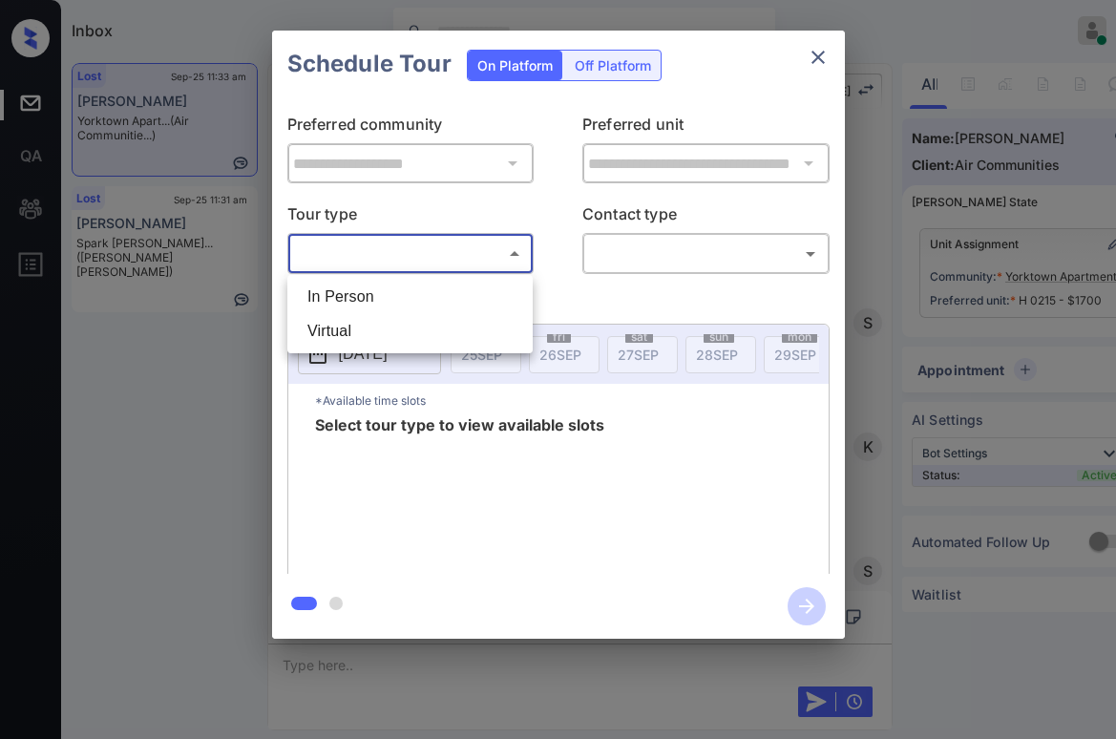
drag, startPoint x: 379, startPoint y: 286, endPoint x: 482, endPoint y: 277, distance: 103.6
click at [388, 287] on li "In Person" at bounding box center [410, 297] width 236 height 34
type input "********"
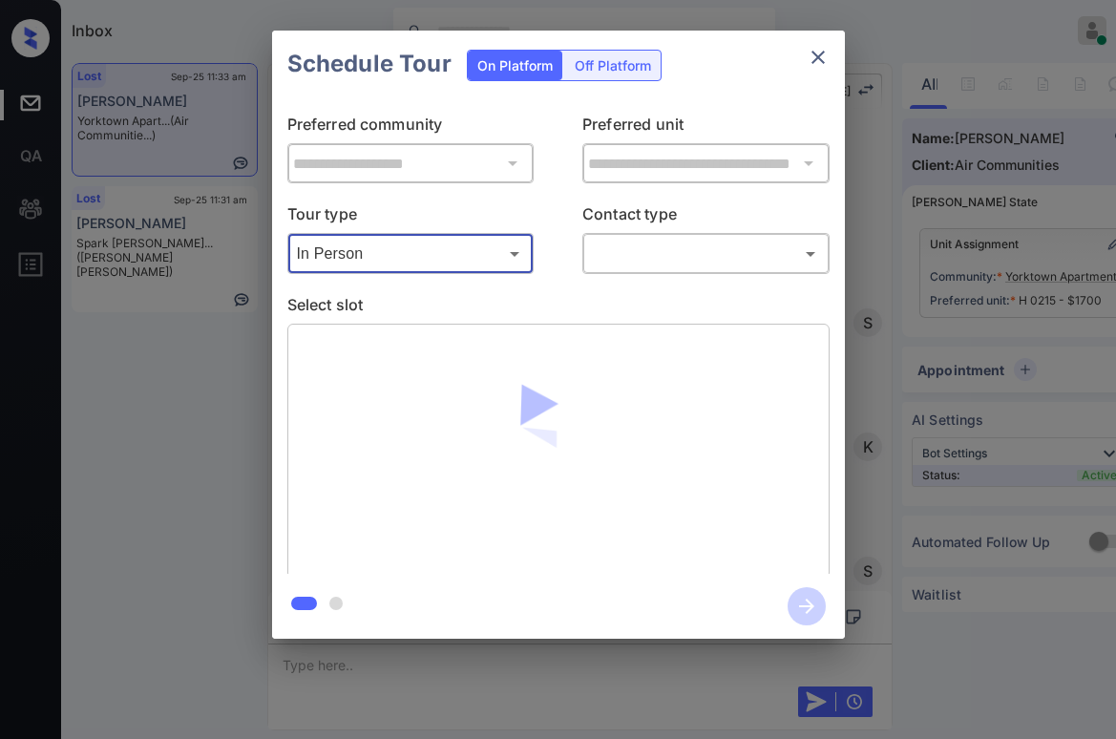
click at [644, 239] on body "Inbox Paolo Gabriel Online Set yourself offline Set yourself on break Profile S…" at bounding box center [558, 369] width 1116 height 739
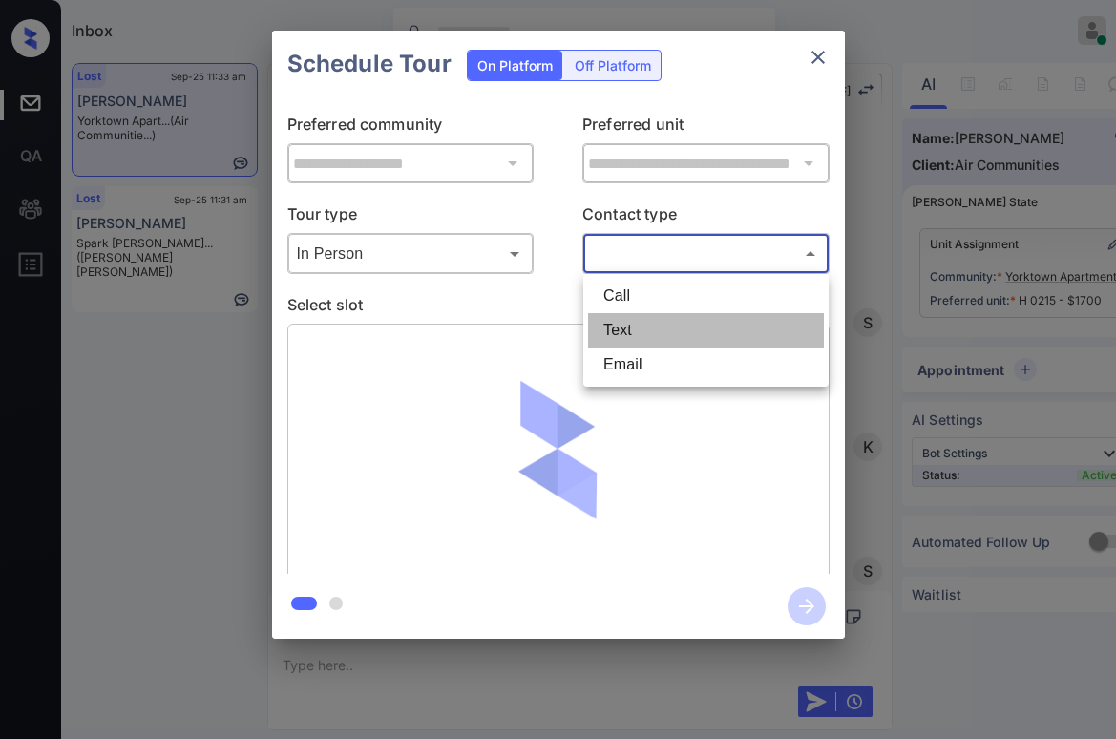
click at [625, 337] on li "Text" at bounding box center [706, 330] width 236 height 34
type input "****"
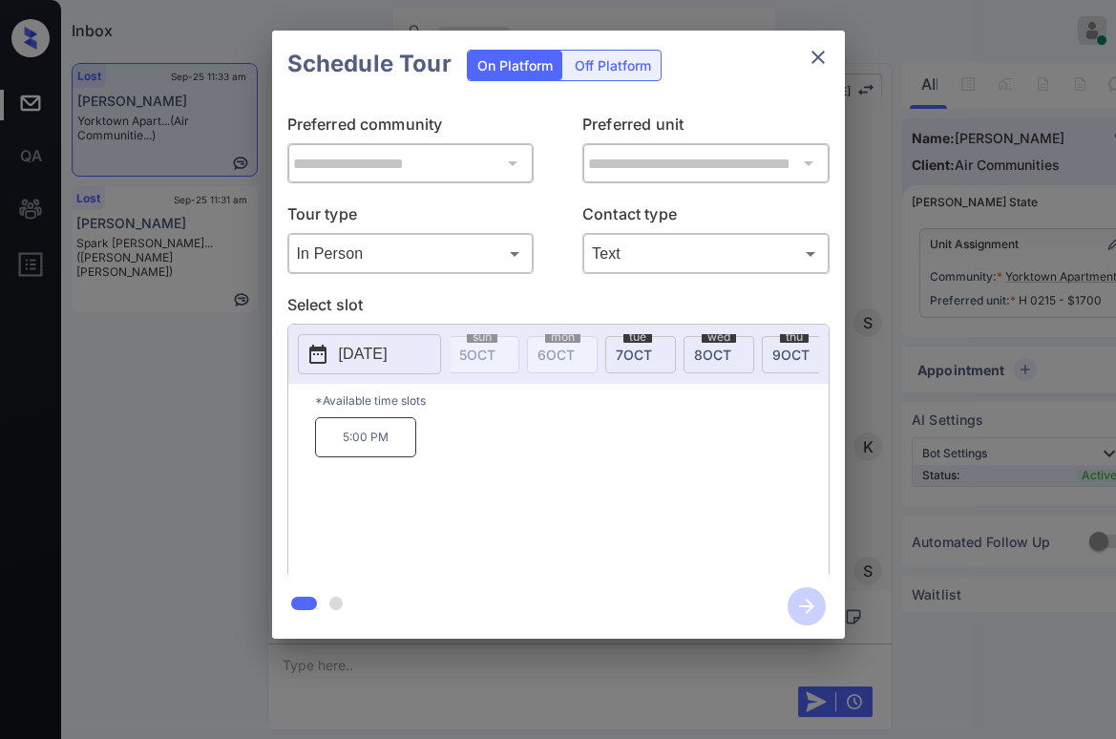
scroll to position [0, 756]
click at [821, 59] on icon "close" at bounding box center [818, 57] width 23 height 23
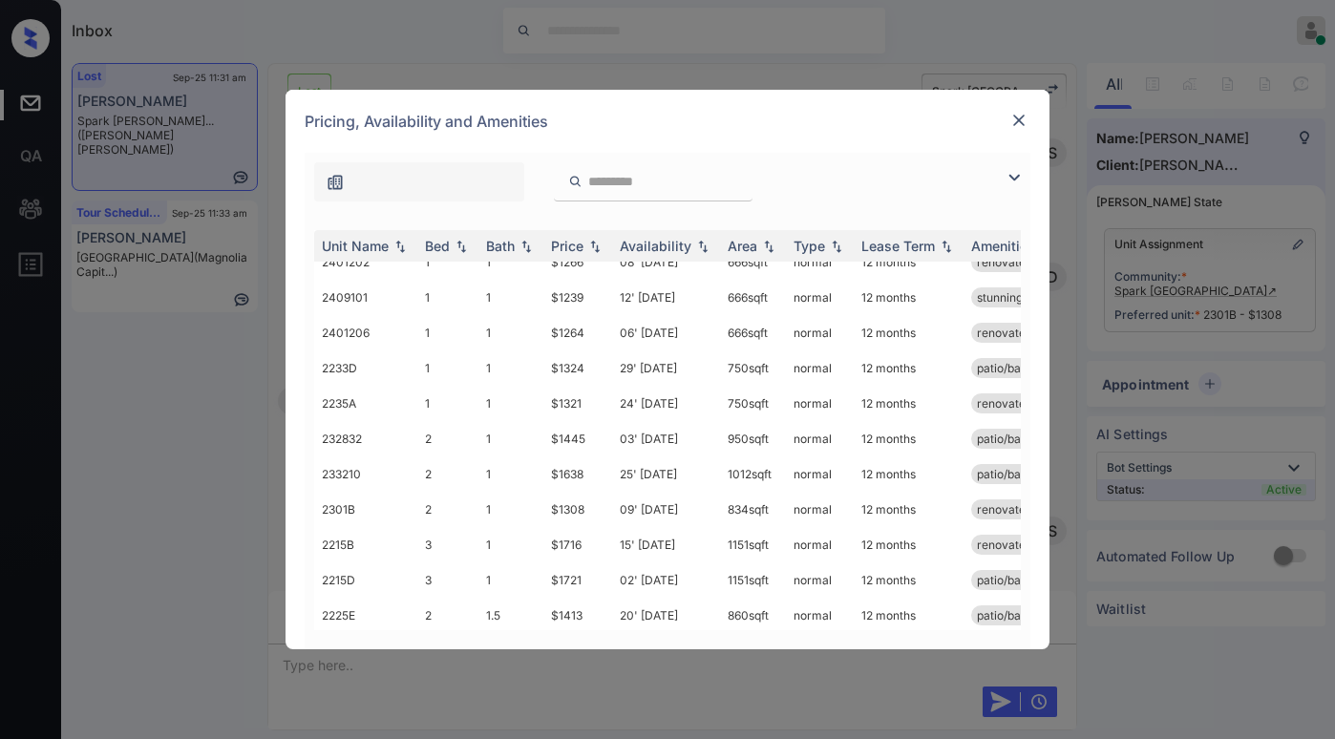
scroll to position [382, 0]
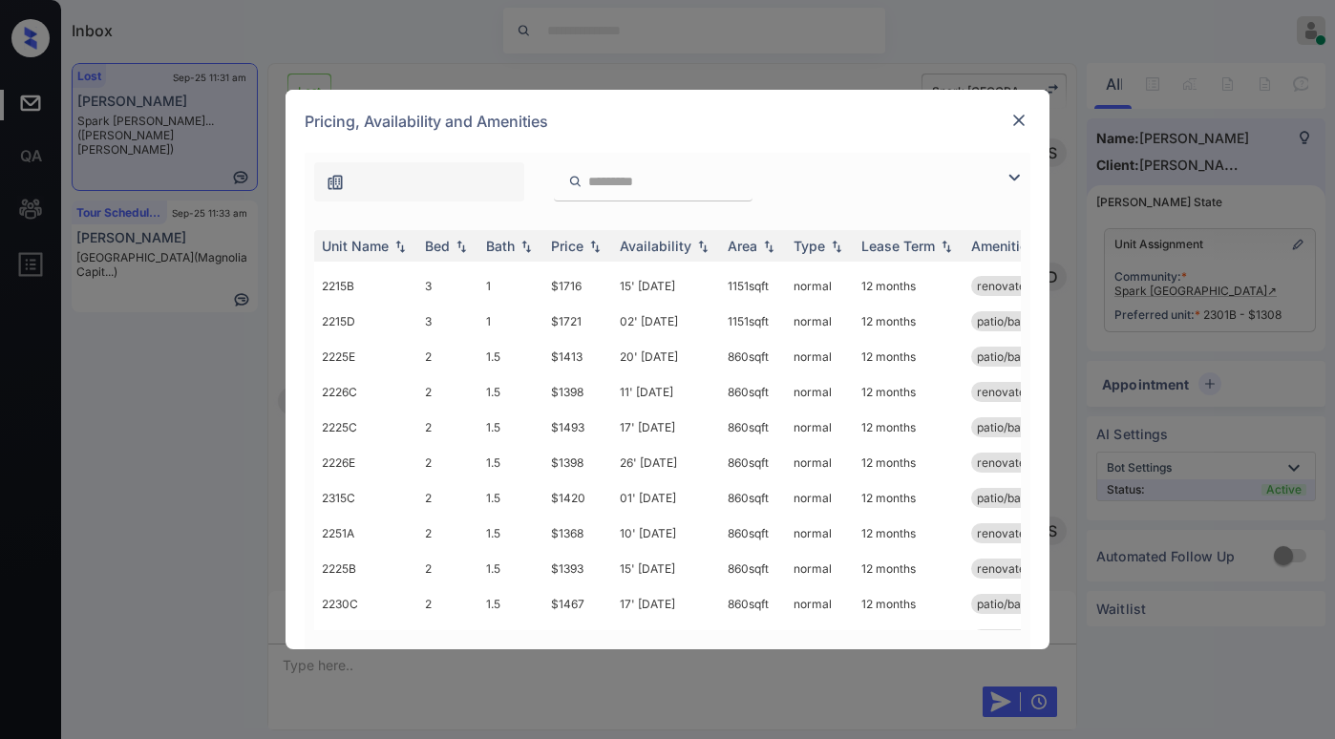
click at [1021, 117] on img at bounding box center [1018, 120] width 19 height 19
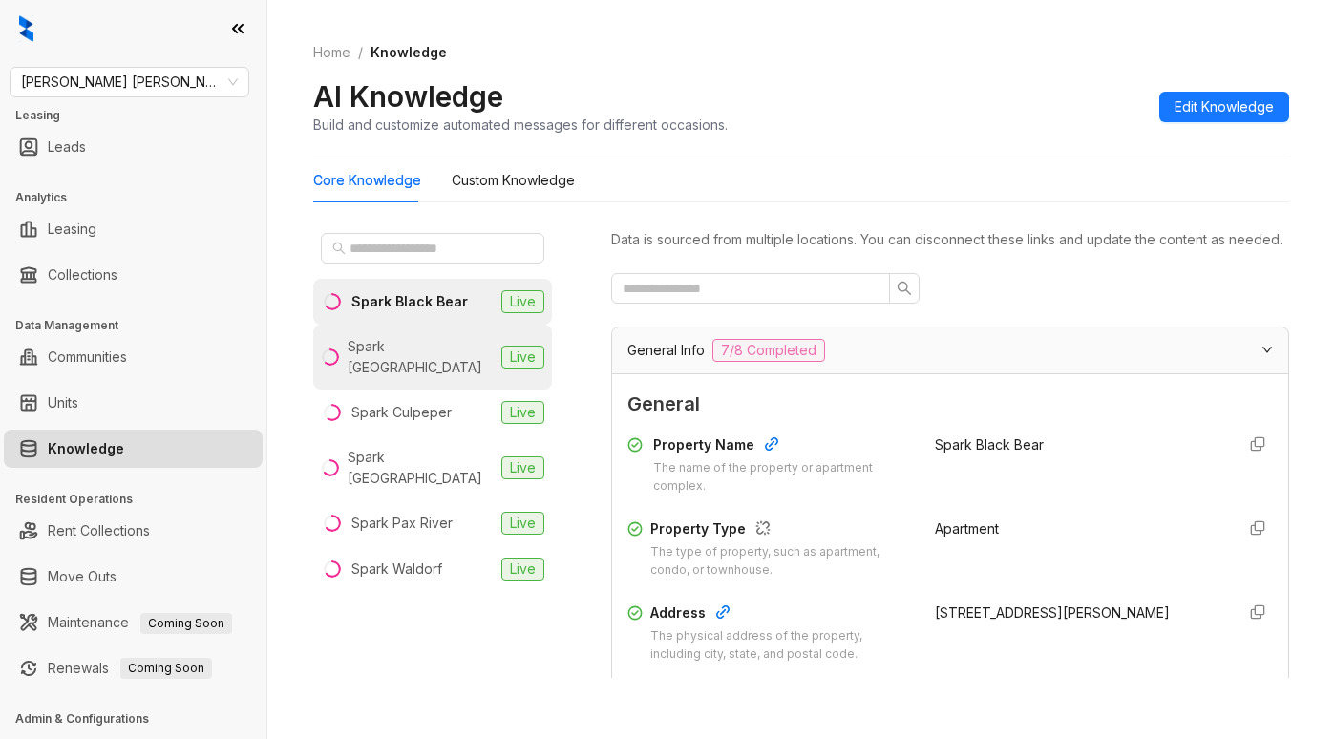
click at [418, 345] on div "Spark [GEOGRAPHIC_DATA]" at bounding box center [421, 357] width 146 height 42
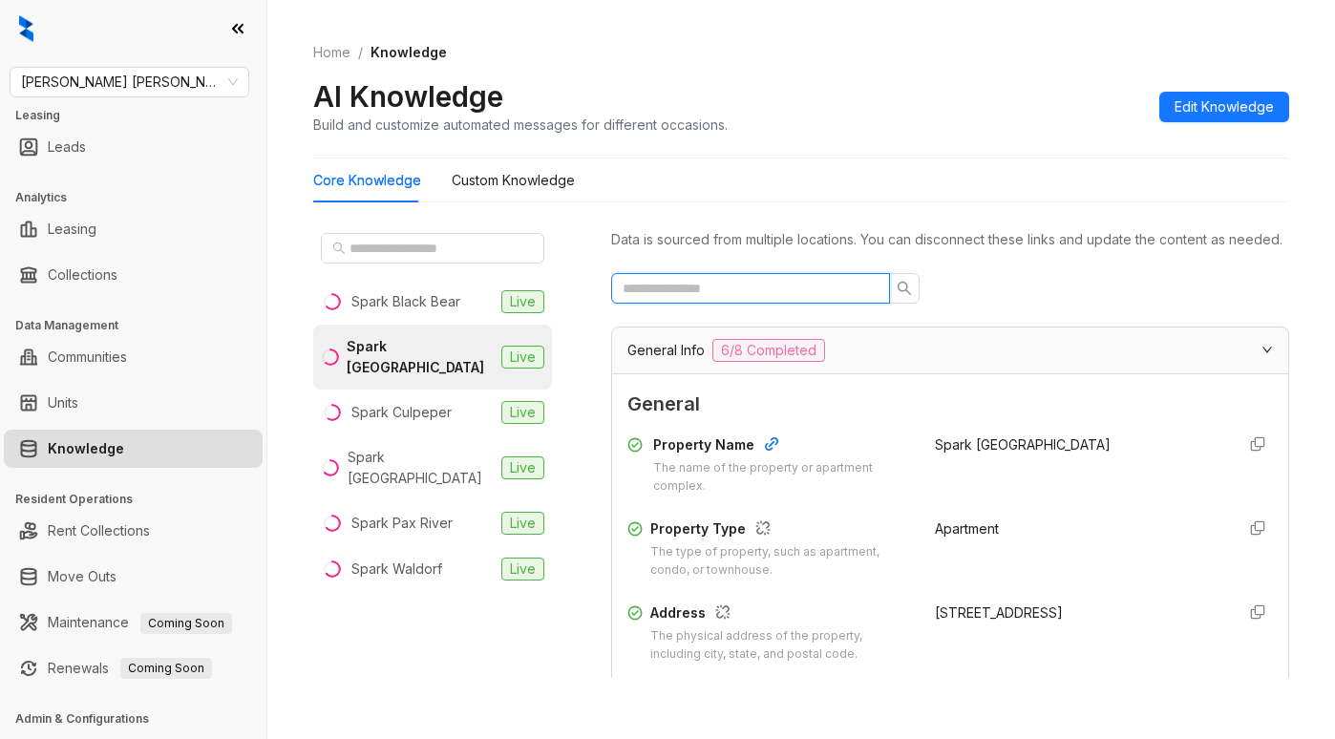
click at [741, 299] on input "text" at bounding box center [743, 288] width 241 height 21
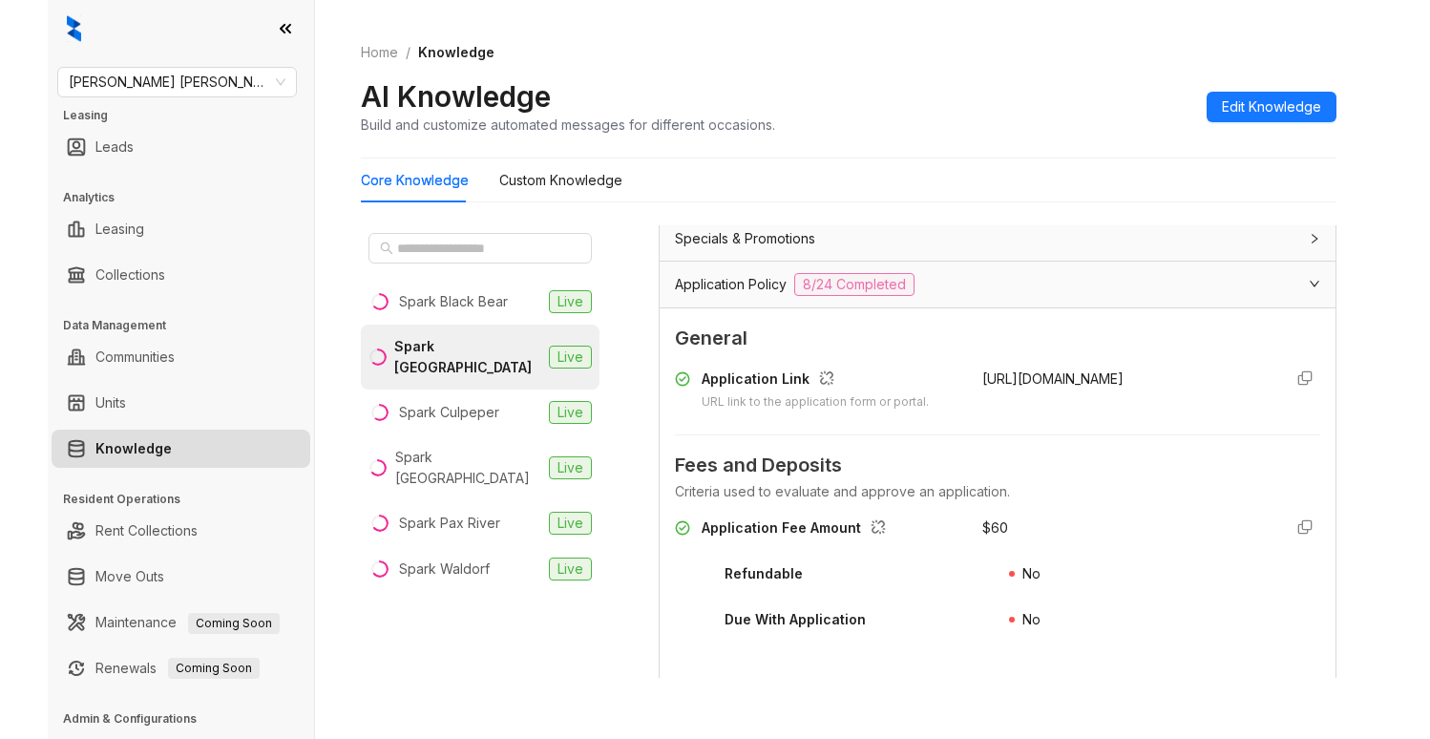
scroll to position [94, 0]
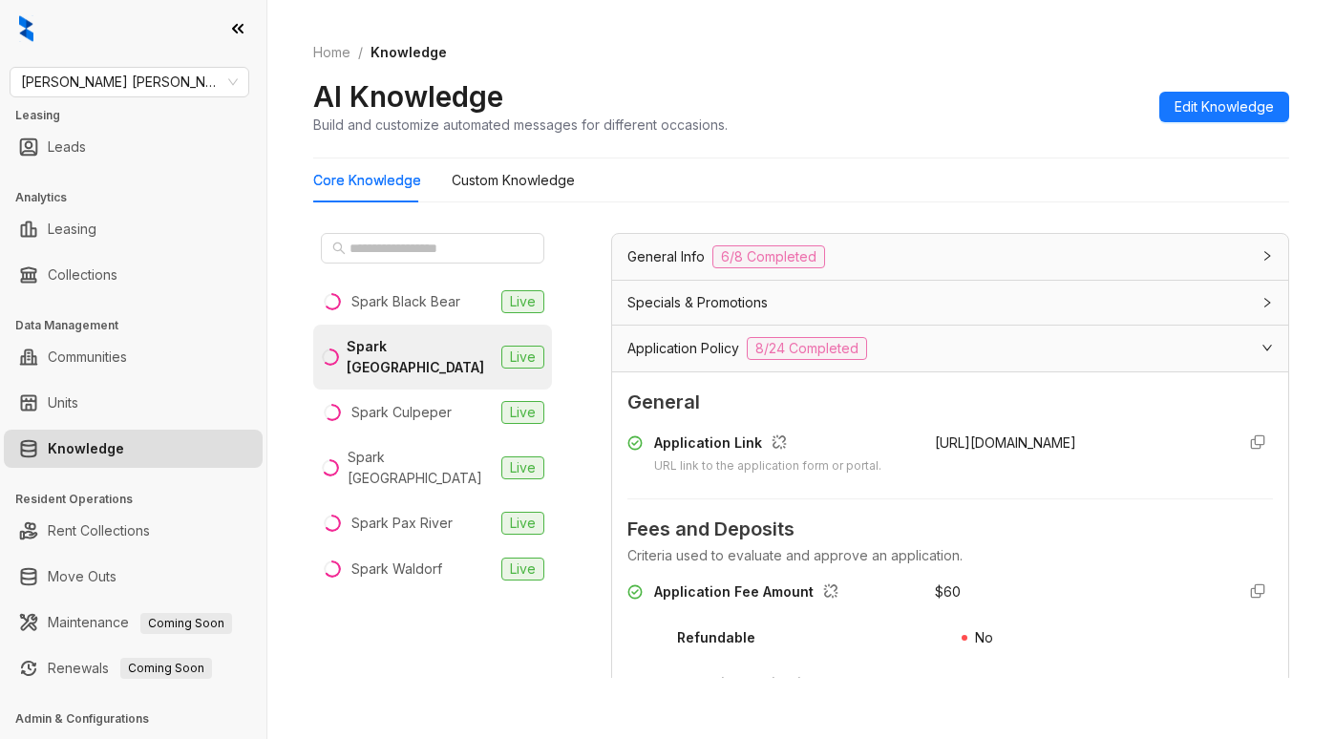
type input "***"
drag, startPoint x: 912, startPoint y: 457, endPoint x: 949, endPoint y: 482, distance: 44.8
click at [949, 476] on div "Application Link URL link to the application form or portal. [URL][DOMAIN_NAME]" at bounding box center [950, 454] width 646 height 43
copy span "[URL][DOMAIN_NAME]"
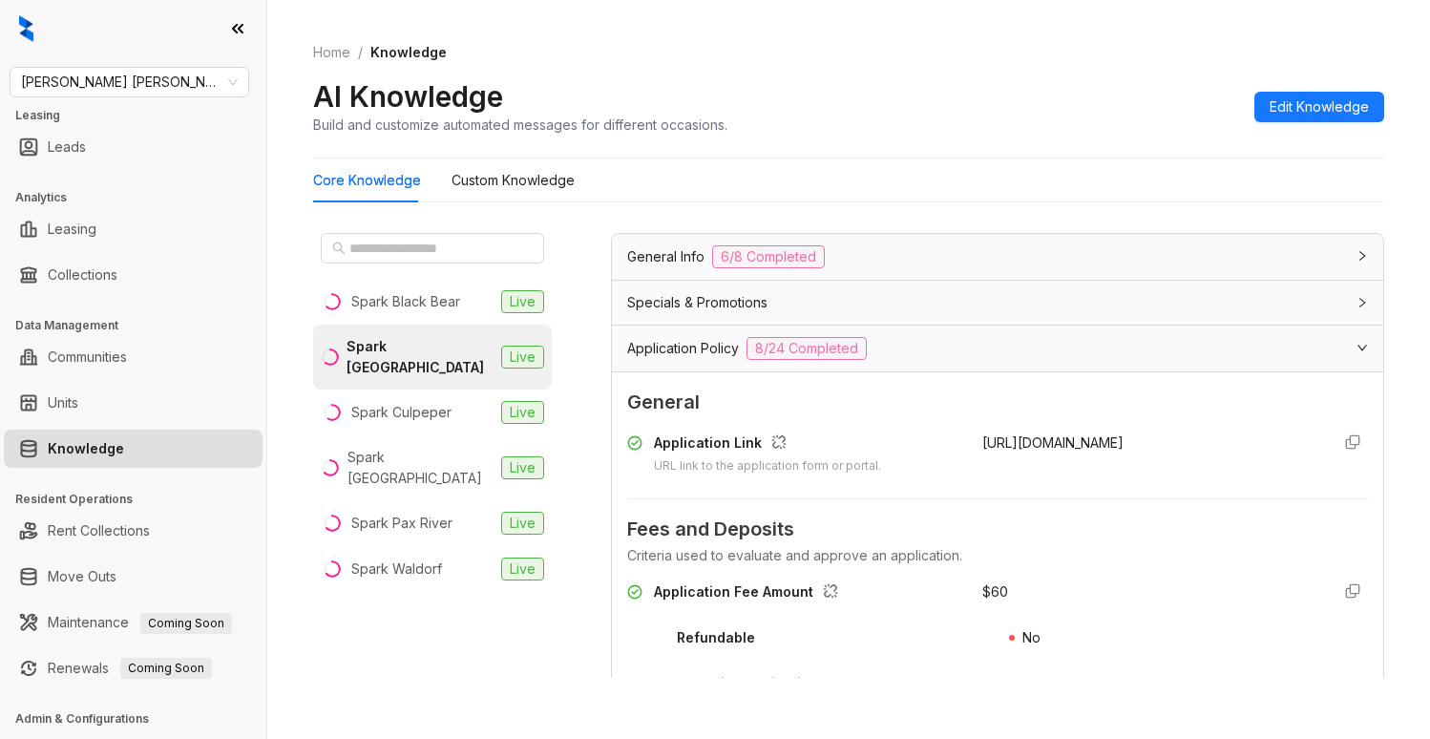
scroll to position [73, 0]
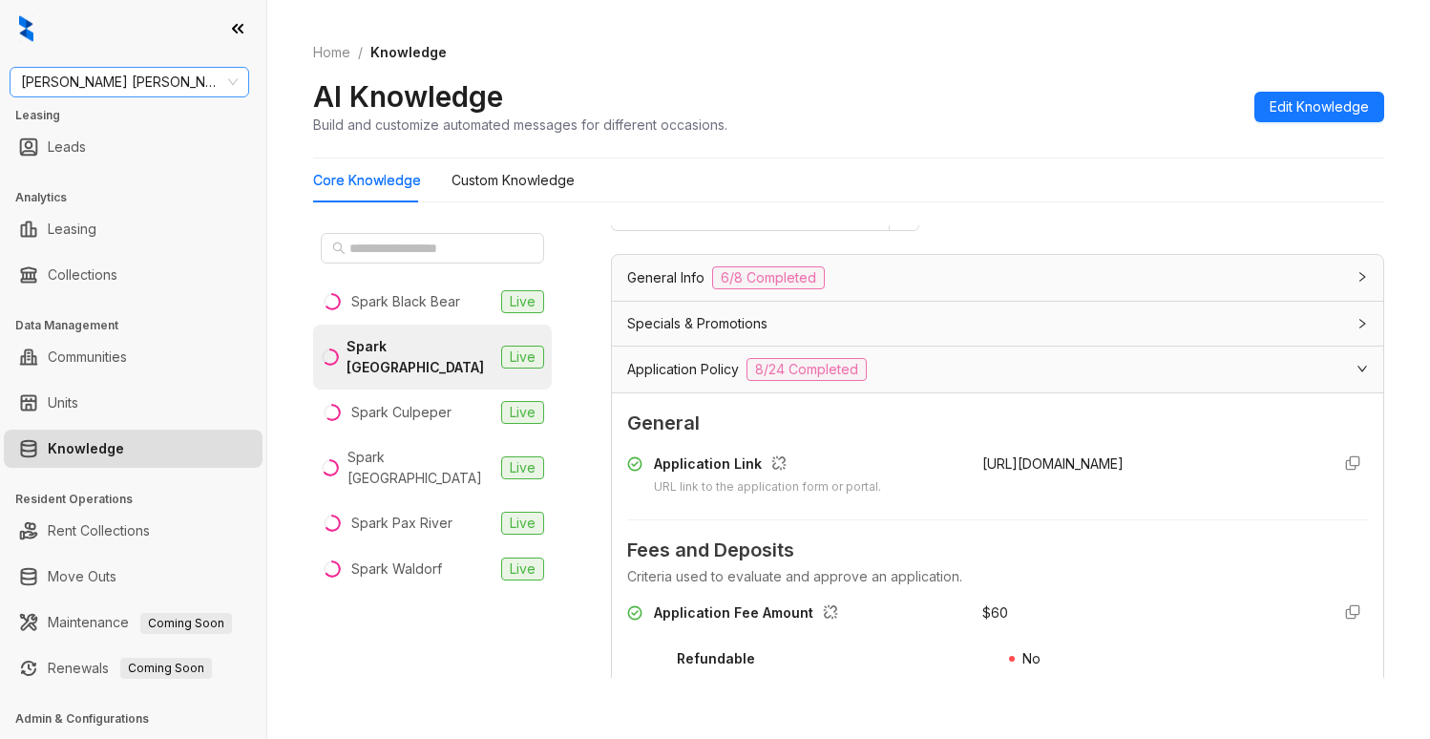
click at [160, 91] on span "[PERSON_NAME] [PERSON_NAME]" at bounding box center [129, 82] width 217 height 29
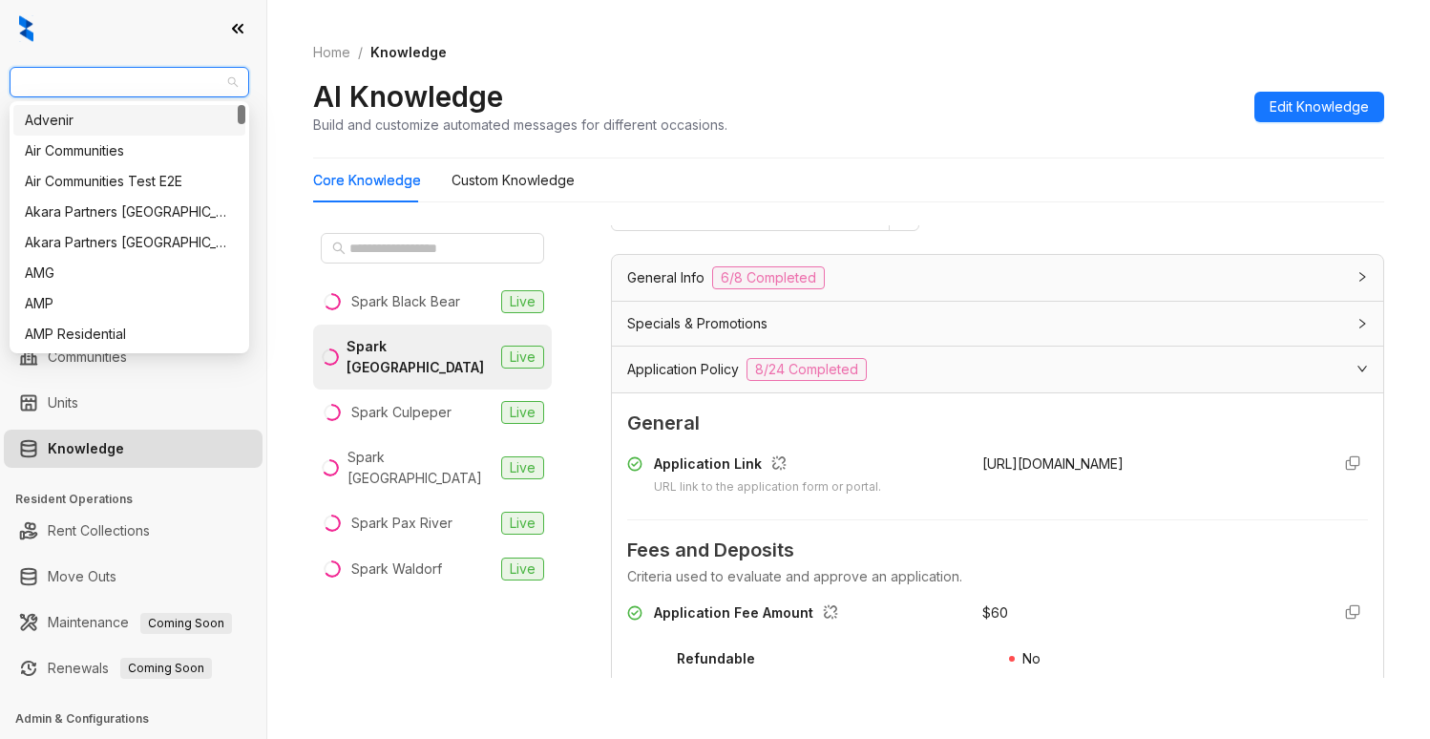
type input "*"
type input "***"
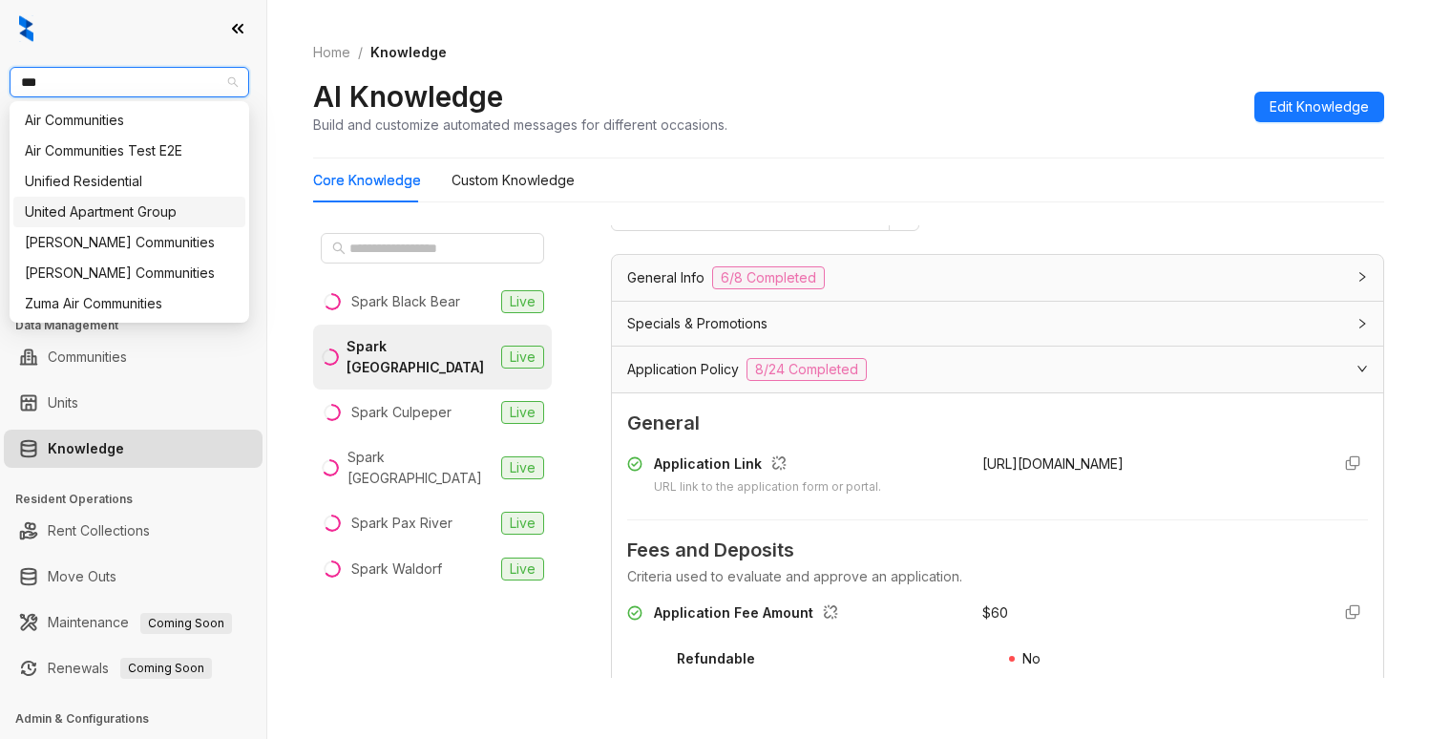
click at [185, 210] on div "United Apartment Group" at bounding box center [129, 211] width 209 height 21
